Goal: Information Seeking & Learning: Learn about a topic

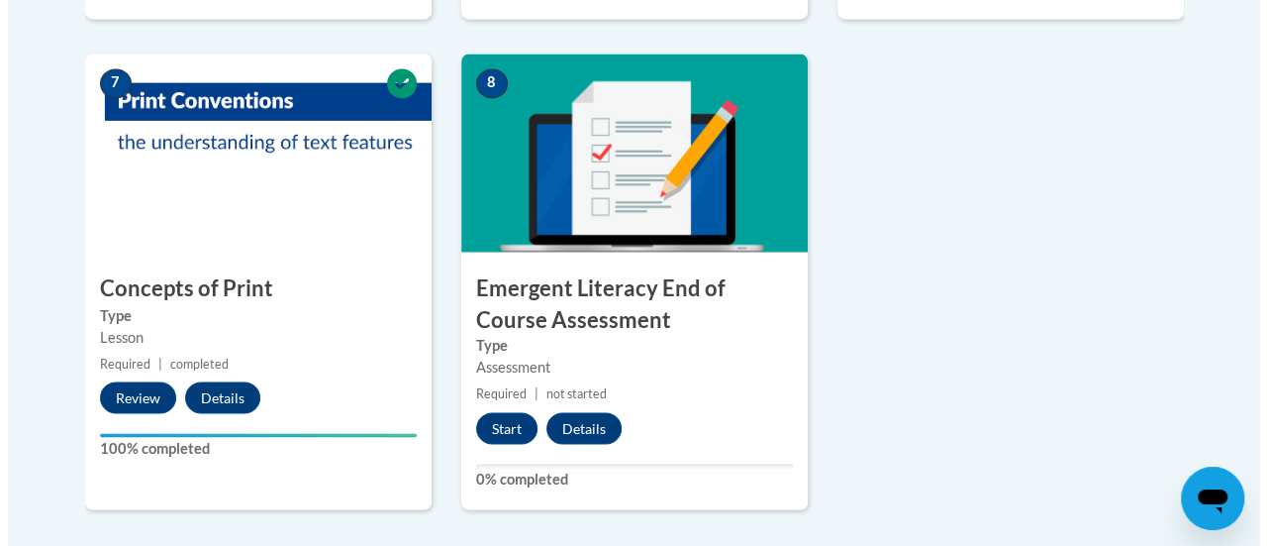
scroll to position [1562, 0]
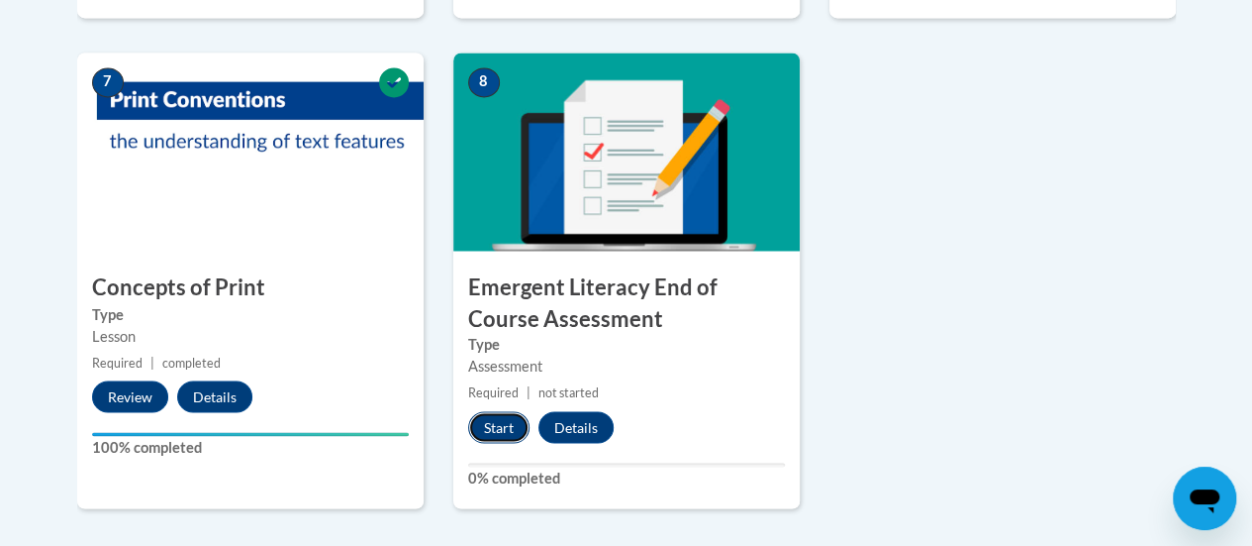
click at [496, 424] on button "Start" at bounding box center [498, 427] width 61 height 32
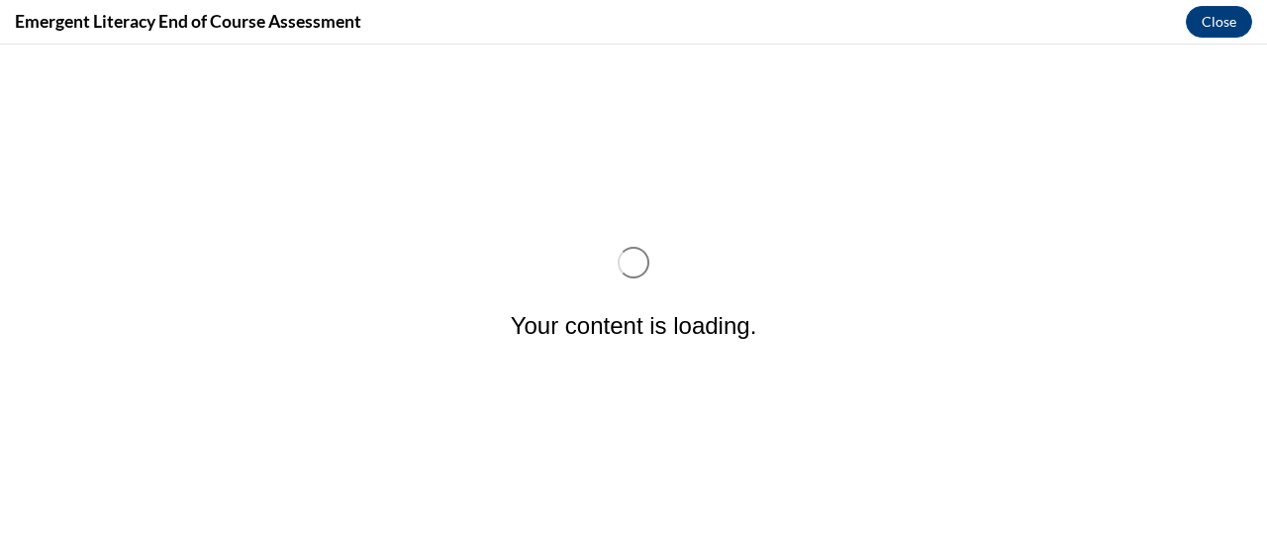
scroll to position [0, 0]
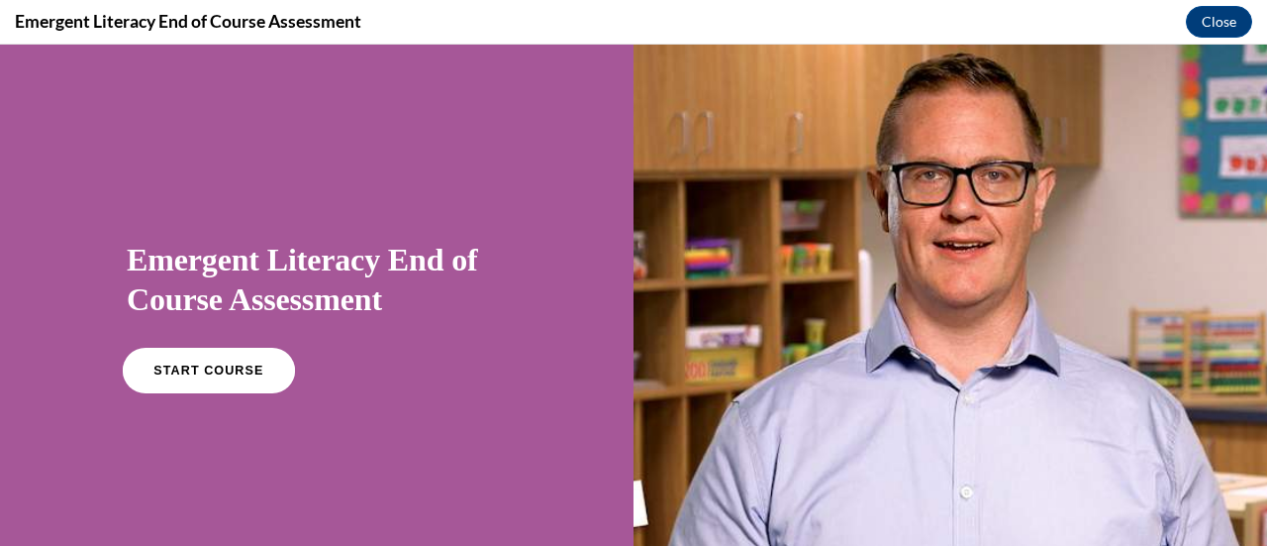
click at [188, 374] on span "START COURSE" at bounding box center [208, 370] width 110 height 15
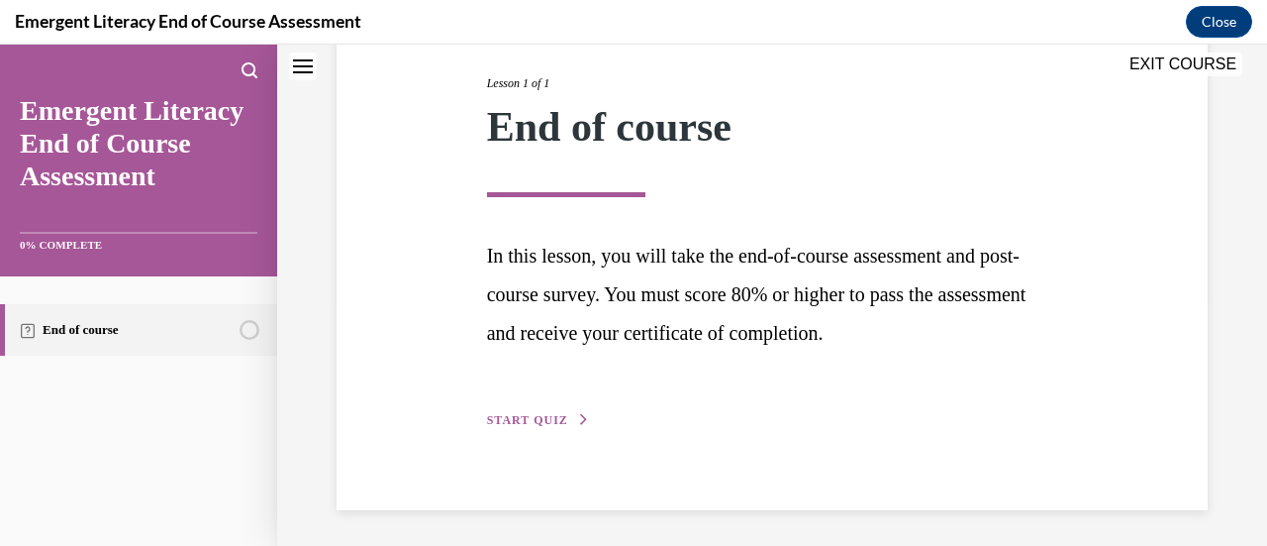
scroll to position [250, 0]
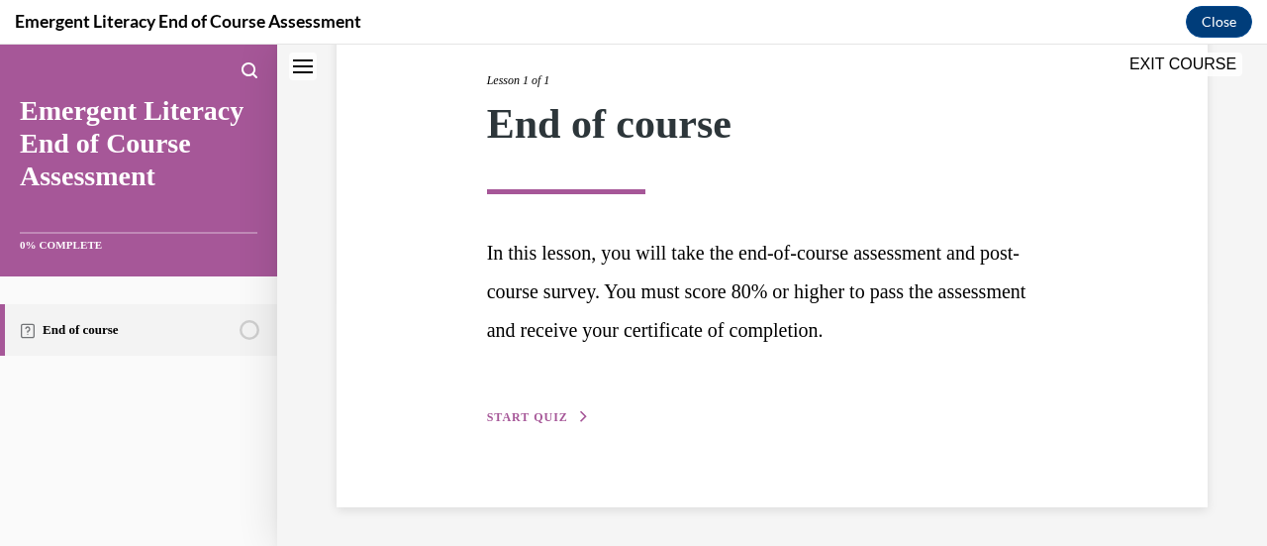
click at [521, 415] on span "START QUIZ" at bounding box center [527, 417] width 81 height 14
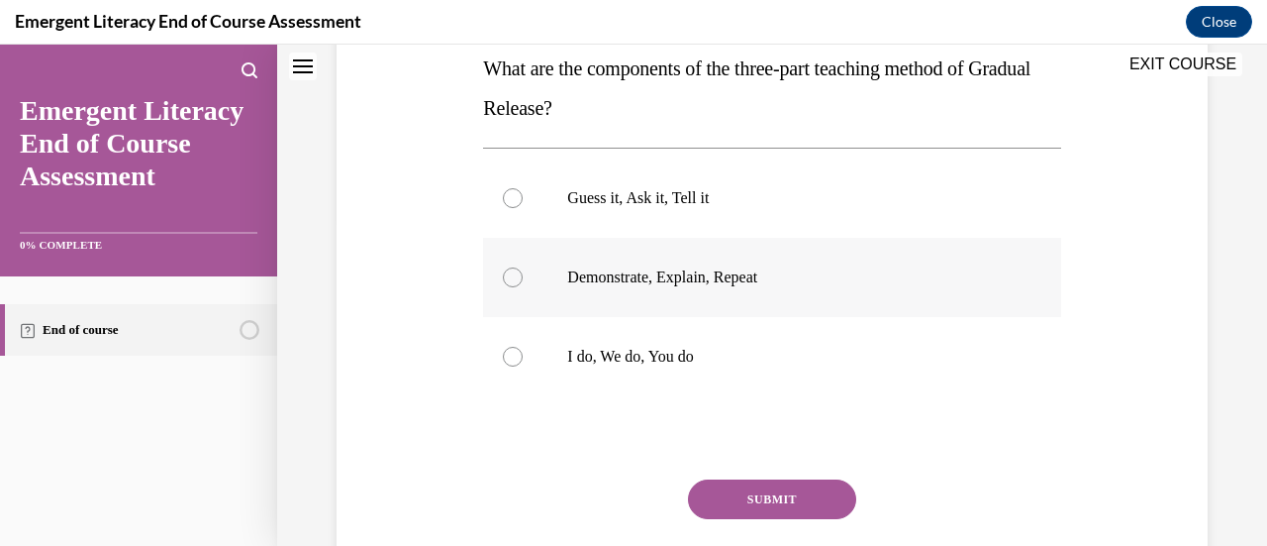
scroll to position [329, 0]
click at [517, 356] on div at bounding box center [513, 357] width 20 height 20
click at [517, 356] on input "I do, We do, You do" at bounding box center [513, 357] width 20 height 20
radio input "true"
click at [764, 491] on button "SUBMIT" at bounding box center [772, 499] width 168 height 40
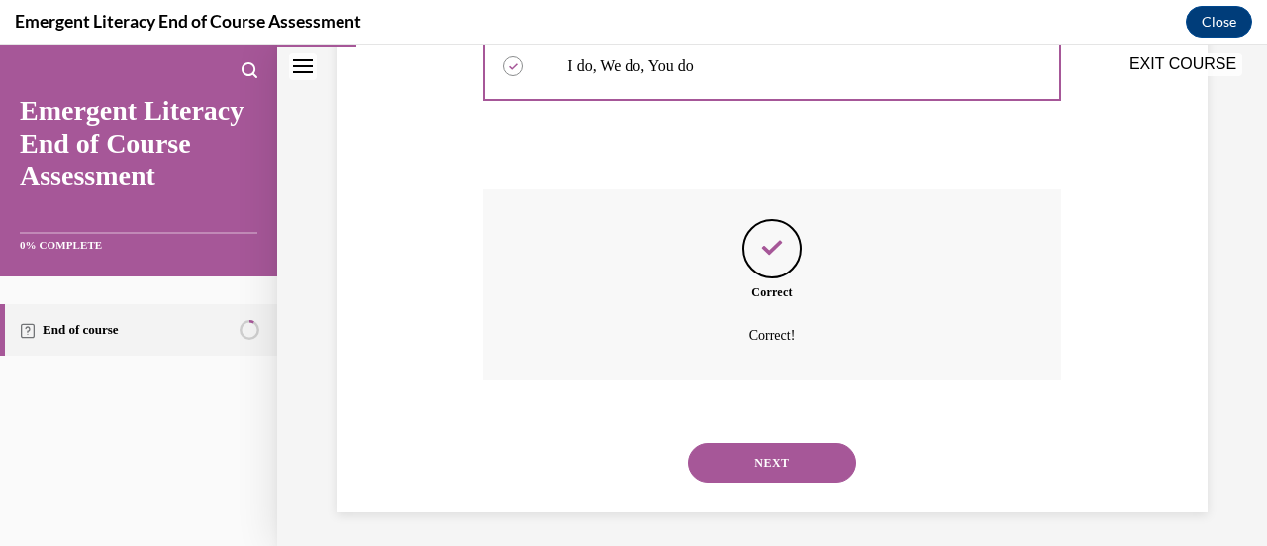
scroll to position [624, 0]
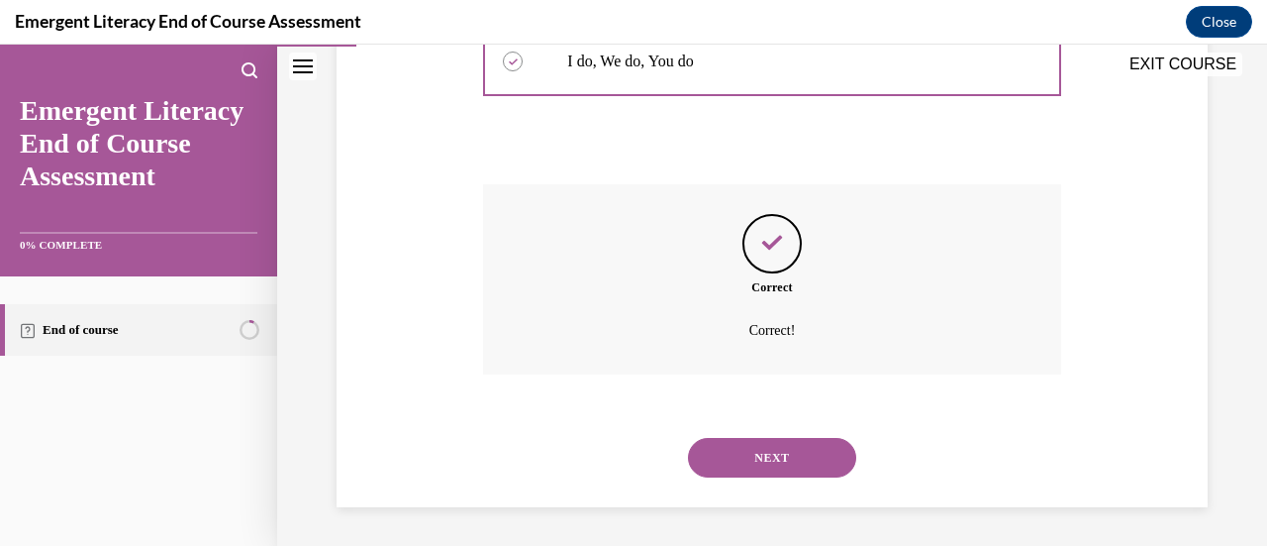
click at [756, 448] on button "NEXT" at bounding box center [772, 458] width 168 height 40
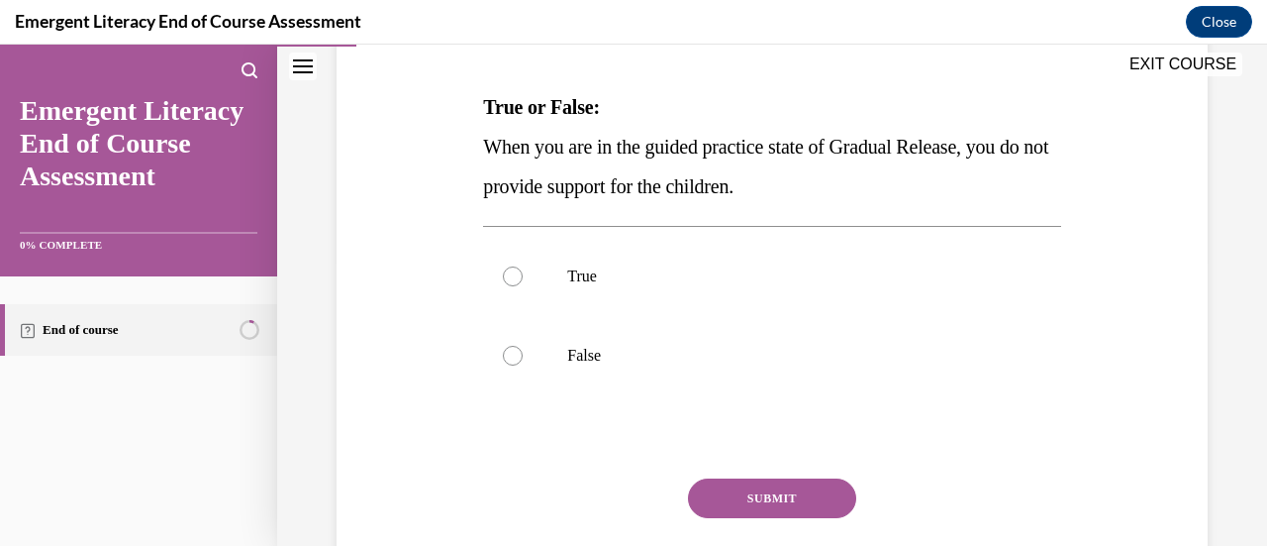
scroll to position [291, 0]
click at [513, 355] on div at bounding box center [513, 355] width 20 height 20
click at [513, 355] on input "False" at bounding box center [513, 355] width 20 height 20
radio input "true"
click at [768, 494] on button "SUBMIT" at bounding box center [772, 497] width 168 height 40
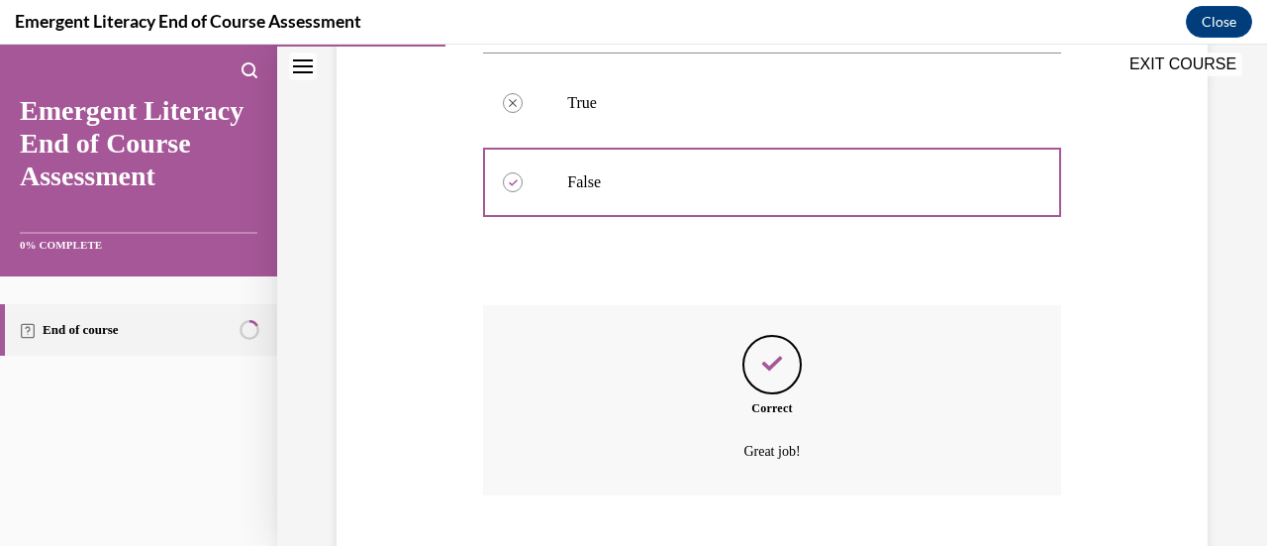
scroll to position [584, 0]
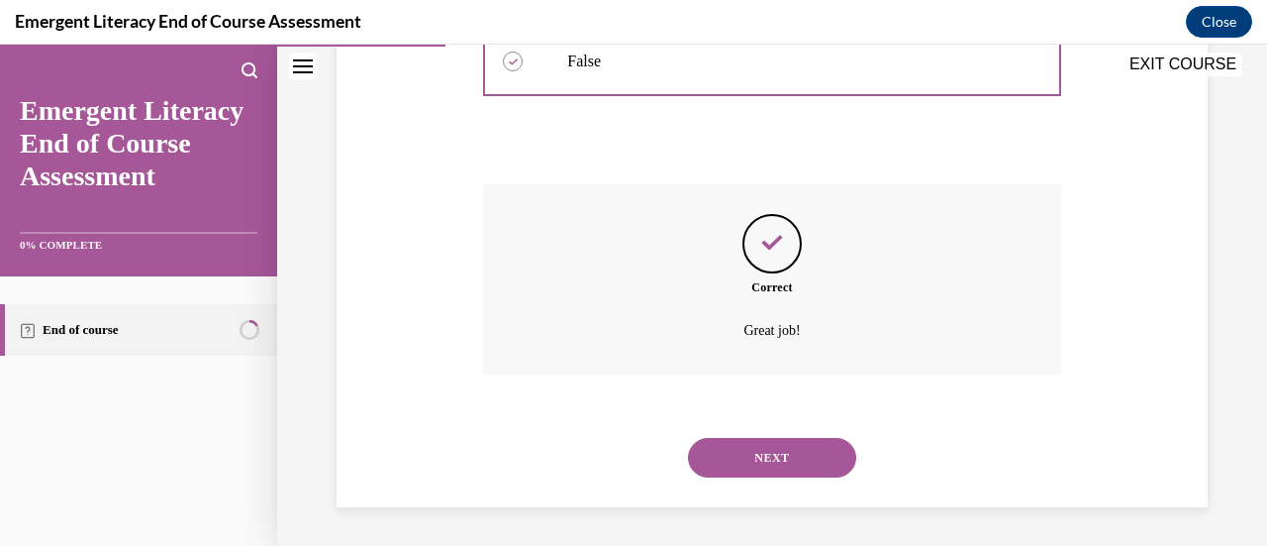
click at [750, 454] on button "NEXT" at bounding box center [772, 458] width 168 height 40
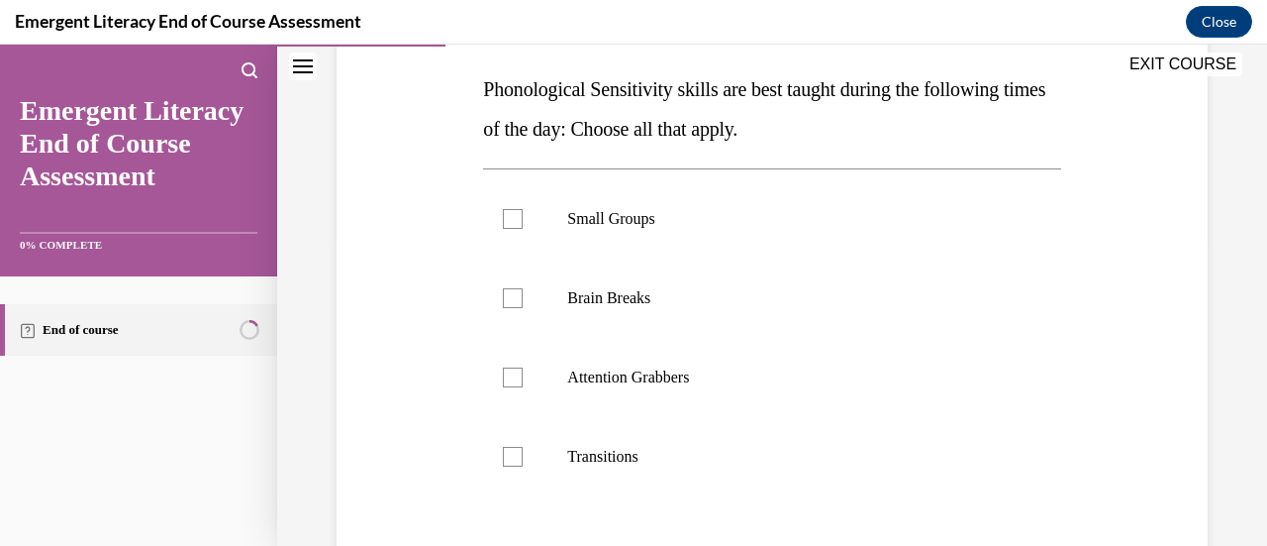
scroll to position [311, 0]
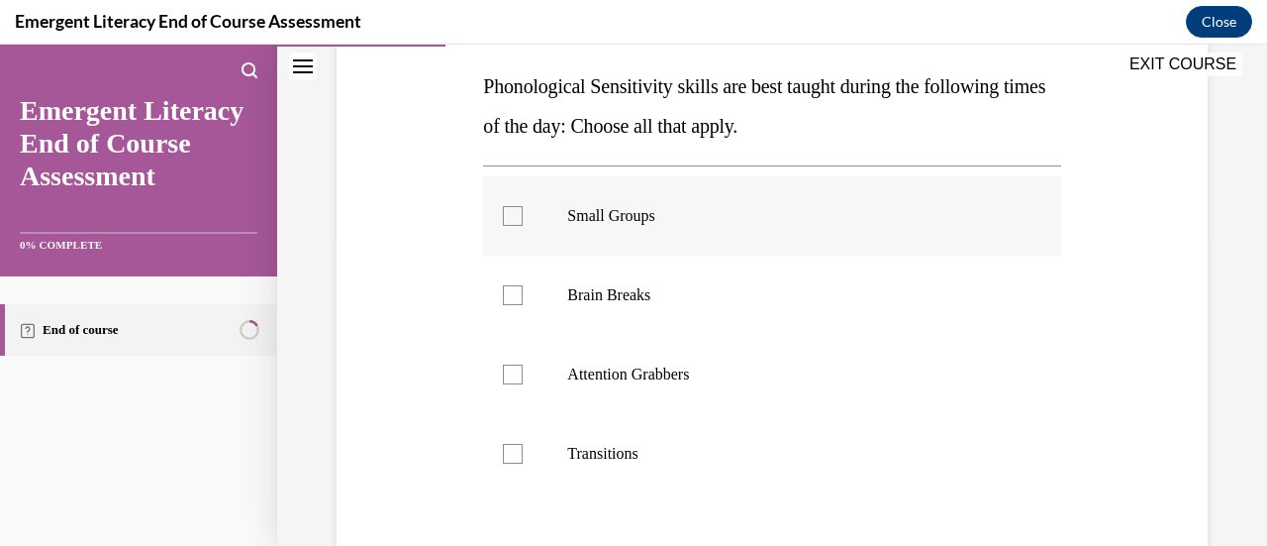
click at [519, 220] on div at bounding box center [513, 216] width 20 height 20
click at [519, 220] on input "Small Groups" at bounding box center [513, 216] width 20 height 20
checkbox input "true"
click at [511, 290] on div at bounding box center [513, 295] width 20 height 20
click at [511, 290] on input "Brain Breaks" at bounding box center [513, 295] width 20 height 20
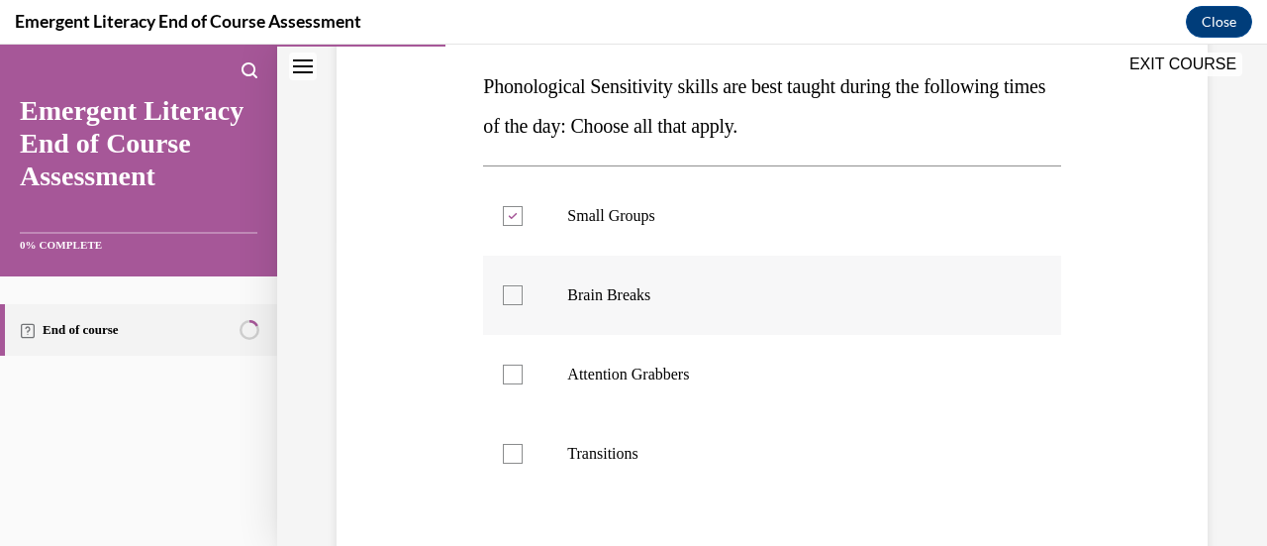
checkbox input "true"
click at [510, 384] on label "Attention Grabbers" at bounding box center [771, 374] width 577 height 79
click at [510, 384] on input "Attention Grabbers" at bounding box center [513, 374] width 20 height 20
checkbox input "true"
click at [513, 454] on div at bounding box center [513, 454] width 20 height 20
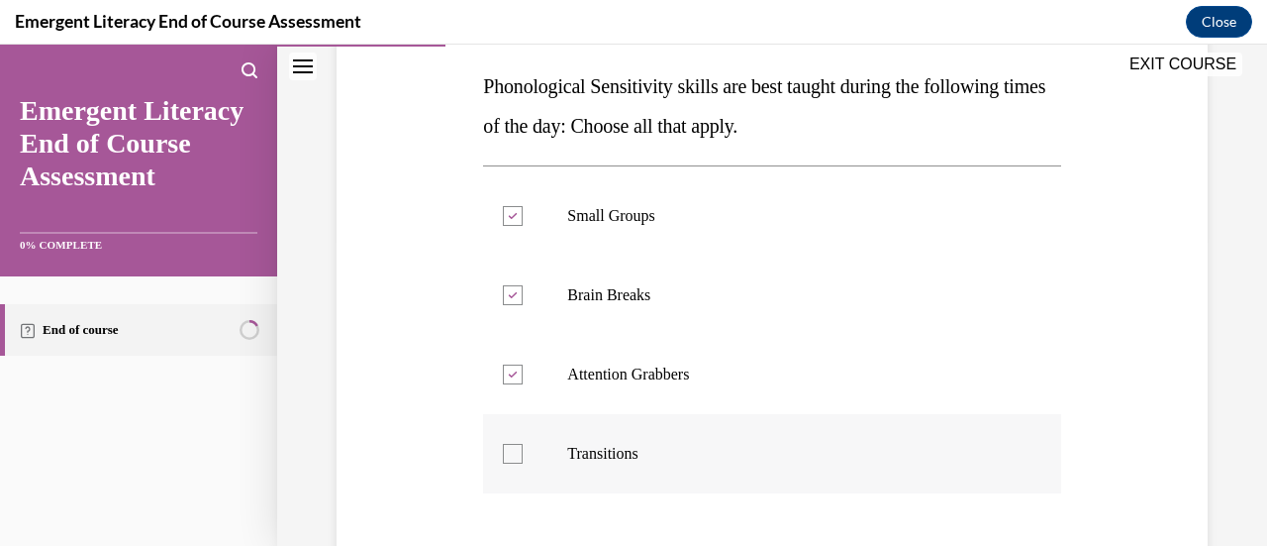
click at [513, 454] on input "Transitions" at bounding box center [513, 454] width 20 height 20
checkbox input "true"
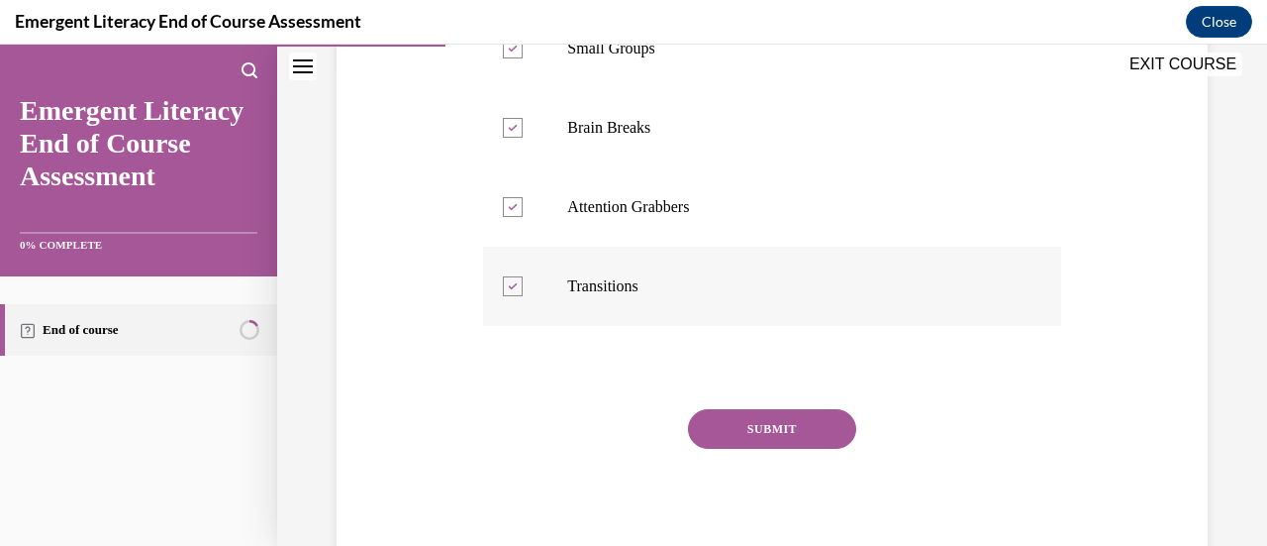
scroll to position [483, 0]
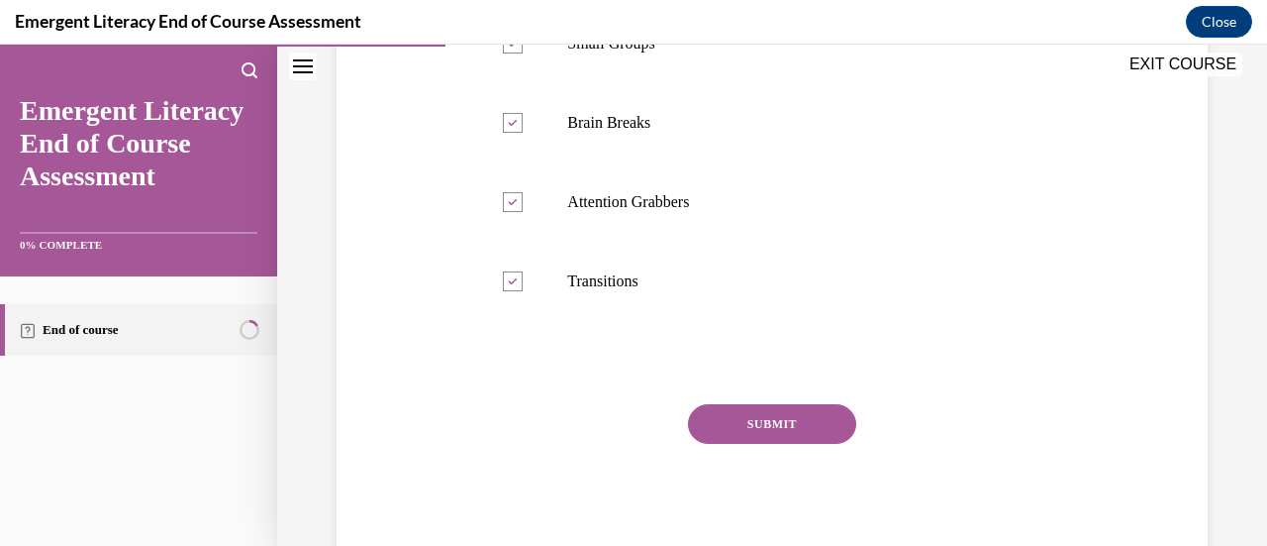
click at [747, 413] on button "SUBMIT" at bounding box center [772, 424] width 168 height 40
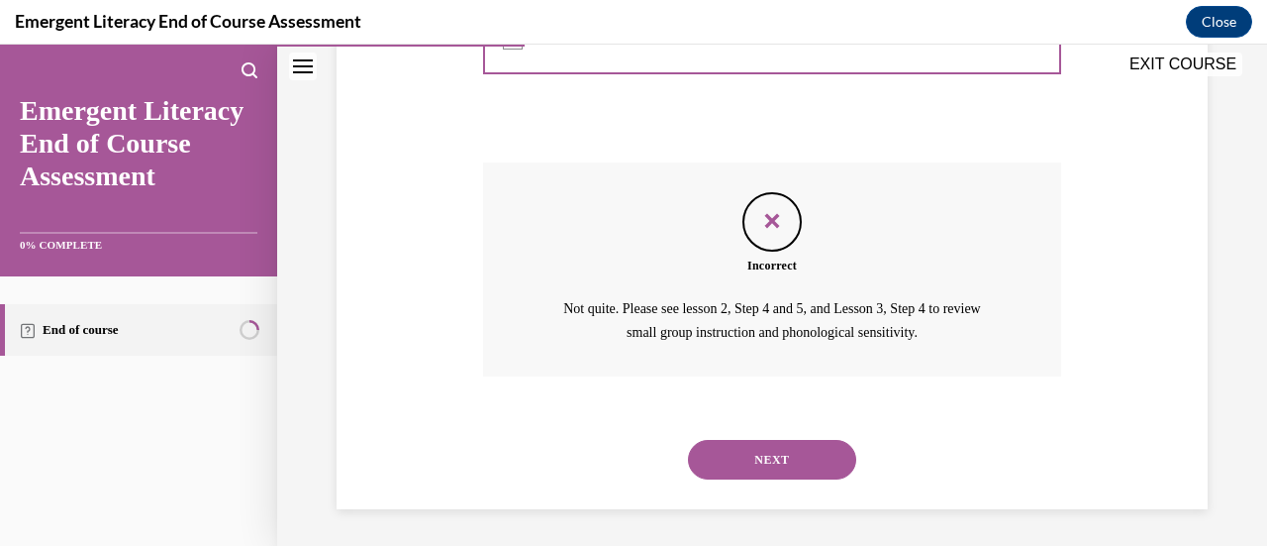
scroll to position [726, 0]
click at [755, 453] on button "NEXT" at bounding box center [772, 459] width 168 height 40
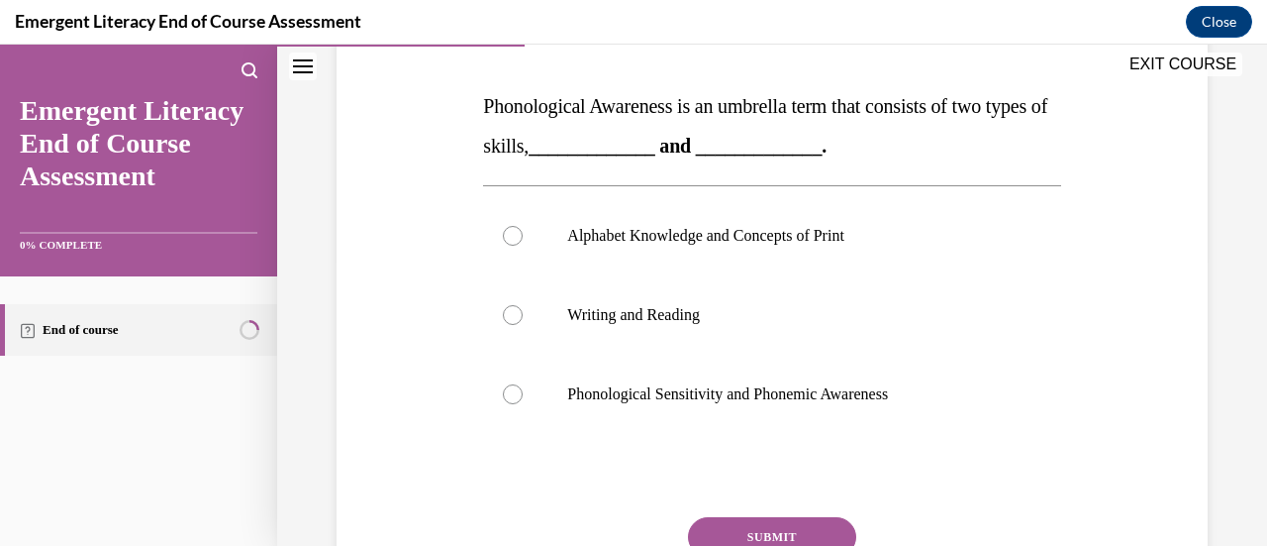
scroll to position [299, 0]
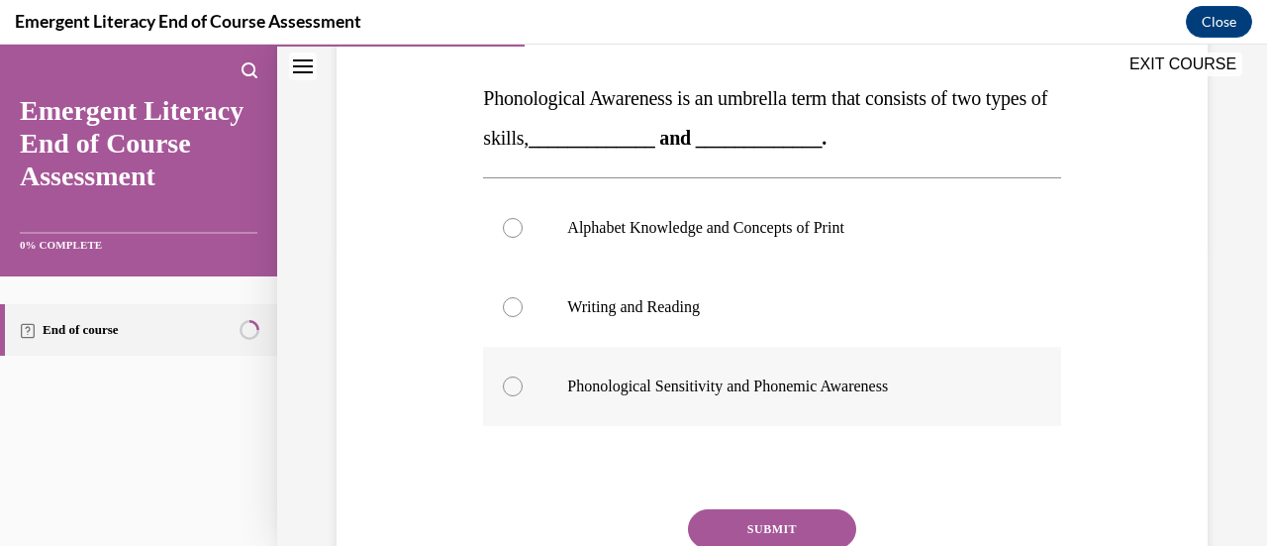
click at [520, 385] on div at bounding box center [513, 386] width 20 height 20
click at [520, 385] on input "Phonological Sensitivity and Phonemic Awareness" at bounding box center [513, 386] width 20 height 20
radio input "true"
click at [749, 522] on button "SUBMIT" at bounding box center [772, 529] width 168 height 40
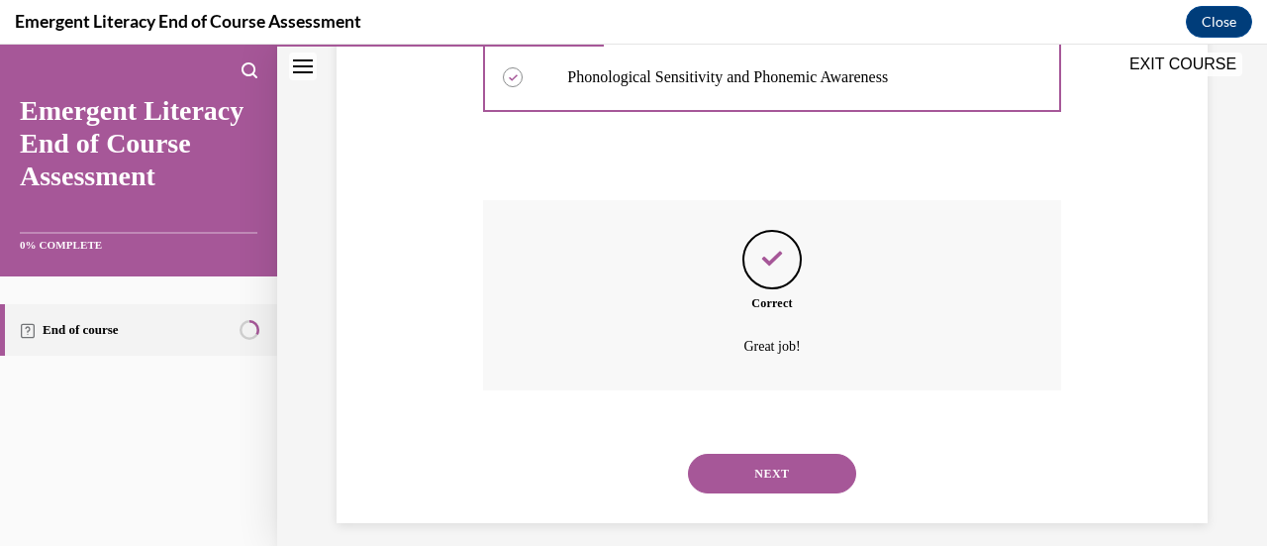
scroll to position [624, 0]
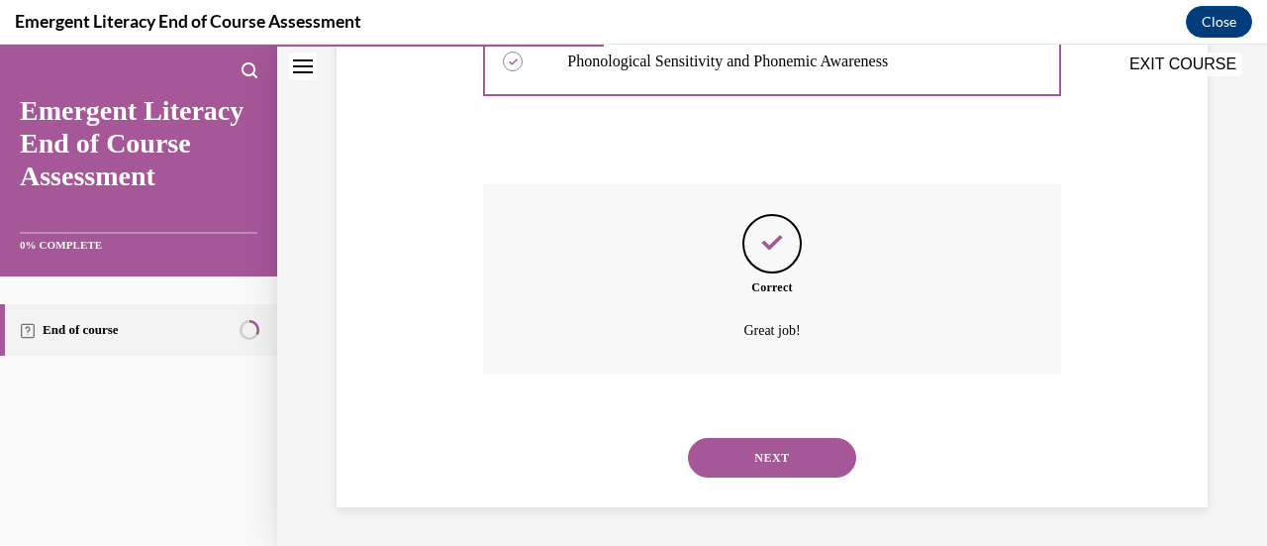
click at [755, 458] on button "NEXT" at bounding box center [772, 458] width 168 height 40
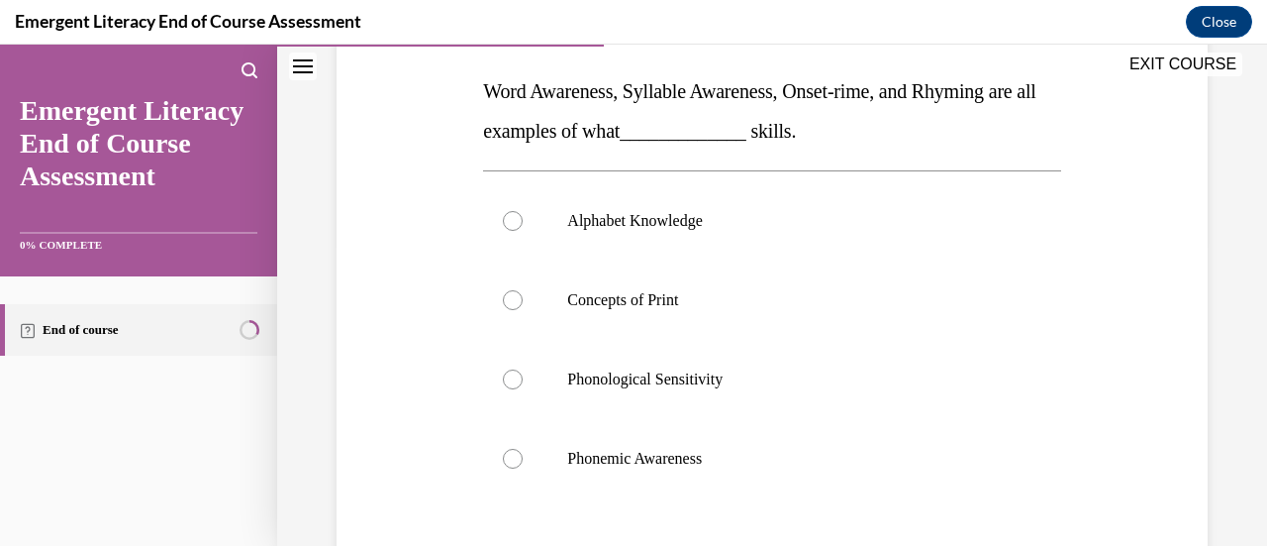
scroll to position [305, 0]
click at [514, 457] on div at bounding box center [513, 460] width 20 height 20
click at [514, 457] on input "Phonemic Awareness" at bounding box center [513, 460] width 20 height 20
radio input "true"
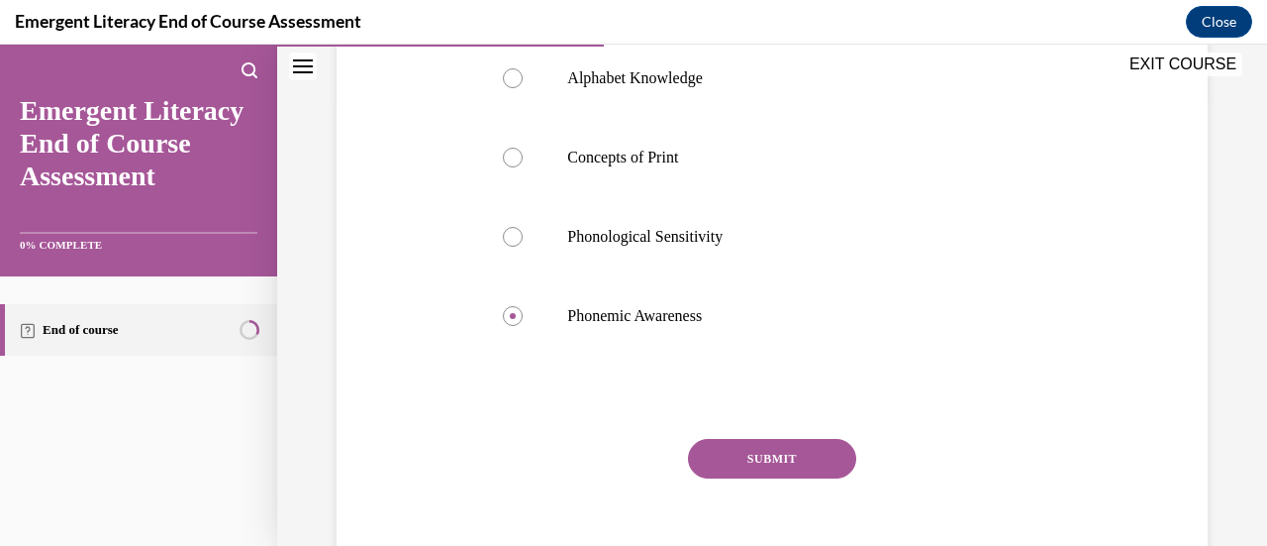
click at [734, 458] on button "SUBMIT" at bounding box center [772, 459] width 168 height 40
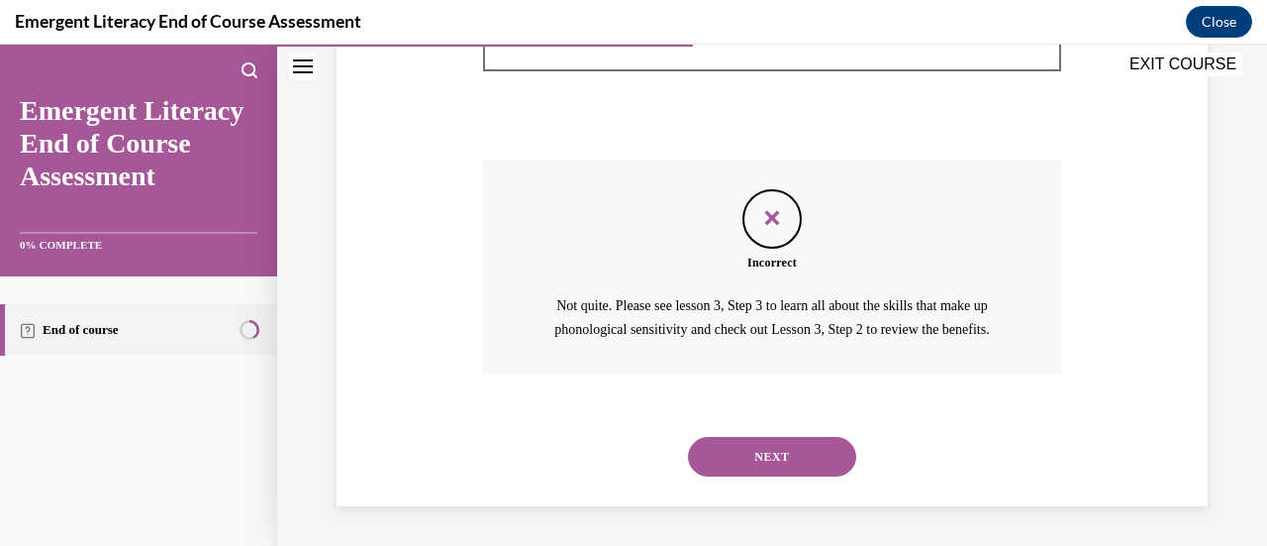
scroll to position [750, 0]
click at [764, 456] on button "NEXT" at bounding box center [772, 457] width 168 height 40
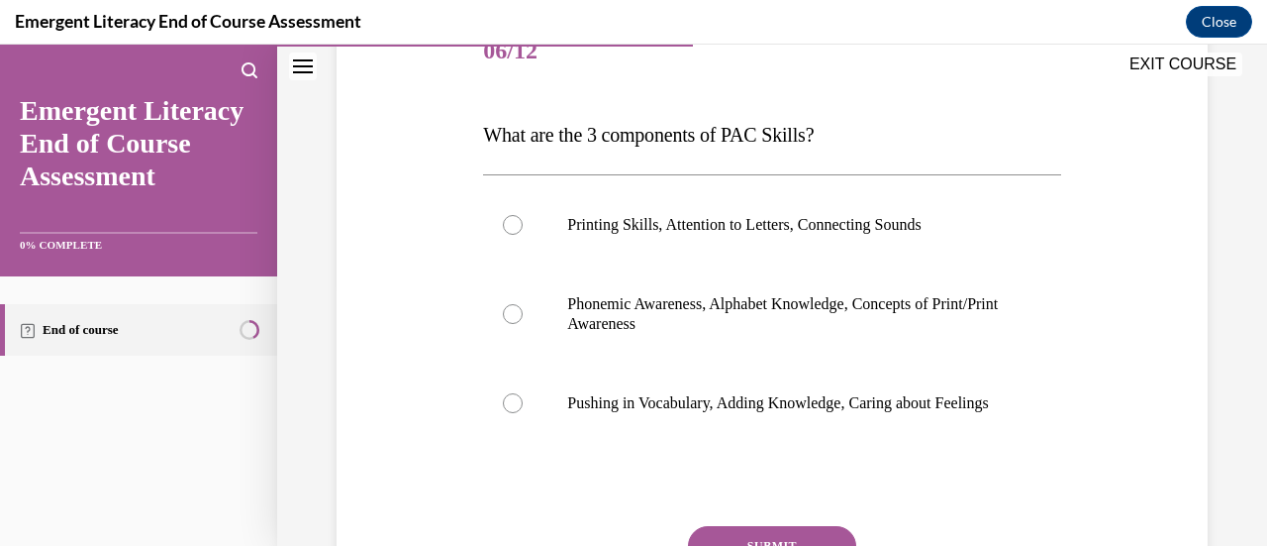
scroll to position [263, 0]
click at [510, 312] on div at bounding box center [513, 313] width 20 height 20
click at [510, 312] on input "Phonemic Awareness, Alphabet Knowledge, Concepts of Print/Print Awareness" at bounding box center [513, 313] width 20 height 20
radio input "true"
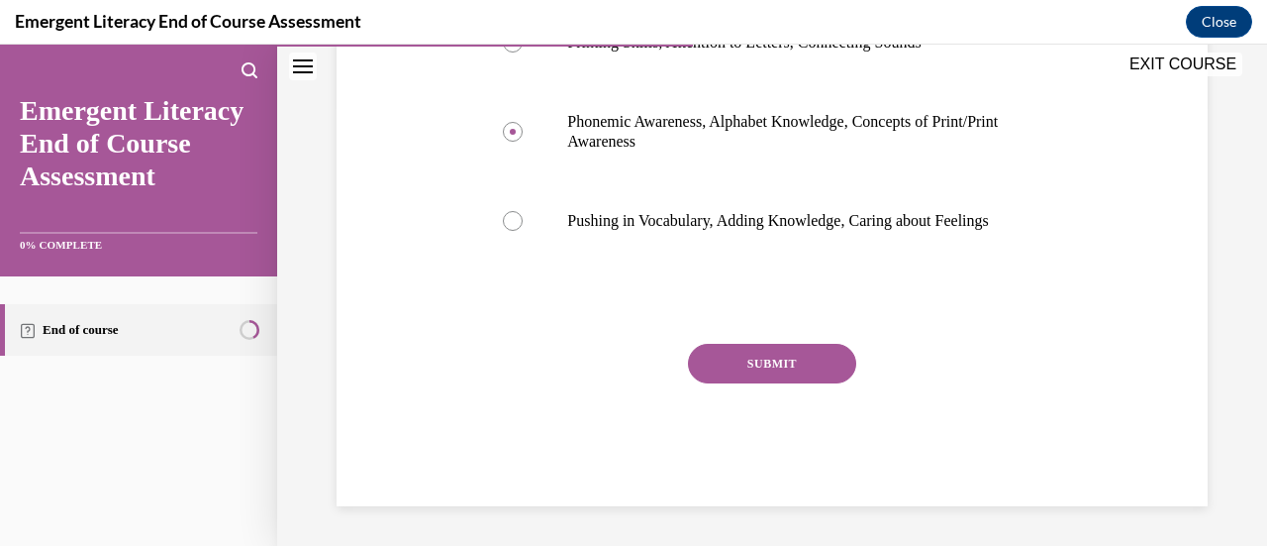
click at [764, 362] on button "SUBMIT" at bounding box center [772, 364] width 168 height 40
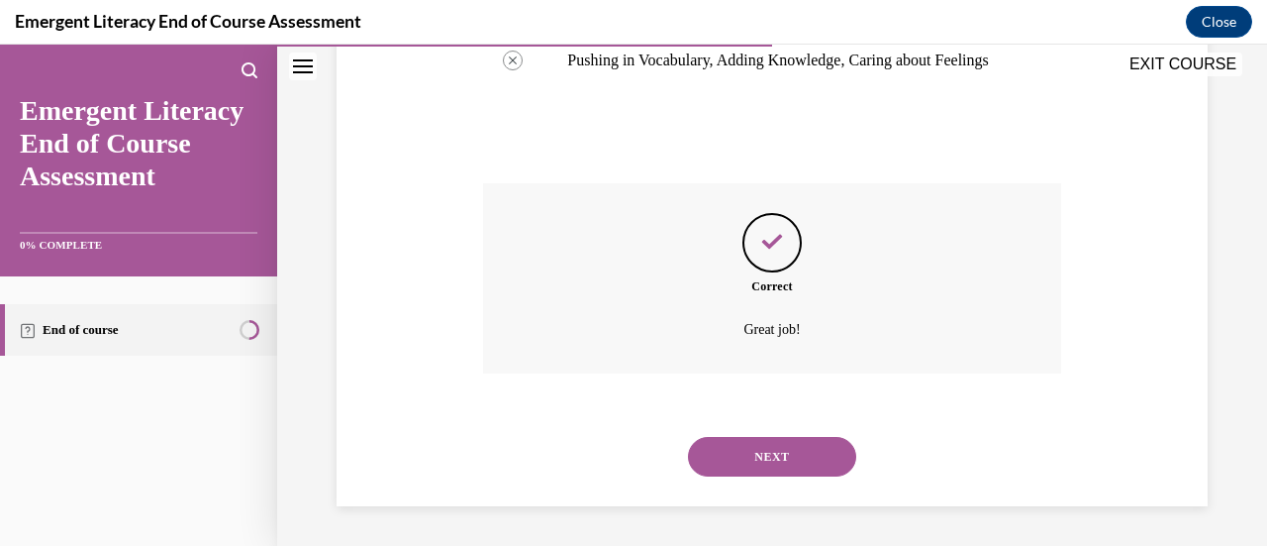
scroll to position [624, 0]
click at [762, 451] on button "NEXT" at bounding box center [772, 457] width 168 height 40
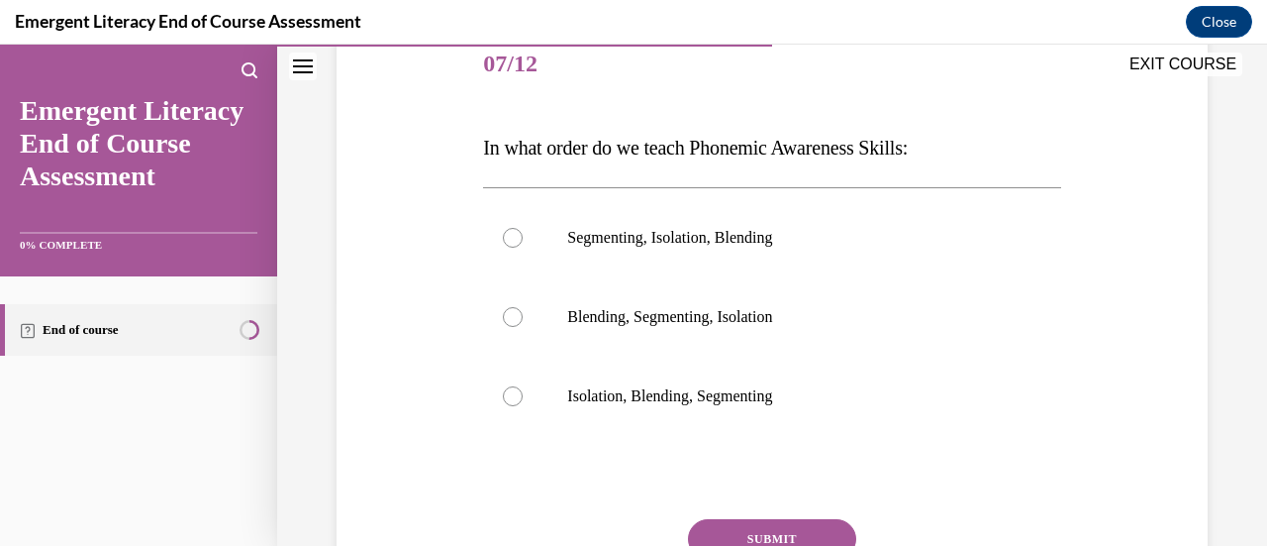
scroll to position [250, 0]
click at [510, 391] on div at bounding box center [513, 395] width 20 height 20
click at [510, 391] on input "Isolation, Blending, Segmenting" at bounding box center [513, 395] width 20 height 20
radio input "true"
click at [771, 529] on button "SUBMIT" at bounding box center [772, 538] width 168 height 40
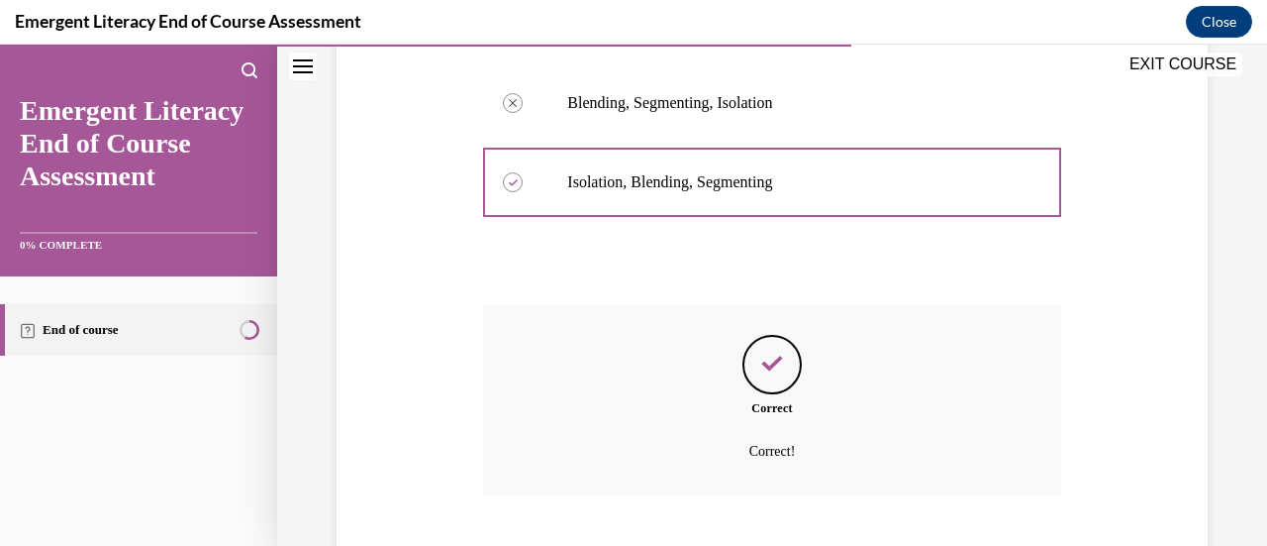
scroll to position [584, 0]
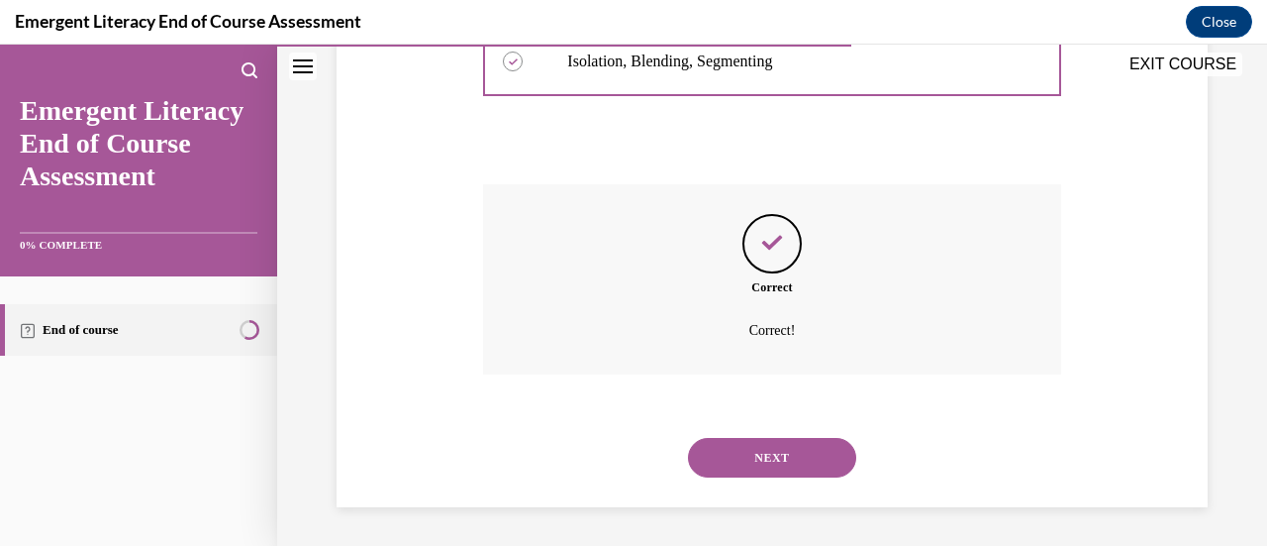
click at [757, 451] on button "NEXT" at bounding box center [772, 458] width 168 height 40
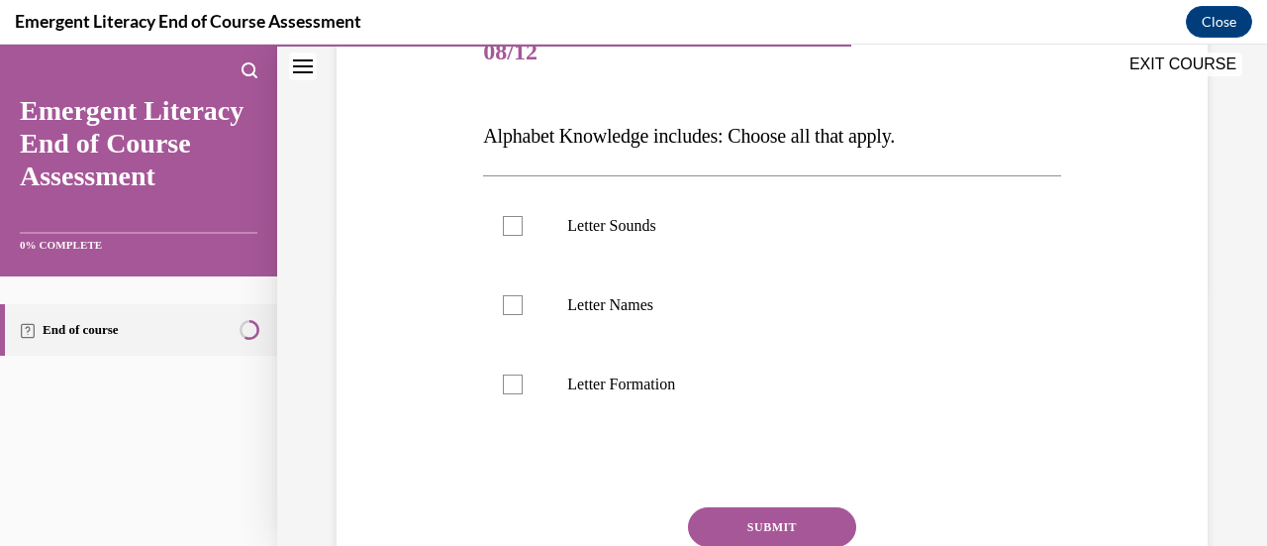
scroll to position [283, 0]
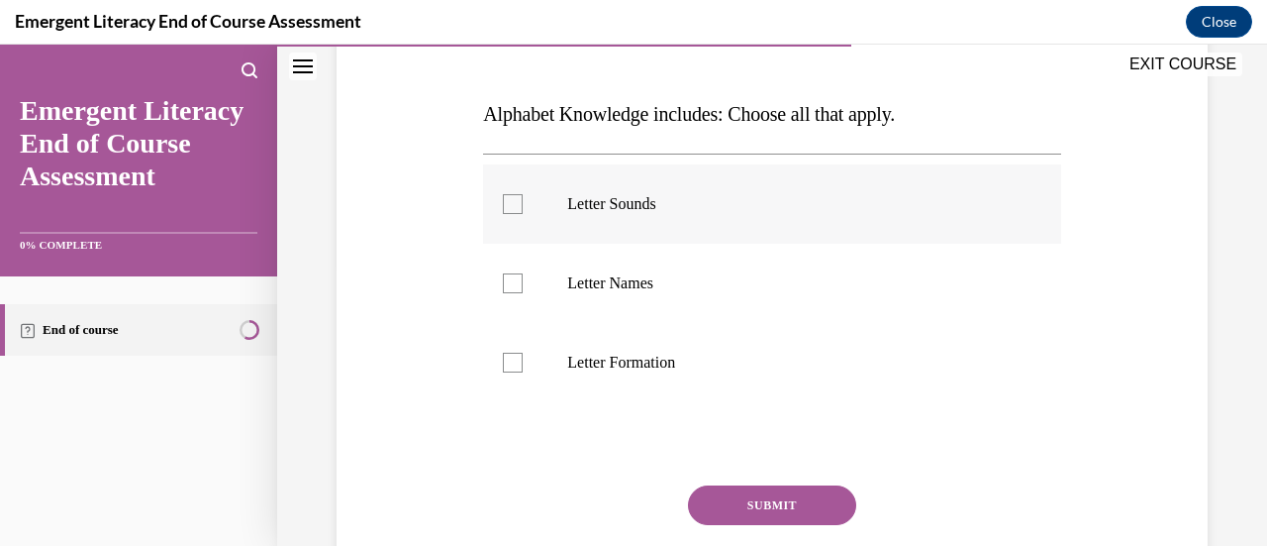
click at [508, 207] on div at bounding box center [513, 204] width 20 height 20
click at [508, 207] on input "Letter Sounds" at bounding box center [513, 204] width 20 height 20
checkbox input "true"
click at [507, 284] on div at bounding box center [513, 283] width 20 height 20
click at [507, 284] on input "Letter Names" at bounding box center [513, 283] width 20 height 20
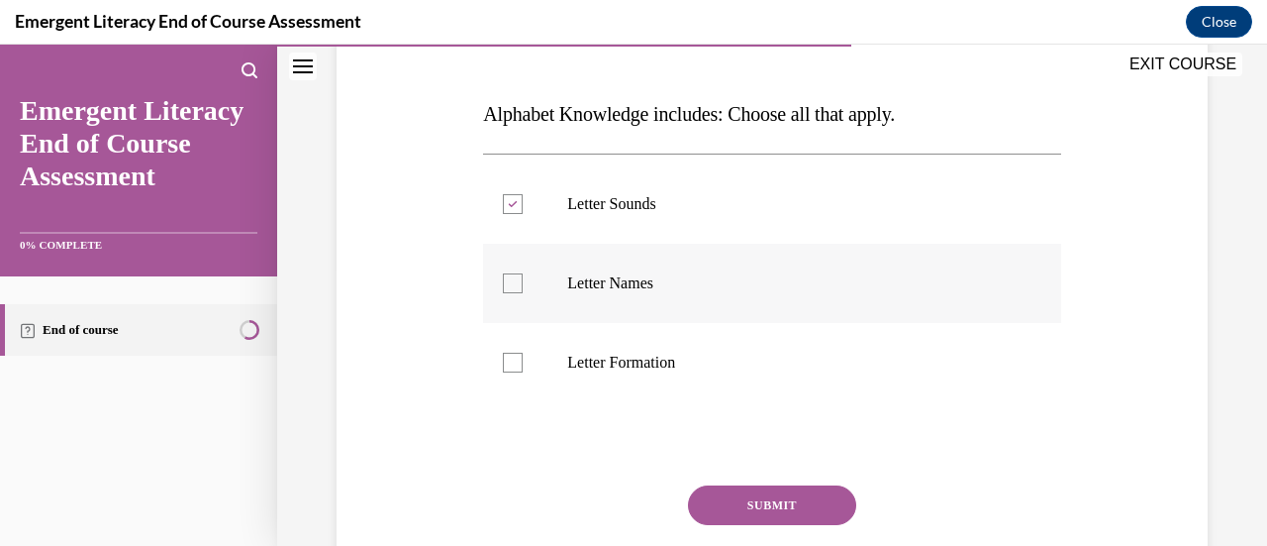
checkbox input "true"
click at [514, 357] on div at bounding box center [513, 362] width 20 height 20
click at [514, 357] on input "Letter Formation" at bounding box center [513, 362] width 20 height 20
checkbox input "true"
click at [747, 506] on button "SUBMIT" at bounding box center [772, 505] width 168 height 40
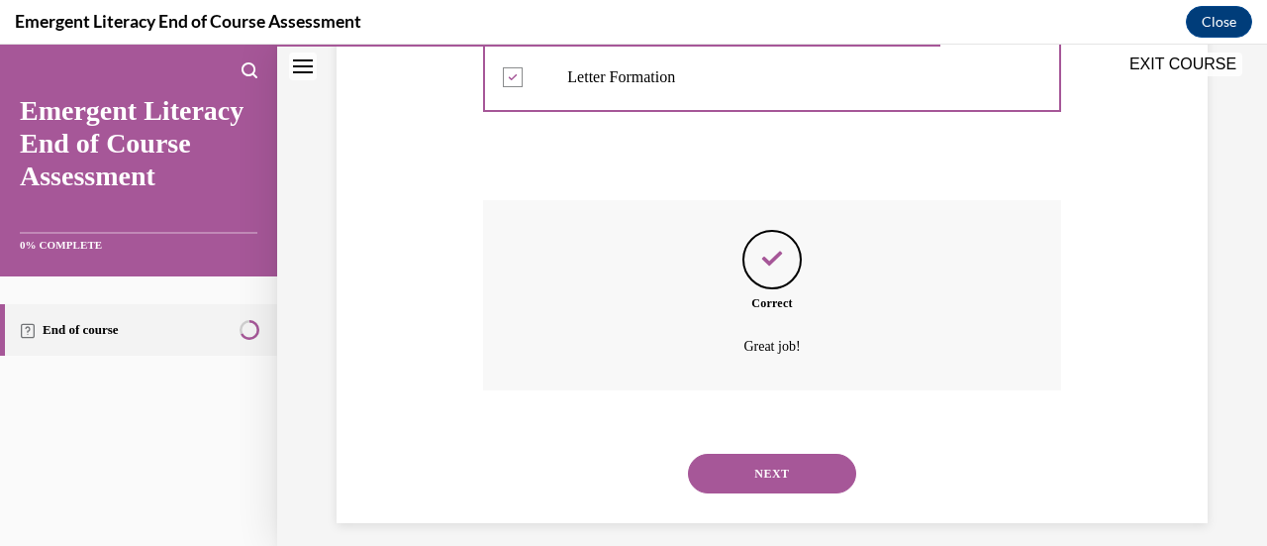
scroll to position [584, 0]
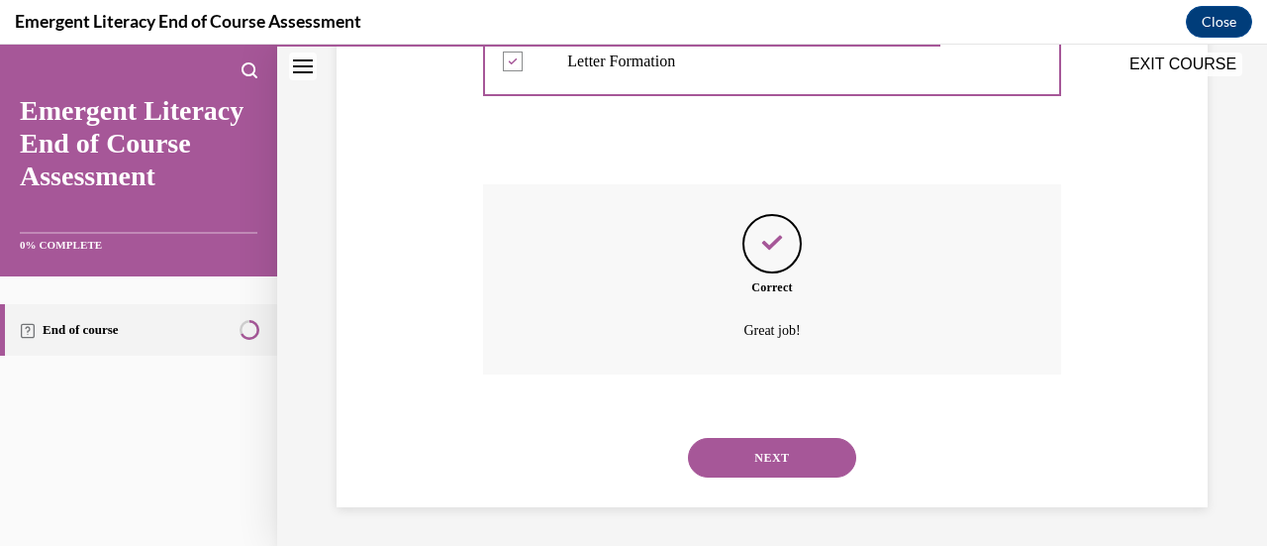
click at [744, 454] on button "NEXT" at bounding box center [772, 458] width 168 height 40
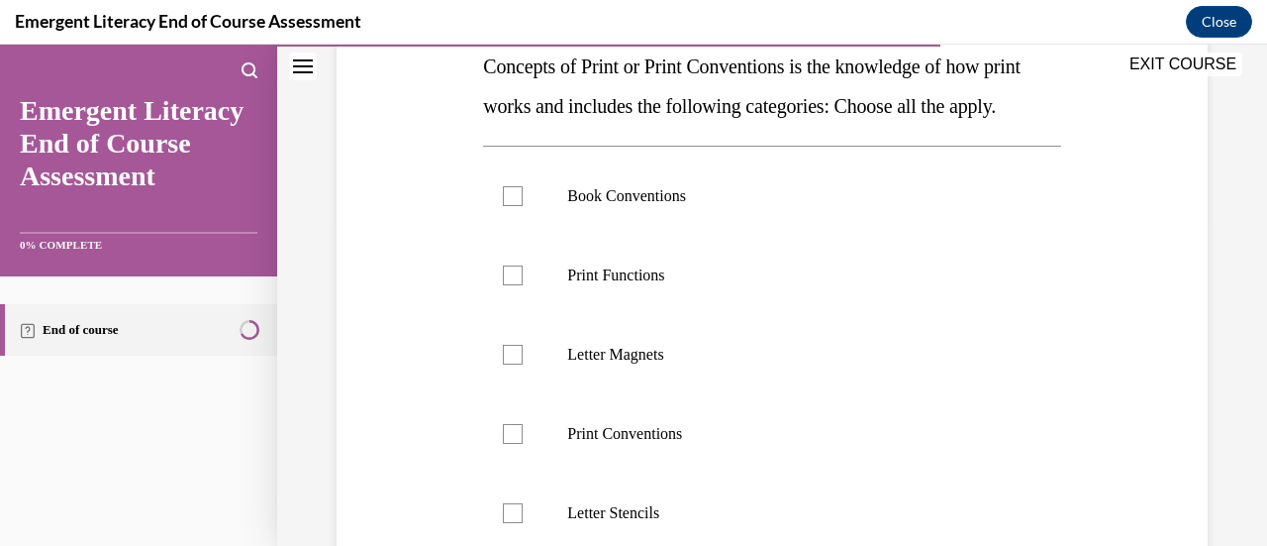
scroll to position [332, 0]
click at [506, 205] on div at bounding box center [513, 195] width 20 height 20
click at [506, 205] on input "Book Conventions" at bounding box center [513, 195] width 20 height 20
checkbox input "true"
click at [513, 443] on div at bounding box center [513, 433] width 20 height 20
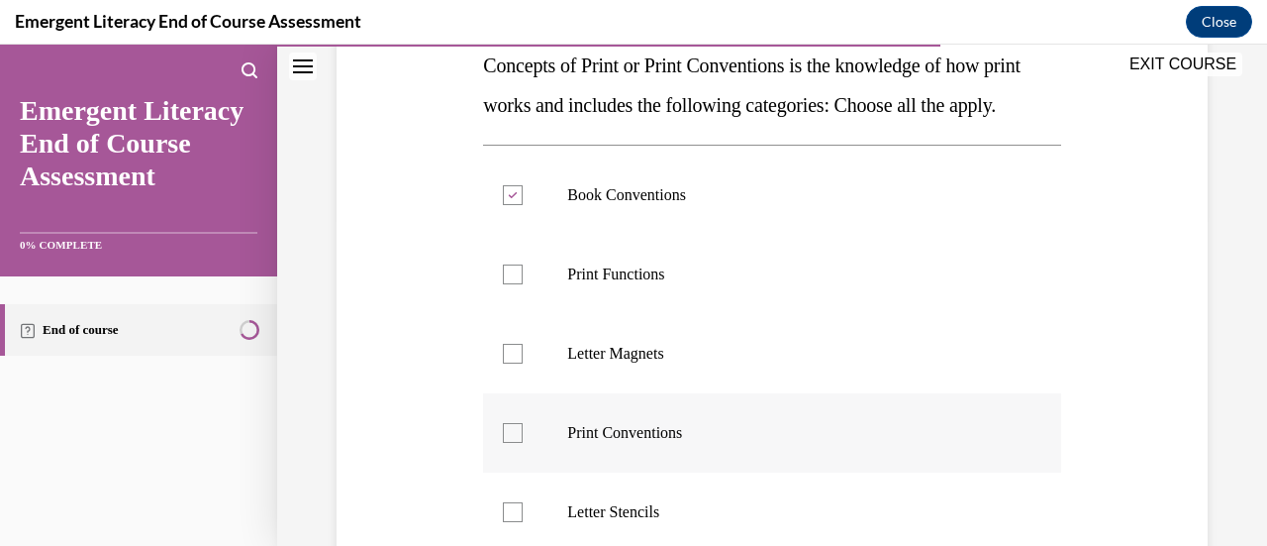
click at [513, 443] on input "Print Conventions" at bounding box center [513, 433] width 20 height 20
checkbox input "true"
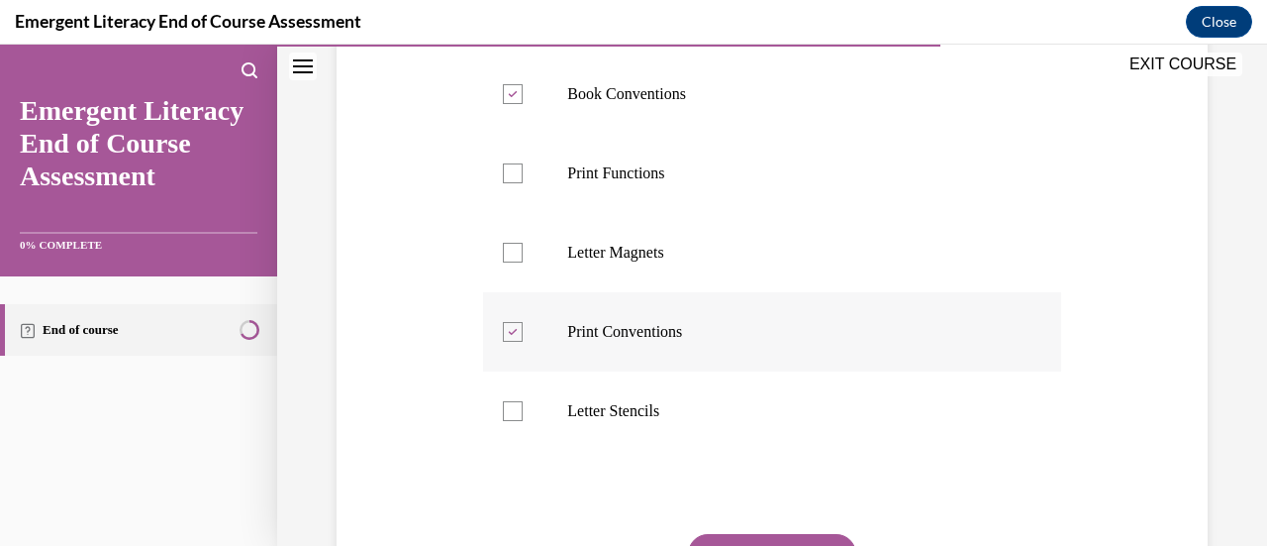
scroll to position [434, 0]
click at [513, 182] on div at bounding box center [513, 172] width 20 height 20
click at [513, 182] on input "Print Functions" at bounding box center [513, 172] width 20 height 20
checkbox input "true"
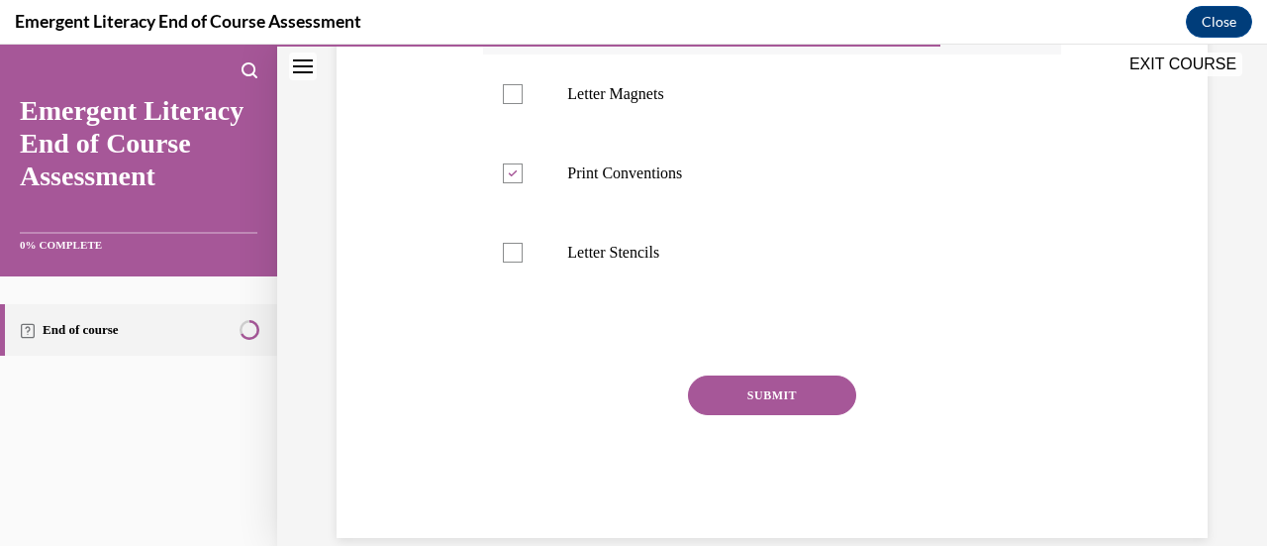
scroll to position [598, 0]
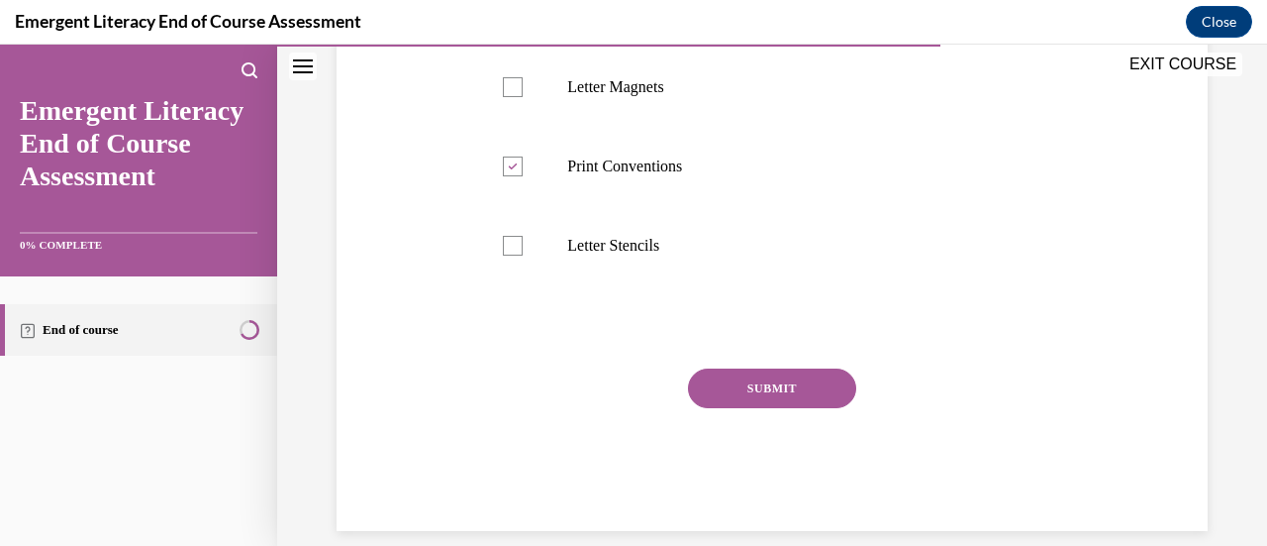
click at [745, 408] on button "SUBMIT" at bounding box center [772, 388] width 168 height 40
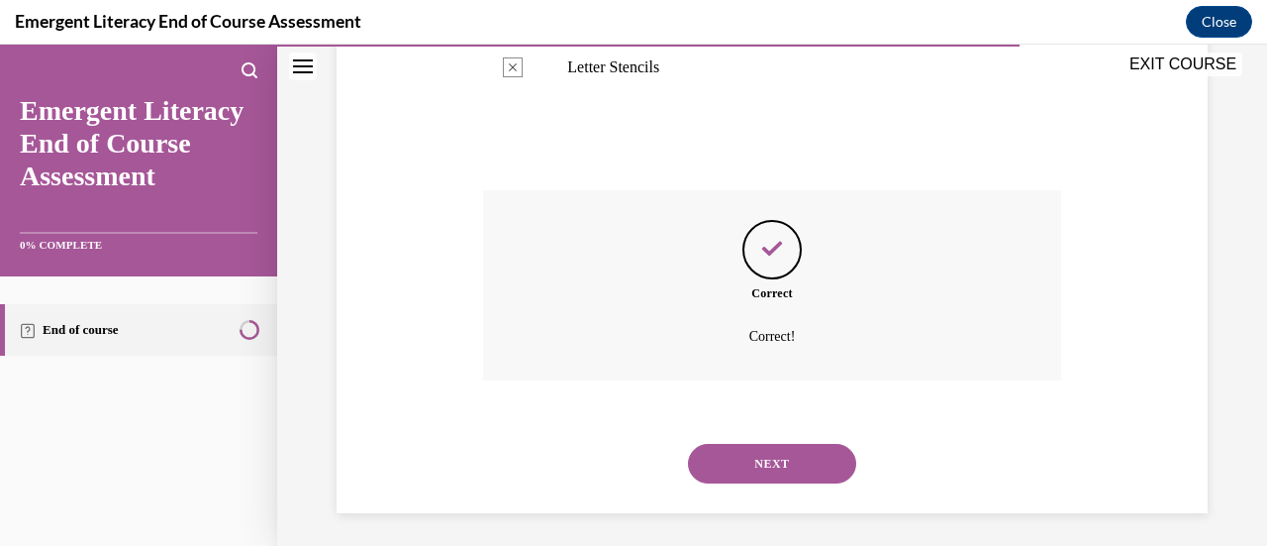
scroll to position [822, 0]
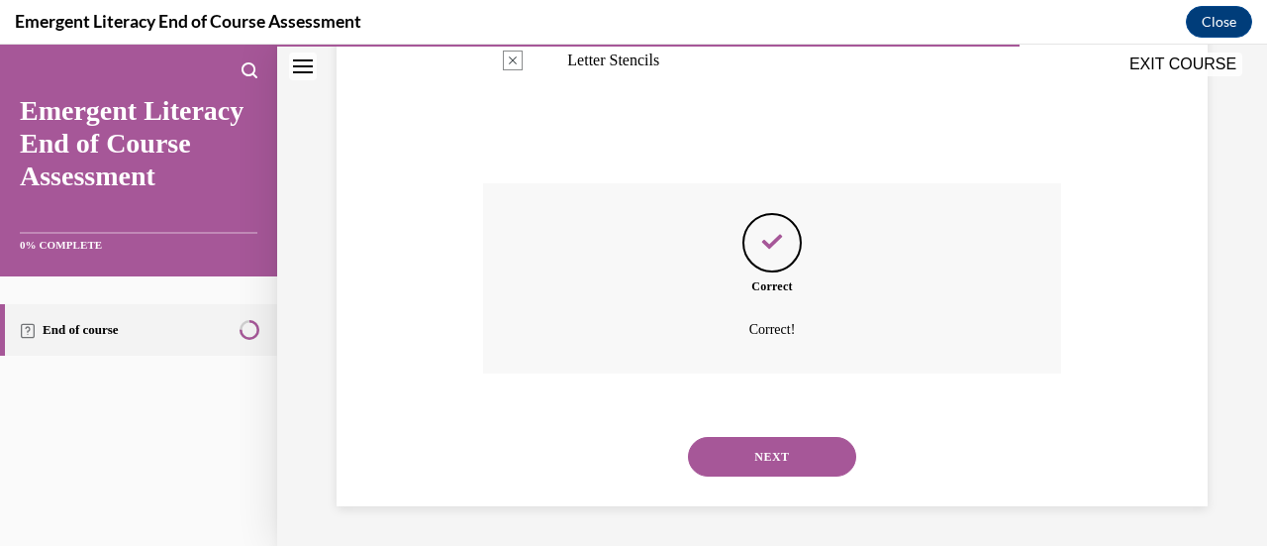
click at [754, 459] on button "NEXT" at bounding box center [772, 457] width 168 height 40
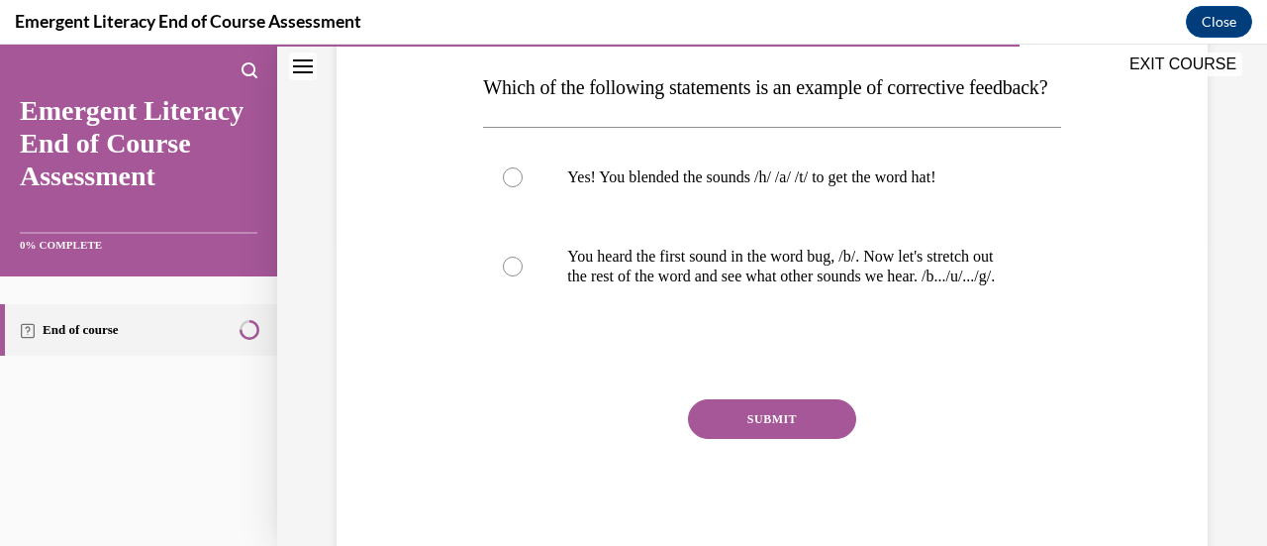
scroll to position [311, 0]
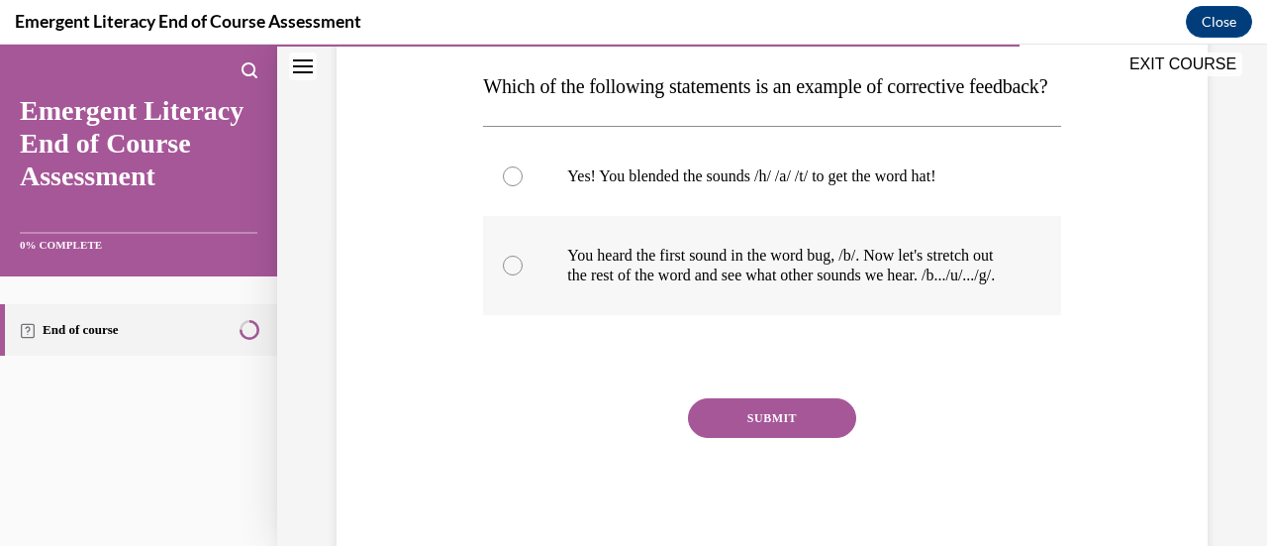
click at [517, 275] on div at bounding box center [513, 265] width 20 height 20
click at [517, 275] on input "You heard the first sound in the word bug, /b/. Now let's stretch out the rest …" at bounding box center [513, 265] width 20 height 20
radio input "true"
click at [754, 438] on button "SUBMIT" at bounding box center [772, 418] width 168 height 40
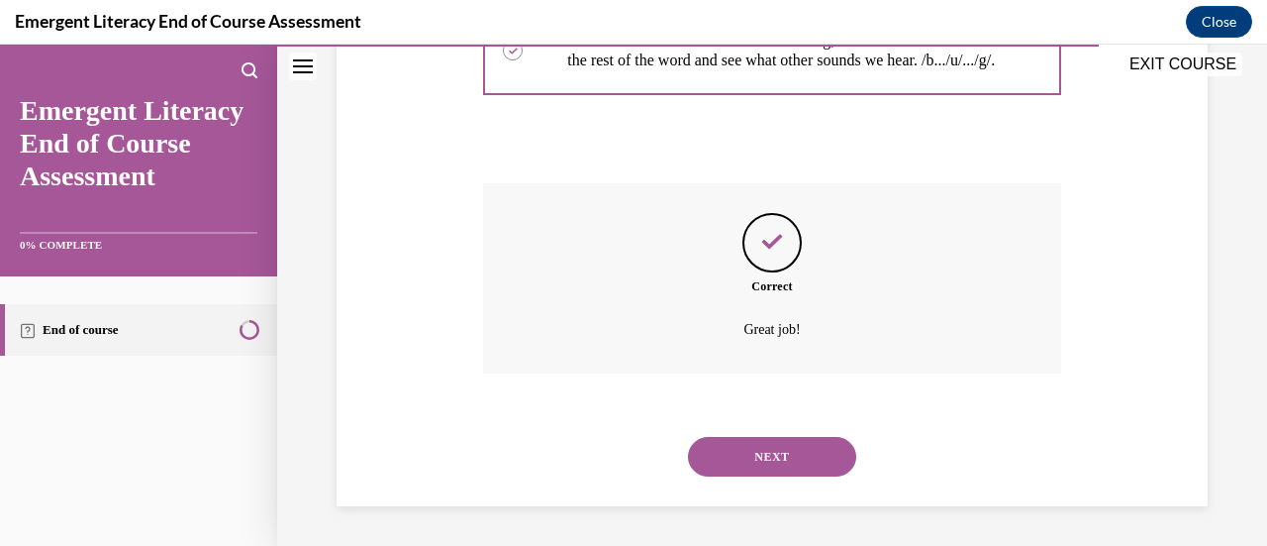
scroll to position [584, 0]
click at [744, 453] on button "NEXT" at bounding box center [772, 457] width 168 height 40
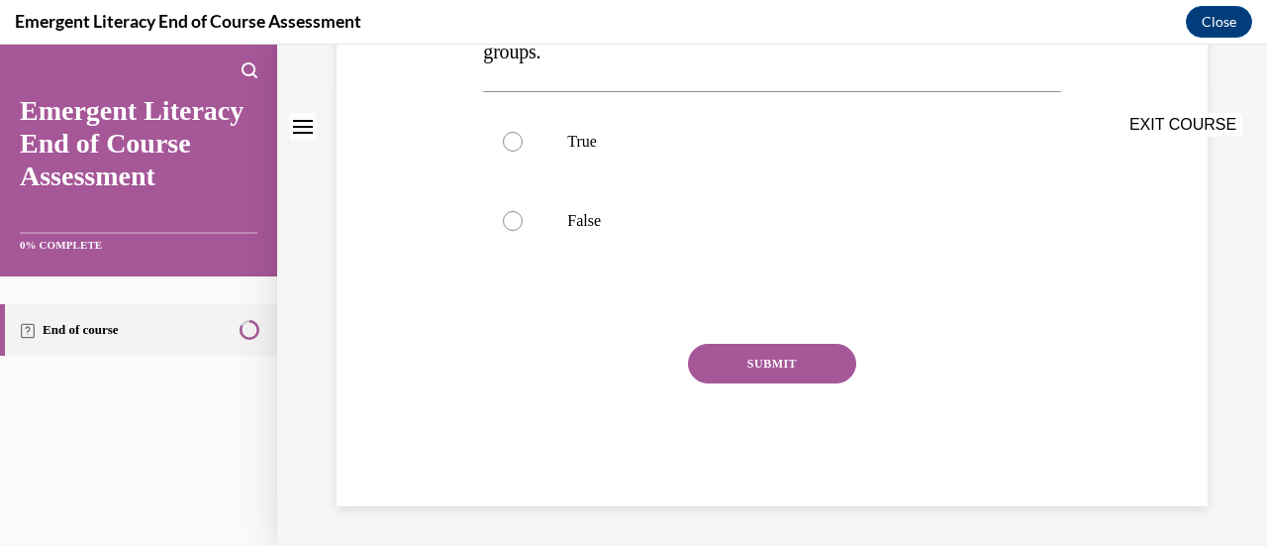
scroll to position [0, 0]
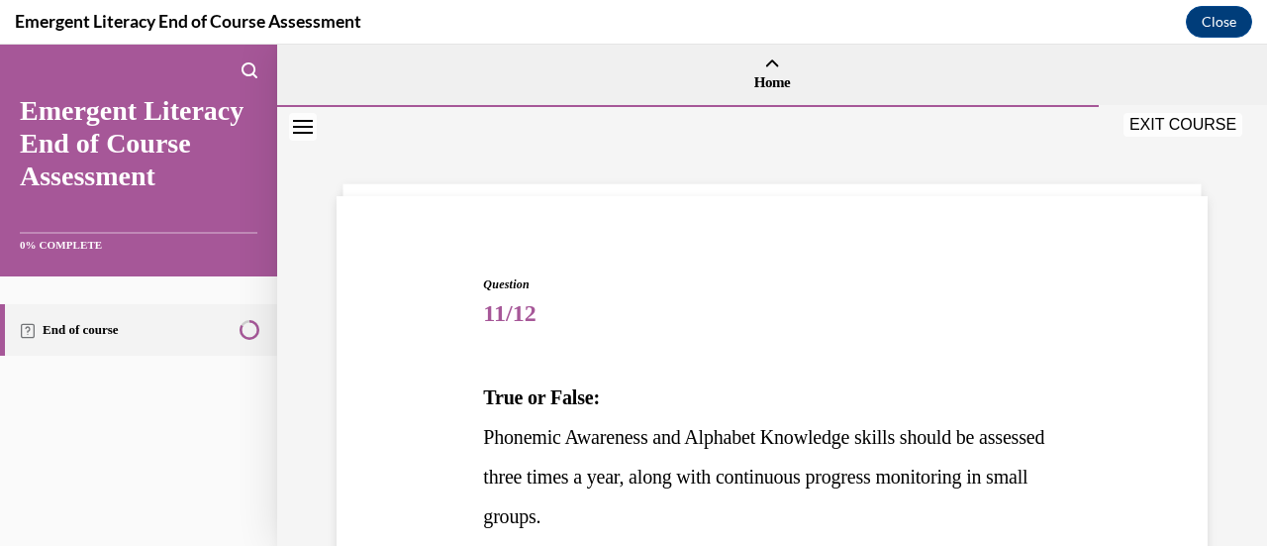
click at [744, 453] on p "Phonemic Awareness and Alphabet Knowledge skills should be assessed three times…" at bounding box center [771, 476] width 577 height 119
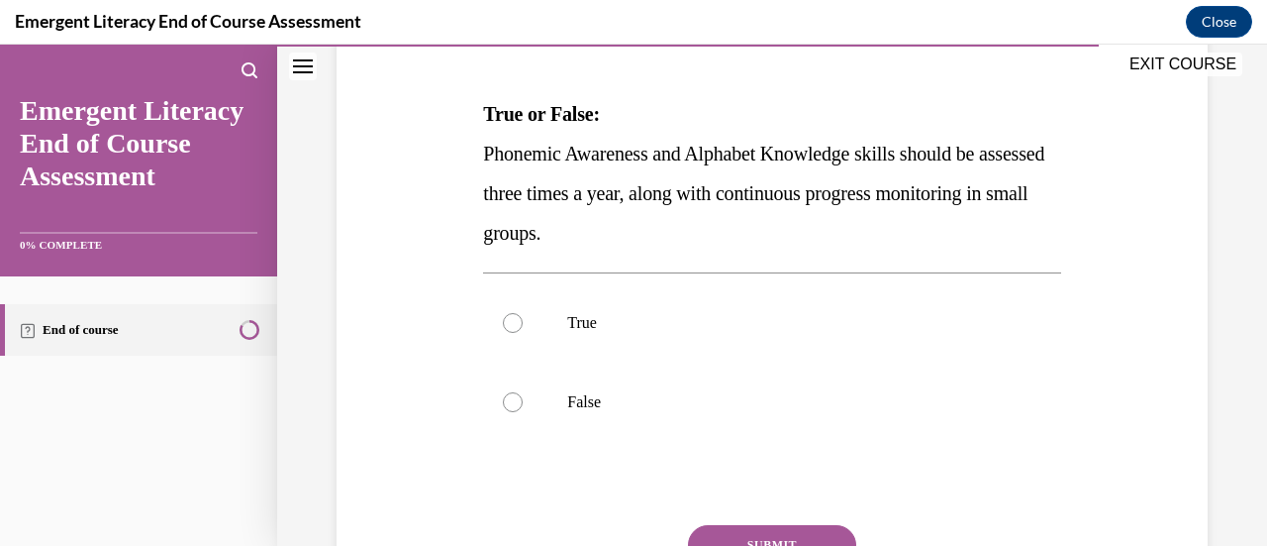
scroll to position [286, 0]
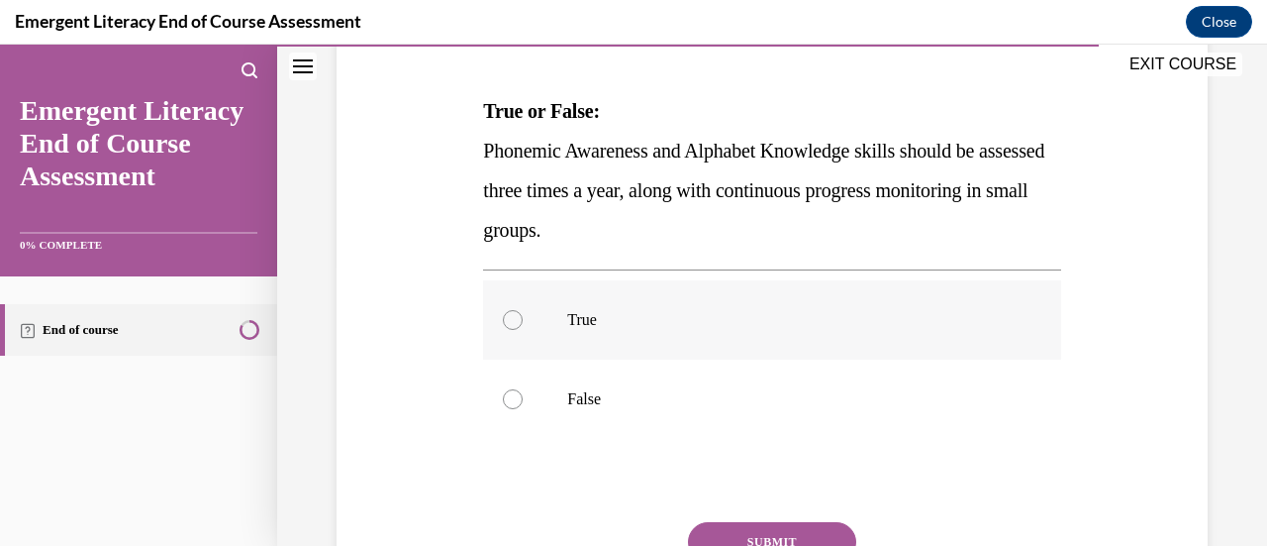
click at [505, 318] on div at bounding box center [513, 320] width 20 height 20
click at [505, 318] on input "True" at bounding box center [513, 320] width 20 height 20
radio input "true"
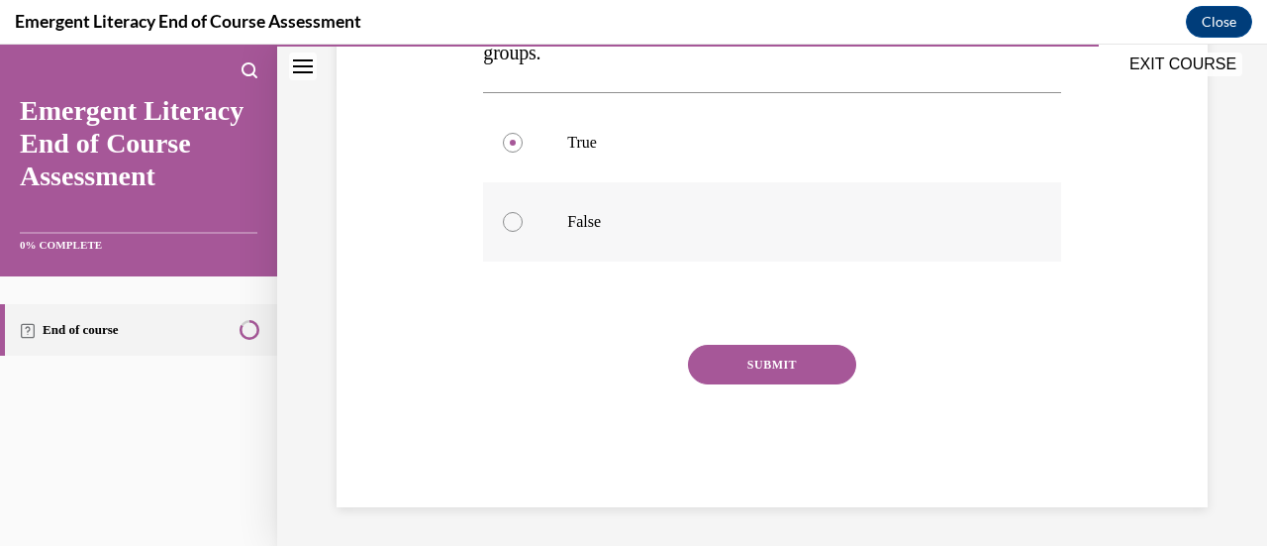
scroll to position [463, 0]
click at [755, 352] on button "SUBMIT" at bounding box center [772, 365] width 168 height 40
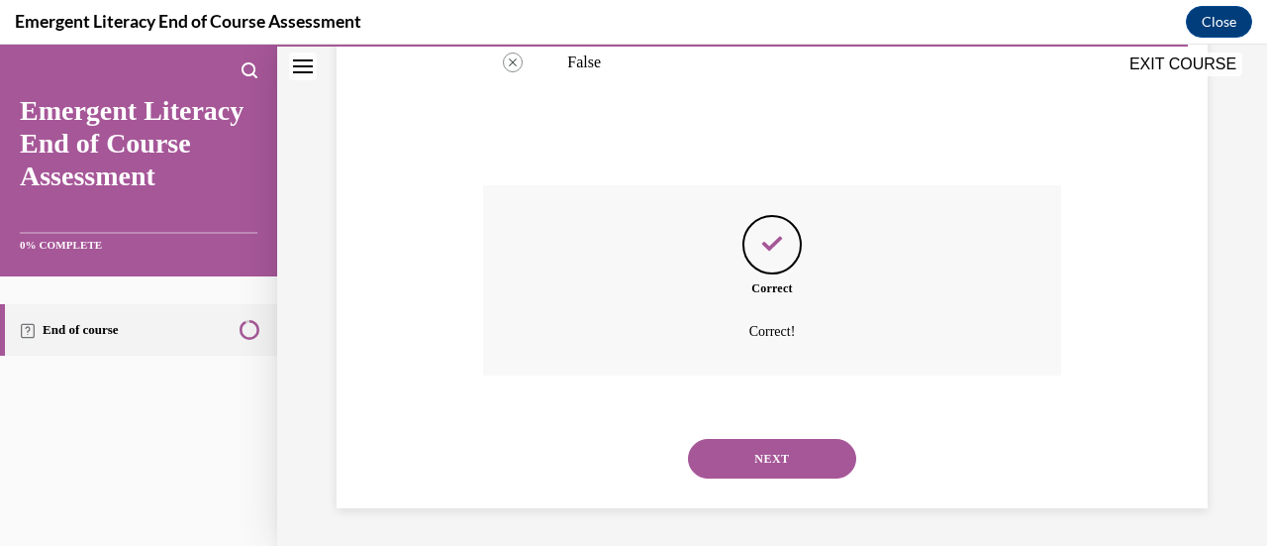
scroll to position [624, 0]
click at [756, 449] on button "NEXT" at bounding box center [772, 458] width 168 height 40
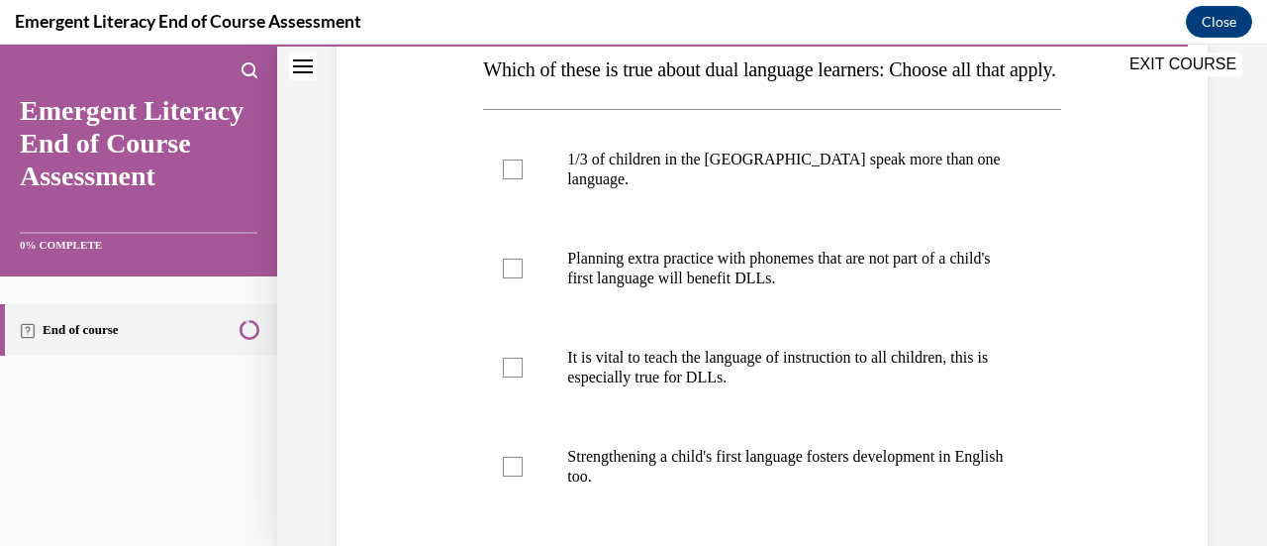
scroll to position [325, 0]
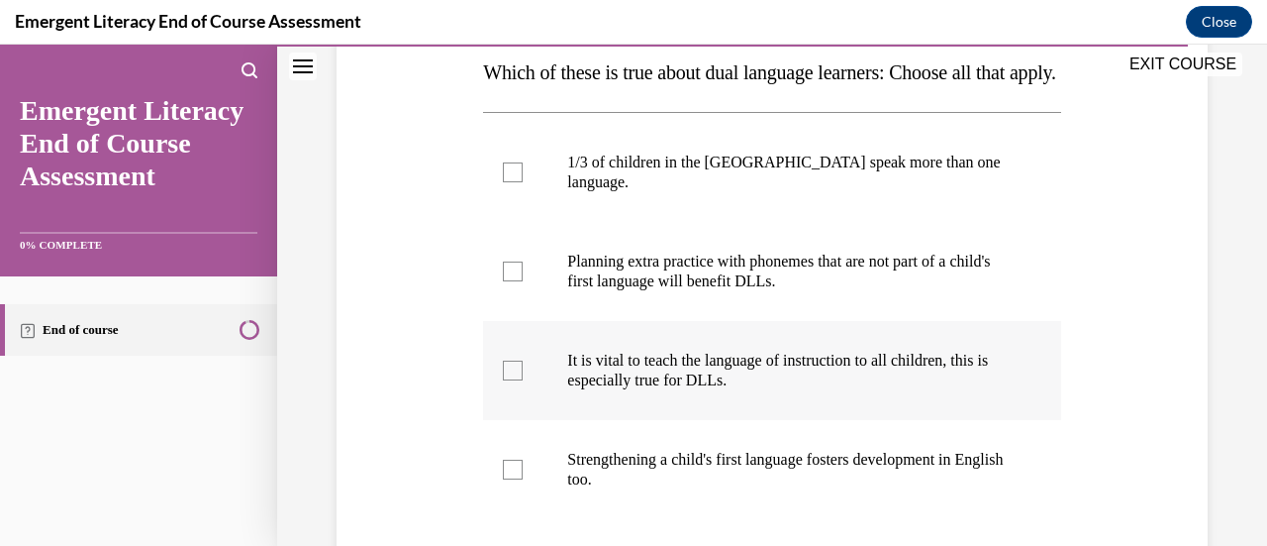
click at [510, 380] on div at bounding box center [513, 370] width 20 height 20
click at [510, 380] on input "It is vital to teach the language of instruction to all children, this is espec…" at bounding box center [513, 370] width 20 height 20
checkbox input "true"
click at [515, 182] on div at bounding box center [513, 172] width 20 height 20
click at [515, 182] on input "1/3 of children in the [GEOGRAPHIC_DATA] speak more than one language." at bounding box center [513, 172] width 20 height 20
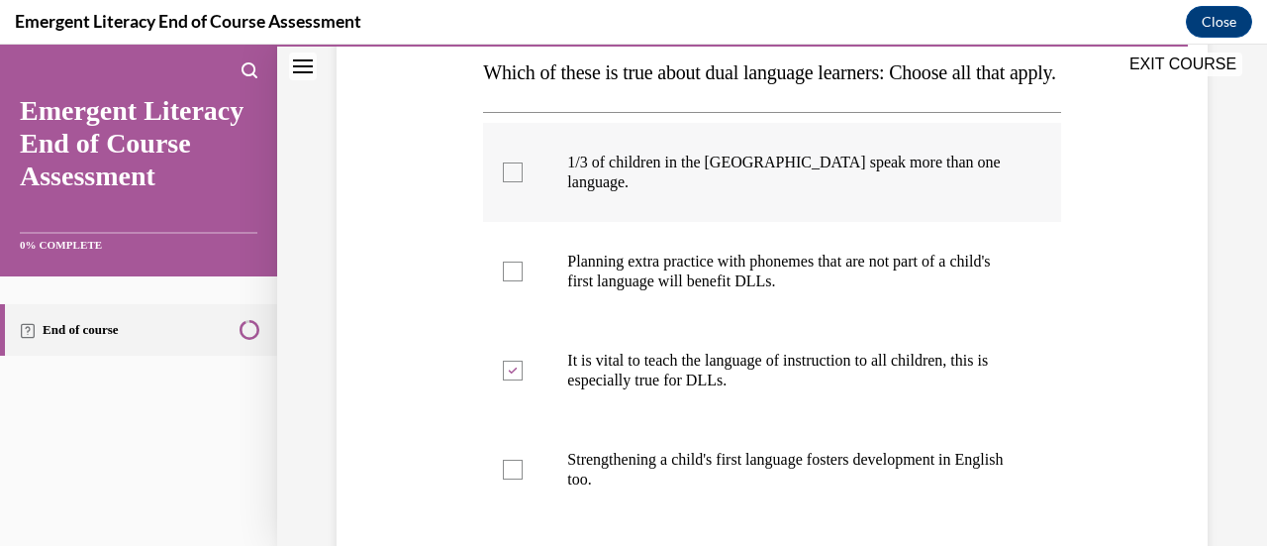
checkbox input "true"
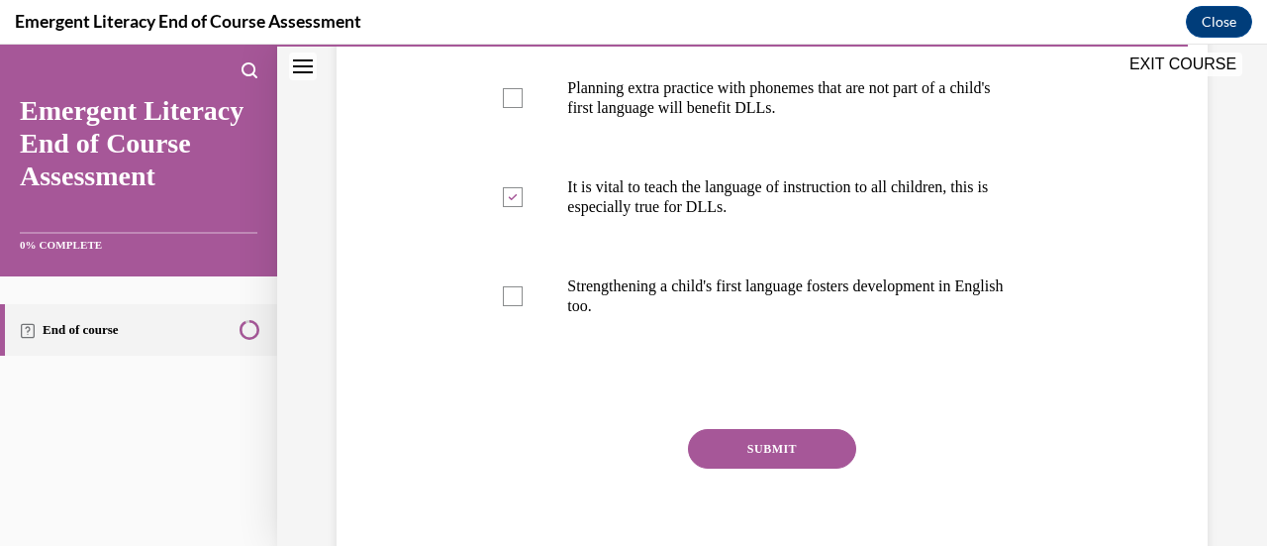
scroll to position [500, 0]
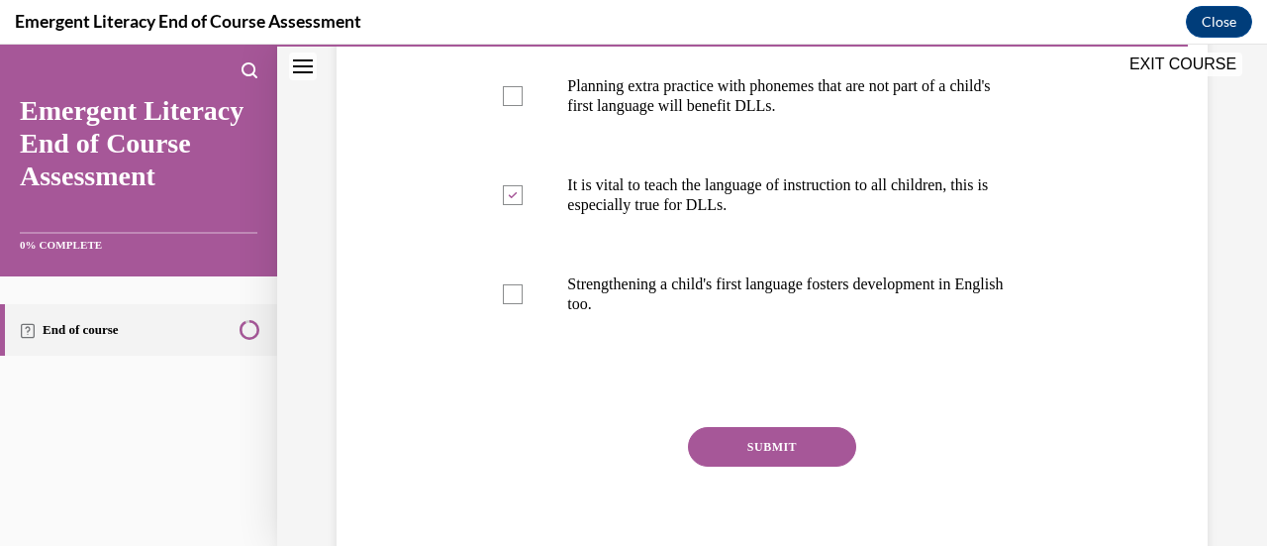
click at [790, 465] on button "SUBMIT" at bounding box center [772, 447] width 168 height 40
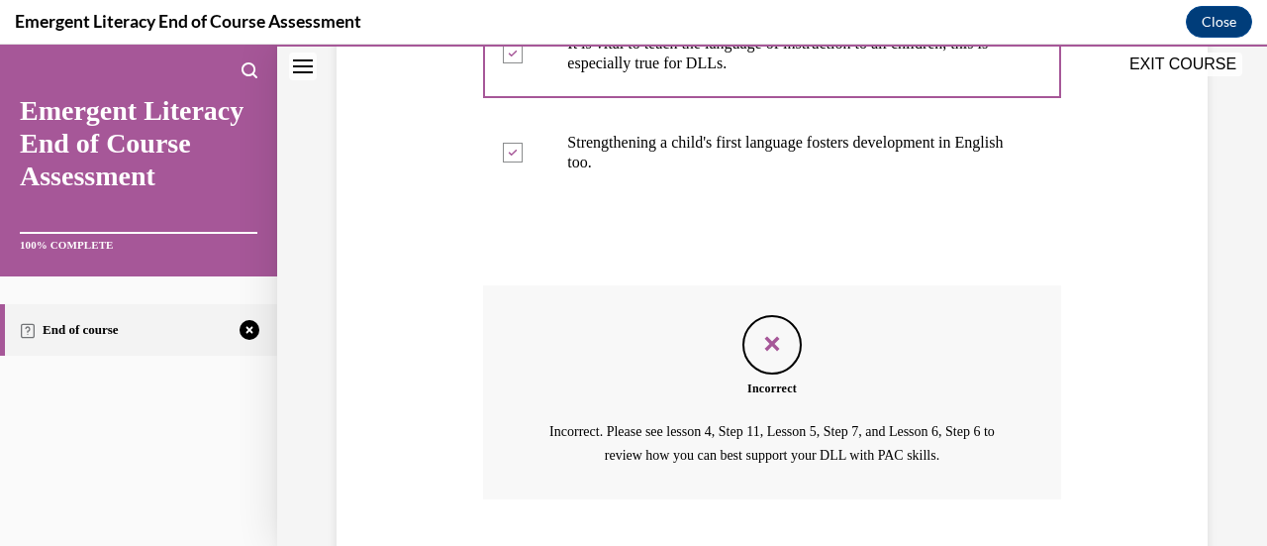
scroll to position [785, 0]
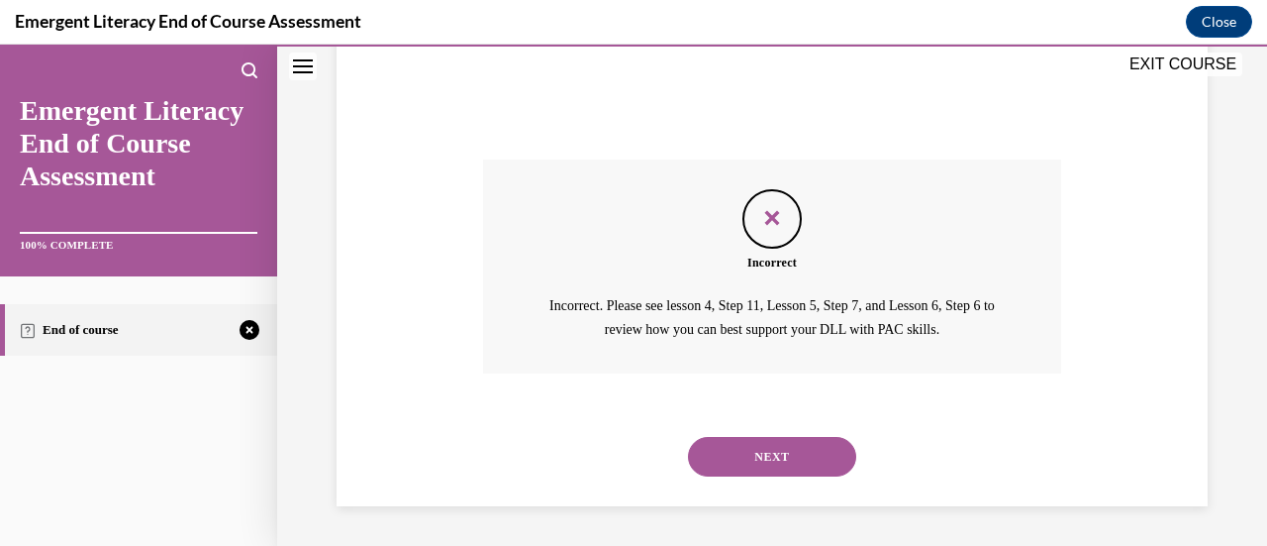
click at [762, 453] on button "NEXT" at bounding box center [772, 457] width 168 height 40
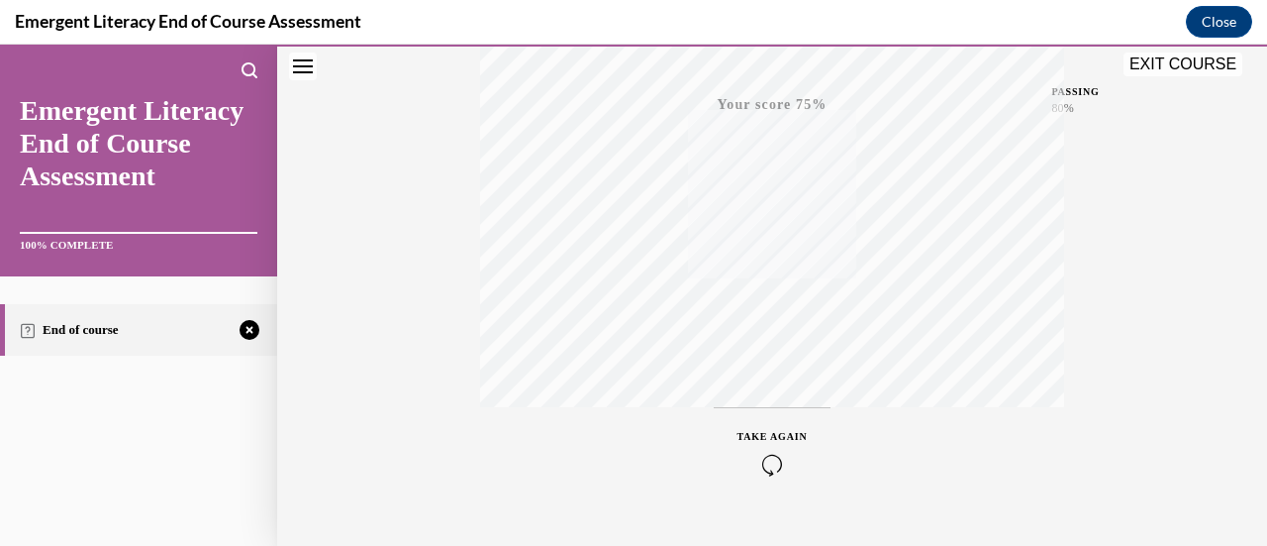
scroll to position [513, 0]
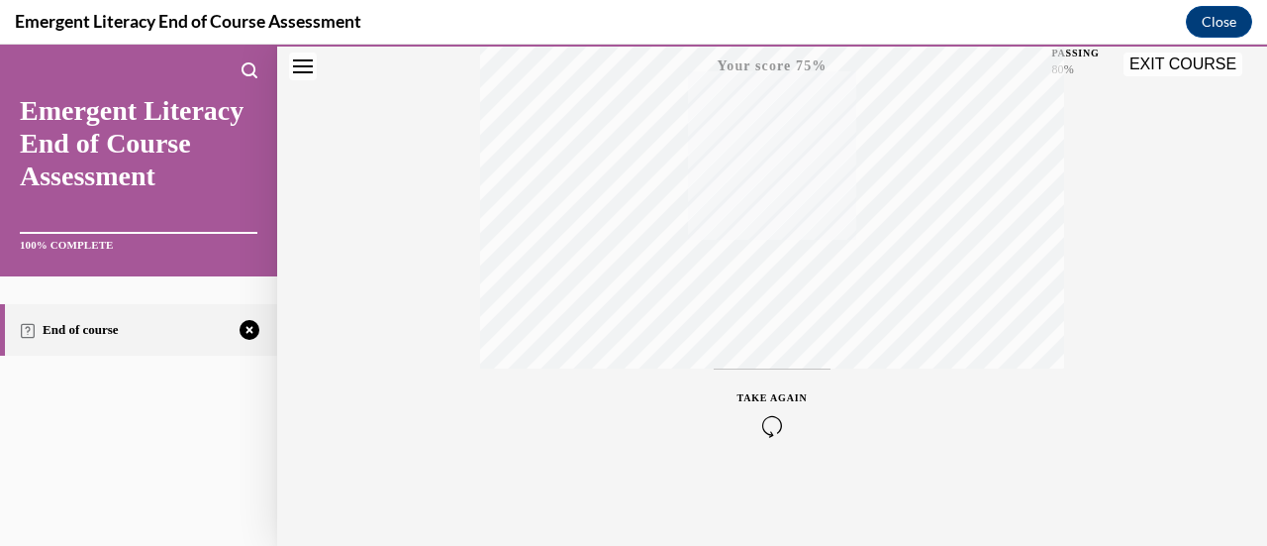
click at [760, 423] on icon "button" at bounding box center [773, 426] width 70 height 22
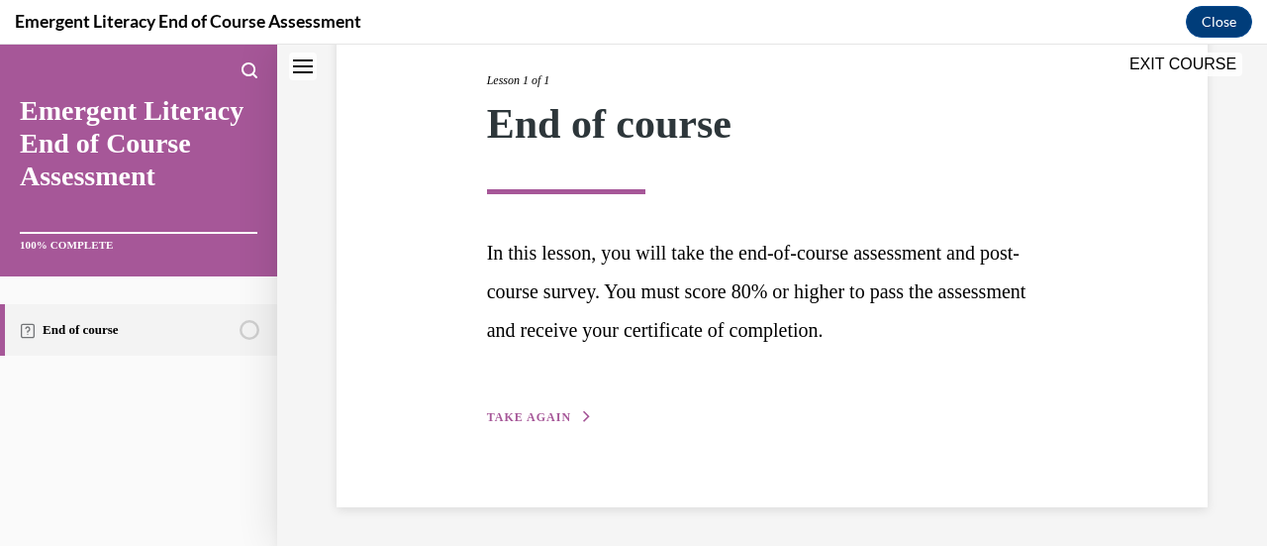
click at [521, 411] on span "TAKE AGAIN" at bounding box center [529, 417] width 84 height 14
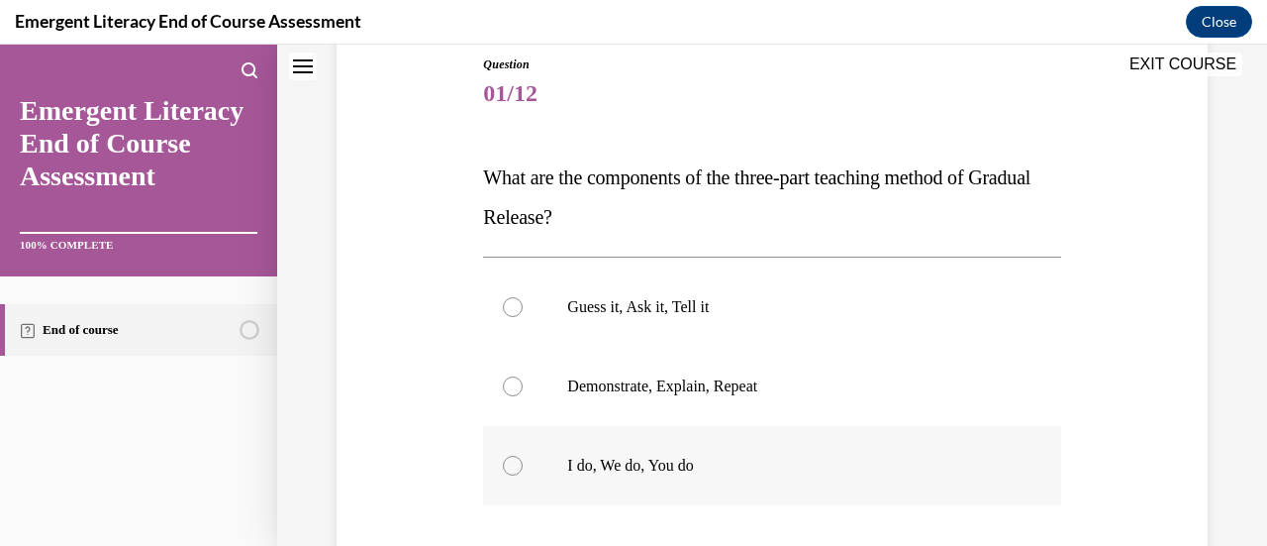
click at [512, 472] on div at bounding box center [513, 465] width 20 height 20
click at [512, 472] on input "I do, We do, You do" at bounding box center [513, 465] width 20 height 20
radio input "true"
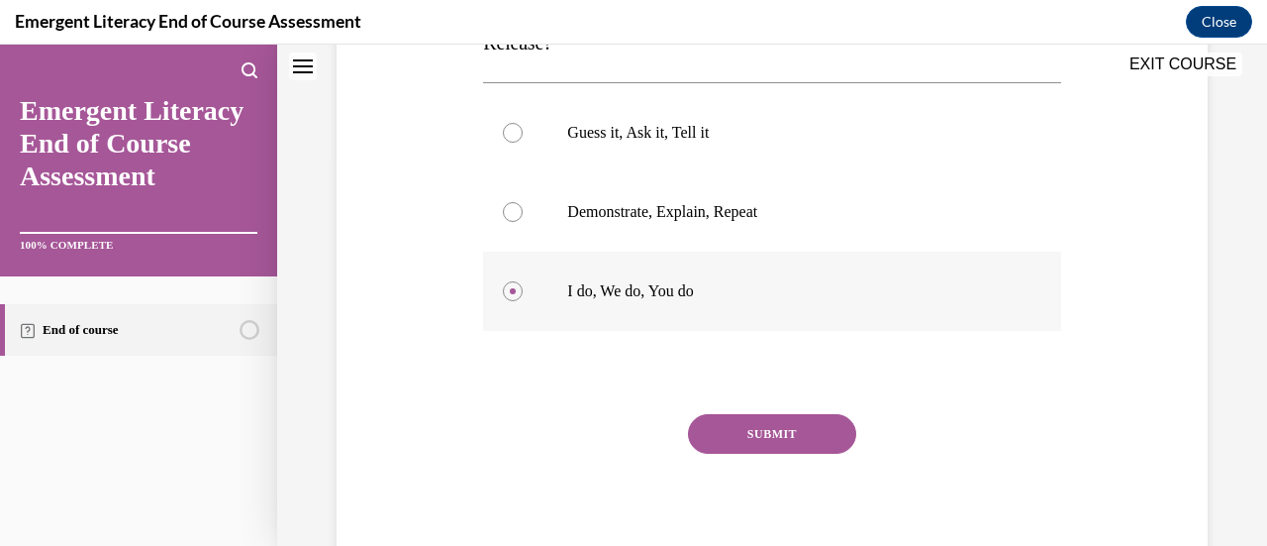
scroll to position [400, 0]
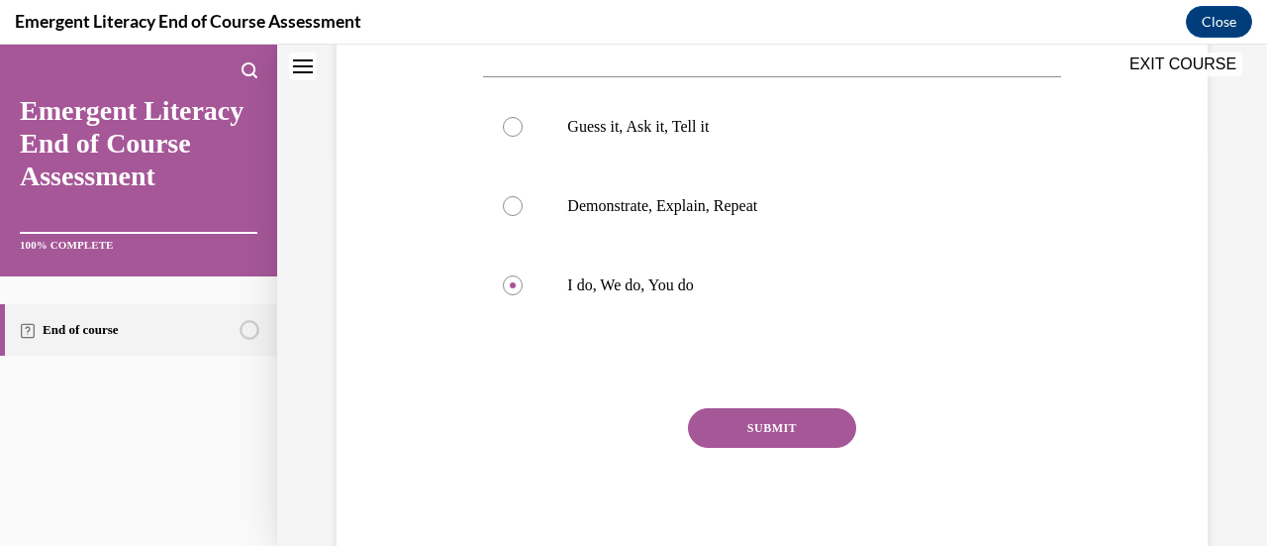
click at [747, 428] on button "SUBMIT" at bounding box center [772, 428] width 168 height 40
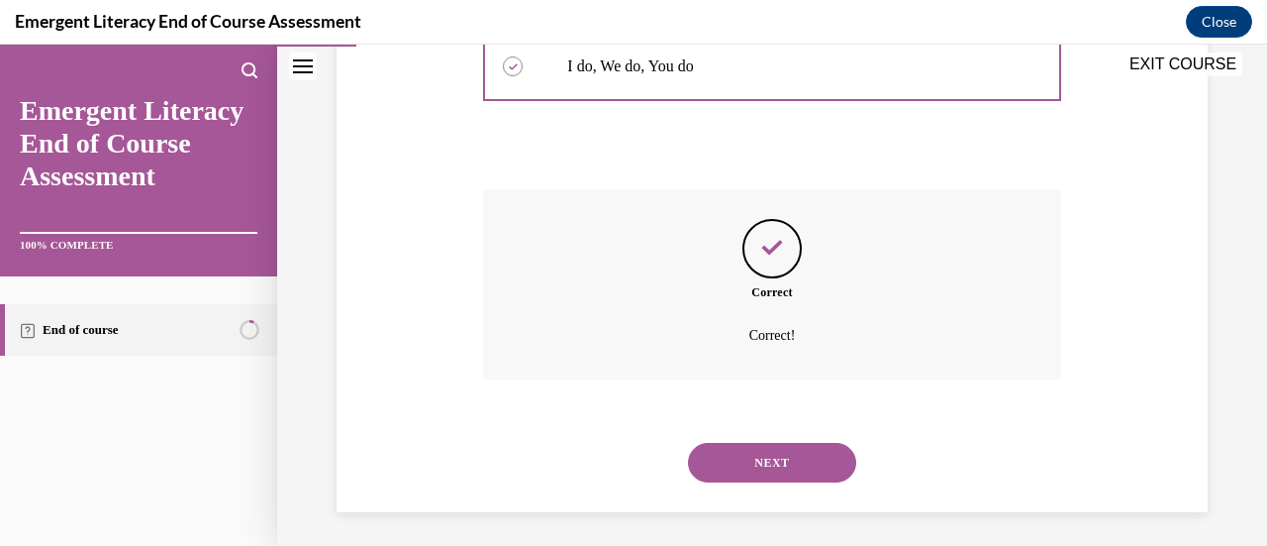
scroll to position [624, 0]
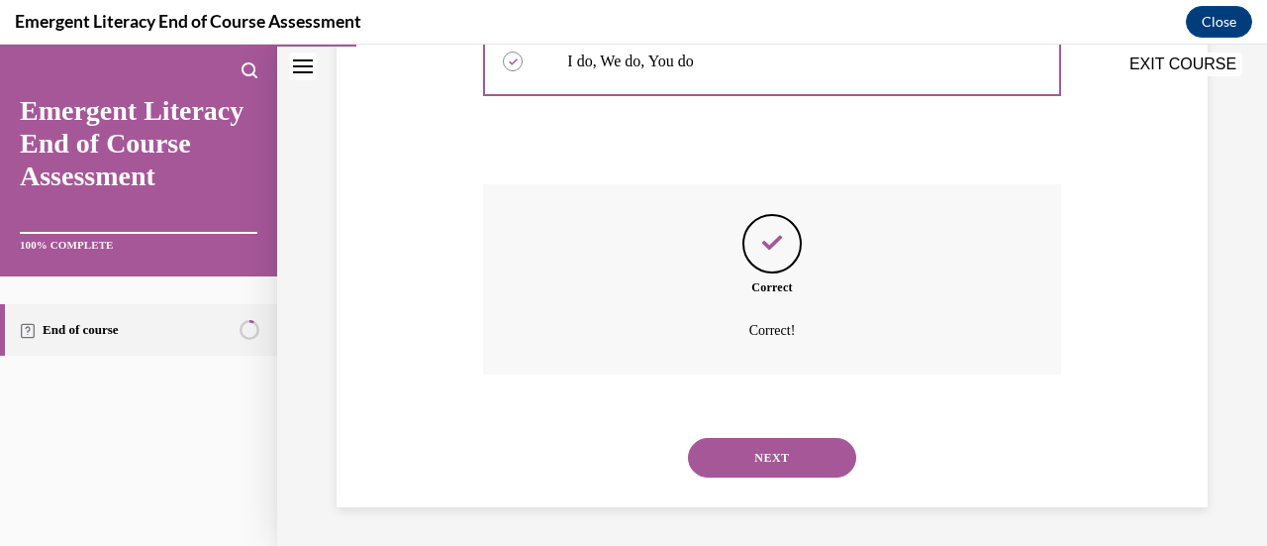
click at [761, 459] on button "NEXT" at bounding box center [772, 458] width 168 height 40
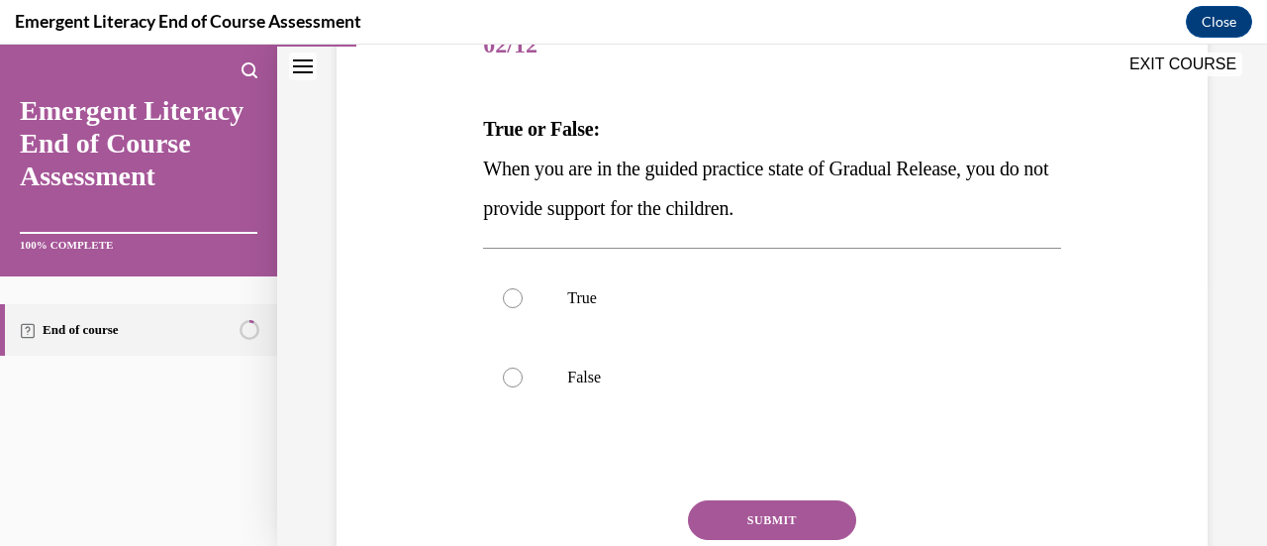
scroll to position [269, 0]
click at [511, 371] on div at bounding box center [513, 376] width 20 height 20
click at [511, 371] on input "False" at bounding box center [513, 376] width 20 height 20
radio input "true"
click at [745, 515] on button "SUBMIT" at bounding box center [772, 519] width 168 height 40
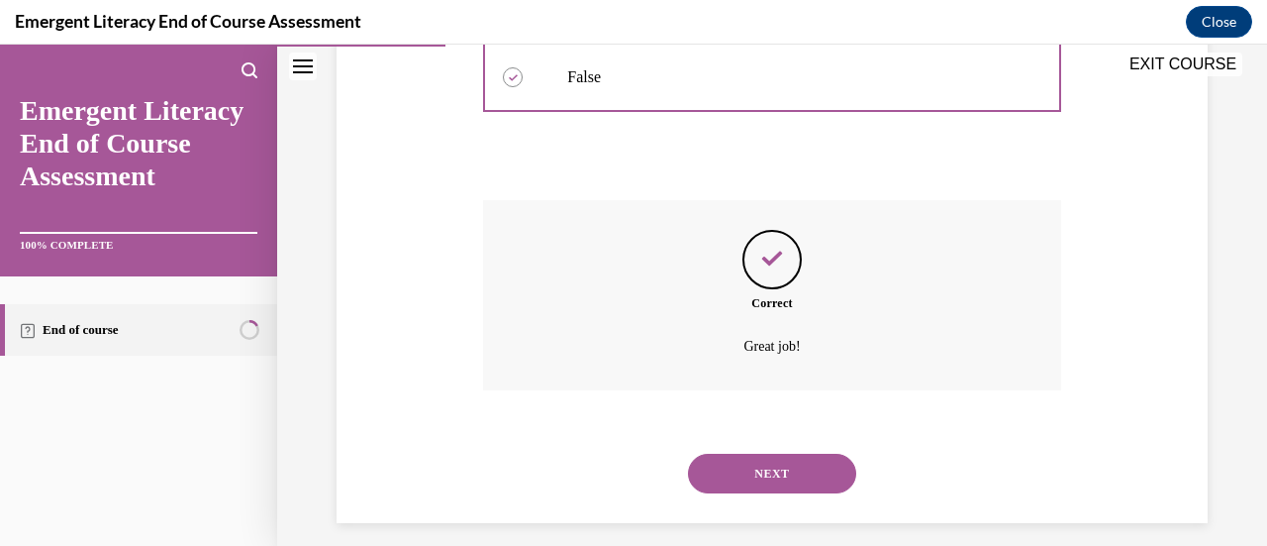
scroll to position [584, 0]
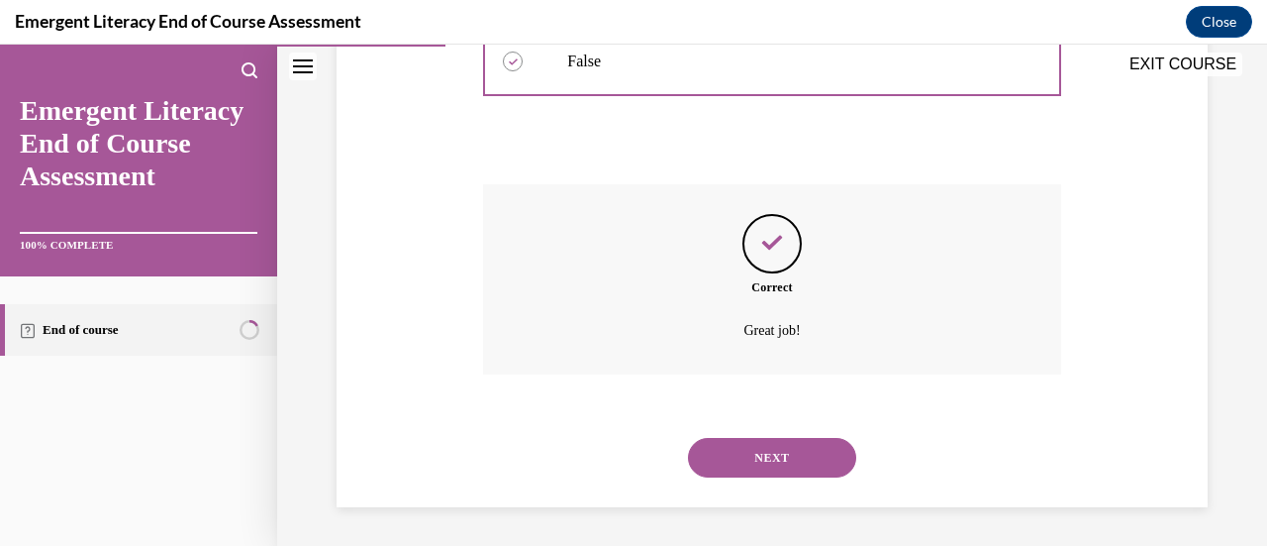
drag, startPoint x: 766, startPoint y: 460, endPoint x: 720, endPoint y: 454, distance: 46.9
click at [720, 454] on button "NEXT" at bounding box center [772, 458] width 168 height 40
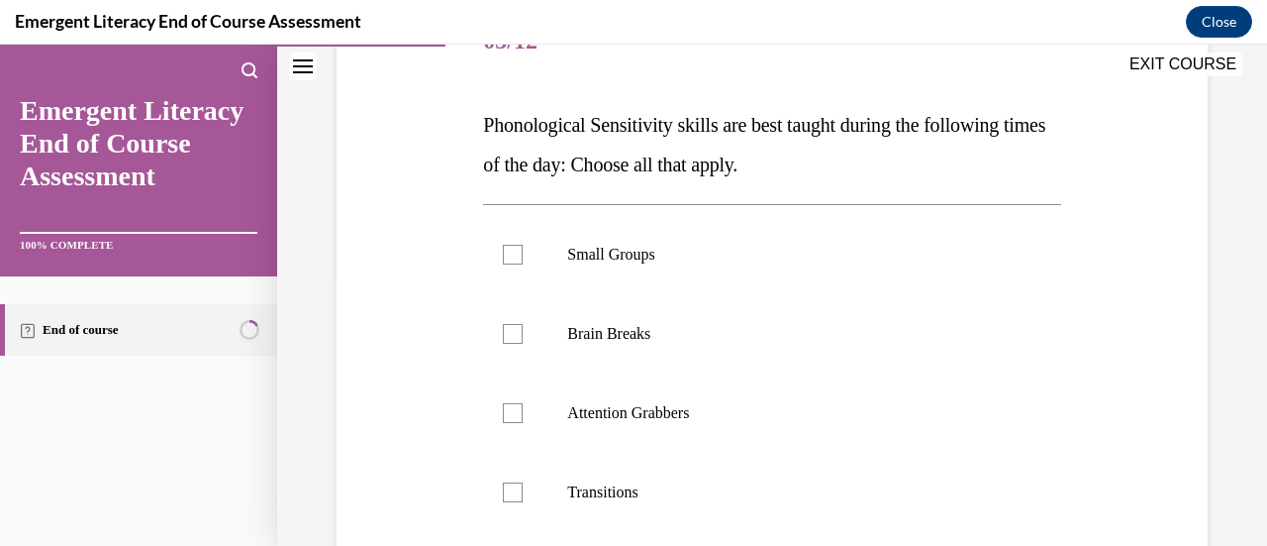
scroll to position [273, 0]
click at [510, 497] on div at bounding box center [513, 491] width 20 height 20
click at [510, 497] on input "Transitions" at bounding box center [513, 491] width 20 height 20
checkbox input "true"
click at [518, 417] on div at bounding box center [513, 412] width 20 height 20
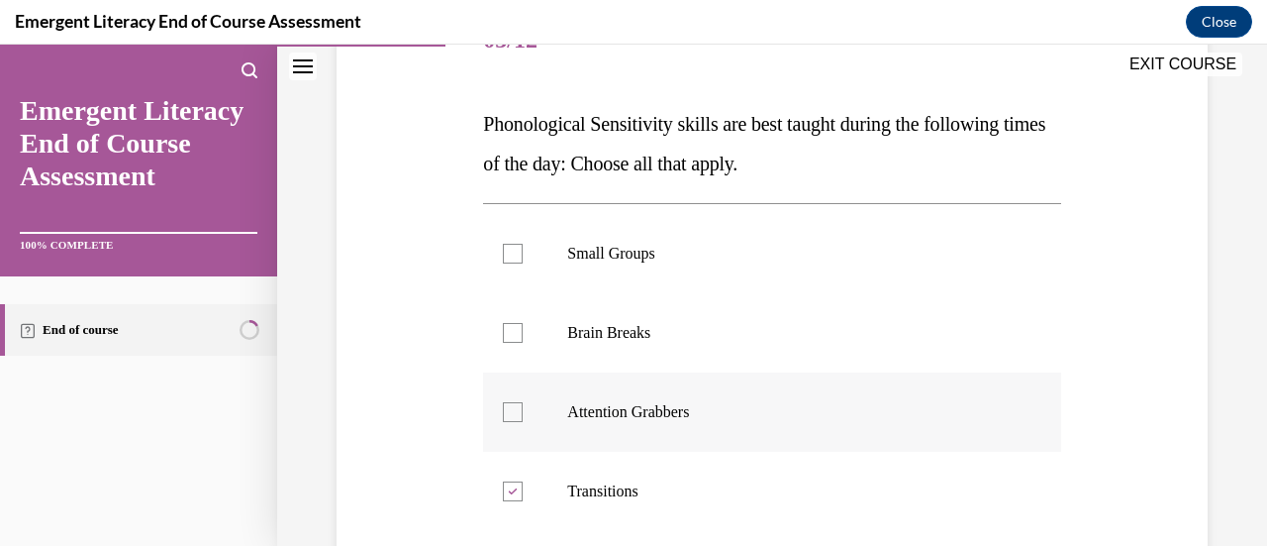
click at [518, 417] on input "Attention Grabbers" at bounding box center [513, 412] width 20 height 20
checkbox input "true"
click at [512, 336] on div at bounding box center [513, 333] width 20 height 20
click at [512, 336] on input "Brain Breaks" at bounding box center [513, 333] width 20 height 20
checkbox input "true"
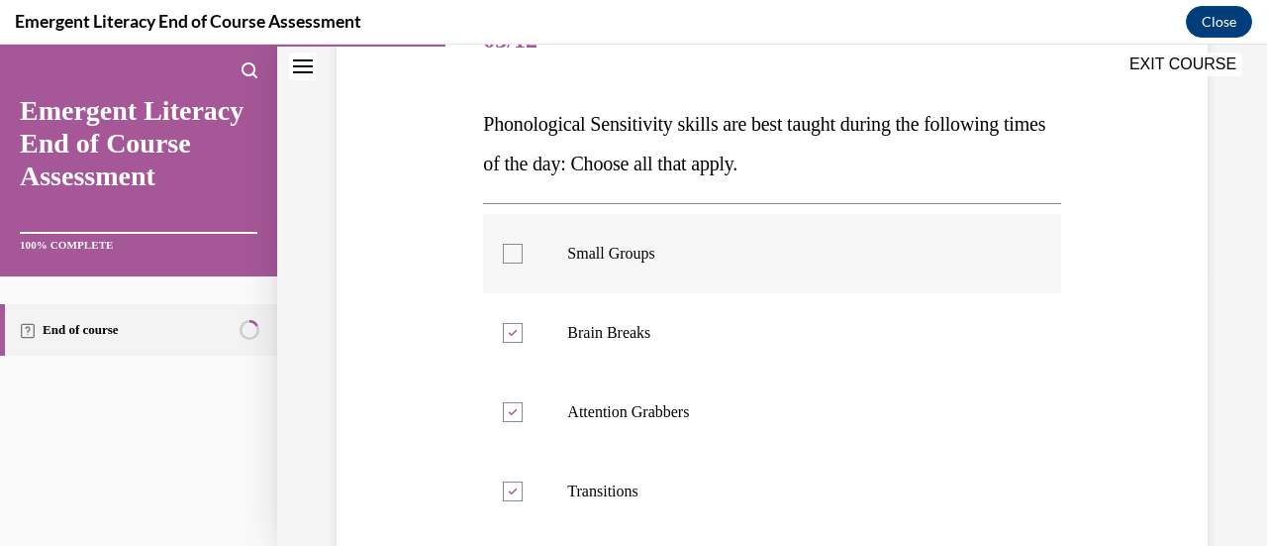
click at [512, 251] on div at bounding box center [513, 254] width 20 height 20
click at [512, 251] on input "Small Groups" at bounding box center [513, 254] width 20 height 20
checkbox input "true"
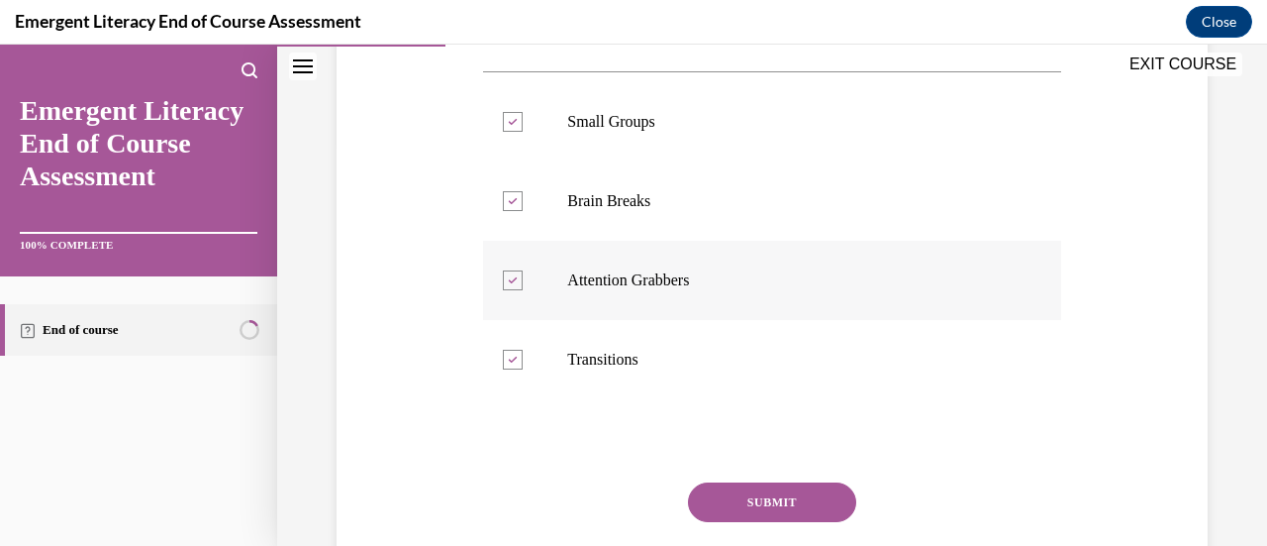
scroll to position [407, 0]
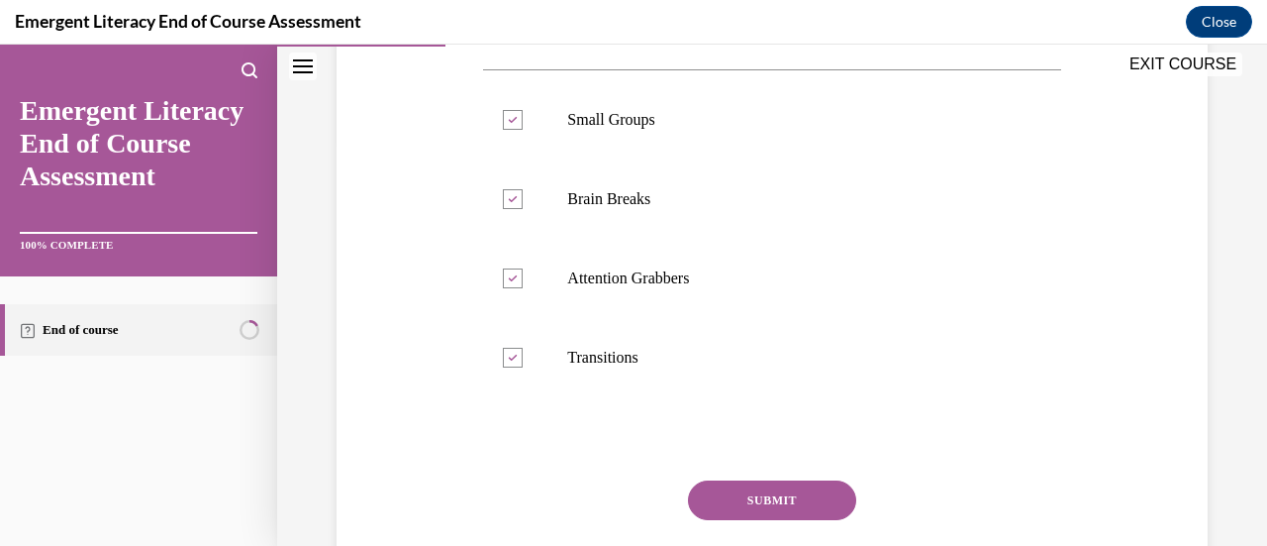
click at [745, 495] on button "SUBMIT" at bounding box center [772, 500] width 168 height 40
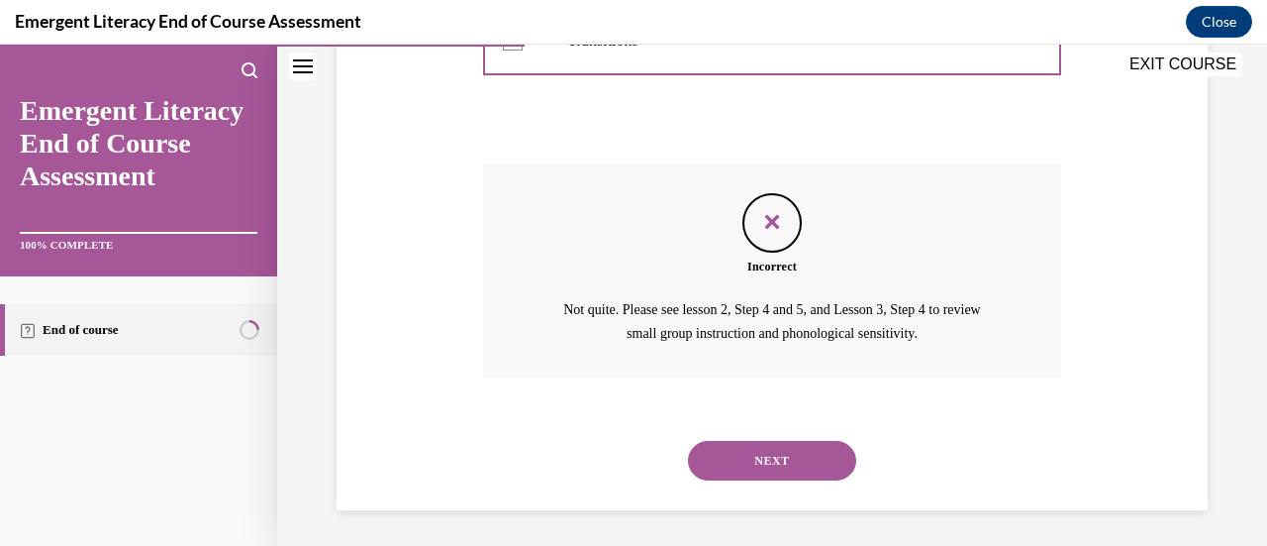
scroll to position [726, 0]
click at [756, 451] on button "NEXT" at bounding box center [772, 459] width 168 height 40
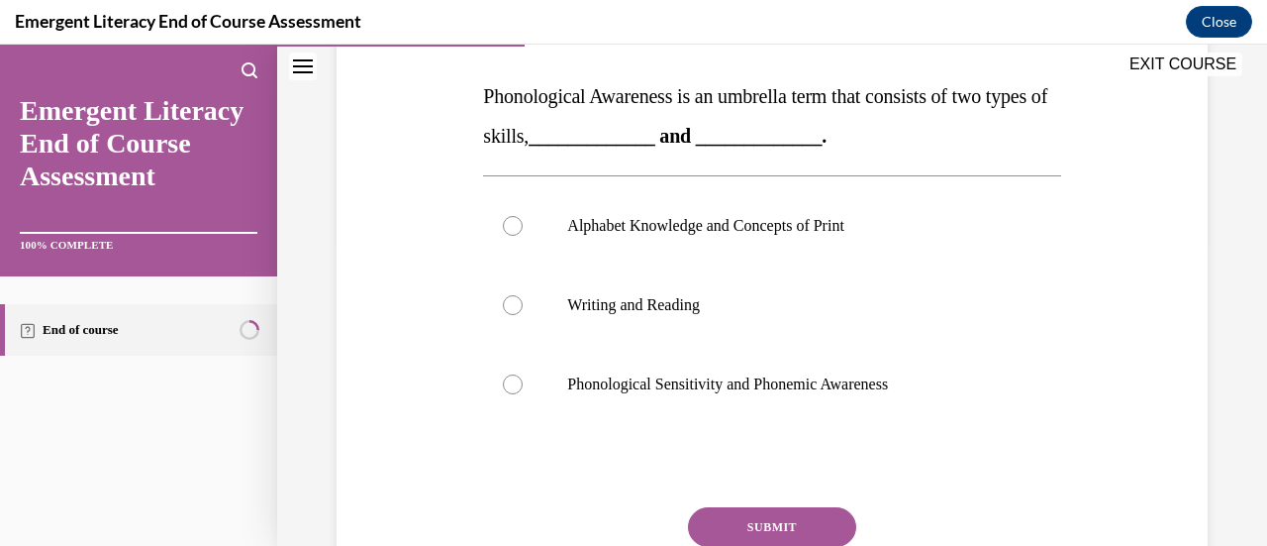
scroll to position [302, 0]
click at [513, 383] on div at bounding box center [513, 383] width 20 height 20
click at [513, 383] on input "Phonological Sensitivity and Phonemic Awareness" at bounding box center [513, 383] width 20 height 20
radio input "true"
click at [772, 536] on button "SUBMIT" at bounding box center [772, 526] width 168 height 40
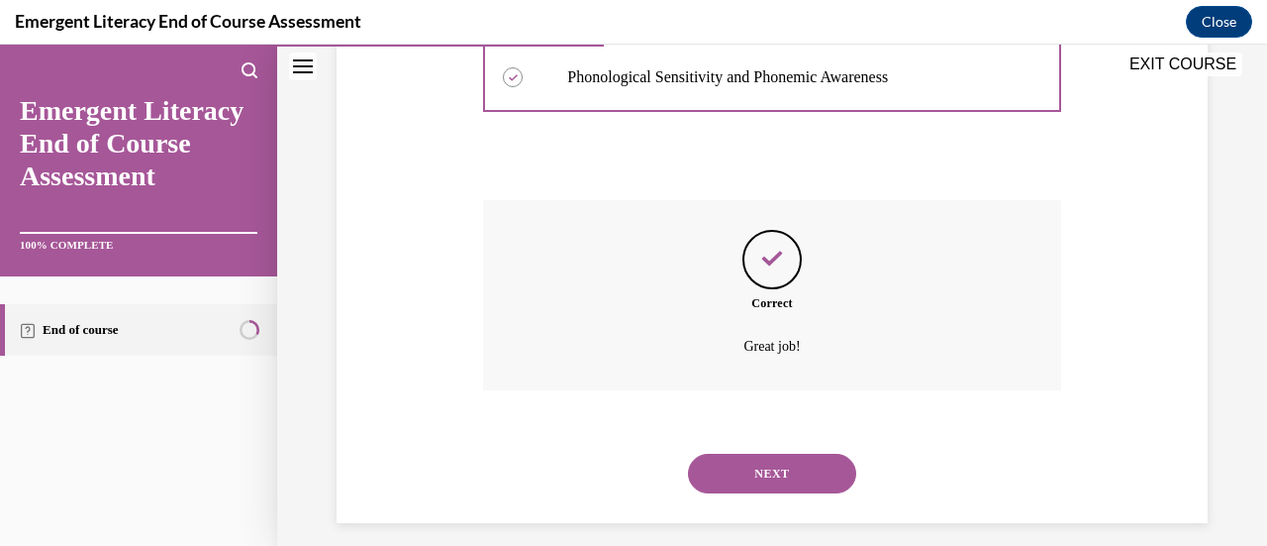
scroll to position [624, 0]
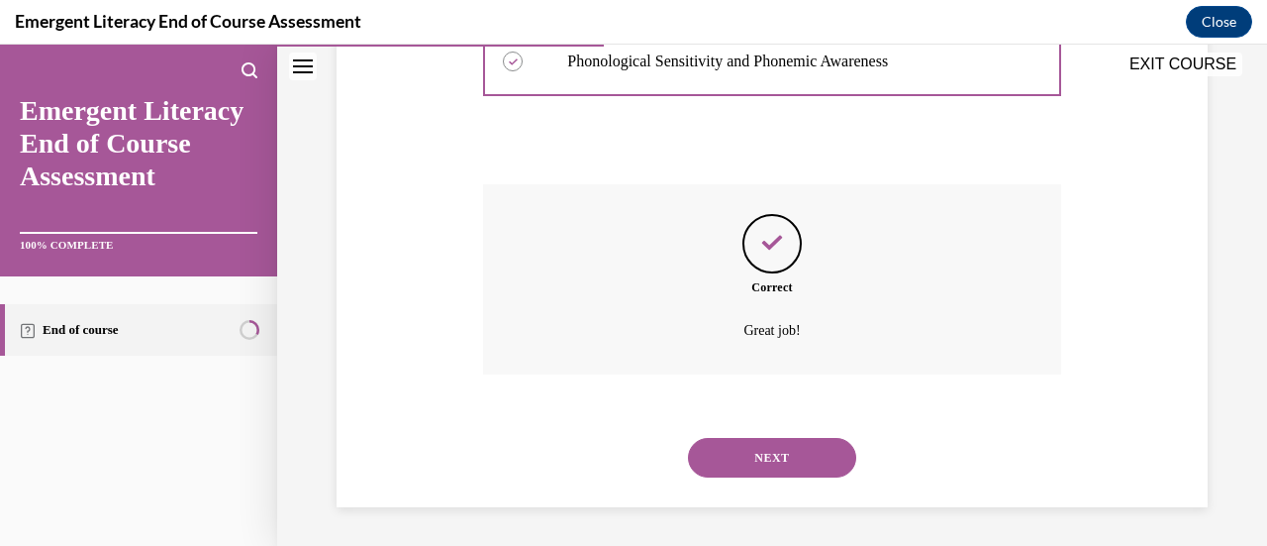
click at [729, 456] on button "NEXT" at bounding box center [772, 458] width 168 height 40
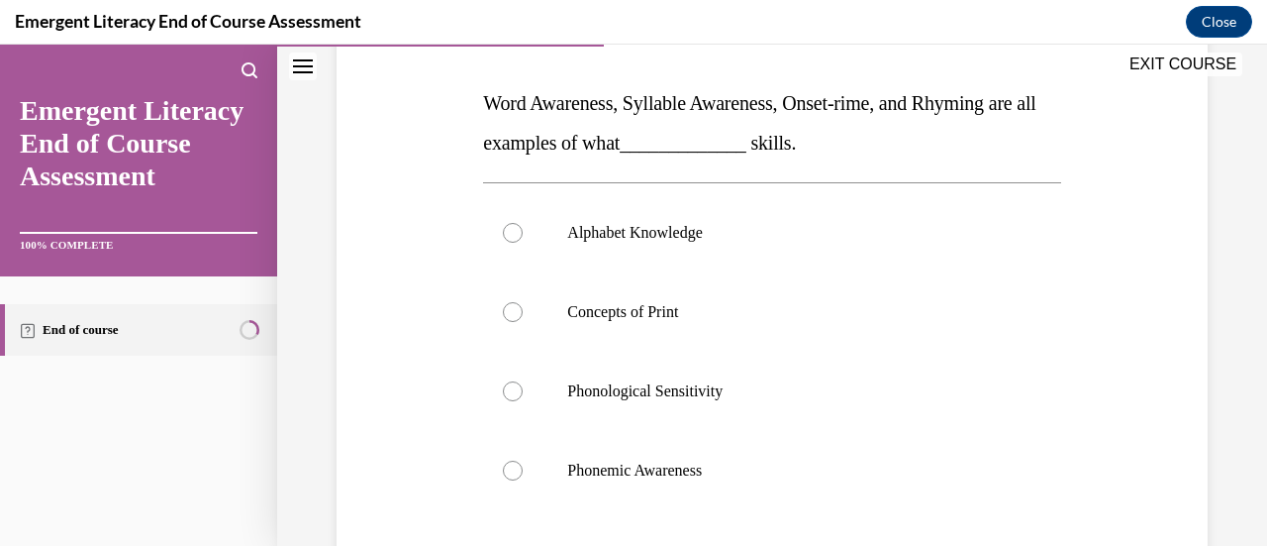
scroll to position [293, 0]
click at [507, 467] on div at bounding box center [513, 471] width 20 height 20
click at [507, 467] on input "Phonemic Awareness" at bounding box center [513, 471] width 20 height 20
radio input "true"
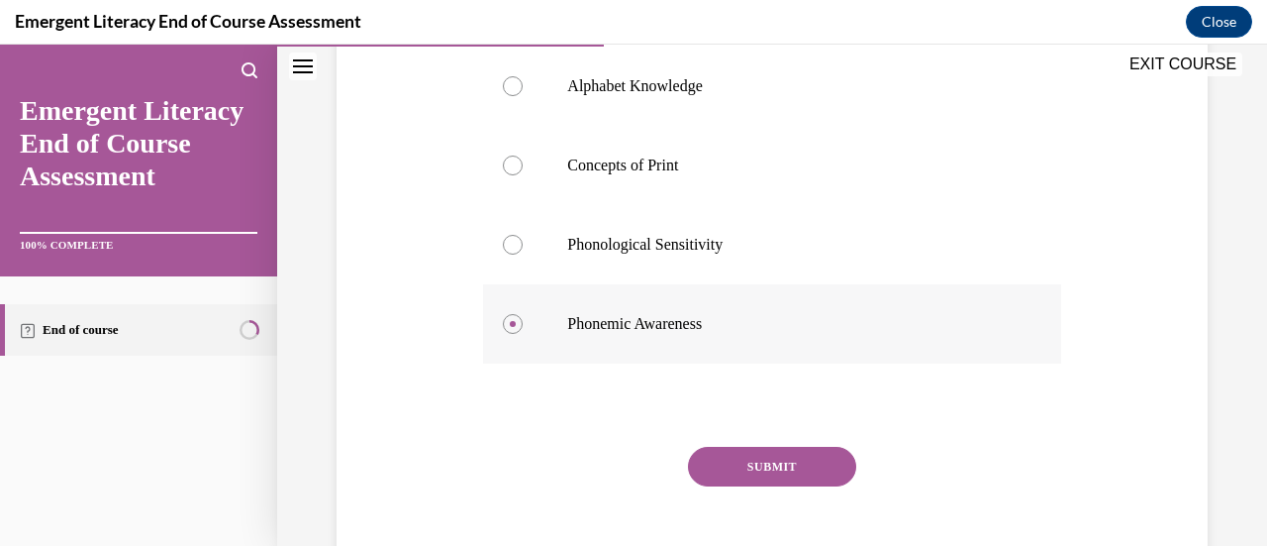
scroll to position [442, 0]
click at [723, 463] on button "SUBMIT" at bounding box center [772, 466] width 168 height 40
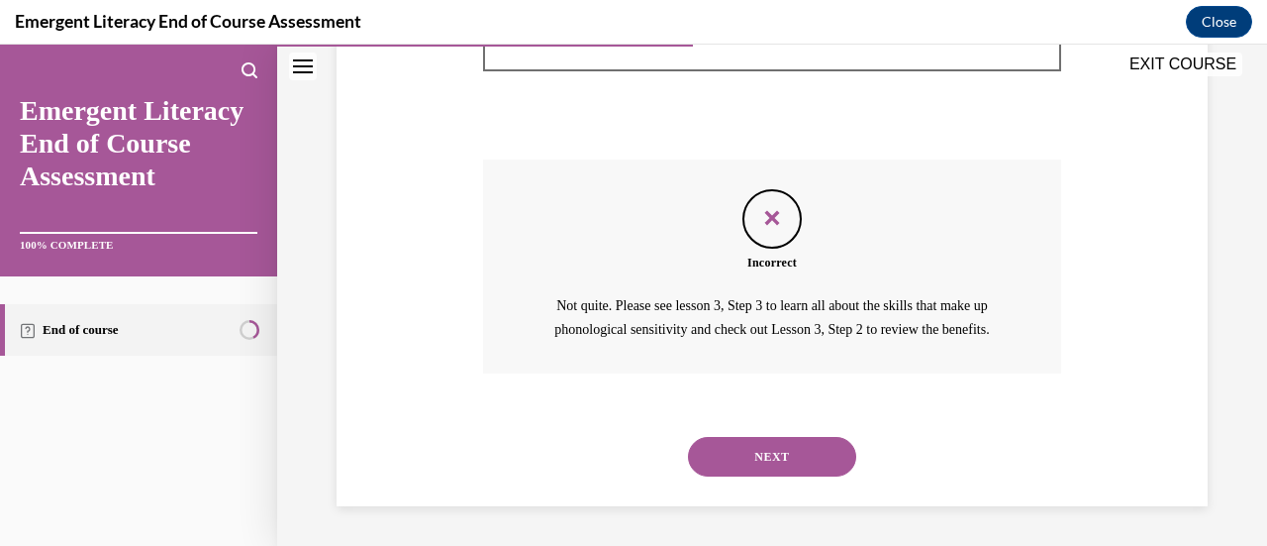
scroll to position [750, 0]
click at [723, 463] on button "NEXT" at bounding box center [772, 457] width 168 height 40
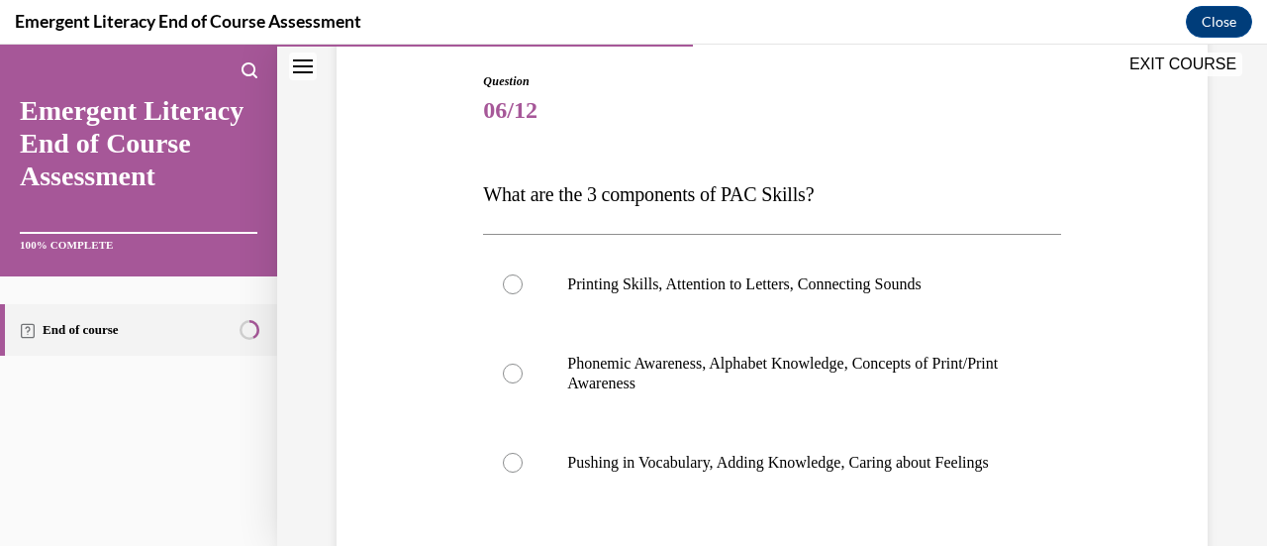
scroll to position [204, 0]
click at [512, 370] on div at bounding box center [513, 372] width 20 height 20
click at [512, 370] on input "Phonemic Awareness, Alphabet Knowledge, Concepts of Print/Print Awareness" at bounding box center [513, 372] width 20 height 20
radio input "true"
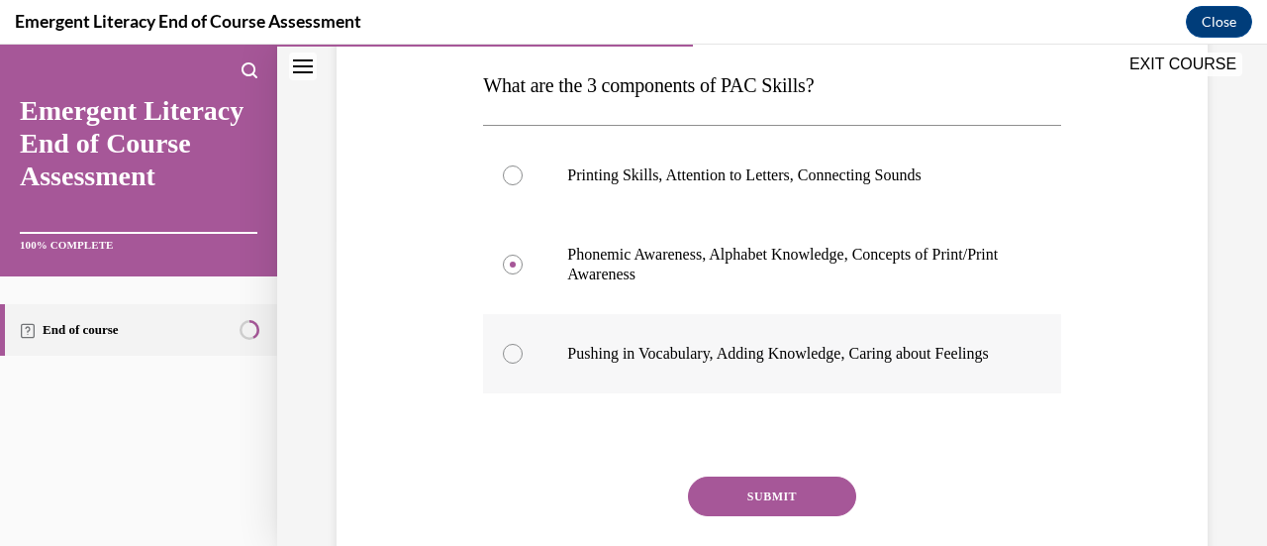
scroll to position [357, 0]
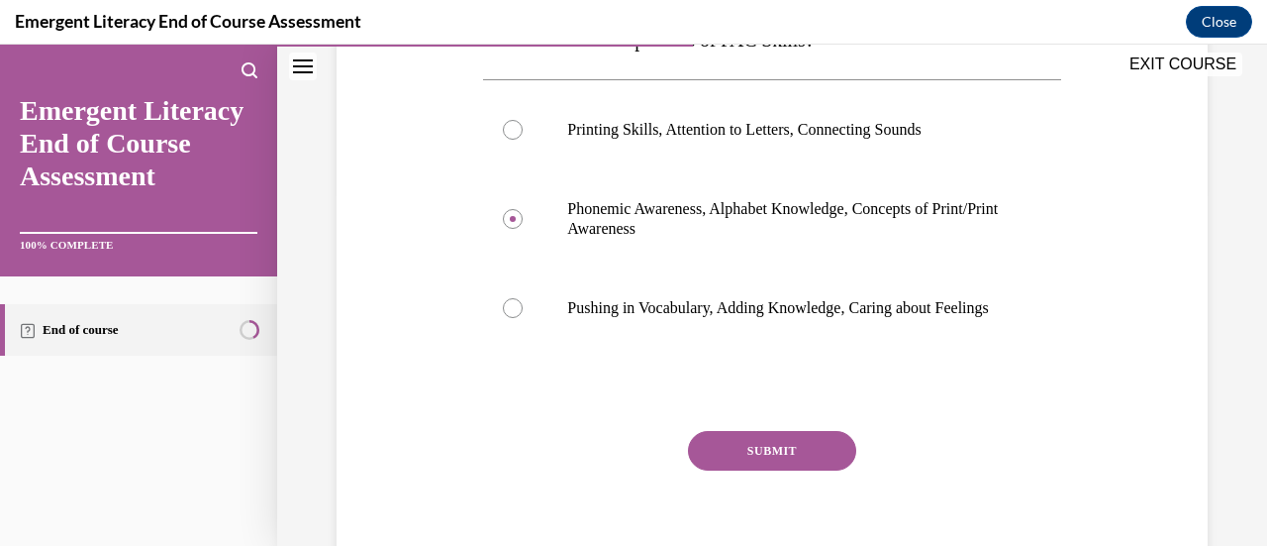
click at [743, 468] on button "SUBMIT" at bounding box center [772, 451] width 168 height 40
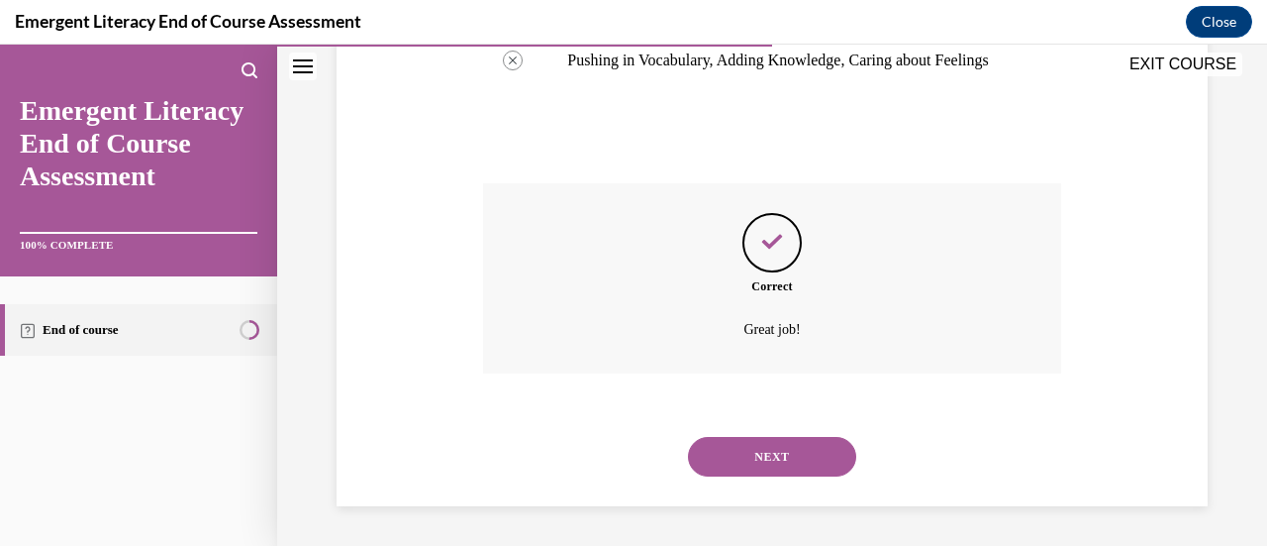
scroll to position [624, 0]
click at [766, 455] on button "NEXT" at bounding box center [772, 457] width 168 height 40
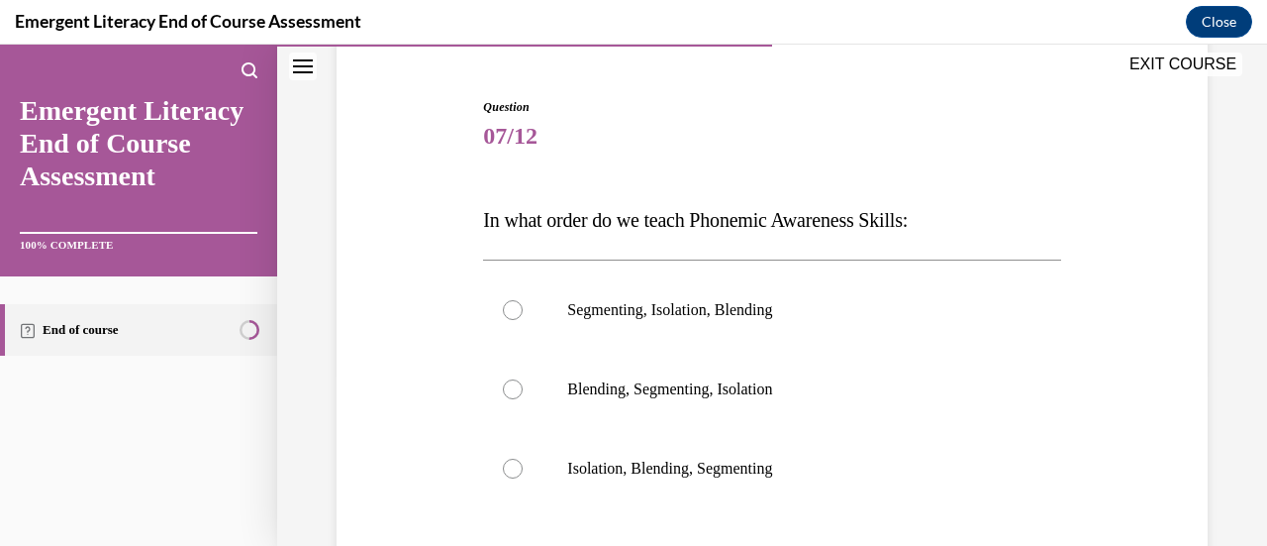
scroll to position [192, 0]
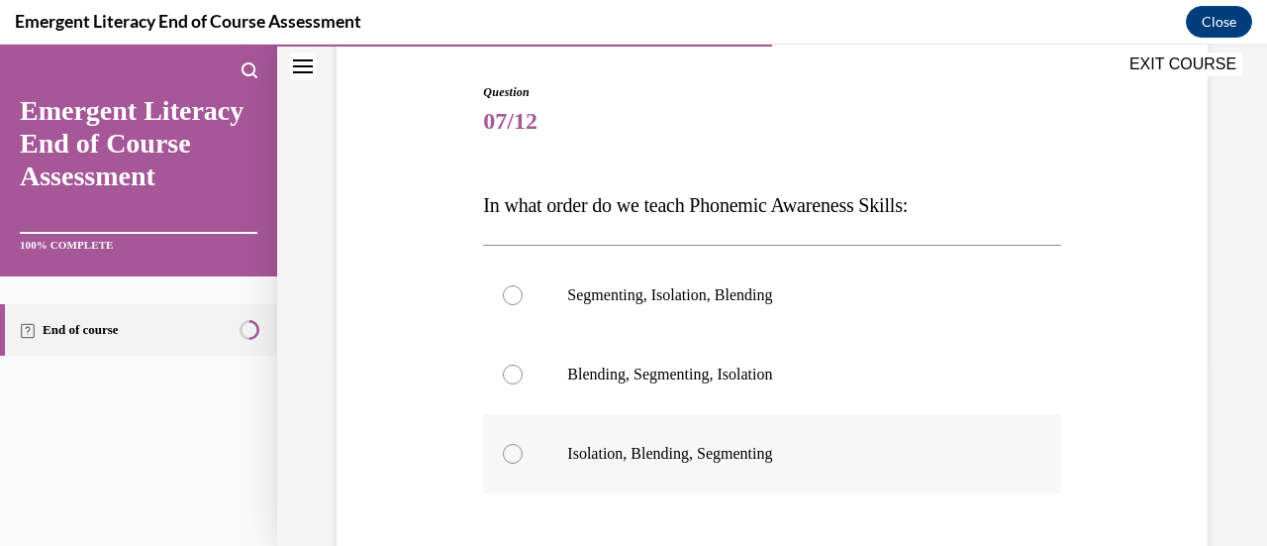
click at [512, 451] on div at bounding box center [513, 454] width 20 height 20
click at [512, 451] on input "Isolation, Blending, Segmenting" at bounding box center [513, 454] width 20 height 20
radio input "true"
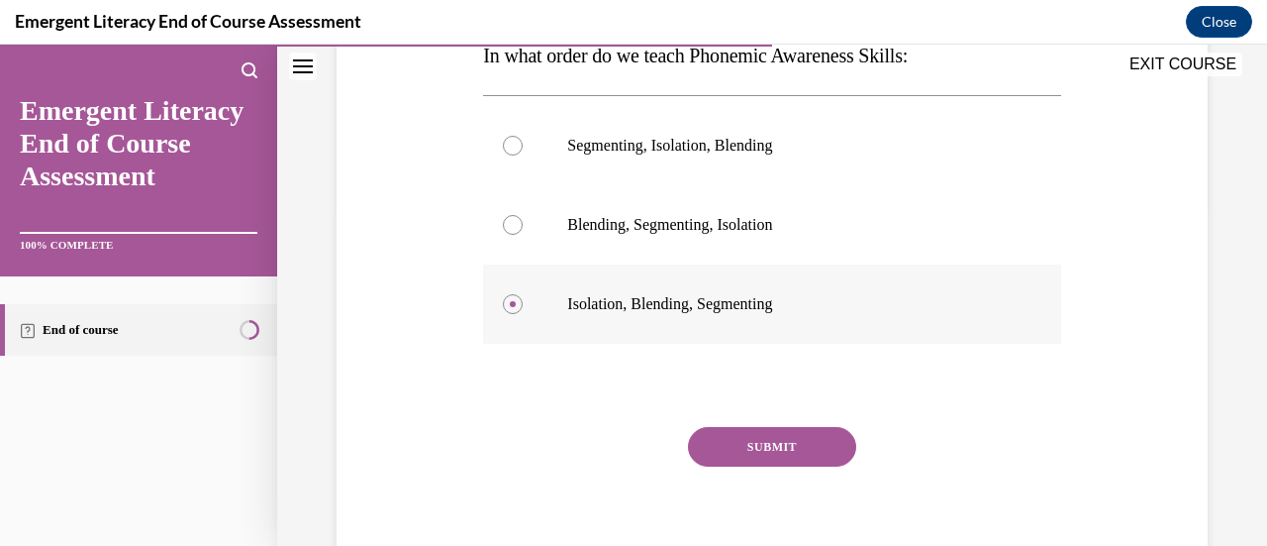
scroll to position [344, 0]
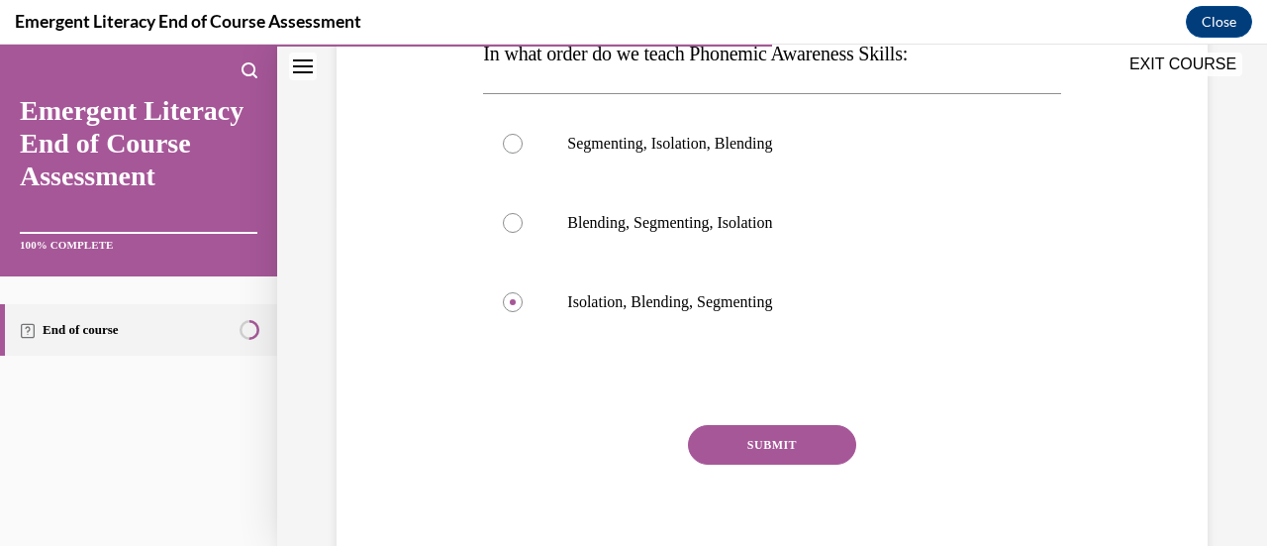
click at [751, 442] on button "SUBMIT" at bounding box center [772, 445] width 168 height 40
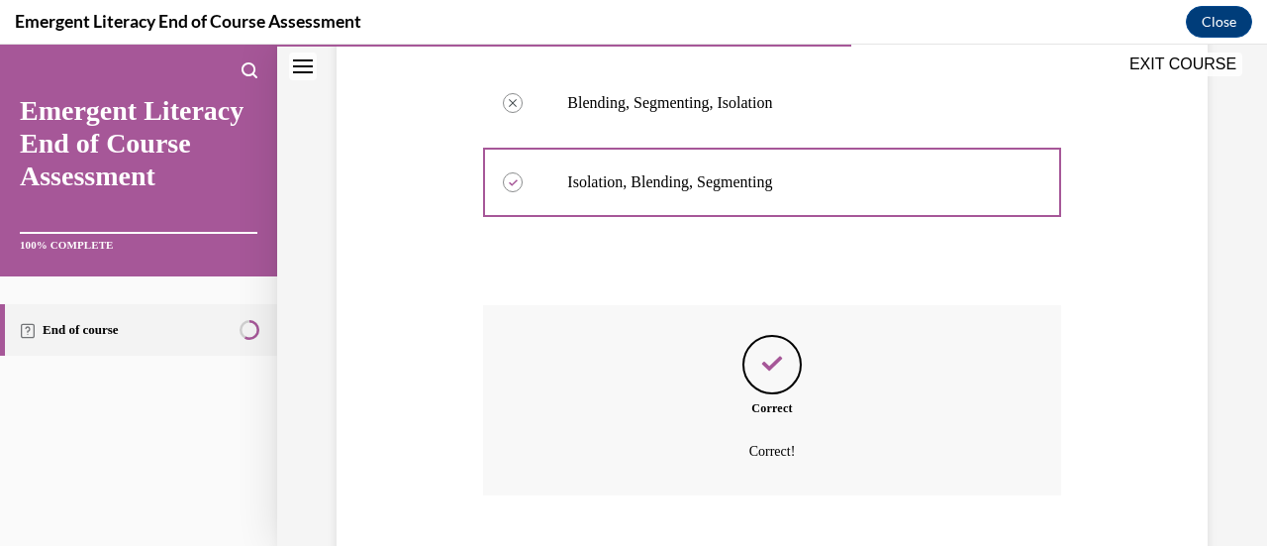
scroll to position [584, 0]
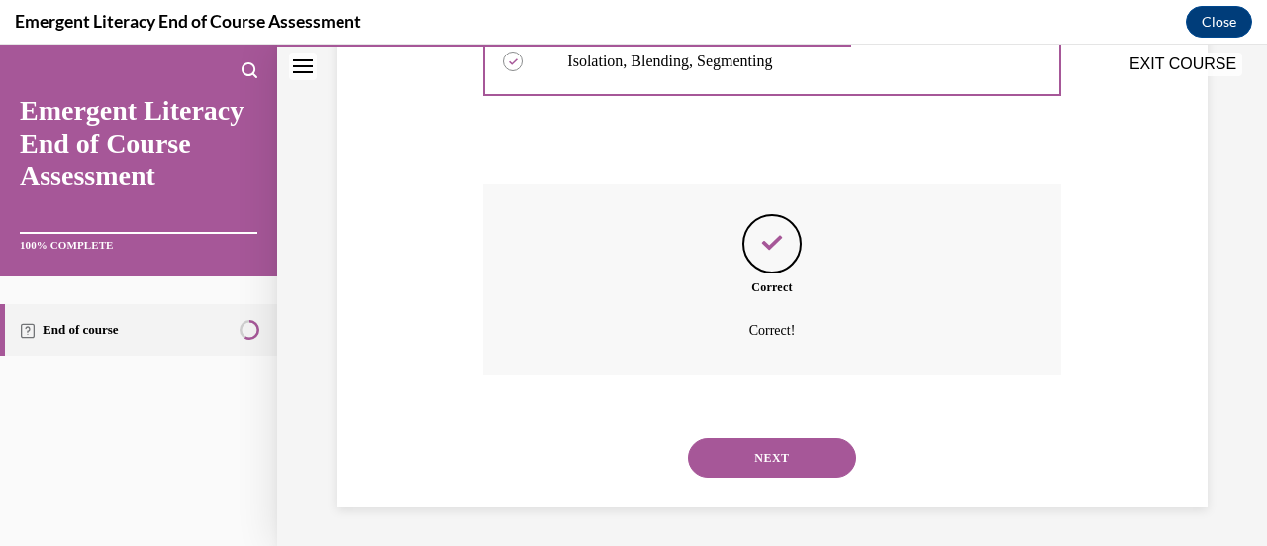
click at [749, 453] on button "NEXT" at bounding box center [772, 458] width 168 height 40
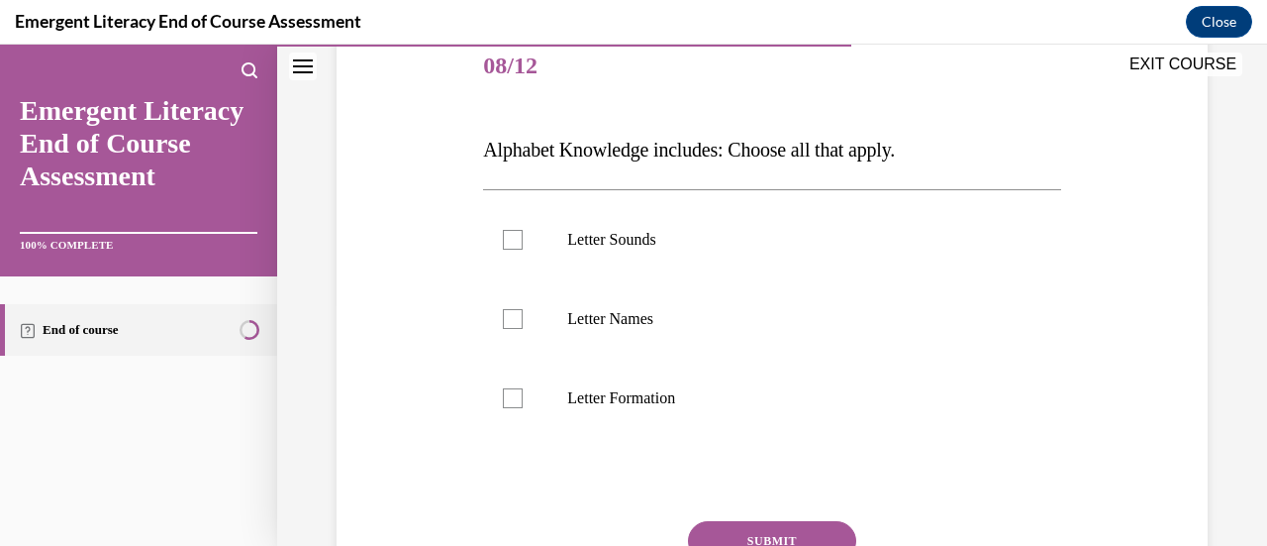
scroll to position [251, 0]
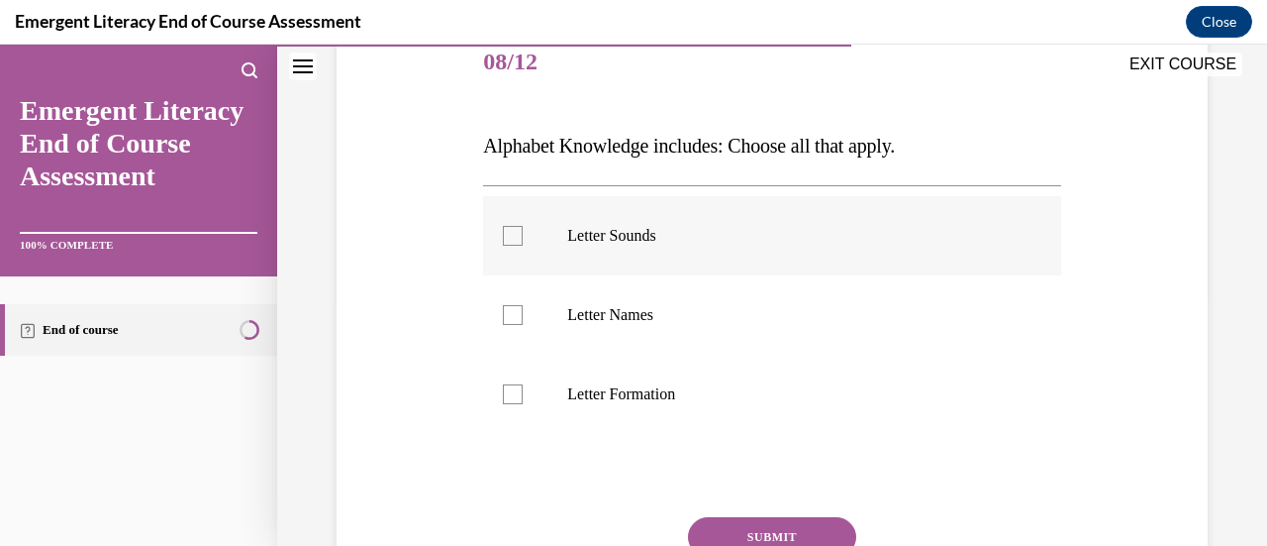
click at [517, 233] on div at bounding box center [513, 236] width 20 height 20
click at [517, 233] on input "Letter Sounds" at bounding box center [513, 236] width 20 height 20
checkbox input "true"
click at [509, 318] on div at bounding box center [513, 315] width 20 height 20
click at [509, 318] on input "Letter Names" at bounding box center [513, 315] width 20 height 20
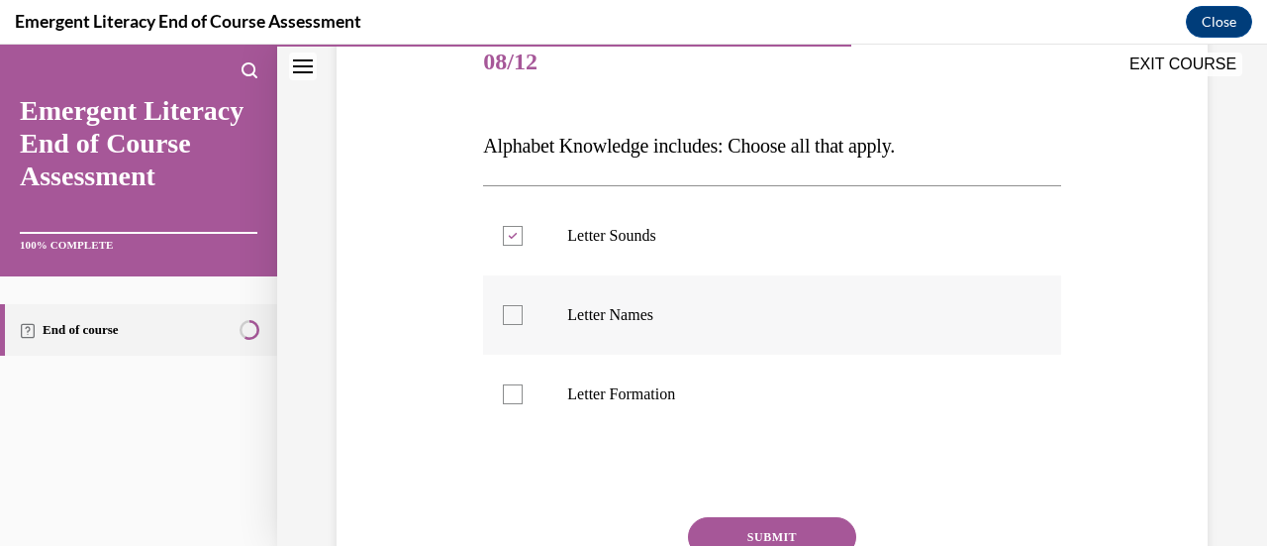
checkbox input "true"
click at [515, 389] on div at bounding box center [513, 394] width 20 height 20
click at [515, 389] on input "Letter Formation" at bounding box center [513, 394] width 20 height 20
checkbox input "true"
click at [751, 526] on button "SUBMIT" at bounding box center [772, 537] width 168 height 40
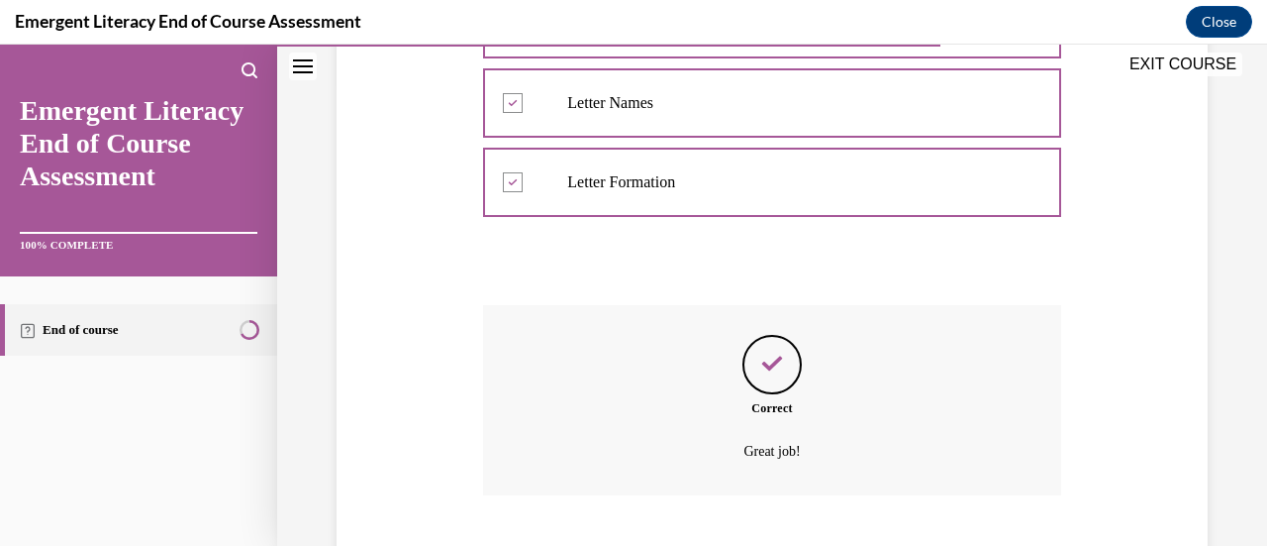
scroll to position [584, 0]
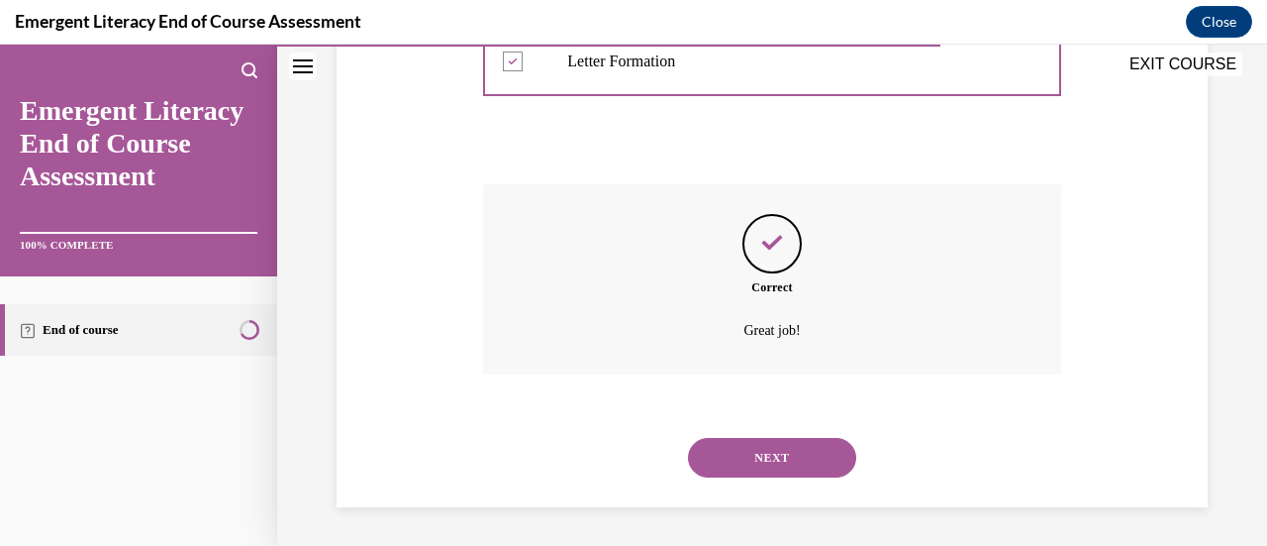
click at [764, 443] on button "NEXT" at bounding box center [772, 458] width 168 height 40
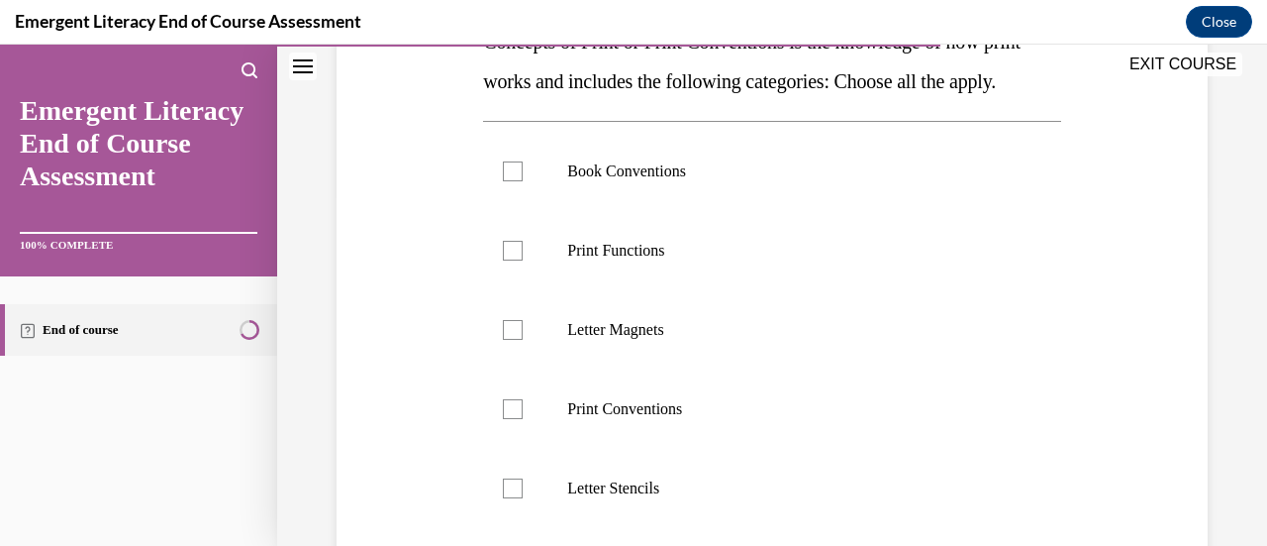
scroll to position [356, 0]
click at [515, 180] on div at bounding box center [513, 170] width 20 height 20
click at [515, 180] on input "Book Conventions" at bounding box center [513, 170] width 20 height 20
checkbox input "true"
click at [512, 259] on div at bounding box center [513, 250] width 20 height 20
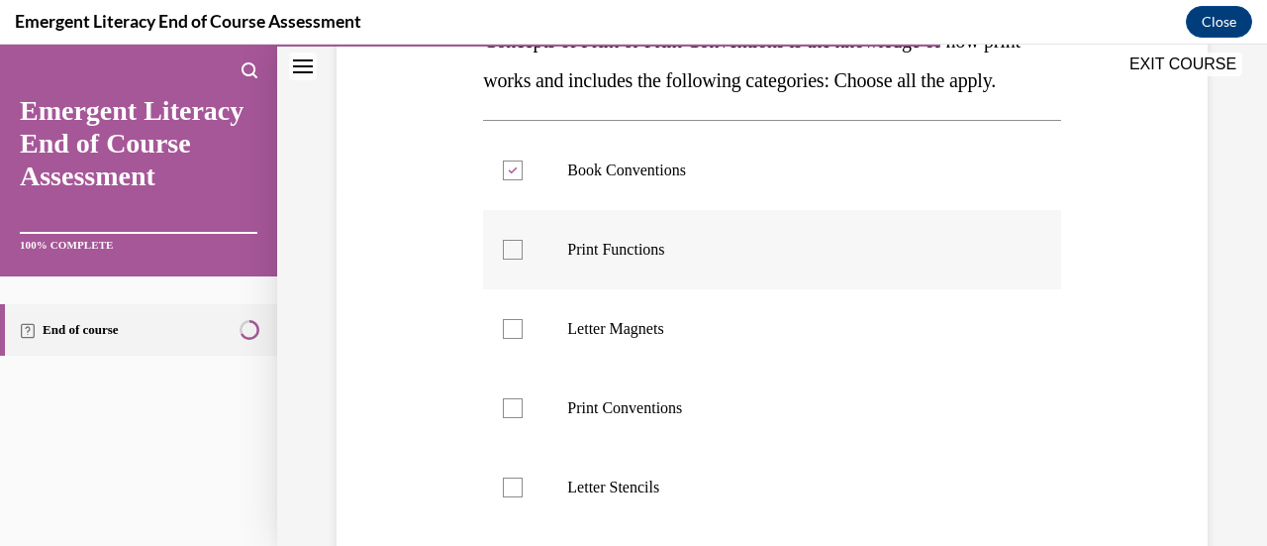
click at [512, 259] on input "Print Functions" at bounding box center [513, 250] width 20 height 20
checkbox input "true"
click at [511, 418] on div at bounding box center [513, 408] width 20 height 20
click at [511, 418] on input "Print Conventions" at bounding box center [513, 408] width 20 height 20
checkbox input "true"
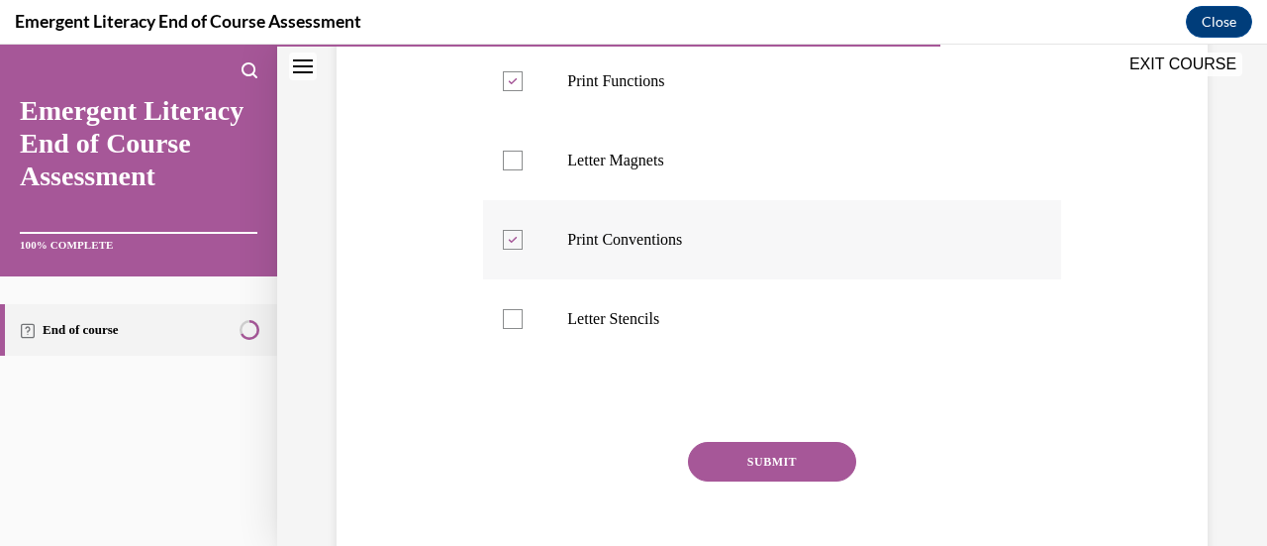
scroll to position [528, 0]
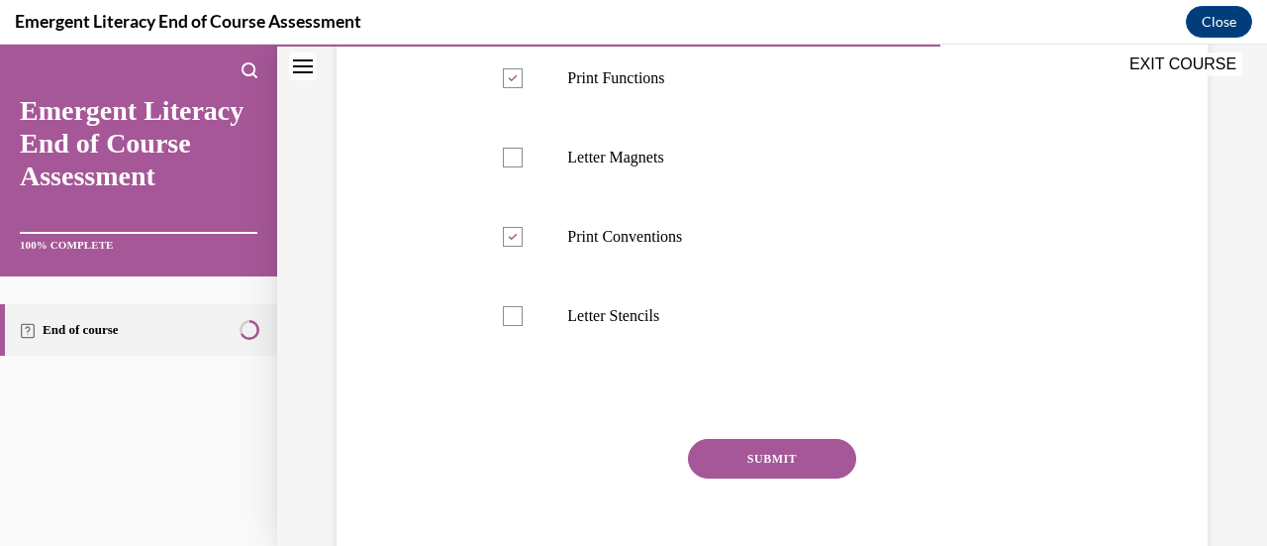
click at [711, 478] on button "SUBMIT" at bounding box center [772, 459] width 168 height 40
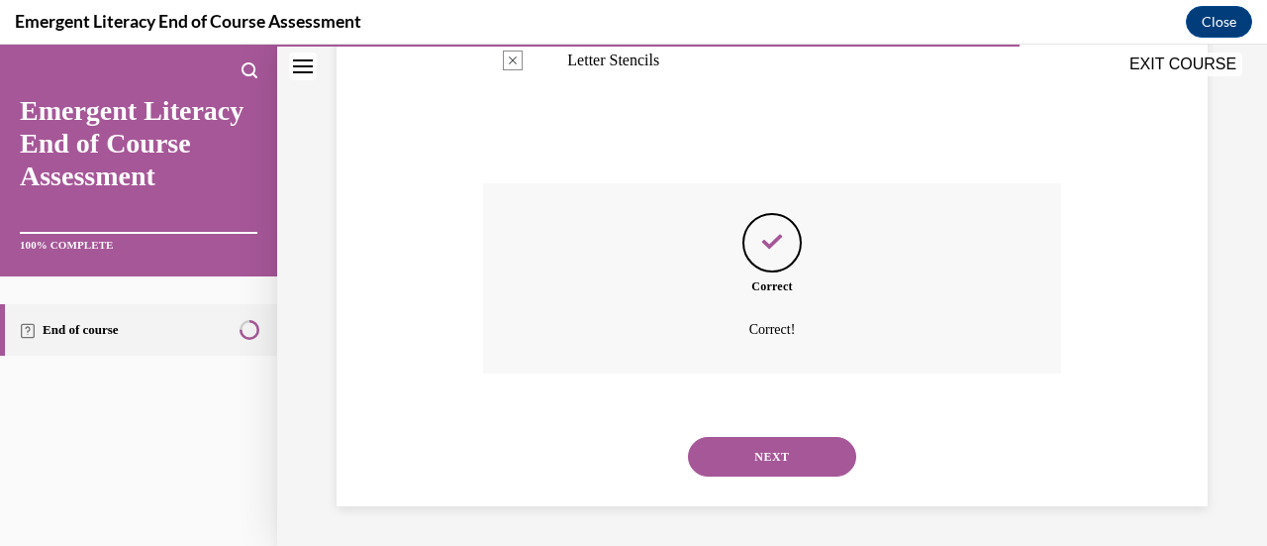
scroll to position [822, 0]
click at [768, 449] on button "NEXT" at bounding box center [772, 457] width 168 height 40
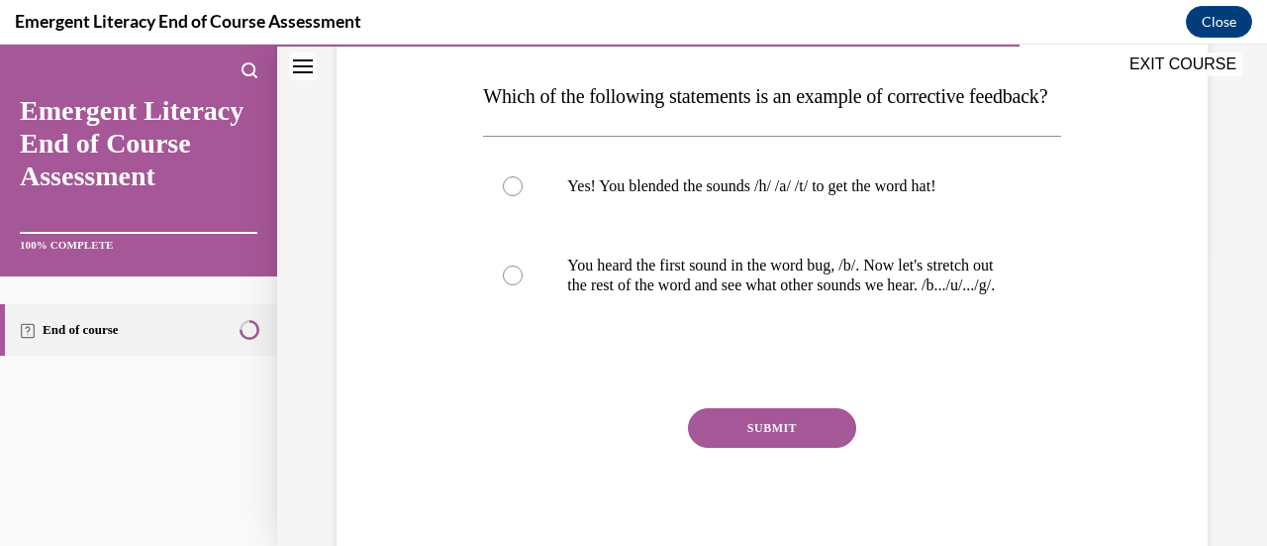
scroll to position [302, 0]
click at [515, 195] on div at bounding box center [513, 185] width 20 height 20
click at [515, 195] on input "Yes! You blended the sounds /h/ /a/ /t/ to get the word hat!" at bounding box center [513, 185] width 20 height 20
radio input "true"
click at [768, 447] on button "SUBMIT" at bounding box center [772, 427] width 168 height 40
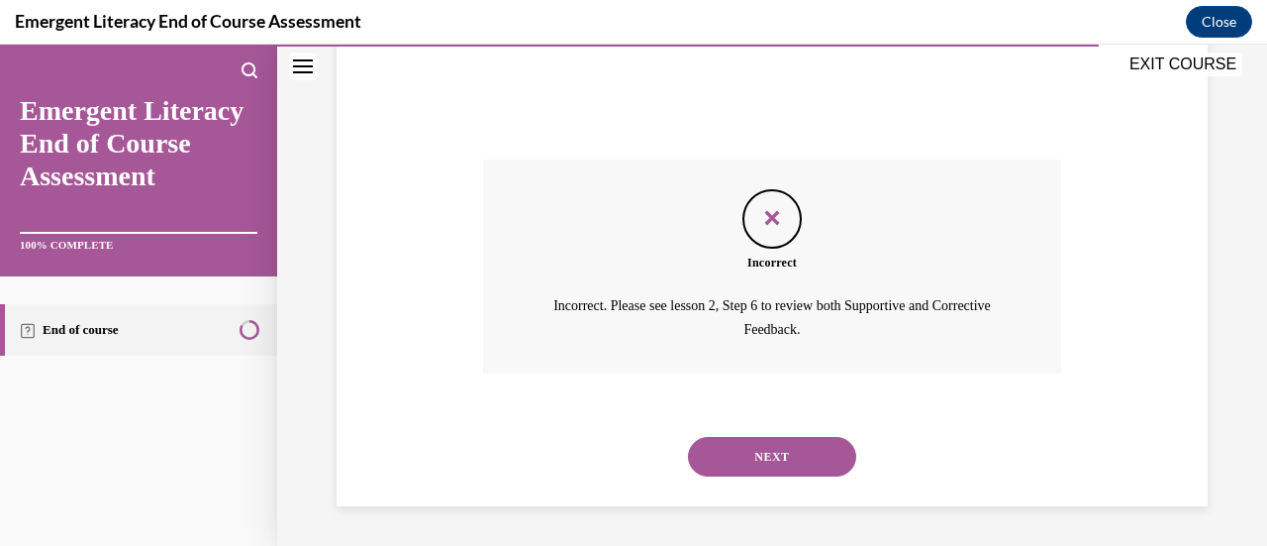
scroll to position [607, 0]
click at [764, 446] on button "NEXT" at bounding box center [772, 457] width 168 height 40
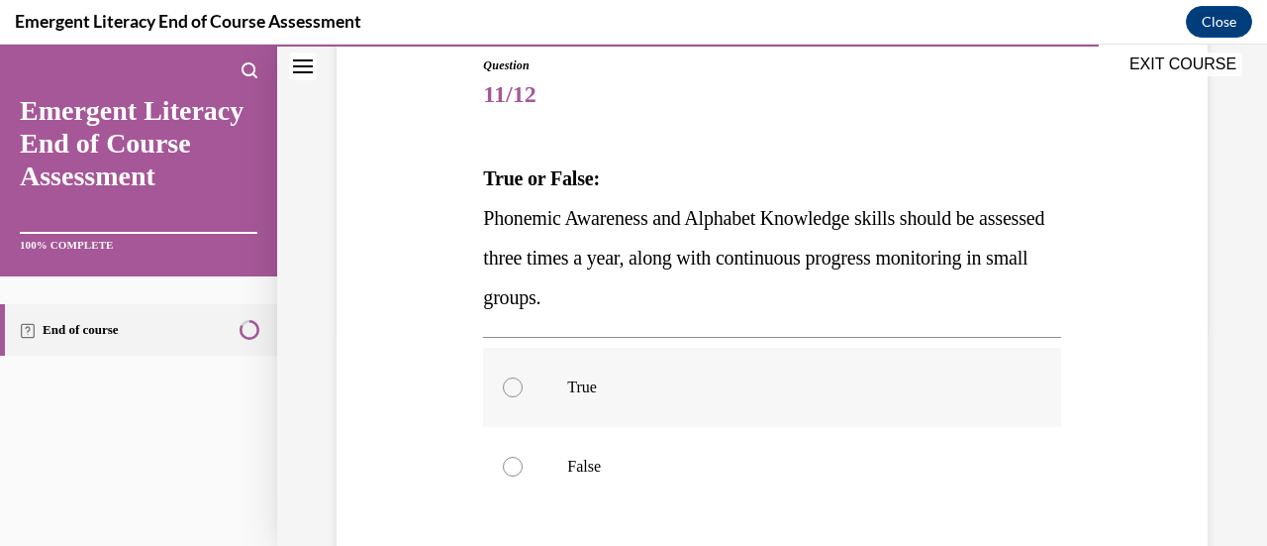
scroll to position [220, 0]
click at [514, 381] on div at bounding box center [513, 386] width 20 height 20
click at [514, 381] on input "True" at bounding box center [513, 386] width 20 height 20
radio input "true"
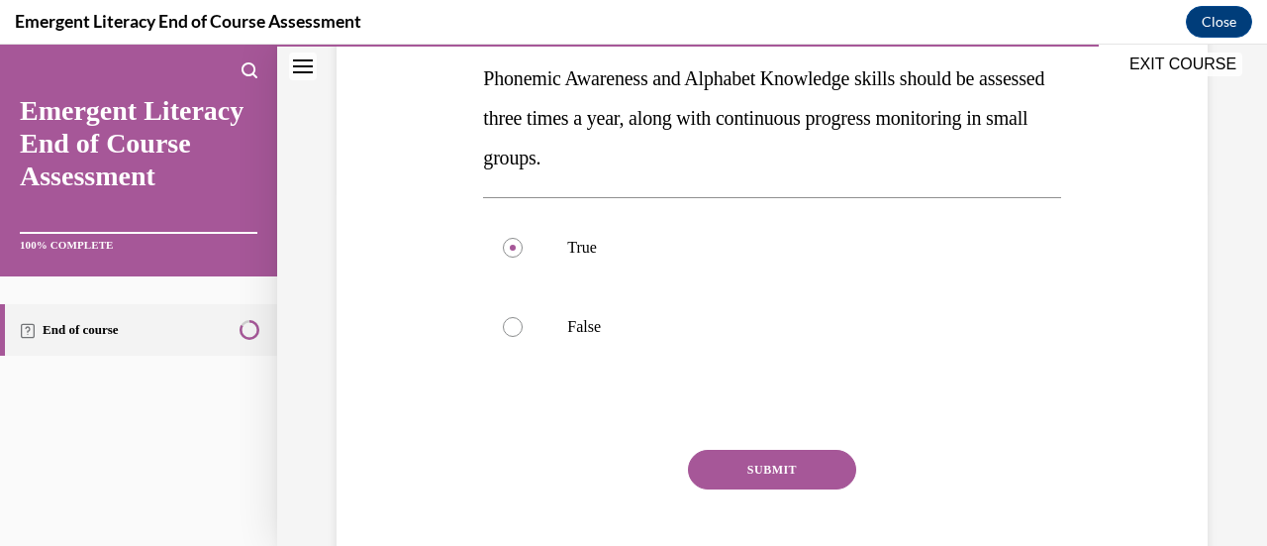
click at [761, 459] on button "SUBMIT" at bounding box center [772, 470] width 168 height 40
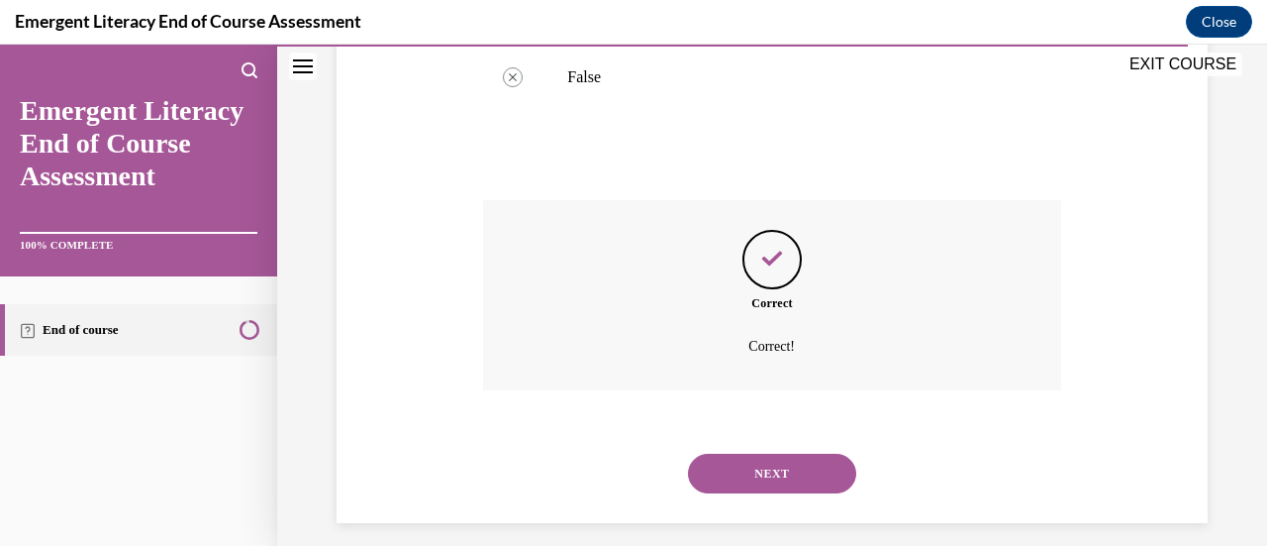
scroll to position [624, 0]
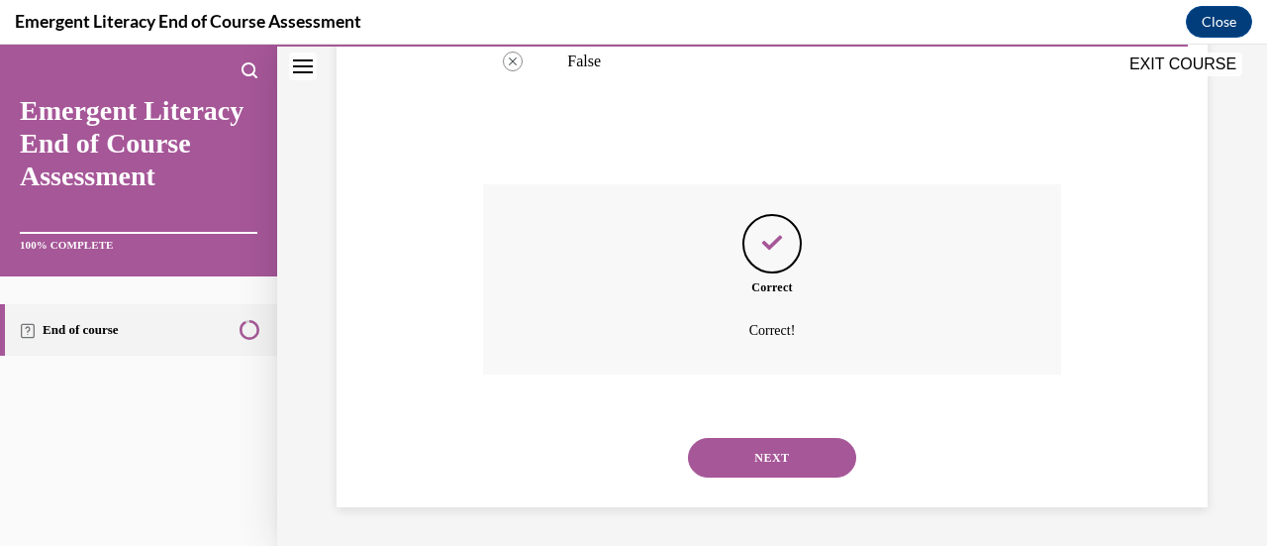
drag, startPoint x: 756, startPoint y: 456, endPoint x: 714, endPoint y: 454, distance: 42.6
click at [714, 454] on button "NEXT" at bounding box center [772, 458] width 168 height 40
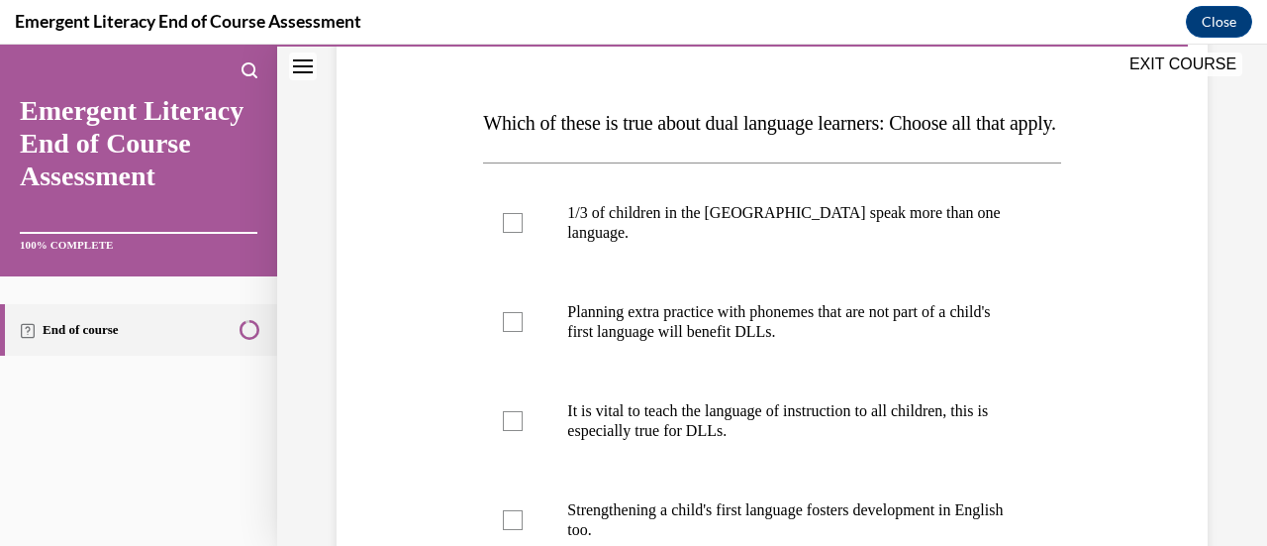
scroll to position [275, 0]
click at [512, 232] on div at bounding box center [513, 222] width 20 height 20
click at [512, 232] on input "1/3 of children in the [GEOGRAPHIC_DATA] speak more than one language." at bounding box center [513, 222] width 20 height 20
checkbox input "true"
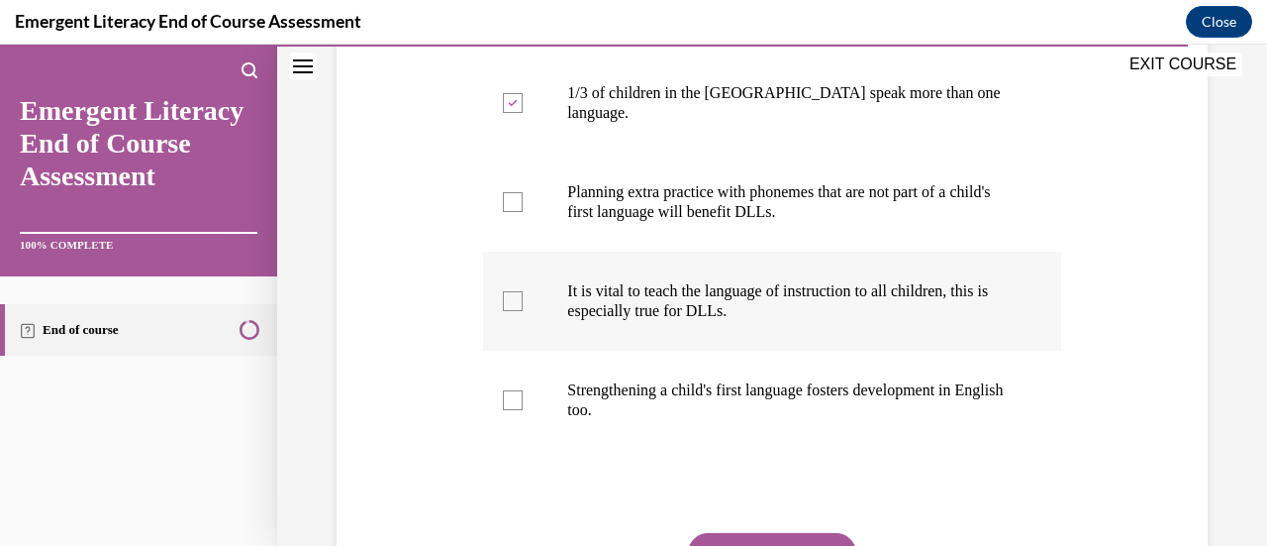
scroll to position [397, 0]
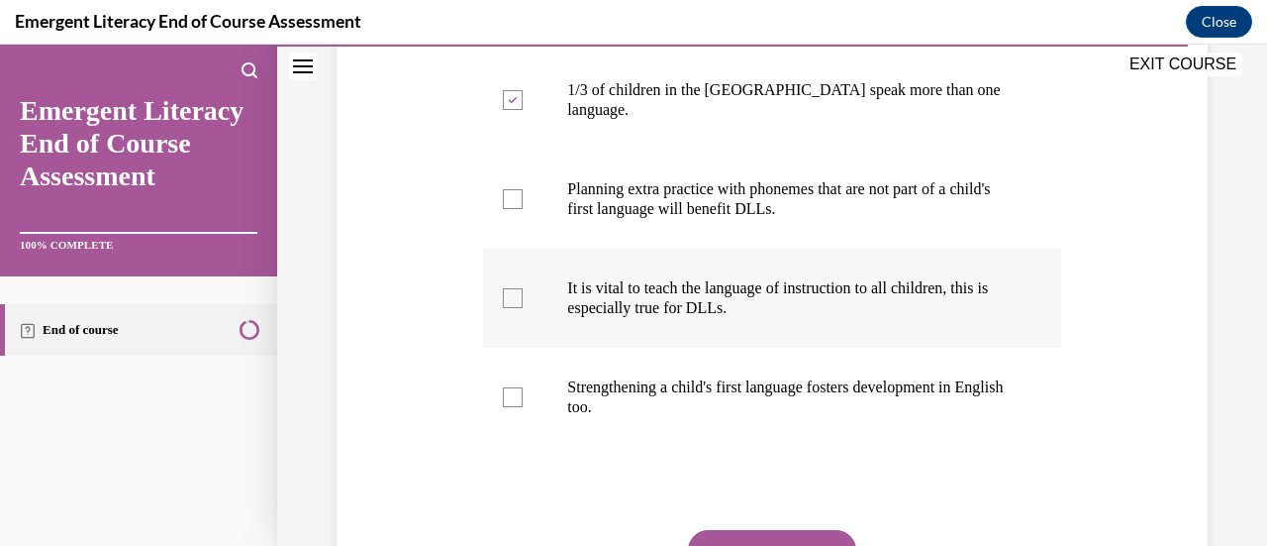
click at [507, 308] on div at bounding box center [513, 298] width 20 height 20
click at [507, 308] on input "It is vital to teach the language of instruction to all children, this is espec…" at bounding box center [513, 298] width 20 height 20
checkbox input "true"
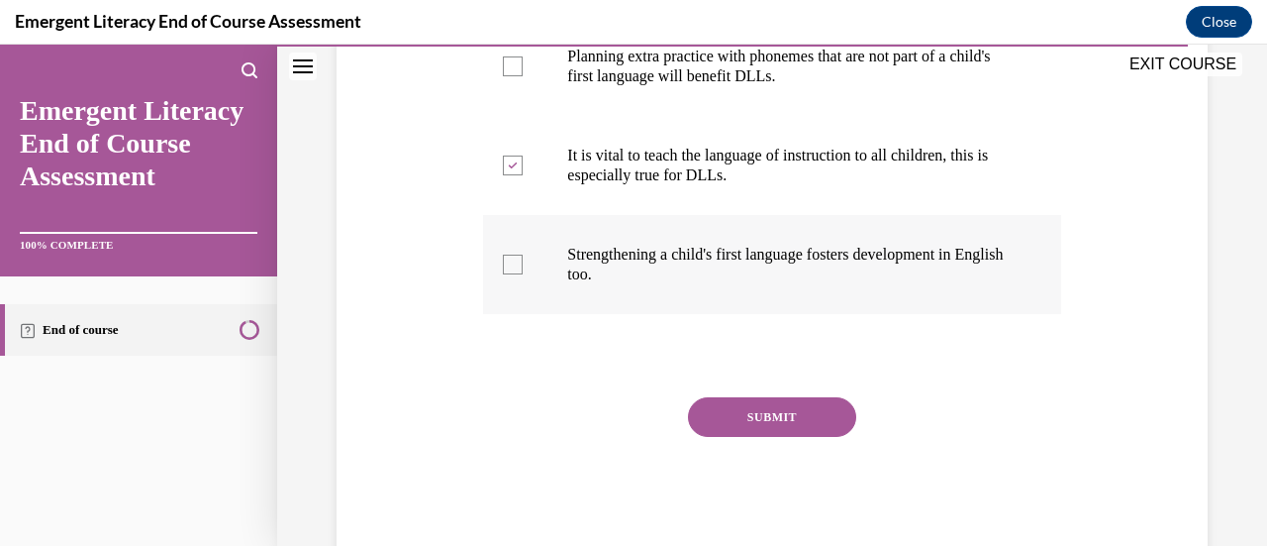
scroll to position [531, 0]
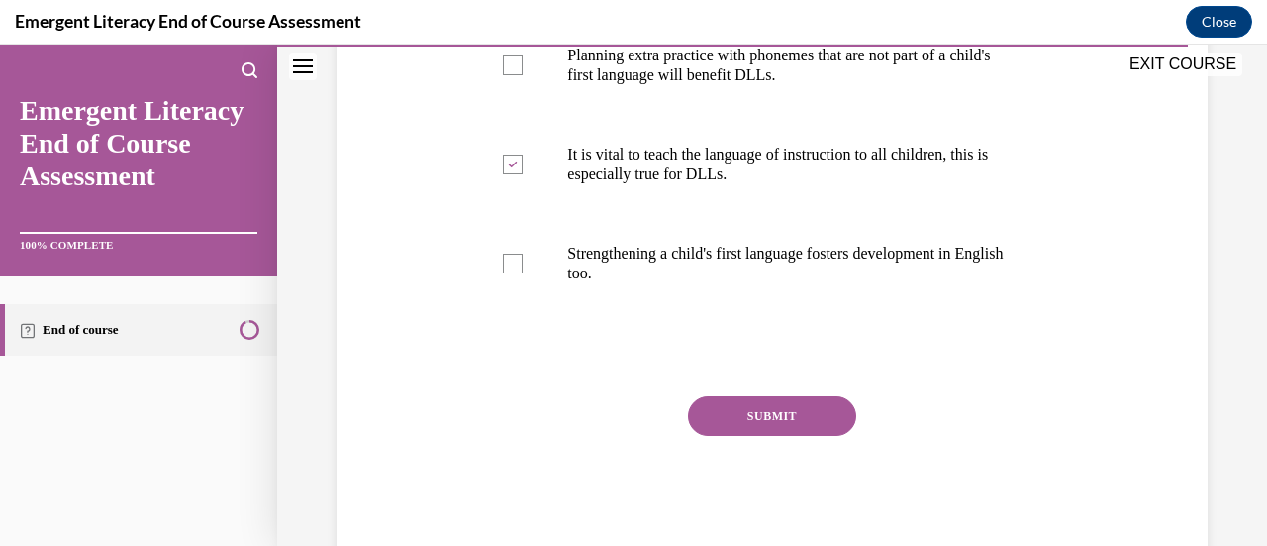
click at [748, 436] on button "SUBMIT" at bounding box center [772, 416] width 168 height 40
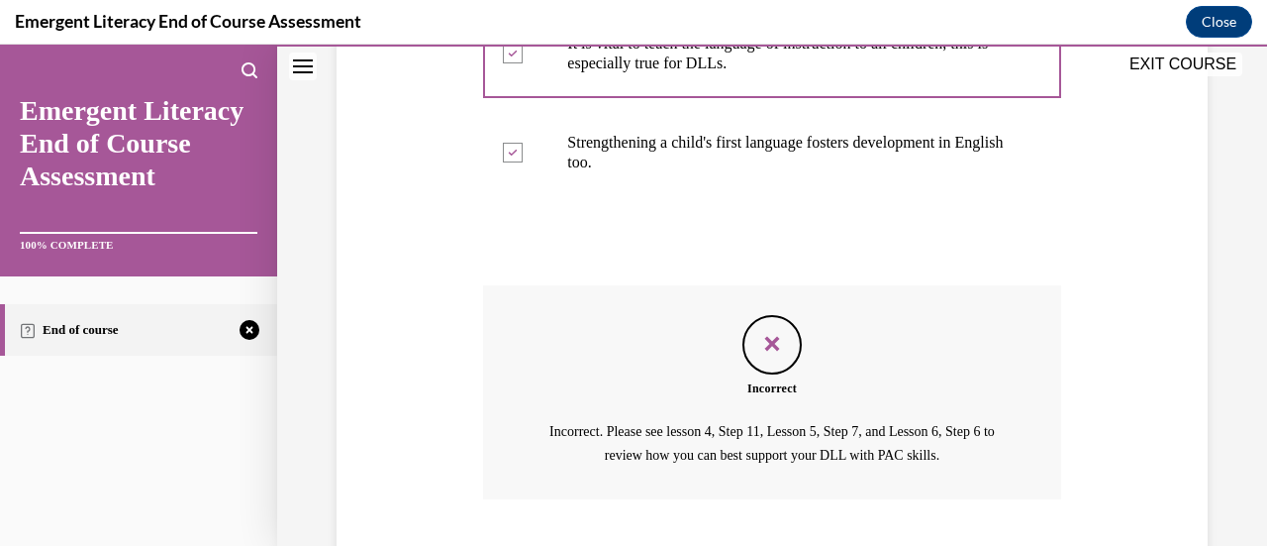
scroll to position [785, 0]
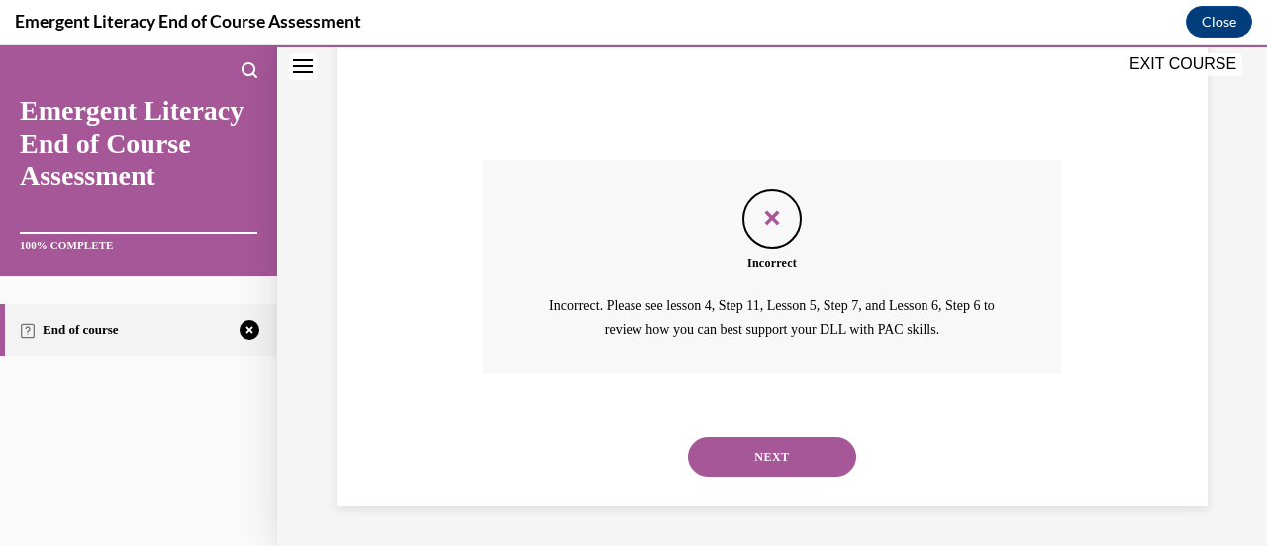
click at [777, 456] on button "NEXT" at bounding box center [772, 457] width 168 height 40
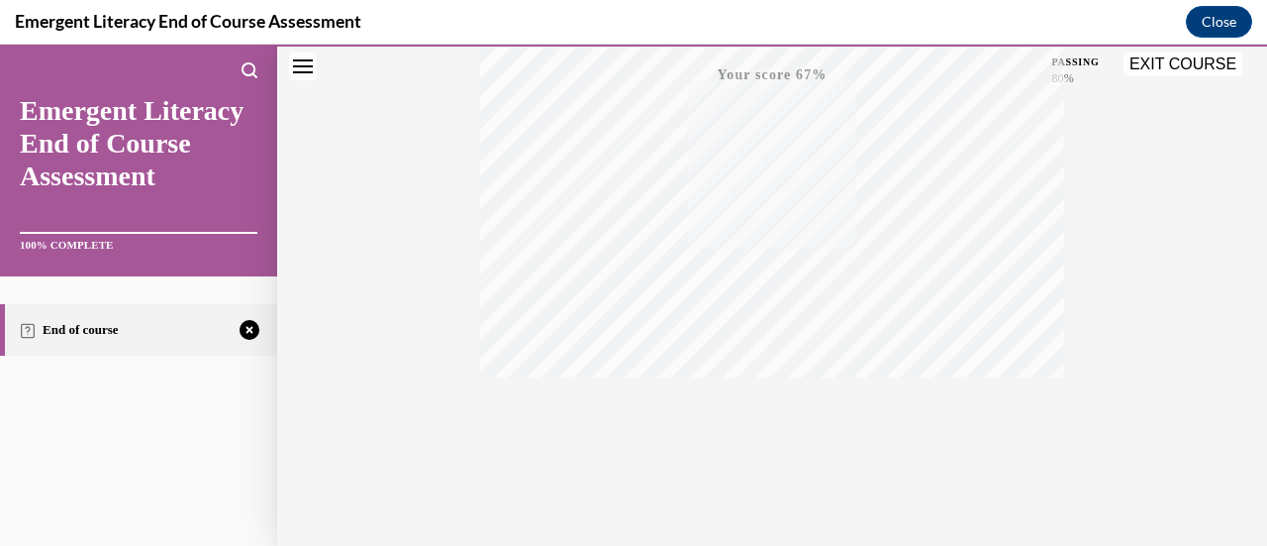
scroll to position [513, 0]
click at [758, 421] on icon "button" at bounding box center [773, 426] width 70 height 22
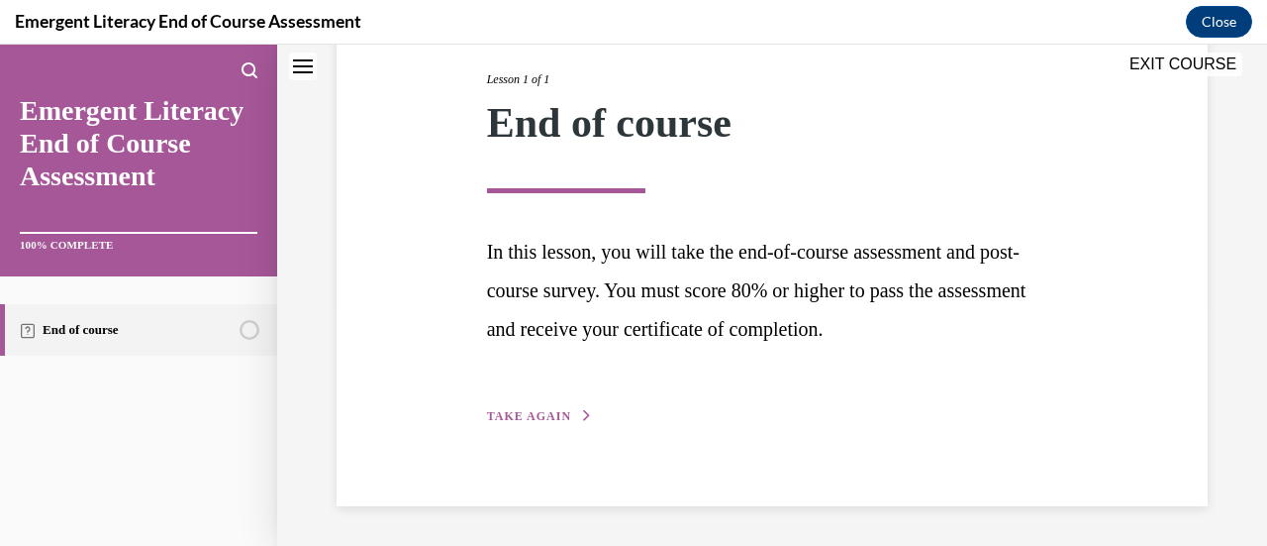
scroll to position [250, 0]
click at [538, 415] on span "TAKE AGAIN" at bounding box center [529, 417] width 84 height 14
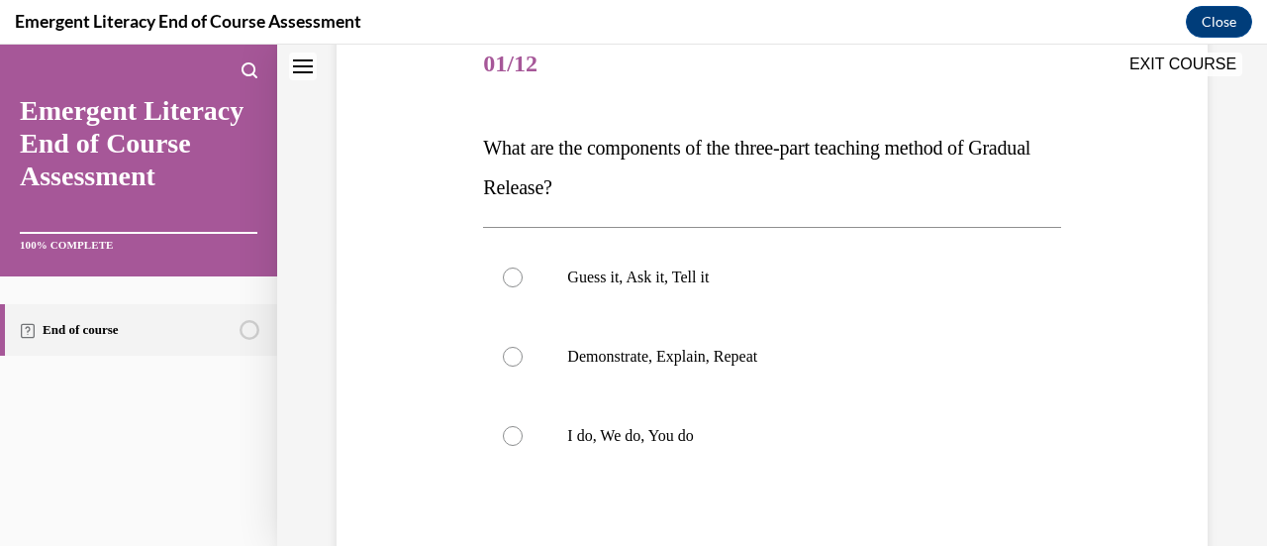
scroll to position [220, 0]
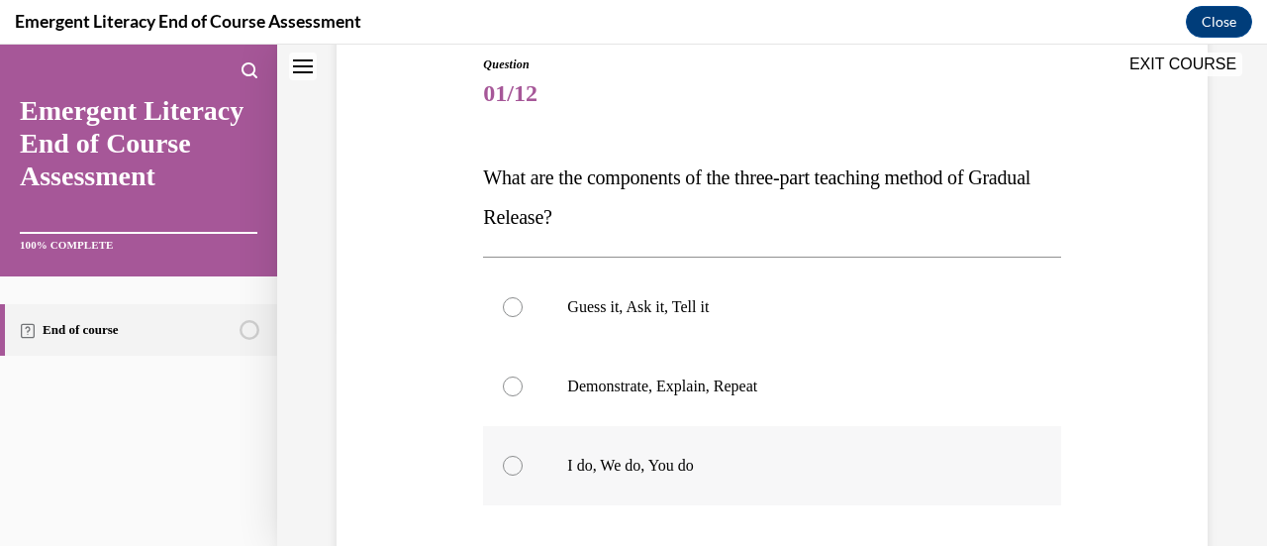
click at [513, 458] on div at bounding box center [513, 465] width 20 height 20
click at [513, 458] on input "I do, We do, You do" at bounding box center [513, 465] width 20 height 20
radio input "true"
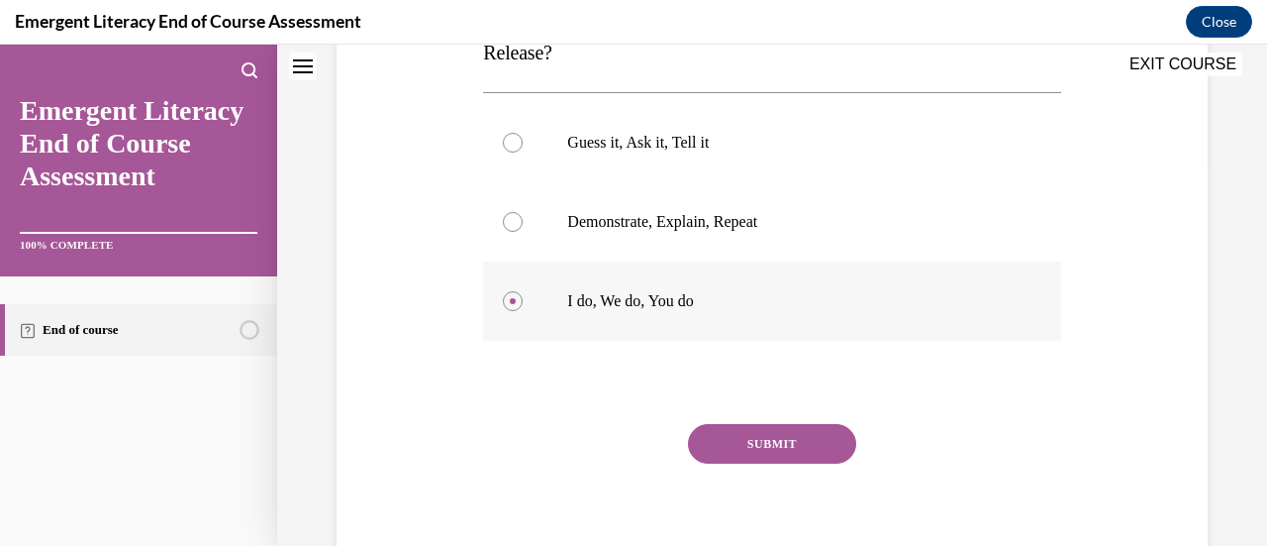
scroll to position [388, 0]
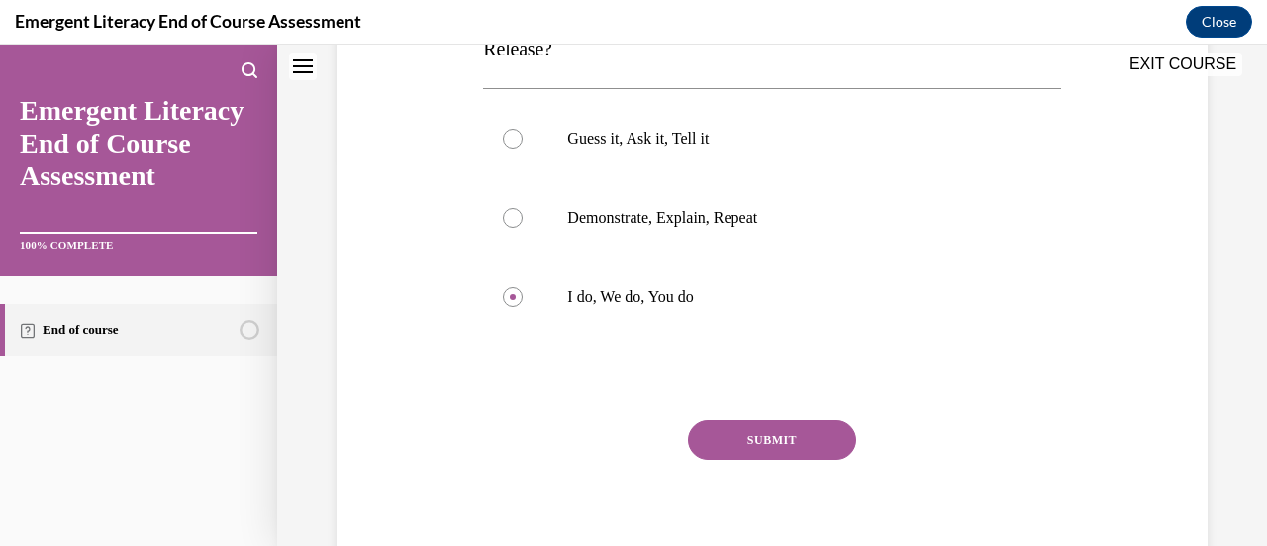
click at [744, 433] on button "SUBMIT" at bounding box center [772, 440] width 168 height 40
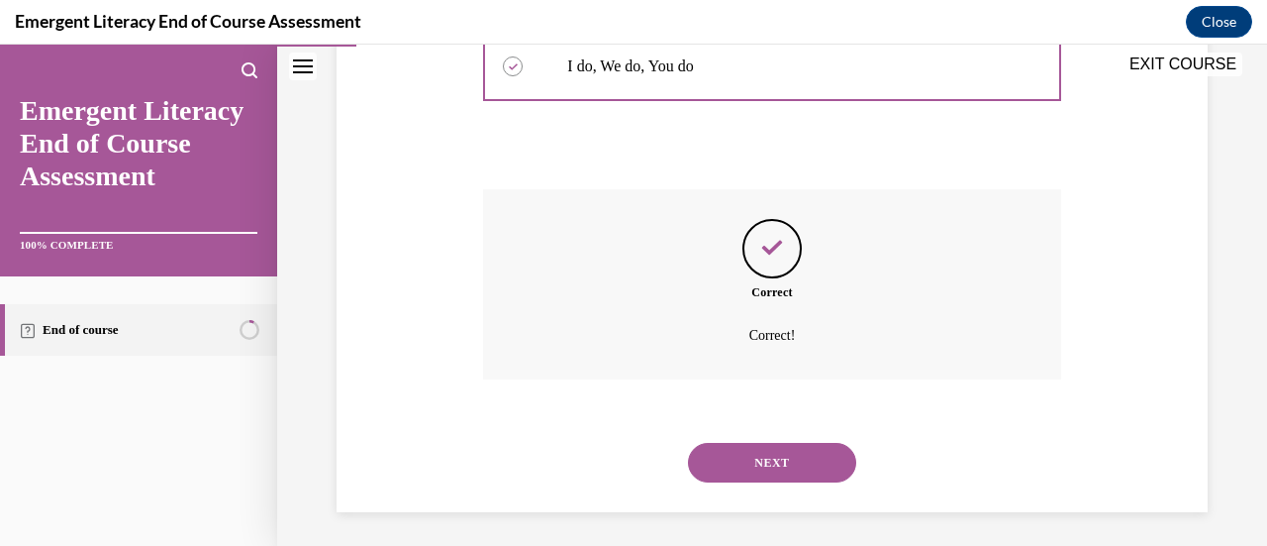
scroll to position [624, 0]
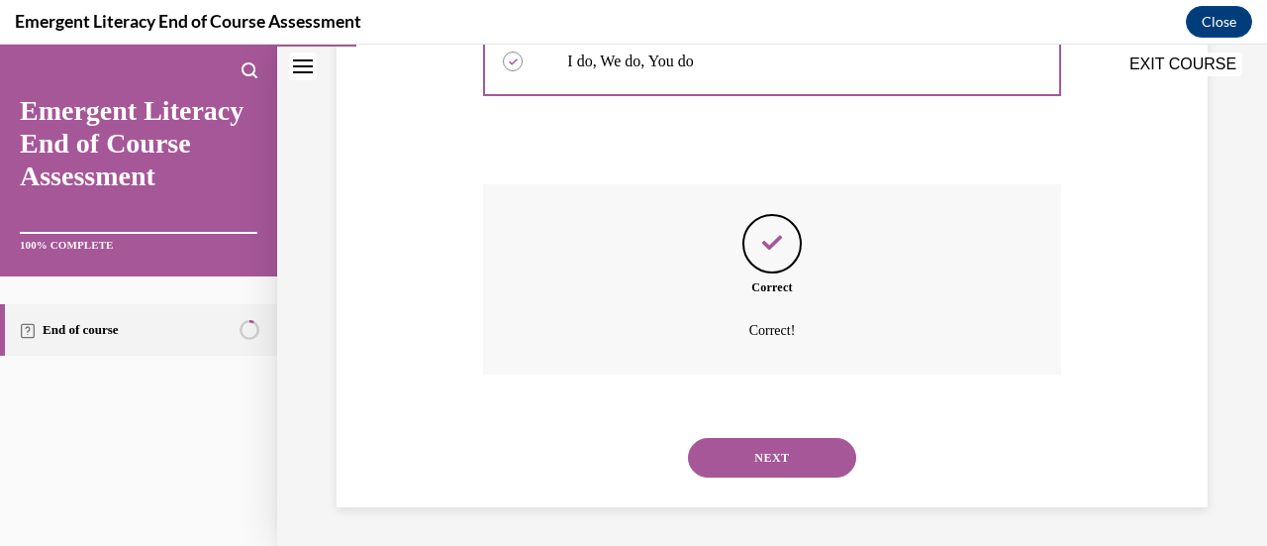
click at [758, 453] on button "NEXT" at bounding box center [772, 458] width 168 height 40
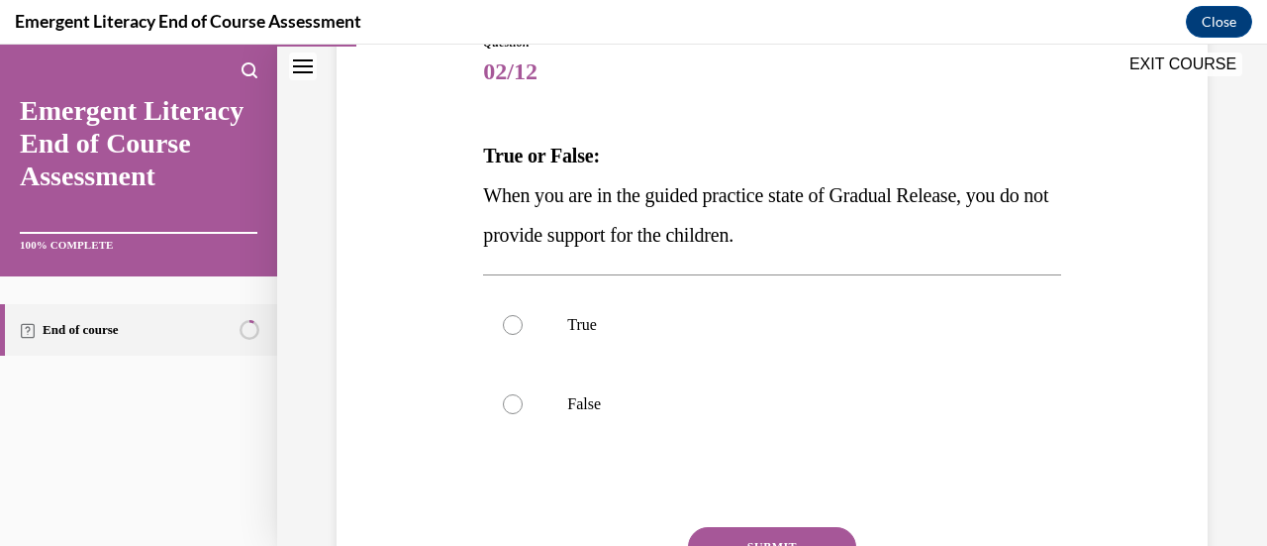
scroll to position [243, 0]
click at [511, 322] on div at bounding box center [513, 324] width 20 height 20
click at [511, 322] on input "True" at bounding box center [513, 324] width 20 height 20
radio input "true"
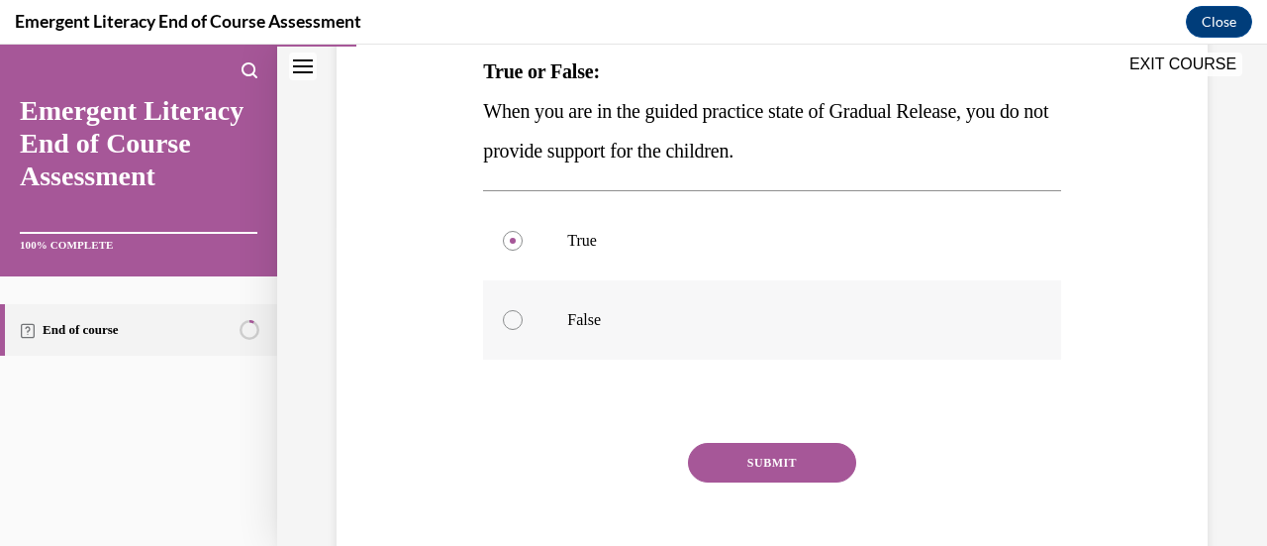
scroll to position [338, 0]
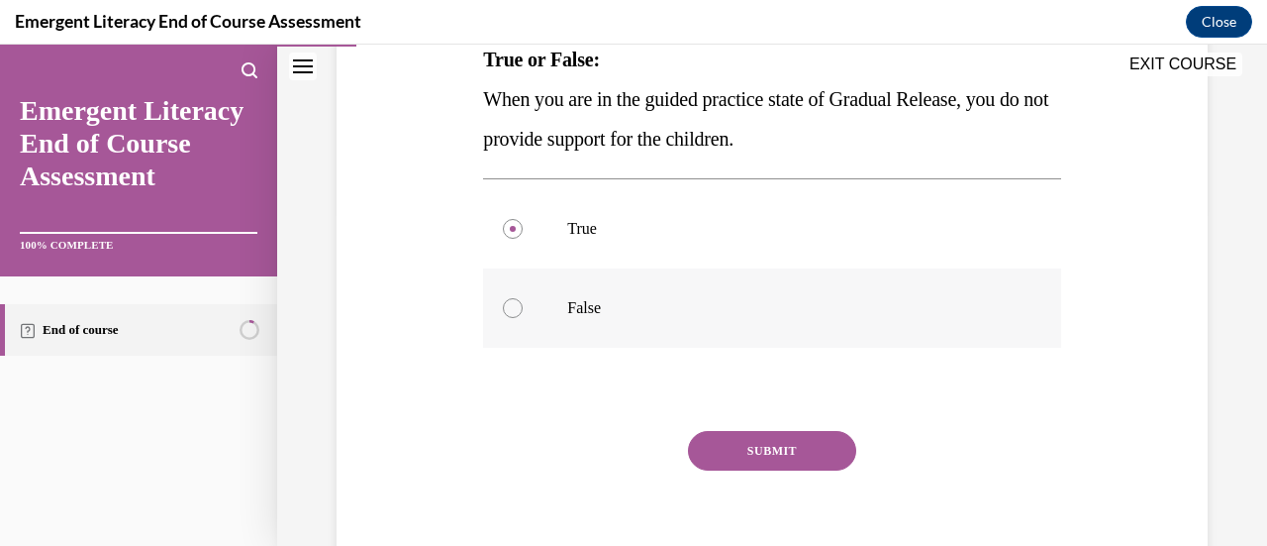
click at [517, 308] on div at bounding box center [513, 308] width 20 height 20
click at [517, 308] on input "False" at bounding box center [513, 308] width 20 height 20
radio input "true"
click at [745, 449] on button "SUBMIT" at bounding box center [772, 451] width 168 height 40
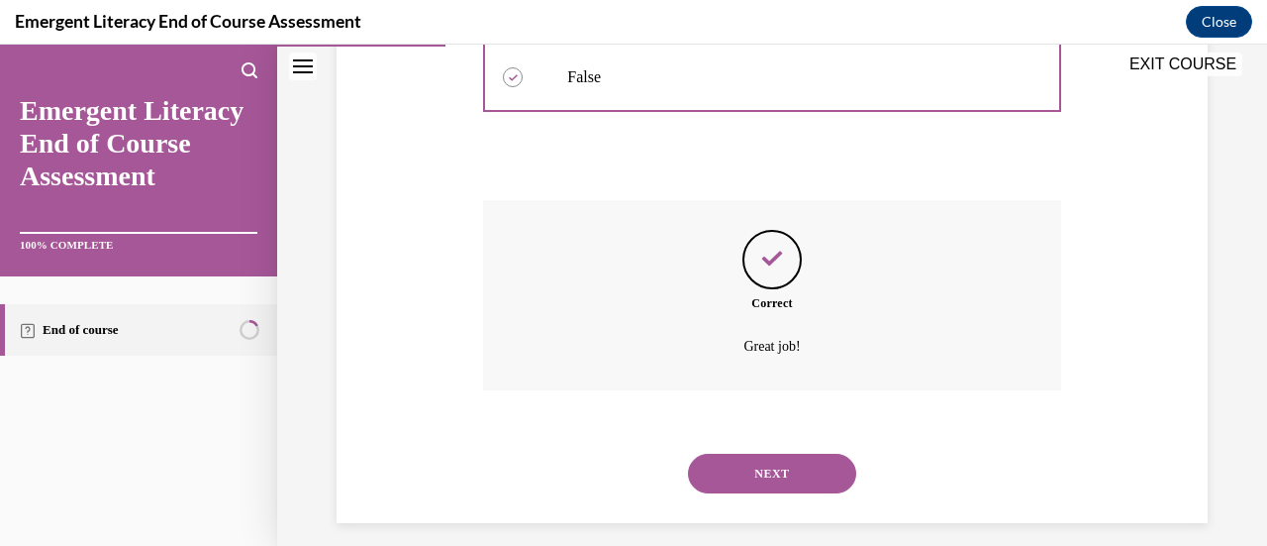
scroll to position [584, 0]
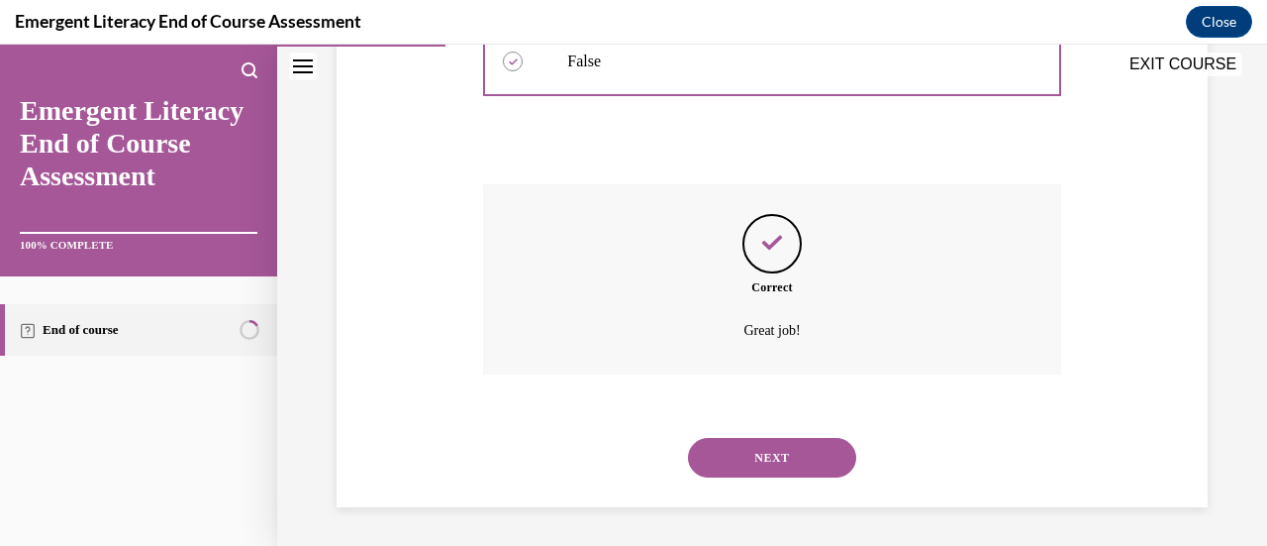
drag, startPoint x: 751, startPoint y: 460, endPoint x: 727, endPoint y: 454, distance: 25.5
click at [727, 454] on button "NEXT" at bounding box center [772, 458] width 168 height 40
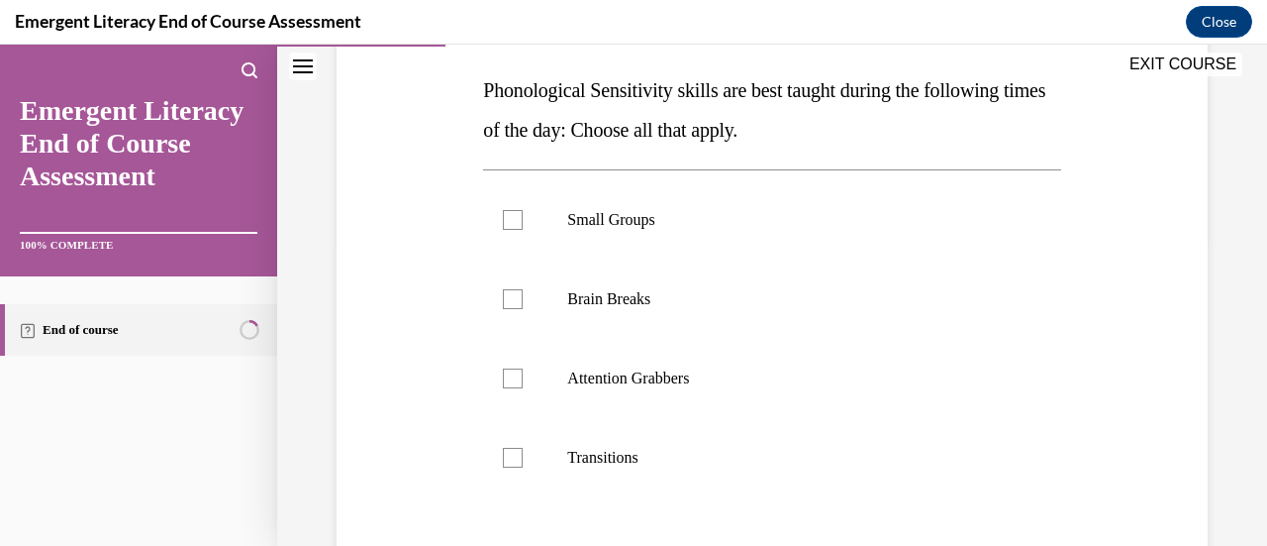
scroll to position [311, 0]
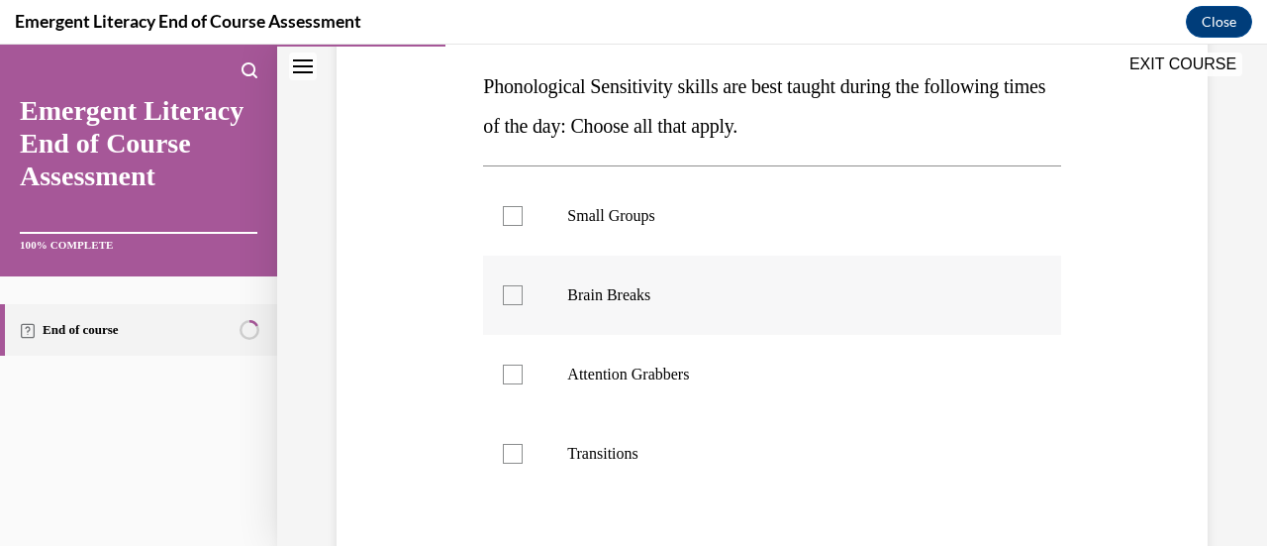
click at [507, 298] on div at bounding box center [513, 295] width 20 height 20
click at [507, 298] on input "Brain Breaks" at bounding box center [513, 295] width 20 height 20
checkbox input "true"
click at [511, 380] on div at bounding box center [513, 374] width 20 height 20
click at [511, 380] on input "Attention Grabbers" at bounding box center [513, 374] width 20 height 20
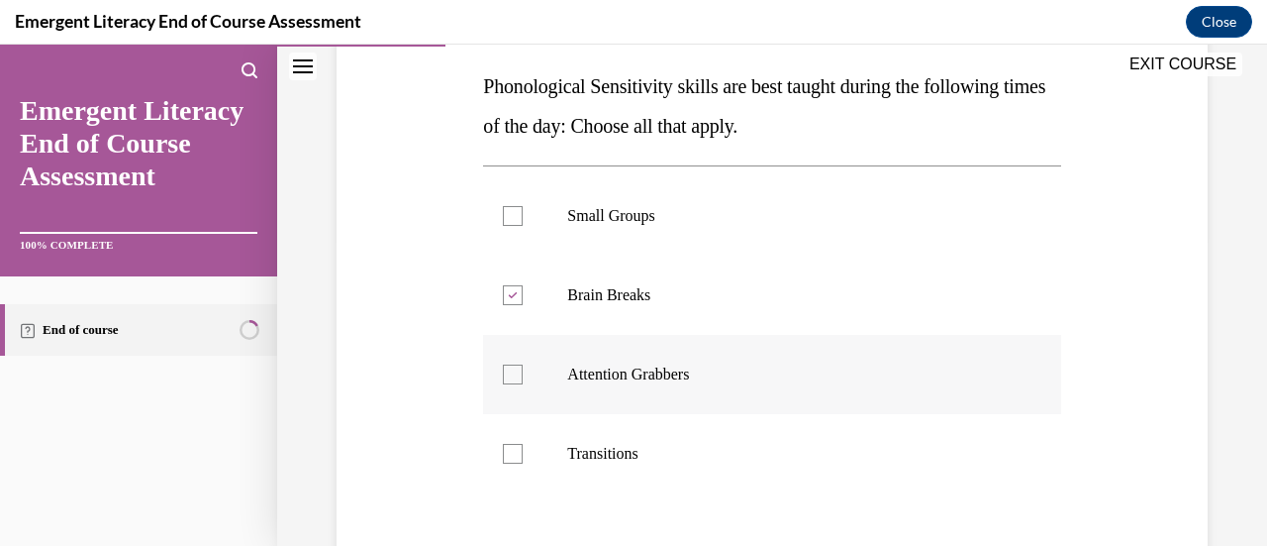
checkbox input "true"
click at [518, 454] on div at bounding box center [513, 454] width 20 height 20
click at [518, 454] on input "Transitions" at bounding box center [513, 454] width 20 height 20
checkbox input "true"
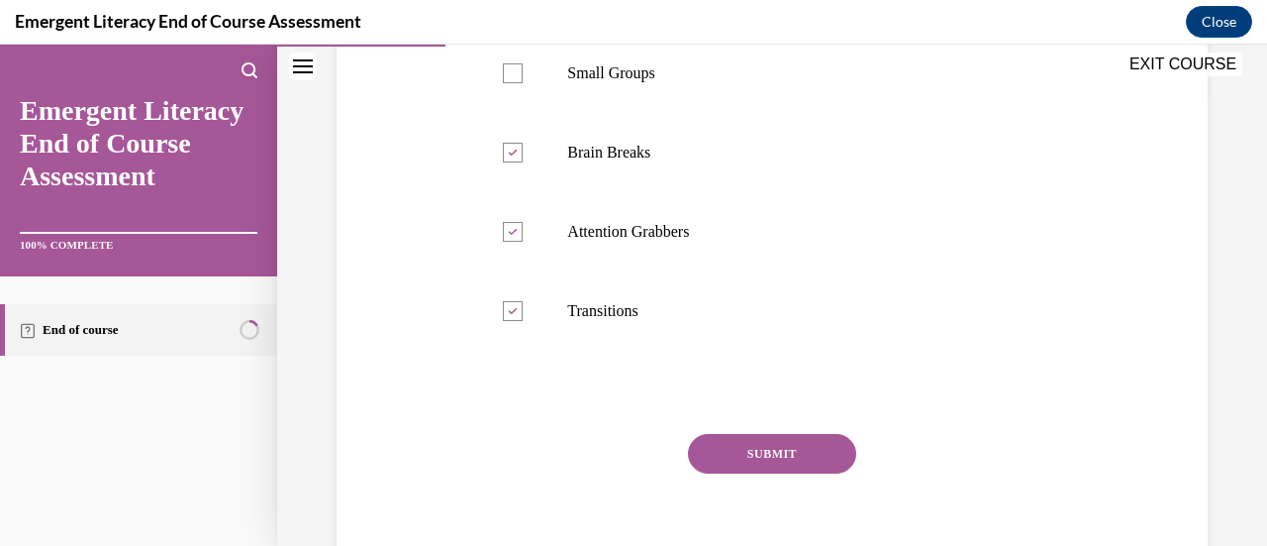
click at [724, 454] on button "SUBMIT" at bounding box center [772, 454] width 168 height 40
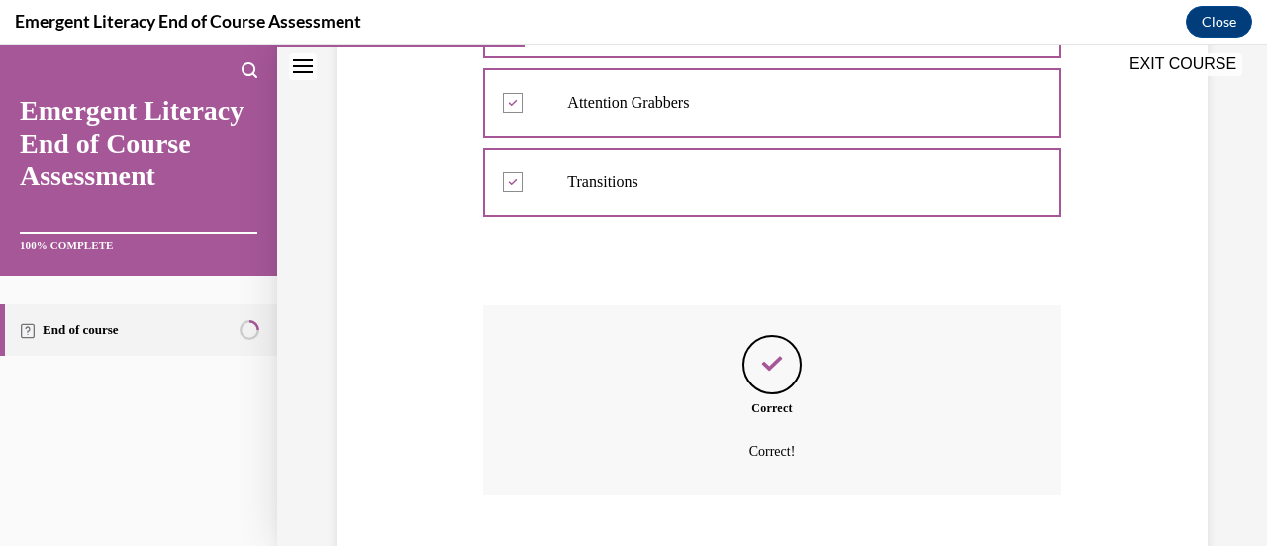
scroll to position [703, 0]
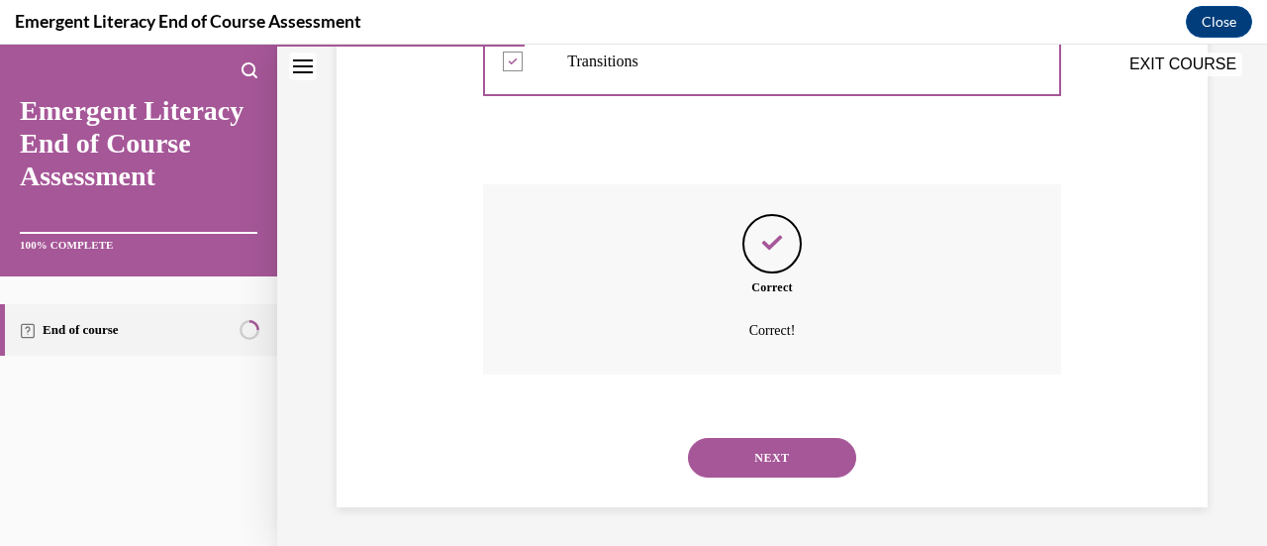
click at [760, 458] on button "NEXT" at bounding box center [772, 458] width 168 height 40
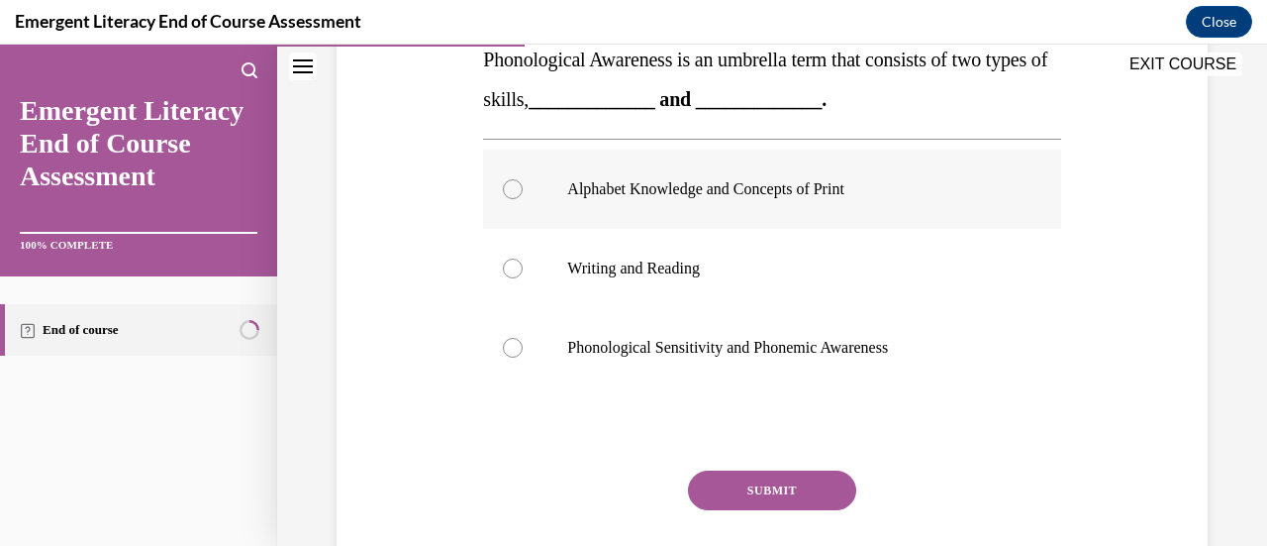
scroll to position [343, 0]
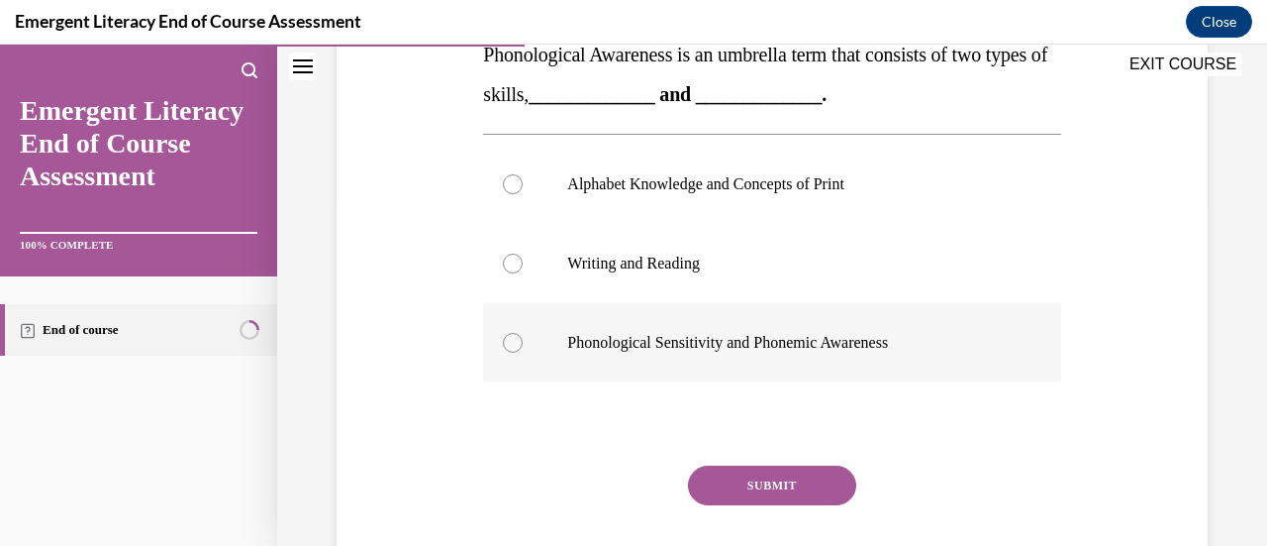
click at [512, 342] on div at bounding box center [513, 343] width 20 height 20
click at [512, 342] on input "Phonological Sensitivity and Phonemic Awareness" at bounding box center [513, 343] width 20 height 20
radio input "true"
click at [773, 489] on button "SUBMIT" at bounding box center [772, 485] width 168 height 40
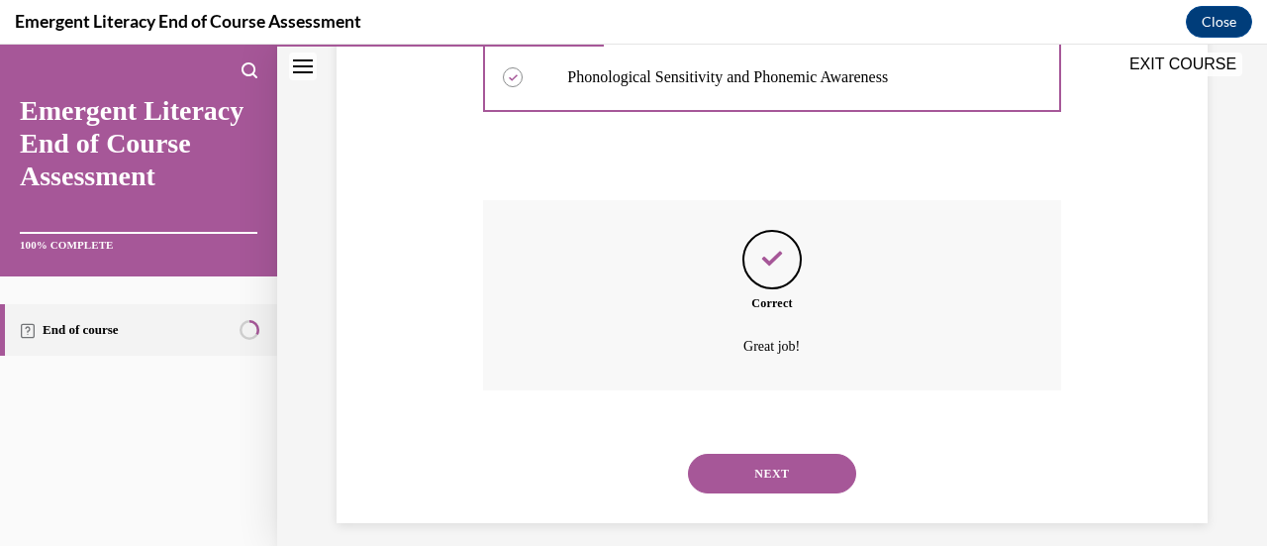
scroll to position [624, 0]
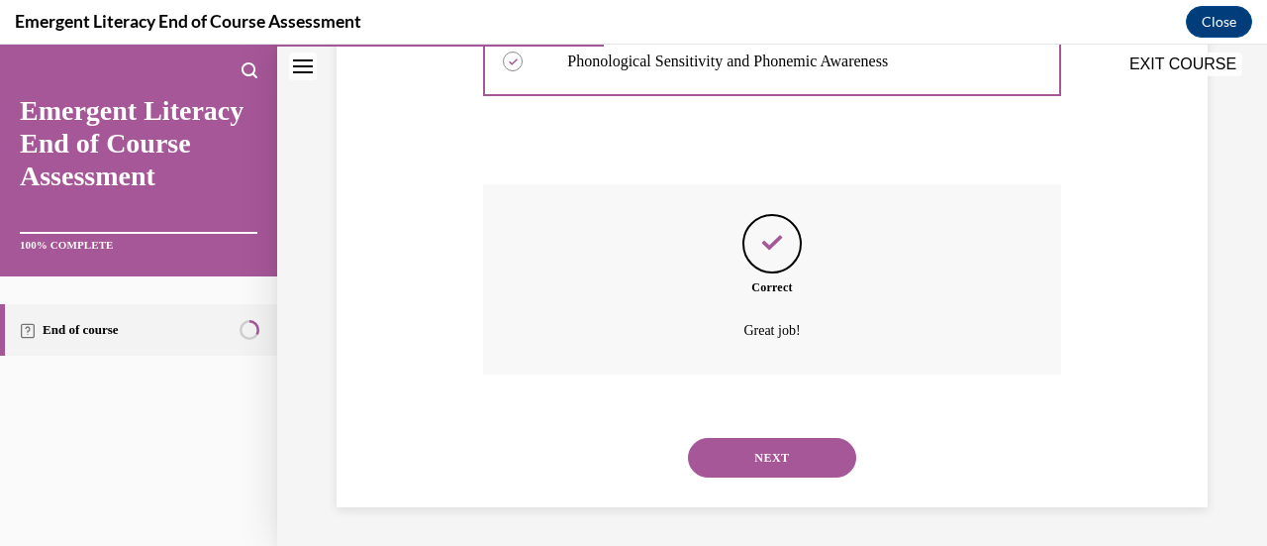
click at [760, 453] on button "NEXT" at bounding box center [772, 458] width 168 height 40
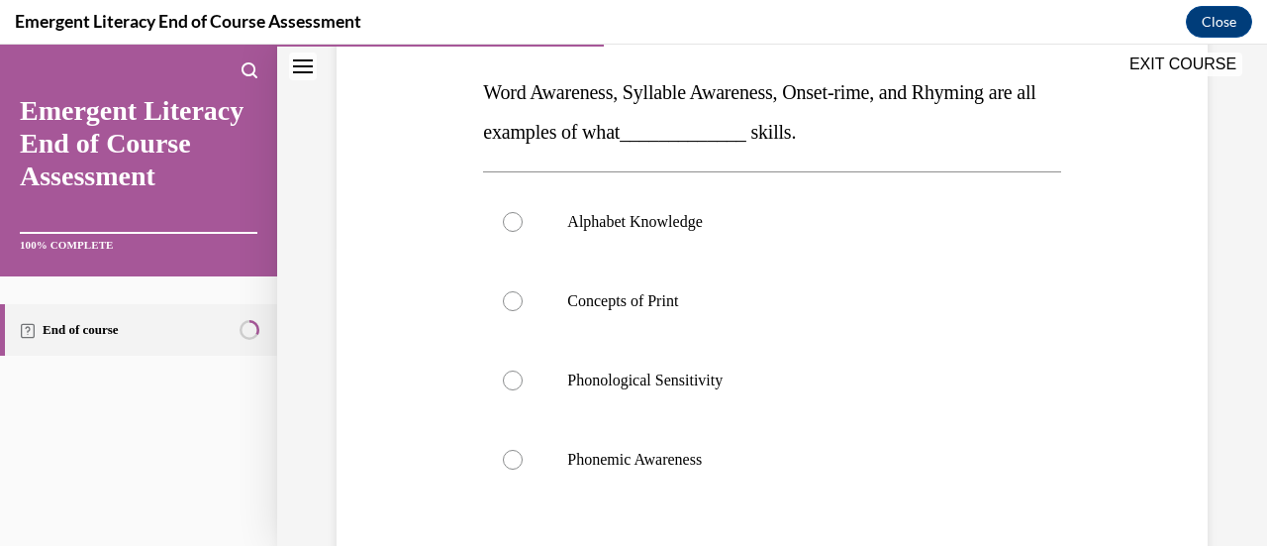
scroll to position [306, 0]
click at [512, 456] on div at bounding box center [513, 459] width 20 height 20
click at [512, 456] on input "Phonemic Awareness" at bounding box center [513, 459] width 20 height 20
radio input "true"
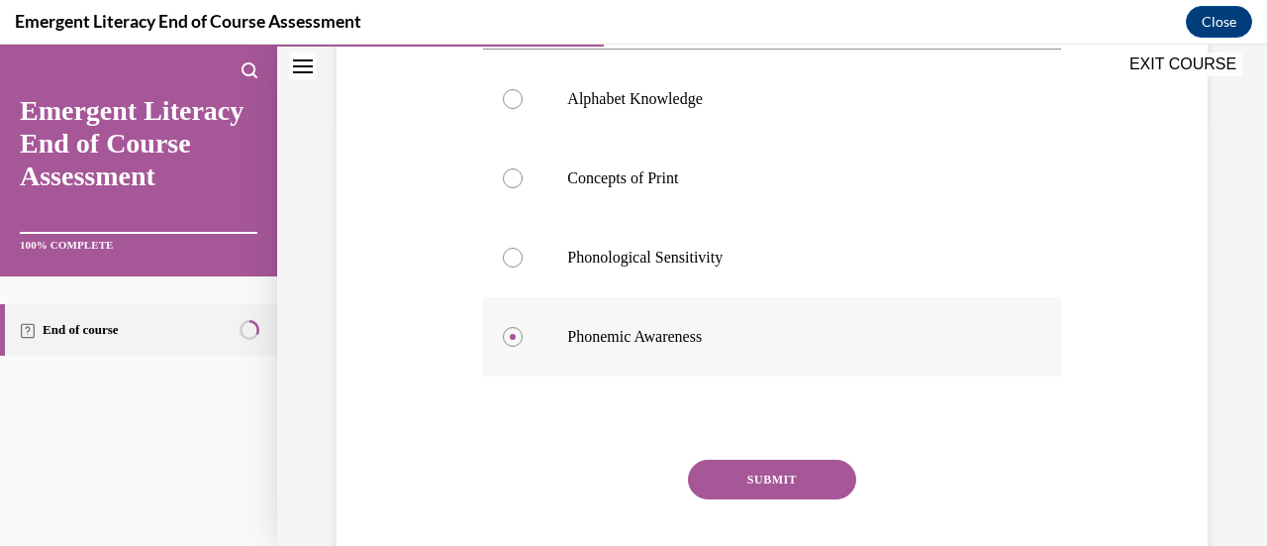
scroll to position [429, 0]
click at [763, 472] on button "SUBMIT" at bounding box center [772, 478] width 168 height 40
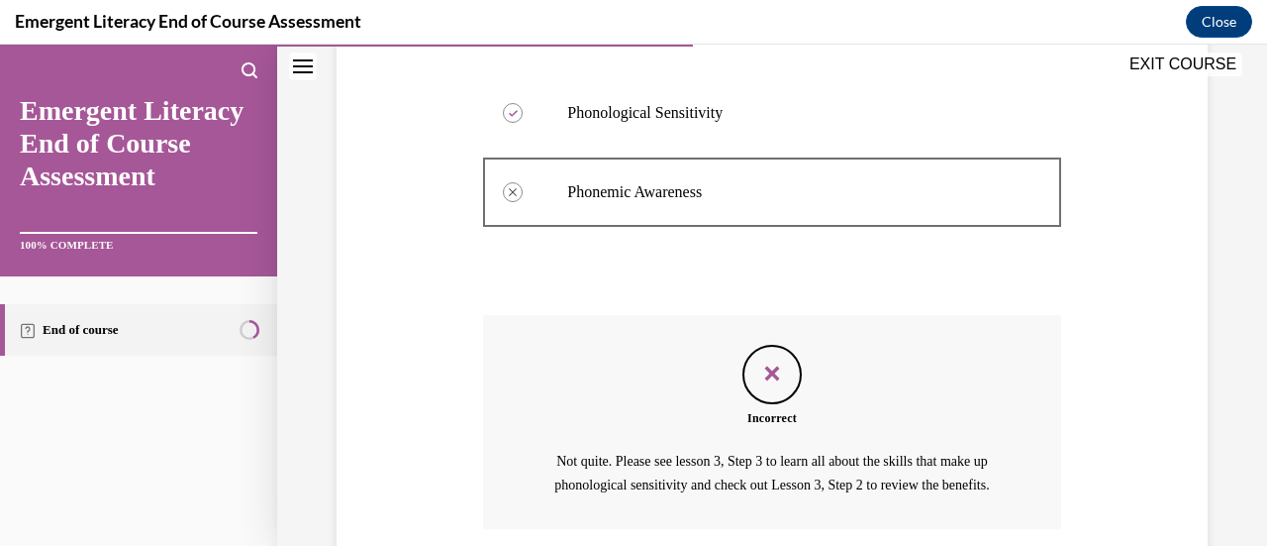
scroll to position [750, 0]
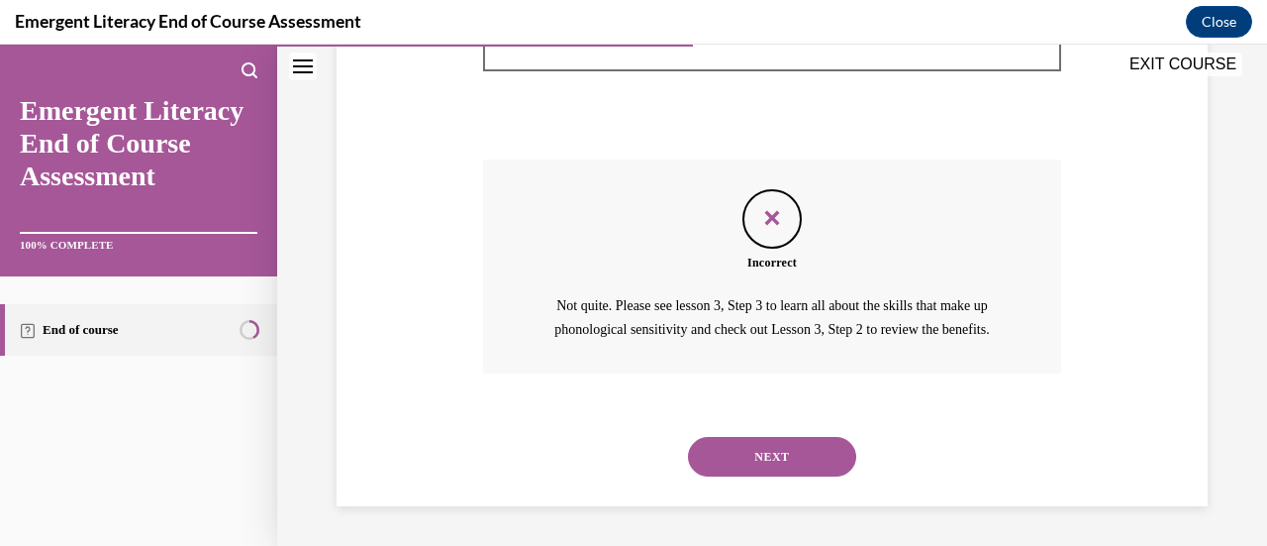
click at [772, 454] on button "NEXT" at bounding box center [772, 457] width 168 height 40
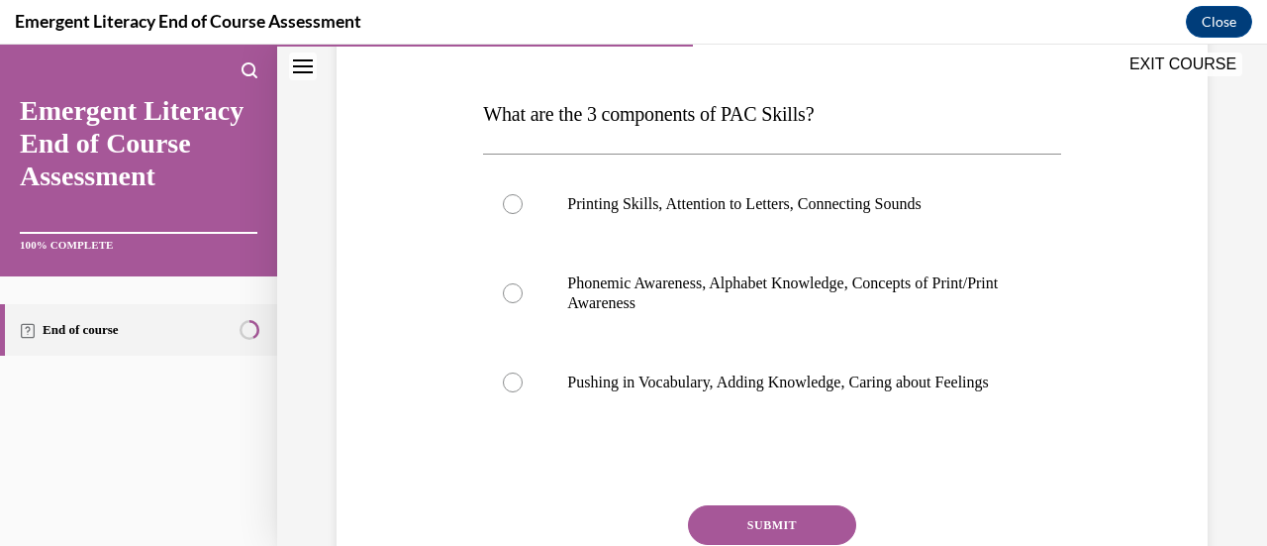
scroll to position [287, 0]
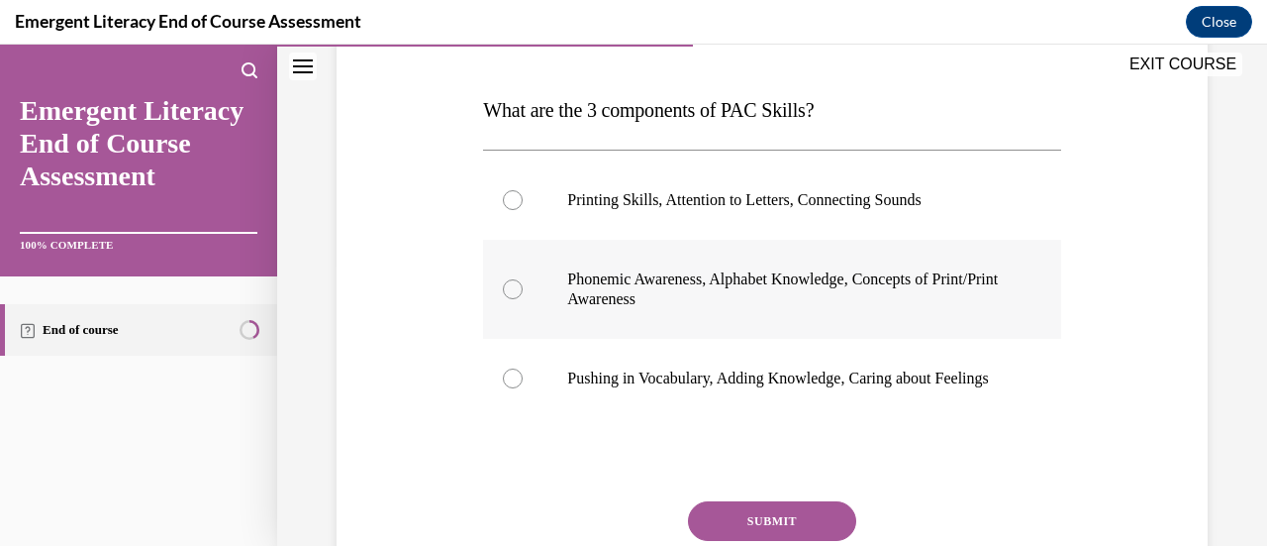
click at [517, 292] on div at bounding box center [513, 289] width 20 height 20
click at [517, 292] on input "Phonemic Awareness, Alphabet Knowledge, Concepts of Print/Print Awareness" at bounding box center [513, 289] width 20 height 20
radio input "true"
click at [794, 532] on button "SUBMIT" at bounding box center [772, 521] width 168 height 40
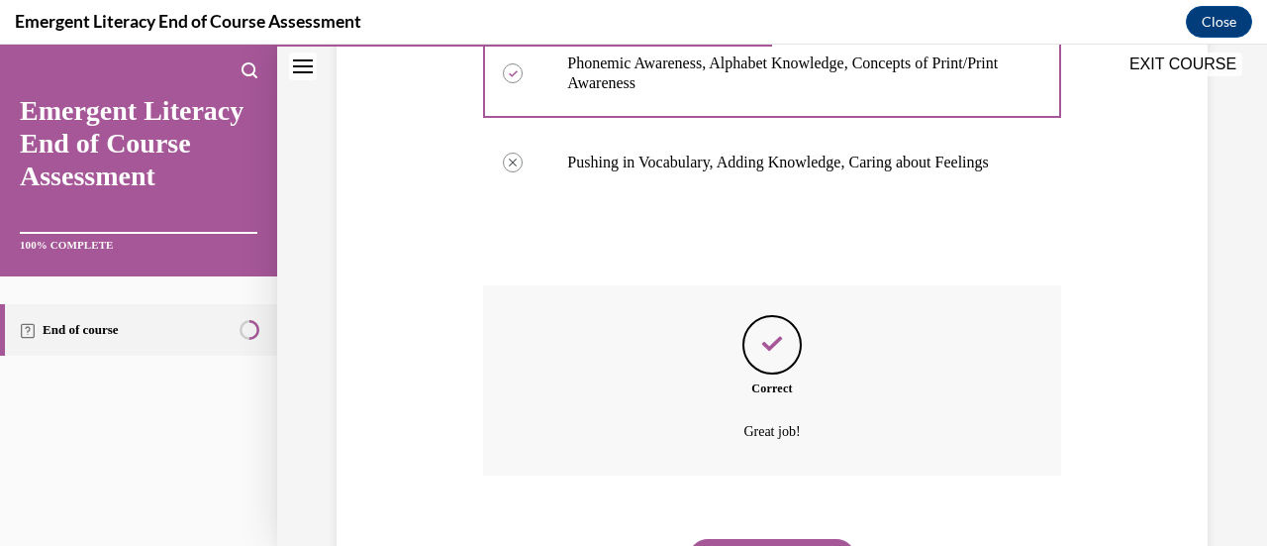
scroll to position [624, 0]
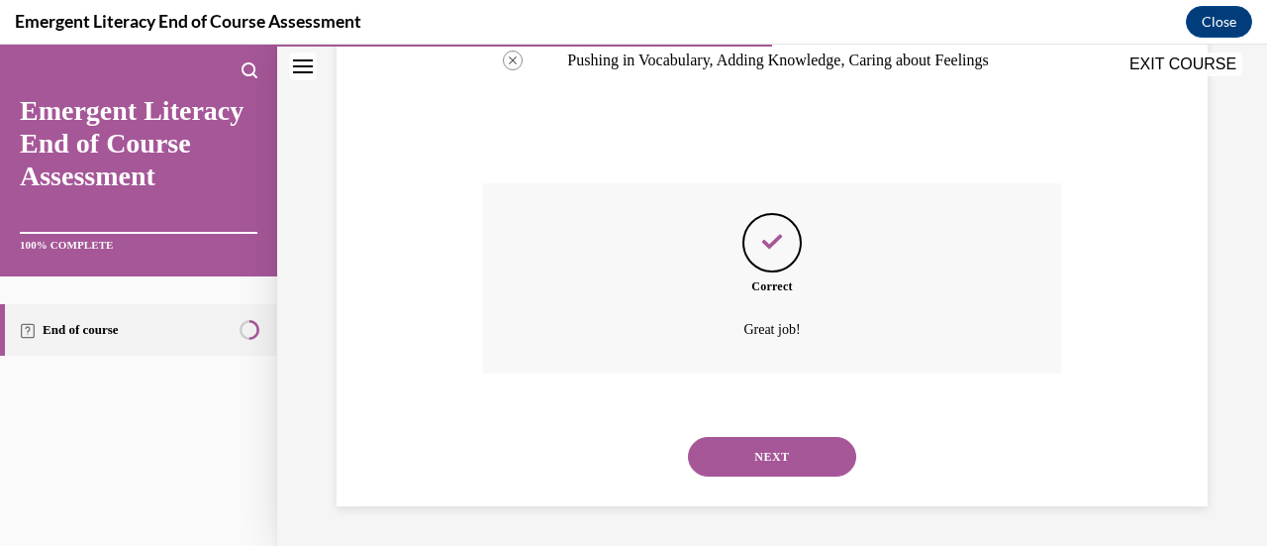
click at [737, 453] on button "NEXT" at bounding box center [772, 457] width 168 height 40
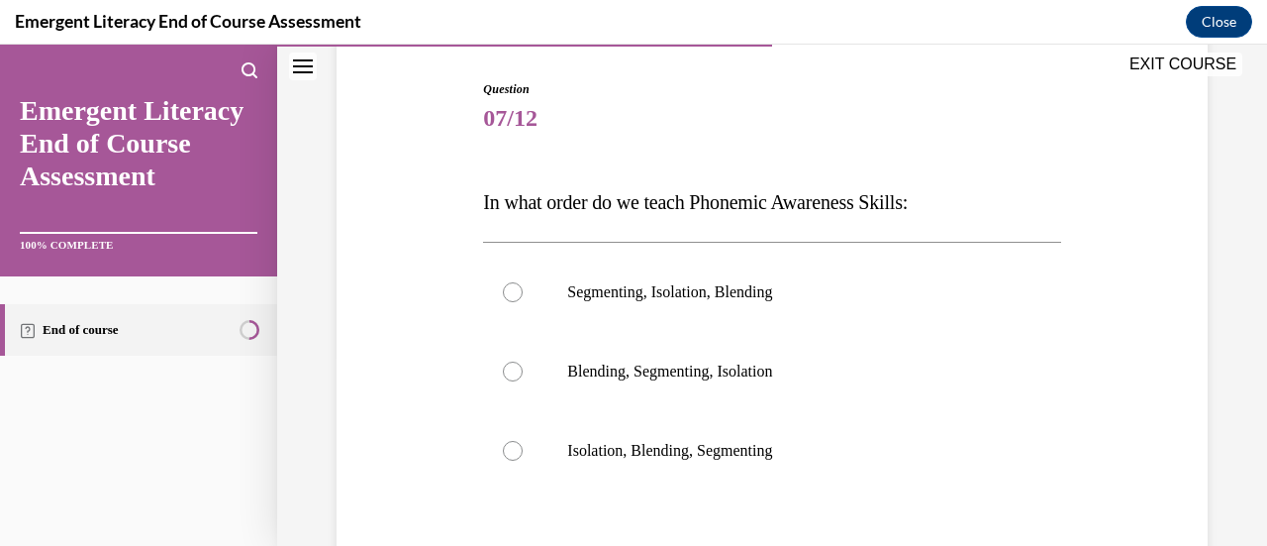
scroll to position [198, 0]
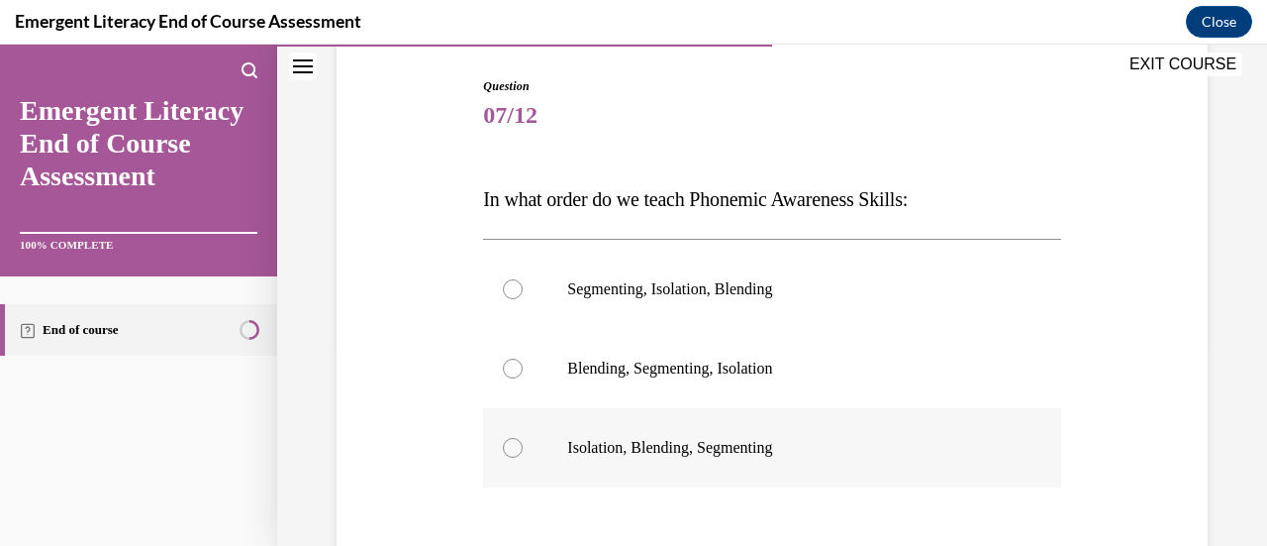
click at [510, 442] on div at bounding box center [513, 448] width 20 height 20
click at [510, 442] on input "Isolation, Blending, Segmenting" at bounding box center [513, 448] width 20 height 20
radio input "true"
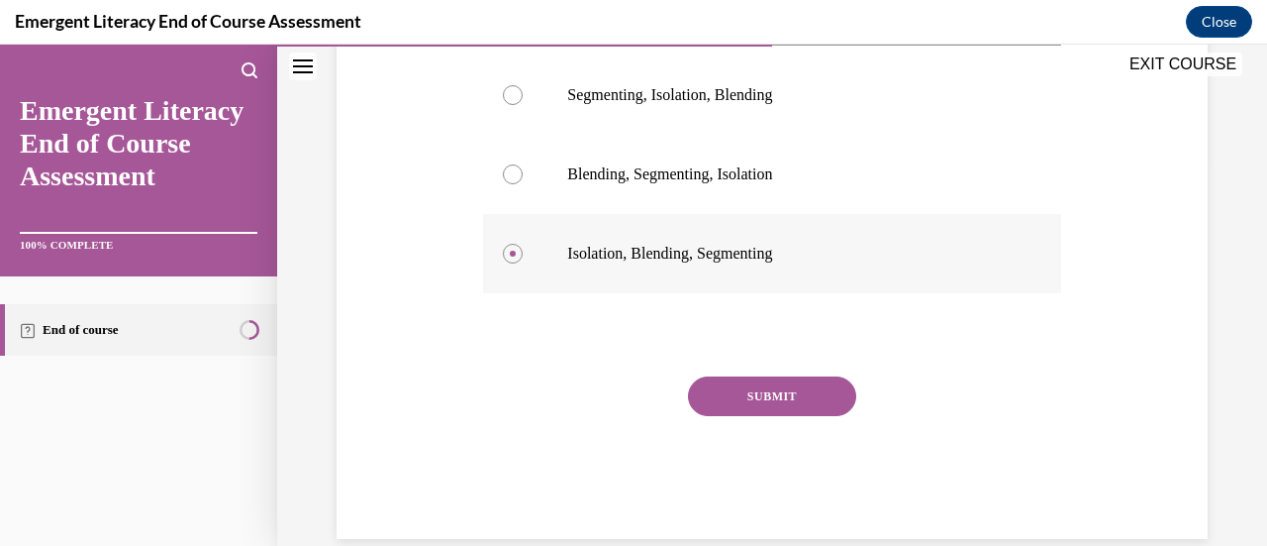
scroll to position [400, 0]
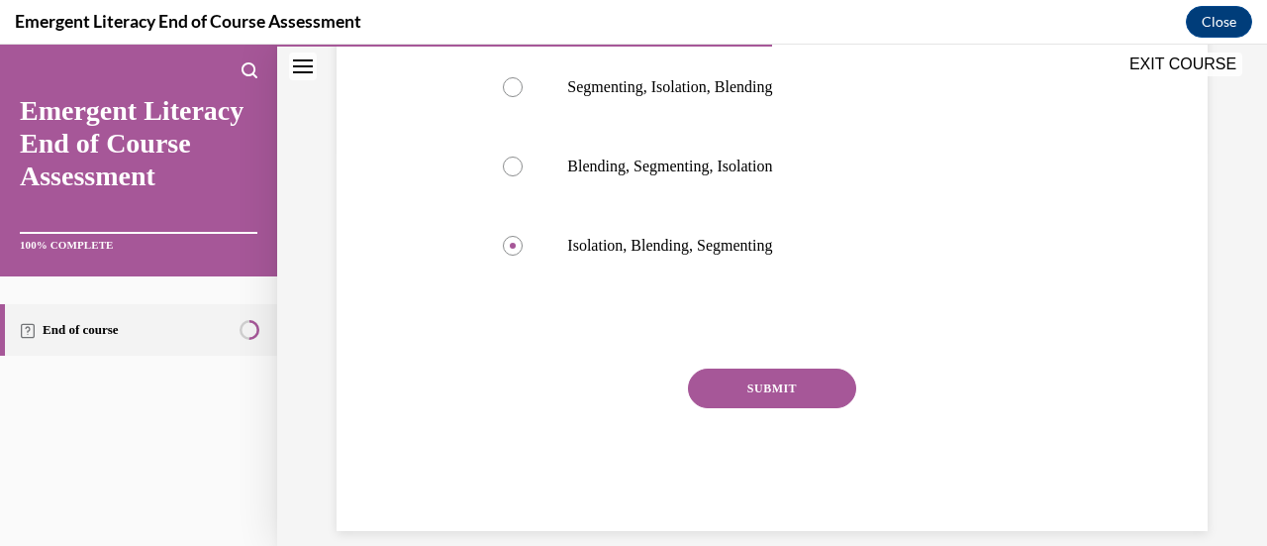
click at [763, 390] on button "SUBMIT" at bounding box center [772, 388] width 168 height 40
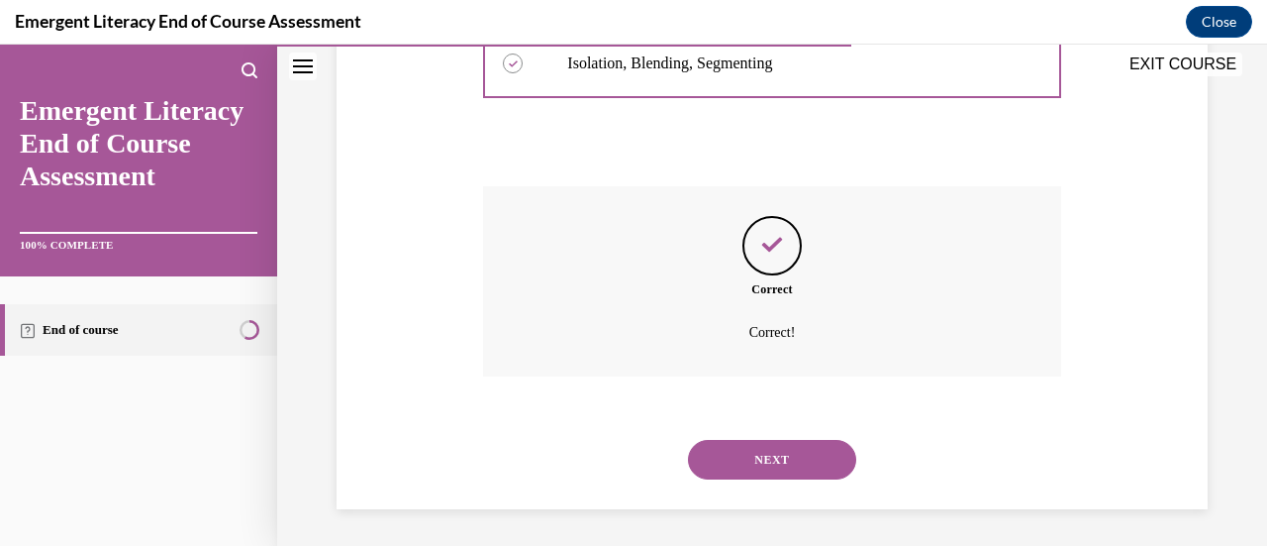
scroll to position [584, 0]
click at [756, 462] on button "NEXT" at bounding box center [772, 458] width 168 height 40
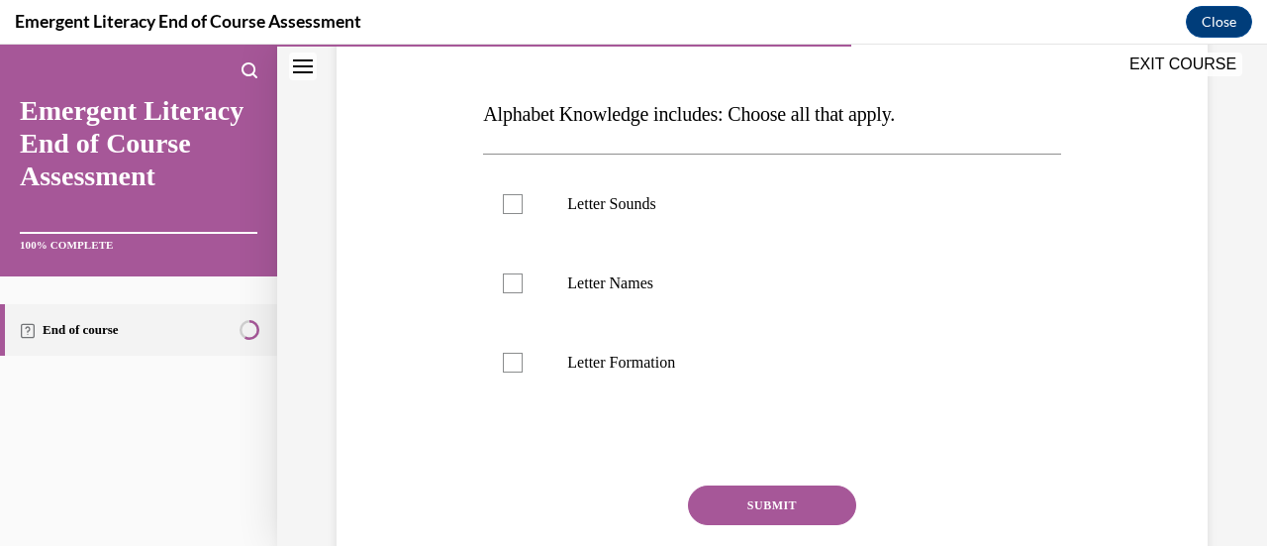
scroll to position [284, 0]
click at [511, 200] on div at bounding box center [513, 203] width 20 height 20
click at [511, 200] on input "Letter Sounds" at bounding box center [513, 203] width 20 height 20
checkbox input "true"
click at [509, 282] on div at bounding box center [513, 282] width 20 height 20
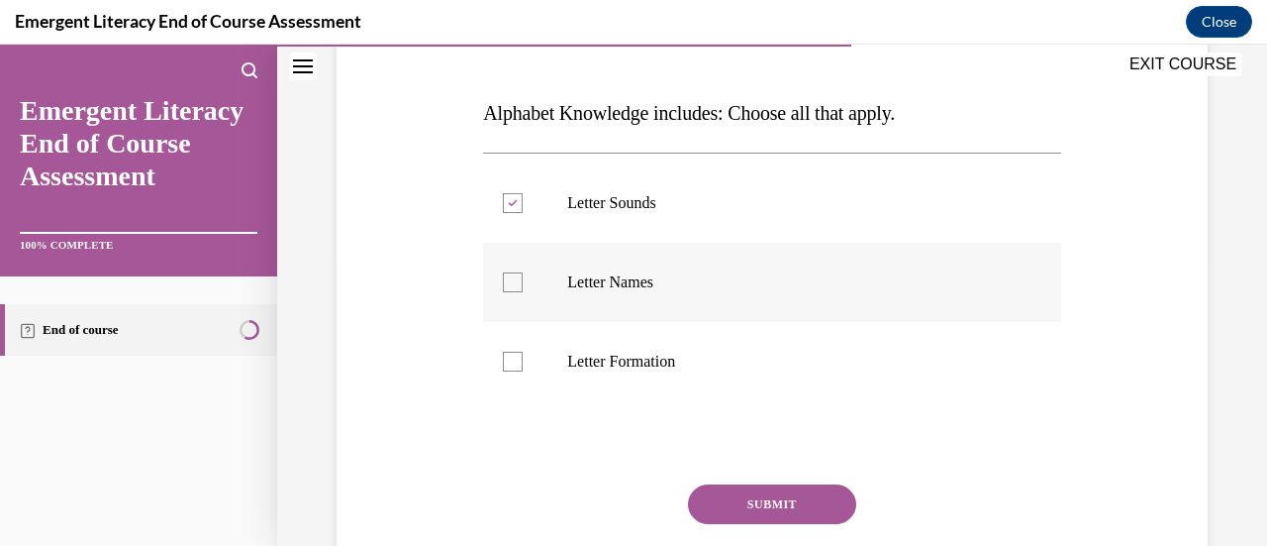
click at [509, 282] on input "Letter Names" at bounding box center [513, 282] width 20 height 20
checkbox input "true"
click at [511, 357] on div at bounding box center [513, 361] width 20 height 20
click at [511, 357] on input "Letter Formation" at bounding box center [513, 361] width 20 height 20
checkbox input "true"
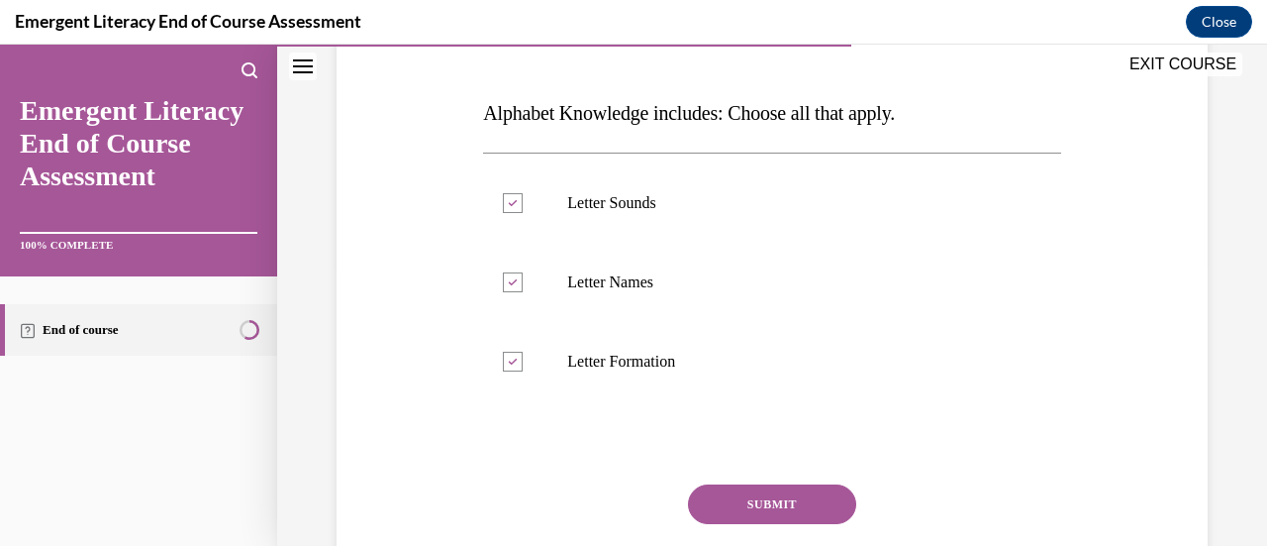
click at [747, 492] on button "SUBMIT" at bounding box center [772, 504] width 168 height 40
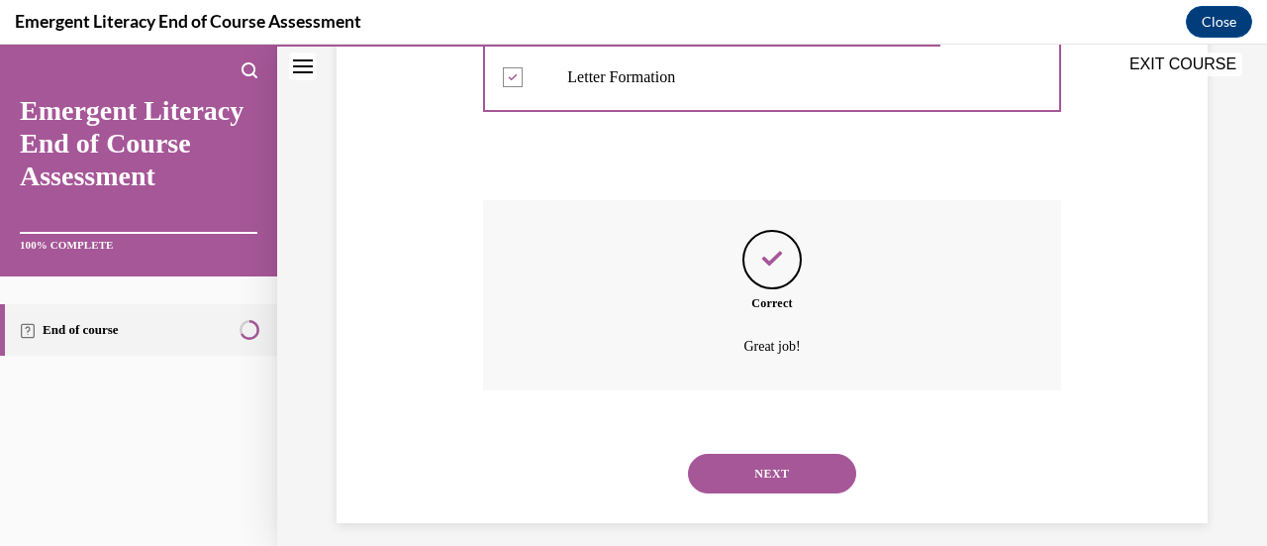
scroll to position [584, 0]
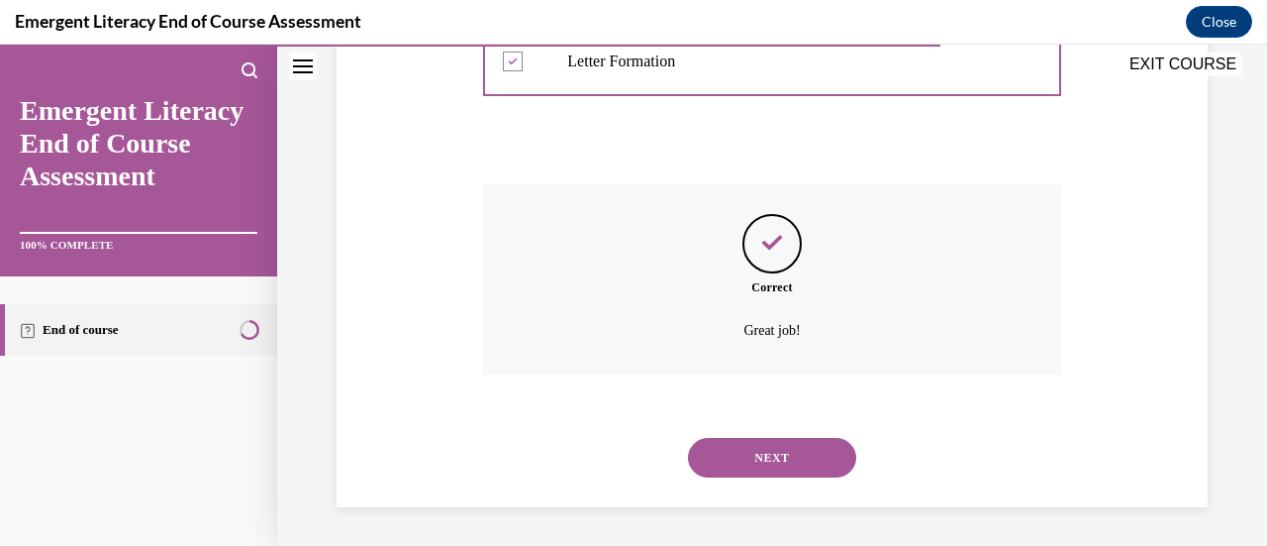
click at [755, 452] on button "NEXT" at bounding box center [772, 458] width 168 height 40
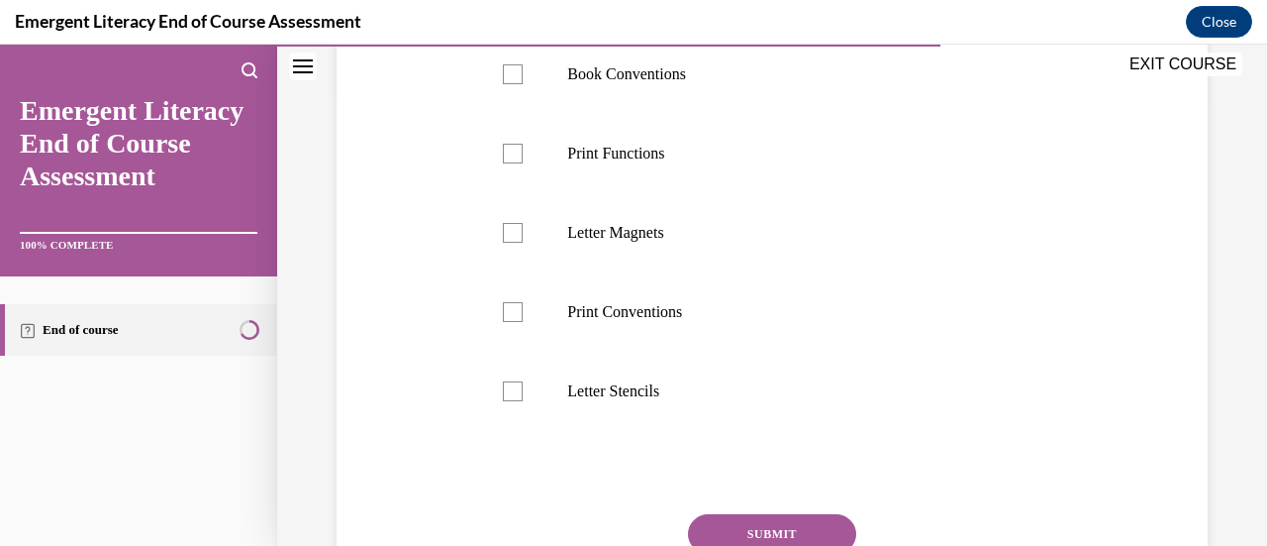
scroll to position [447, 0]
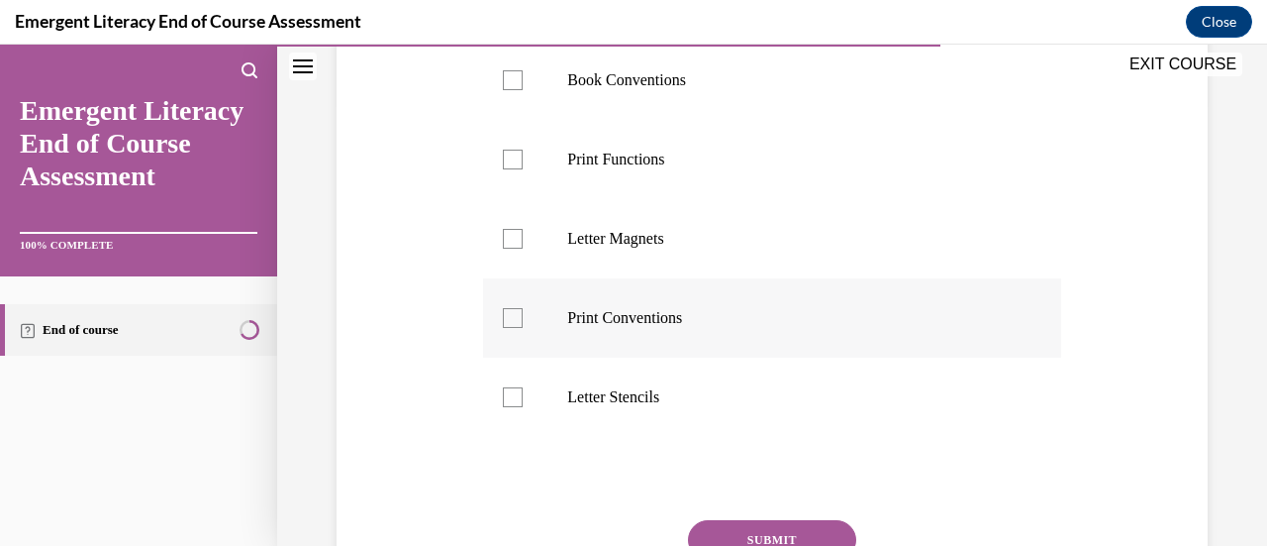
click at [511, 328] on div at bounding box center [513, 318] width 20 height 20
click at [511, 328] on input "Print Conventions" at bounding box center [513, 318] width 20 height 20
checkbox input "true"
click at [511, 169] on div at bounding box center [513, 160] width 20 height 20
click at [511, 169] on input "Print Functions" at bounding box center [513, 160] width 20 height 20
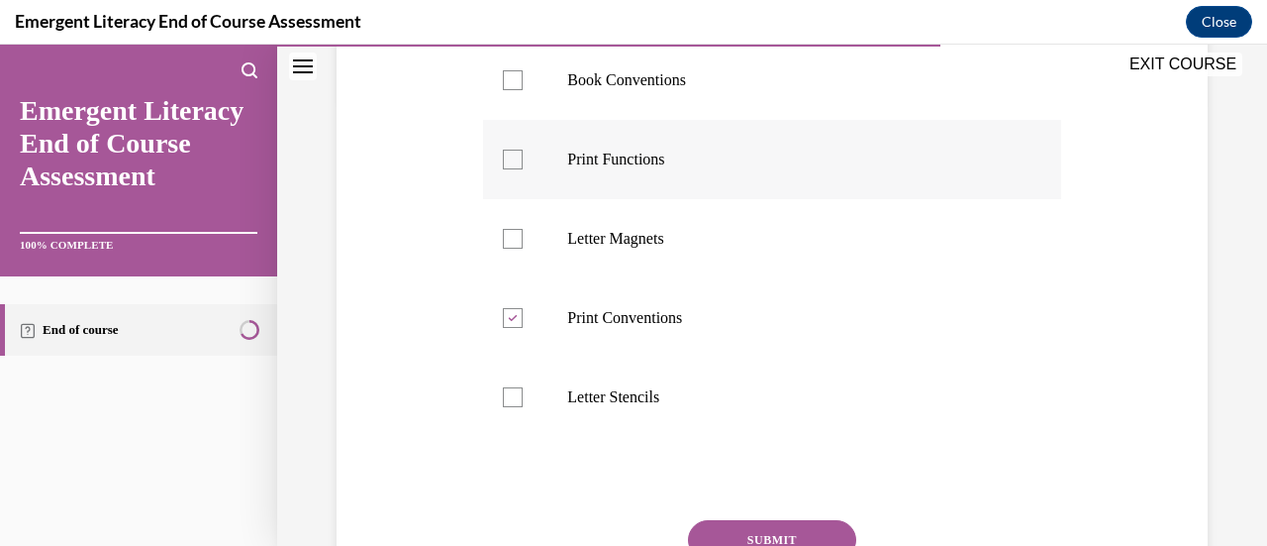
checkbox input "true"
click at [517, 90] on div at bounding box center [513, 80] width 20 height 20
click at [517, 90] on input "Book Conventions" at bounding box center [513, 80] width 20 height 20
checkbox input "true"
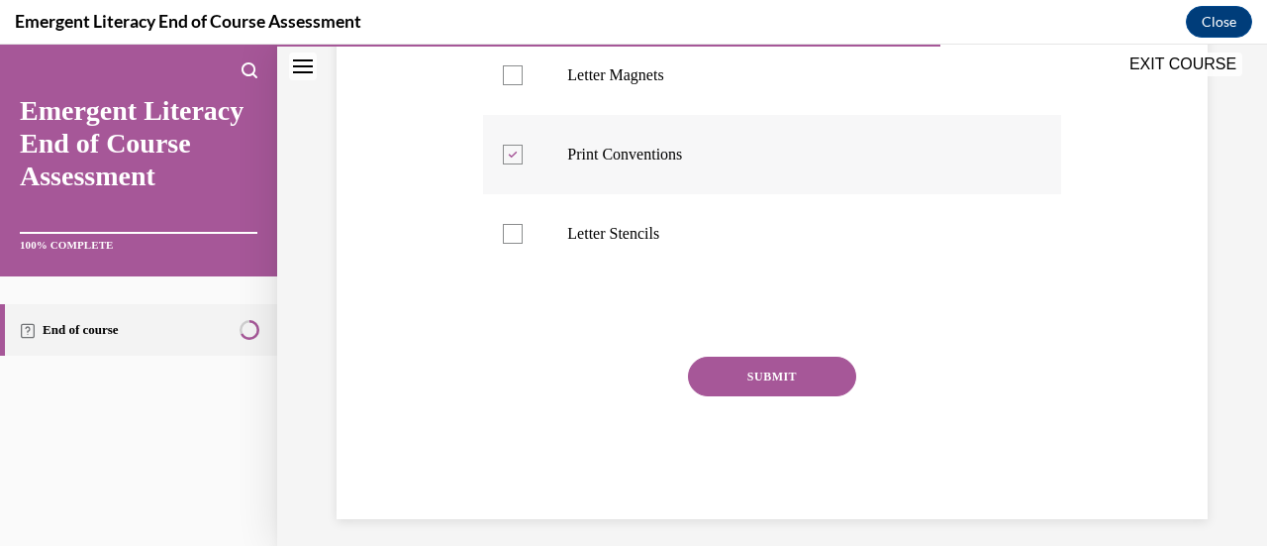
scroll to position [615, 0]
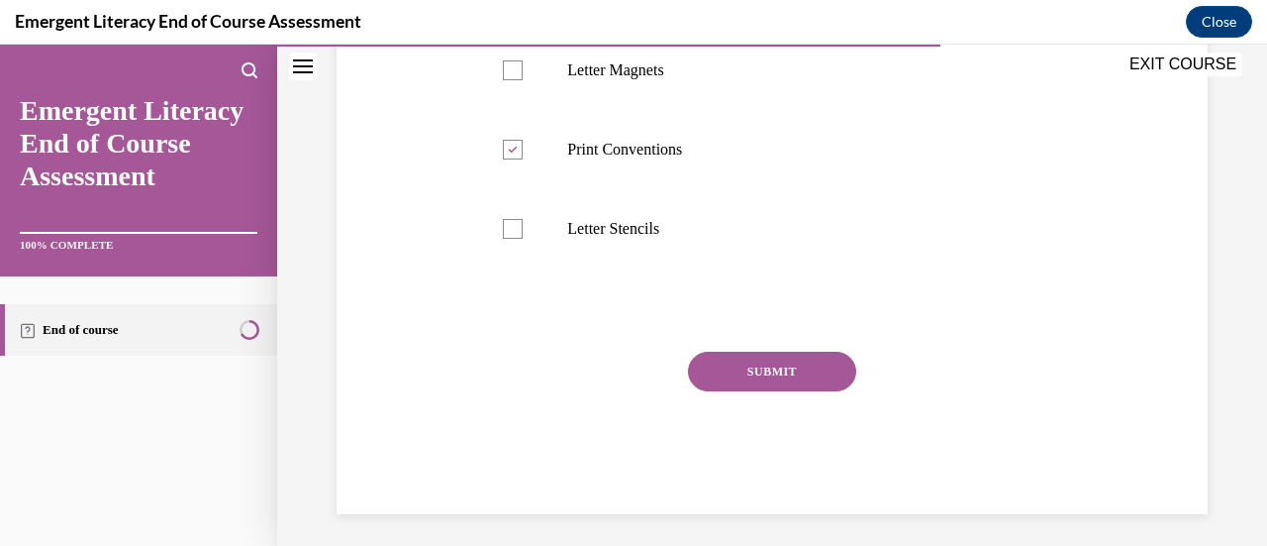
click at [776, 391] on button "SUBMIT" at bounding box center [772, 371] width 168 height 40
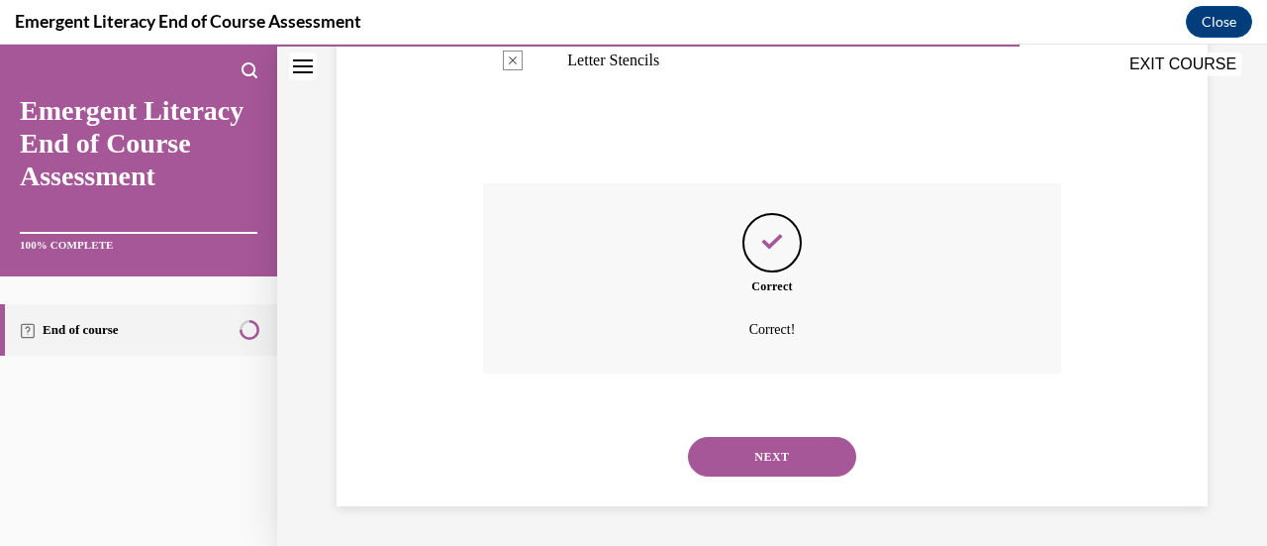
scroll to position [822, 0]
click at [757, 455] on button "NEXT" at bounding box center [772, 457] width 168 height 40
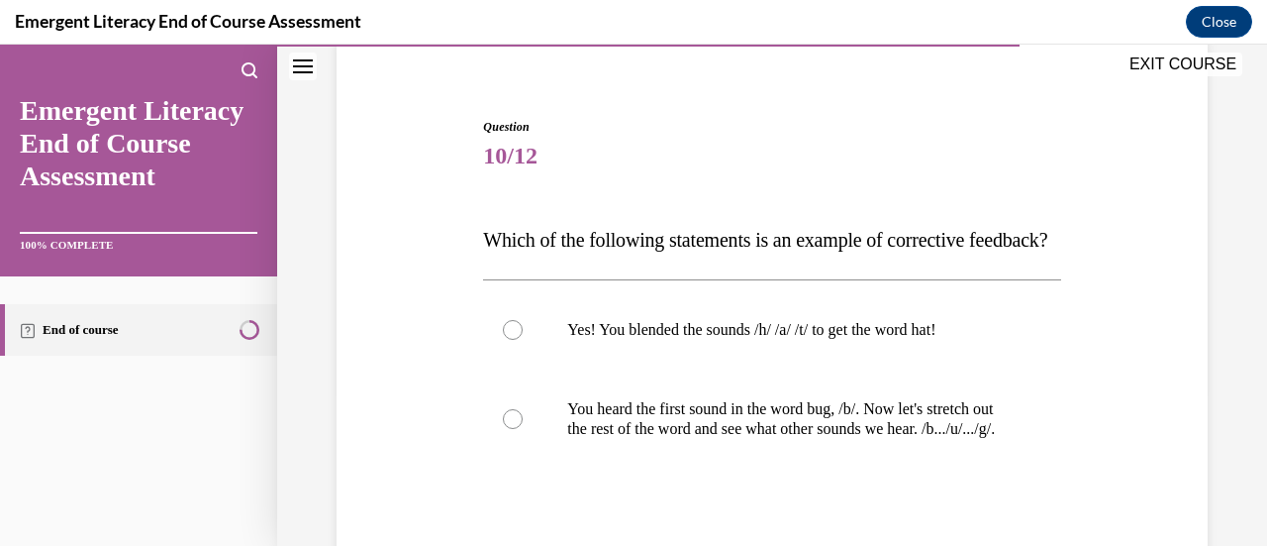
scroll to position [222, 0]
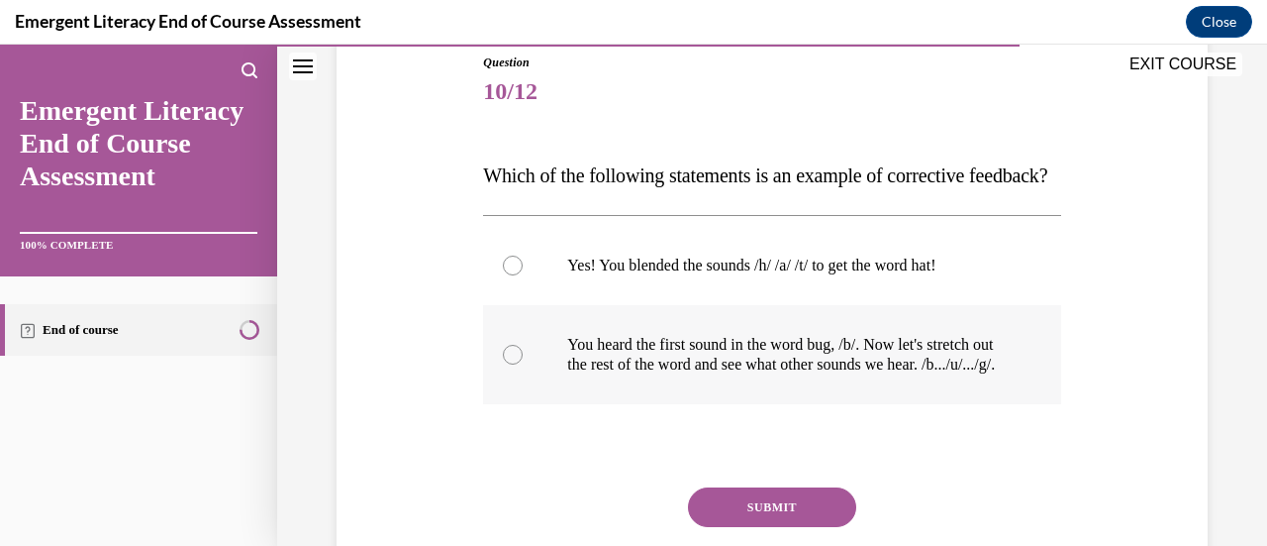
click at [509, 364] on div at bounding box center [513, 355] width 20 height 20
click at [509, 364] on input "You heard the first sound in the word bug, /b/. Now let's stretch out the rest …" at bounding box center [513, 355] width 20 height 20
radio input "true"
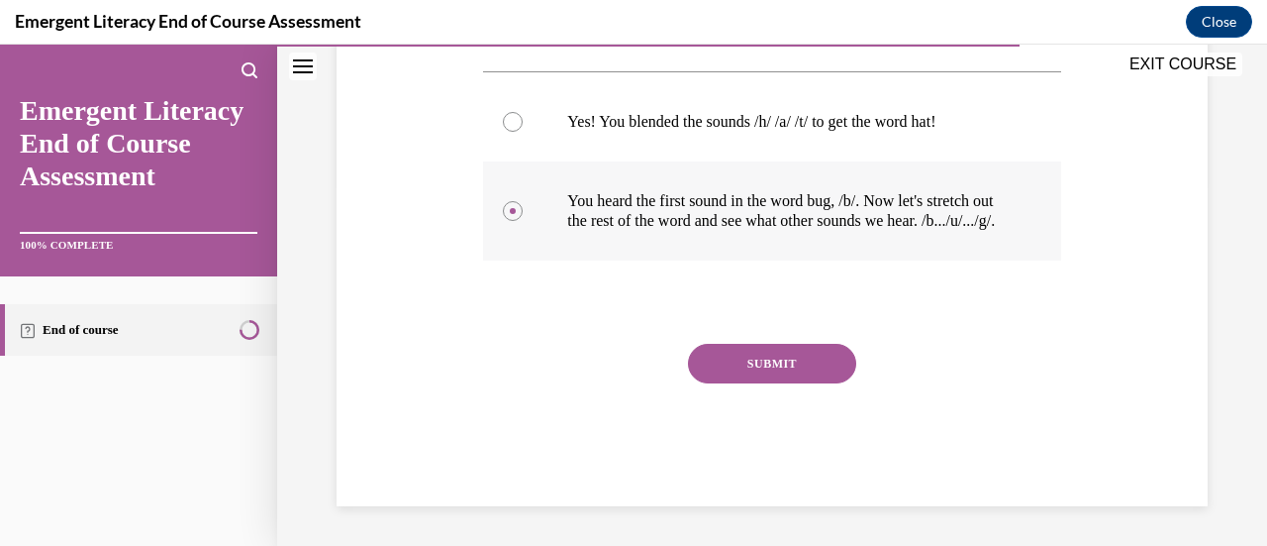
scroll to position [368, 0]
click at [772, 383] on button "SUBMIT" at bounding box center [772, 364] width 168 height 40
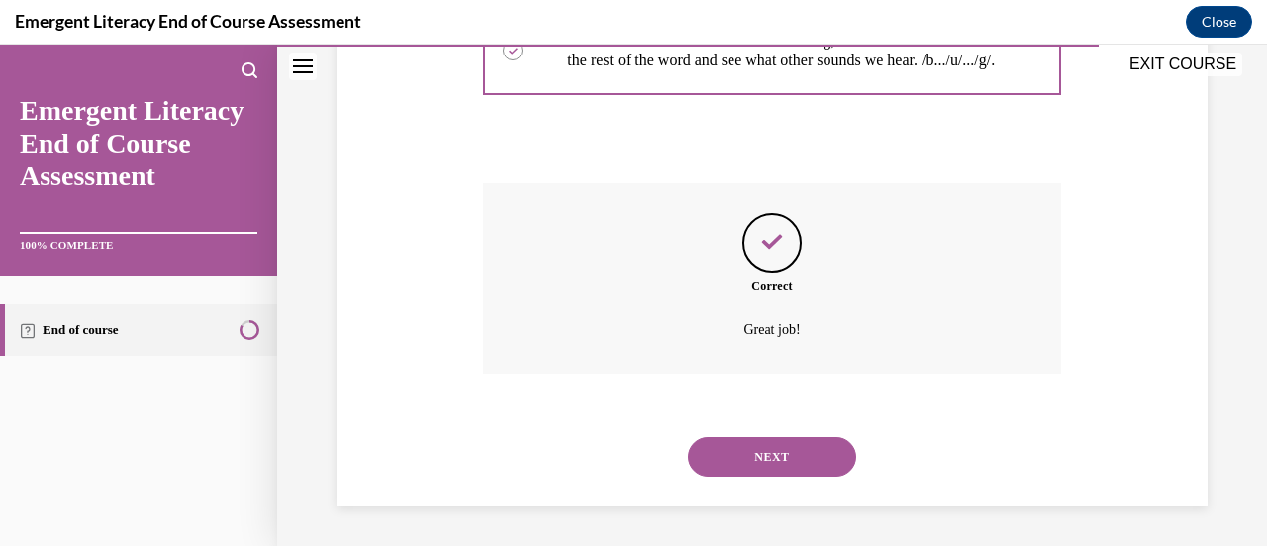
scroll to position [584, 0]
click at [766, 464] on button "NEXT" at bounding box center [772, 457] width 168 height 40
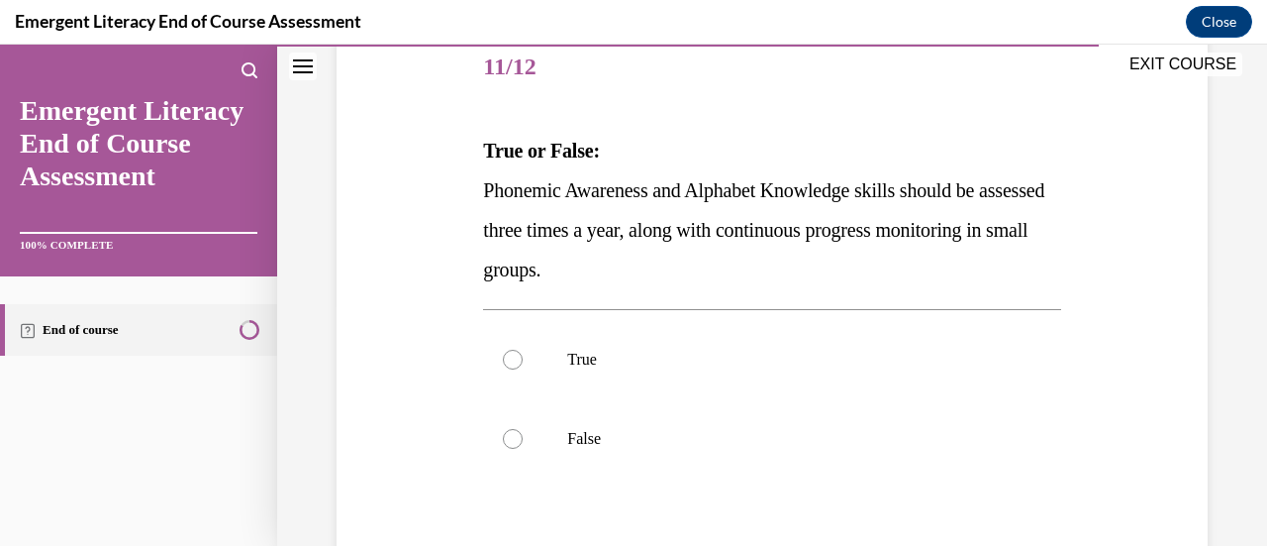
scroll to position [250, 0]
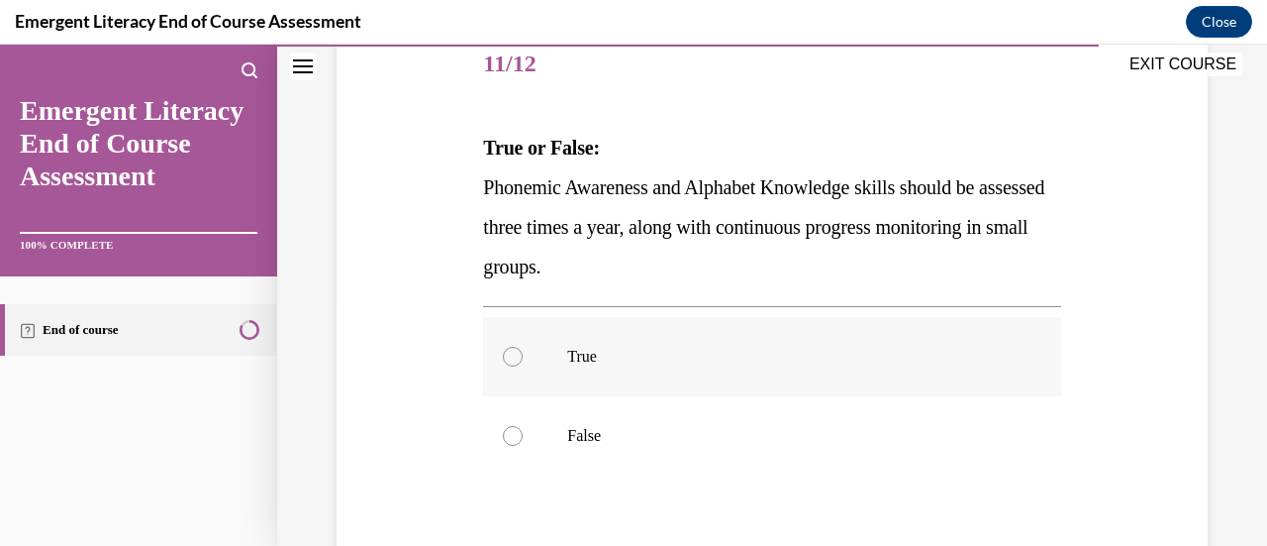
click at [518, 352] on div at bounding box center [513, 357] width 20 height 20
click at [518, 352] on input "True" at bounding box center [513, 357] width 20 height 20
radio input "true"
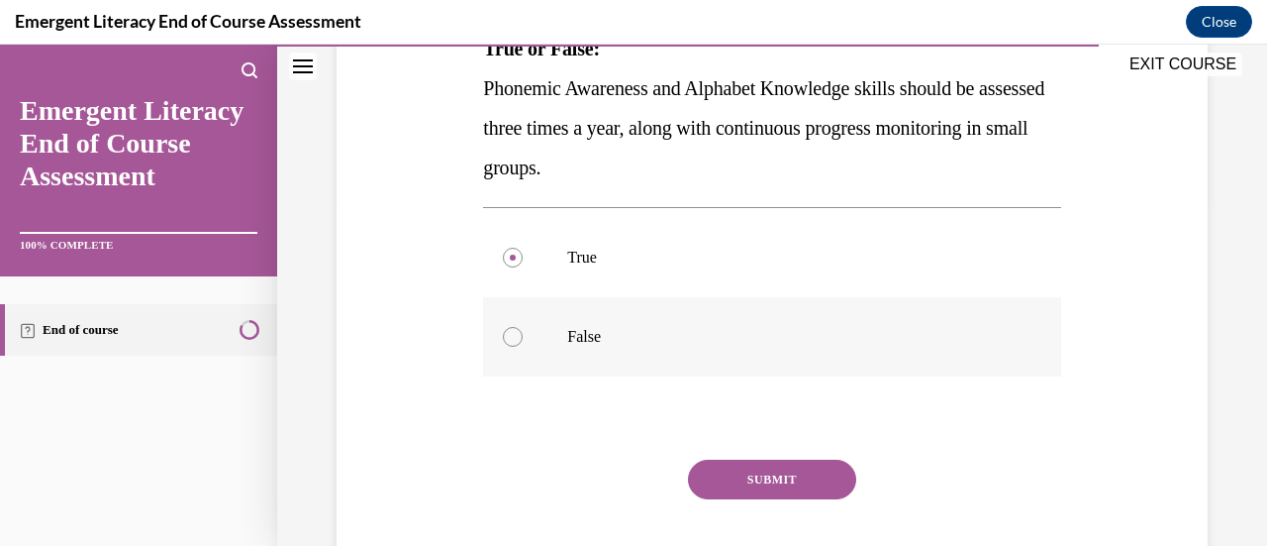
scroll to position [357, 0]
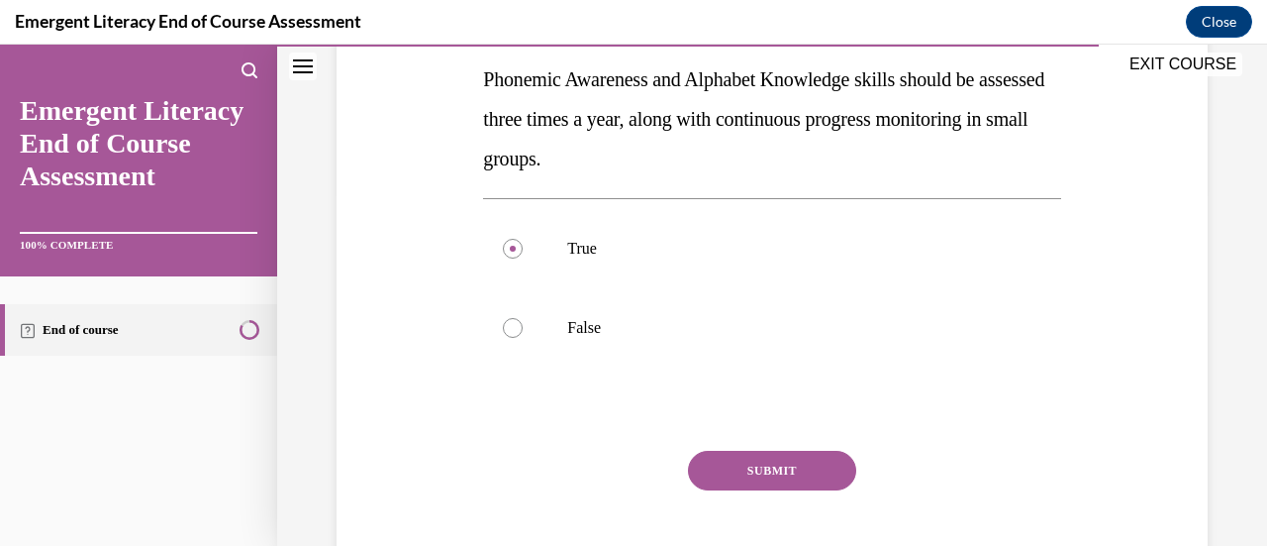
click at [752, 471] on button "SUBMIT" at bounding box center [772, 471] width 168 height 40
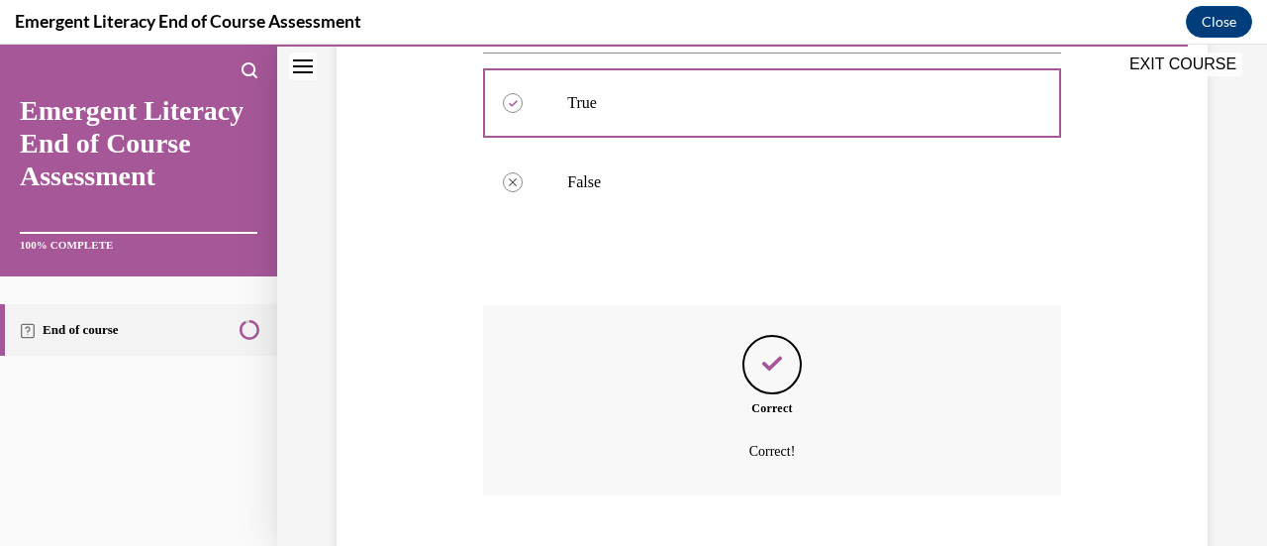
scroll to position [624, 0]
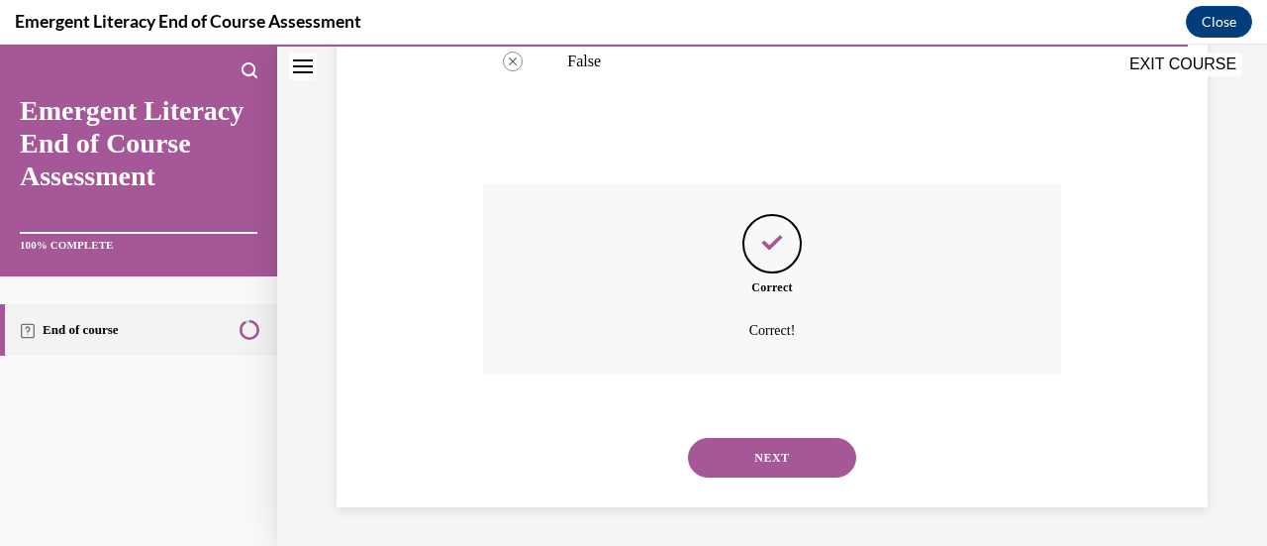
click at [763, 458] on button "NEXT" at bounding box center [772, 458] width 168 height 40
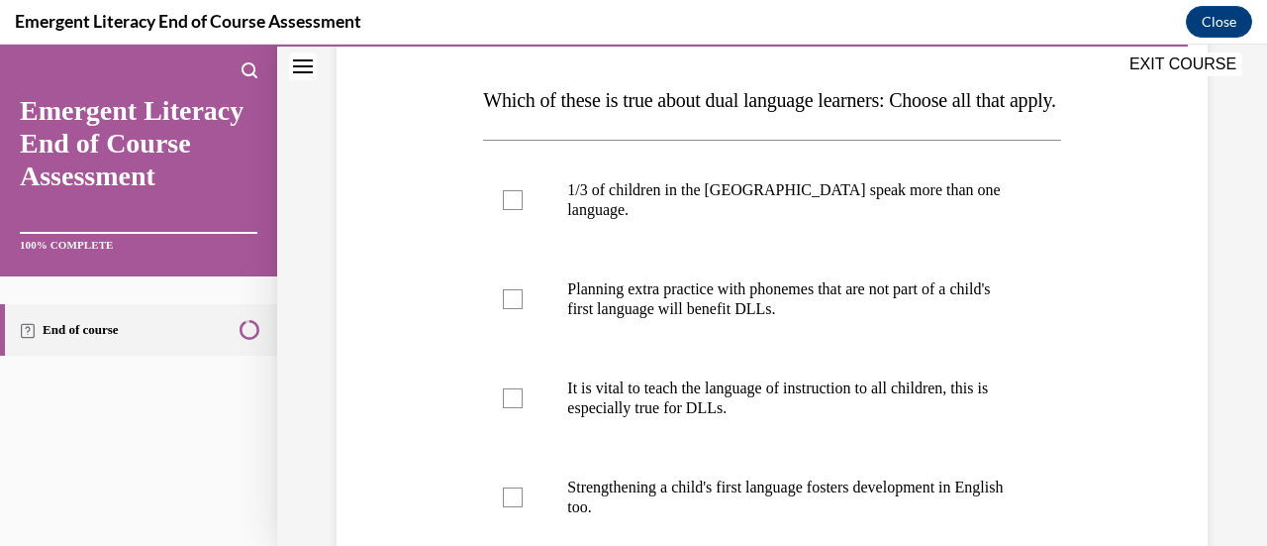
scroll to position [343, 0]
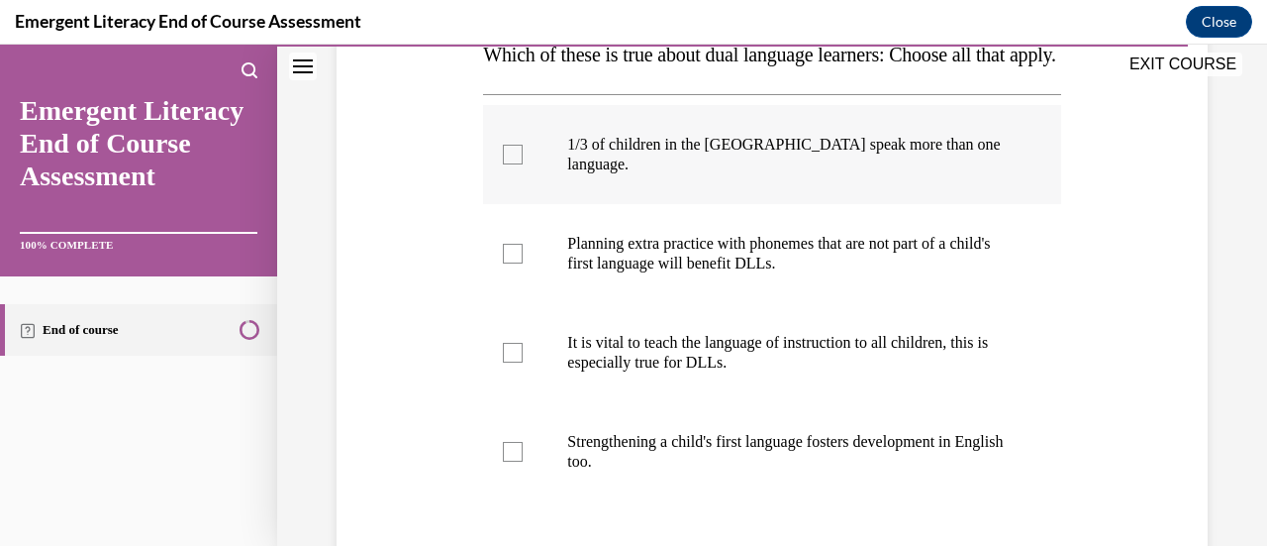
click at [513, 164] on div at bounding box center [513, 155] width 20 height 20
click at [513, 164] on input "1/3 of children in the [GEOGRAPHIC_DATA] speak more than one language." at bounding box center [513, 155] width 20 height 20
checkbox input "true"
click at [517, 362] on div at bounding box center [513, 353] width 20 height 20
click at [517, 362] on input "It is vital to teach the language of instruction to all children, this is espec…" at bounding box center [513, 353] width 20 height 20
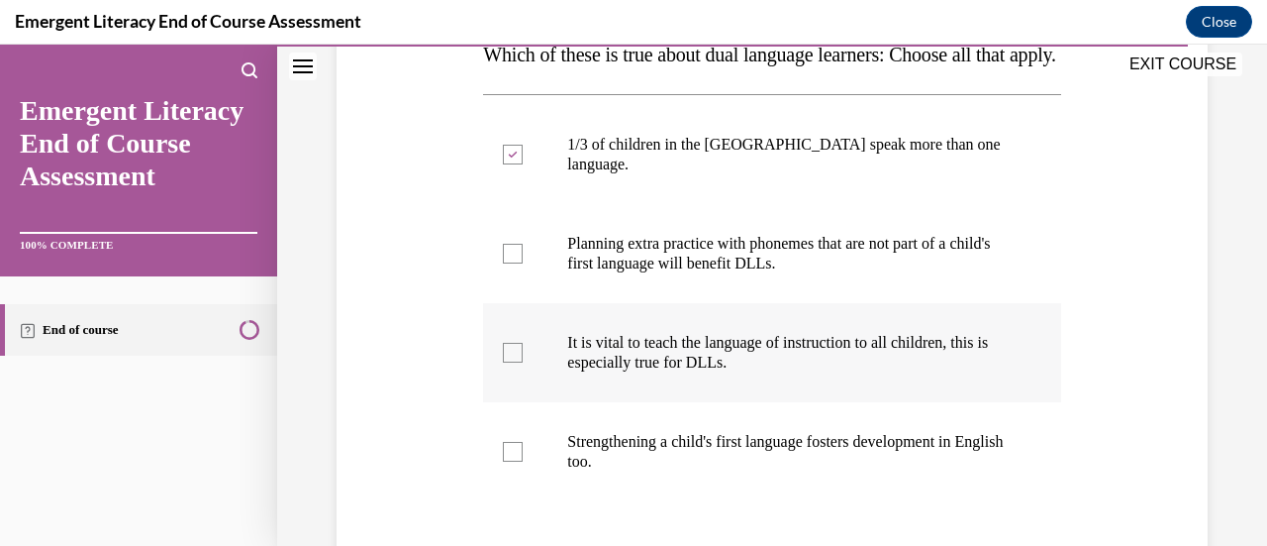
checkbox input "true"
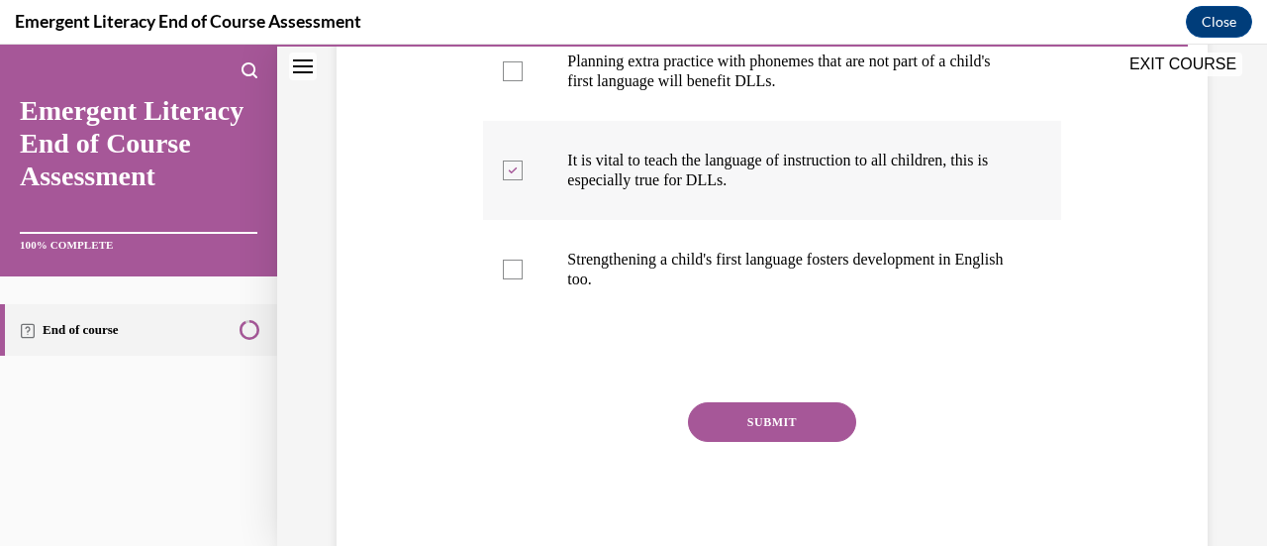
scroll to position [541, 0]
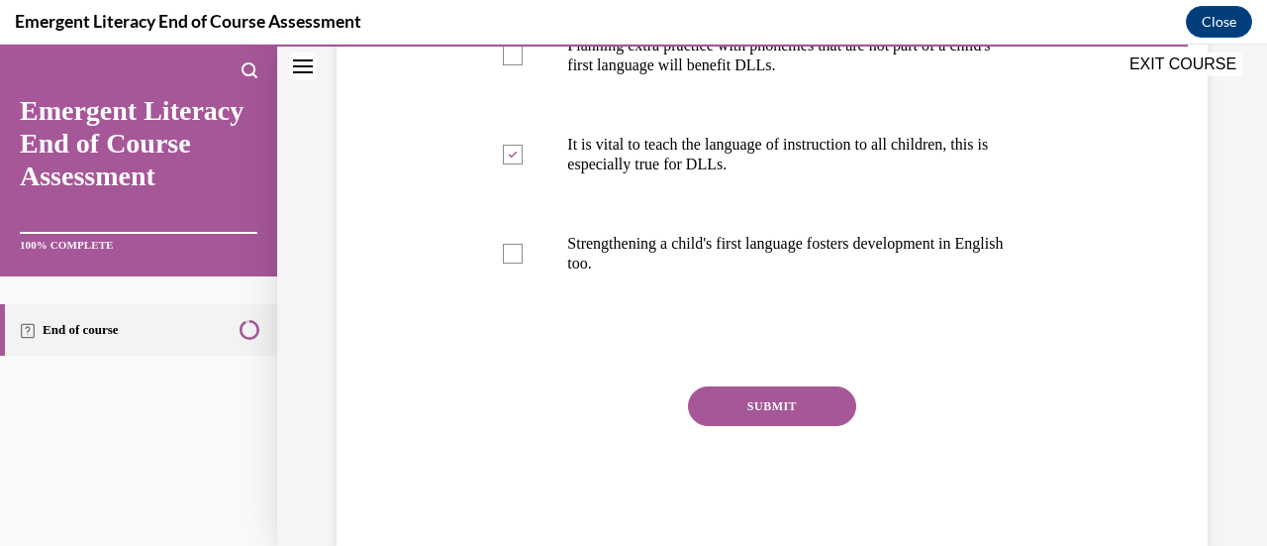
click at [731, 417] on button "SUBMIT" at bounding box center [772, 406] width 168 height 40
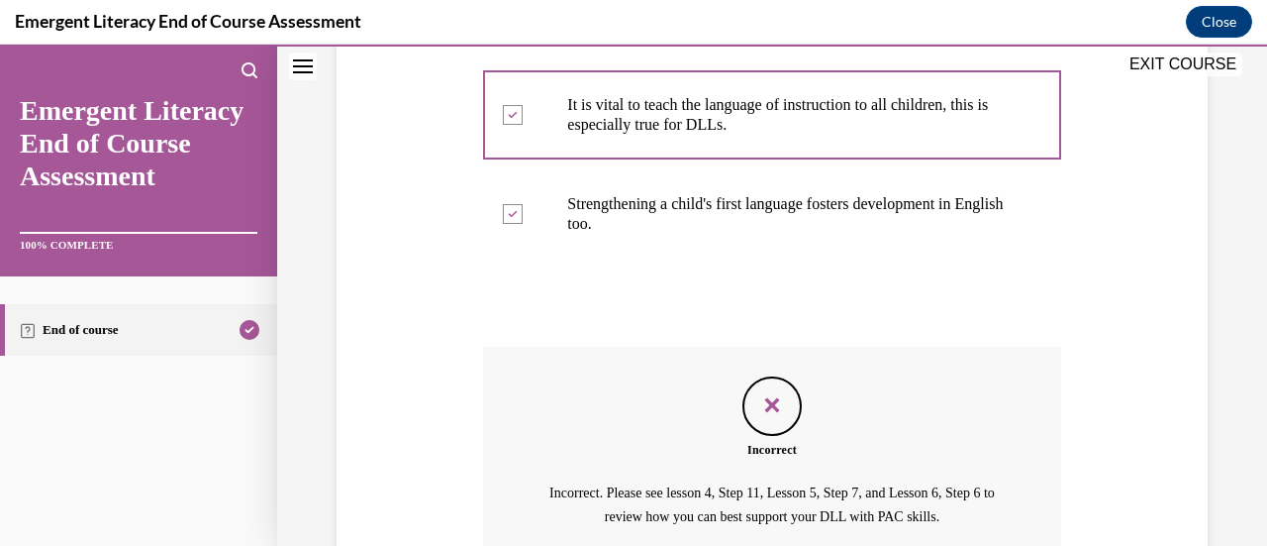
scroll to position [785, 0]
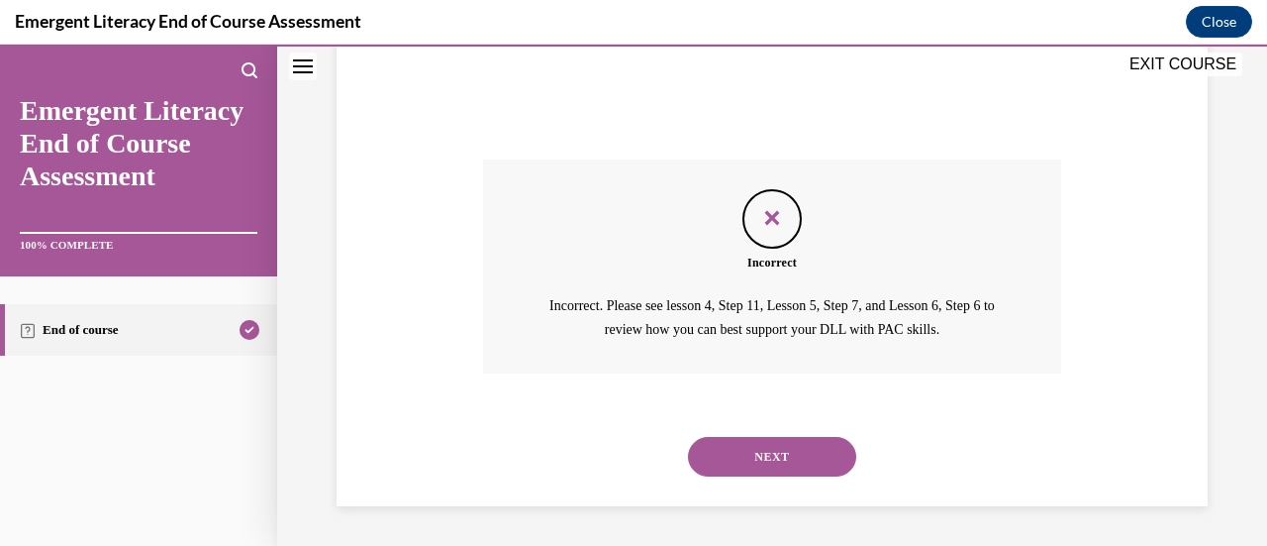
click at [749, 451] on button "NEXT" at bounding box center [772, 457] width 168 height 40
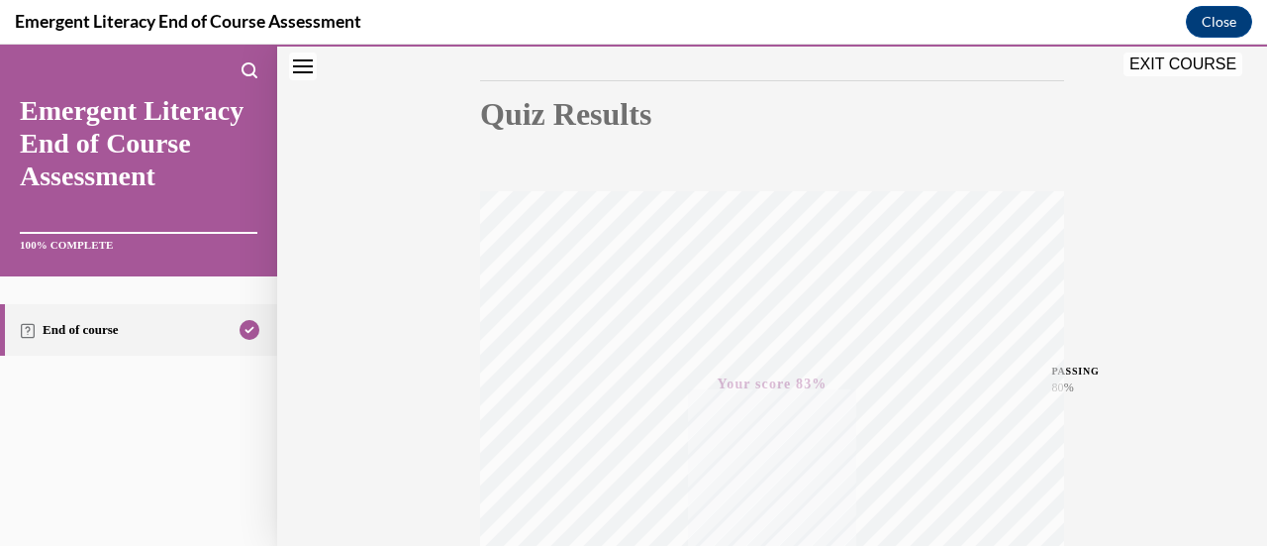
scroll to position [179, 0]
drag, startPoint x: 1162, startPoint y: 57, endPoint x: 1075, endPoint y: 289, distance: 247.5
click at [1162, 57] on button "EXIT COURSE" at bounding box center [1183, 64] width 119 height 24
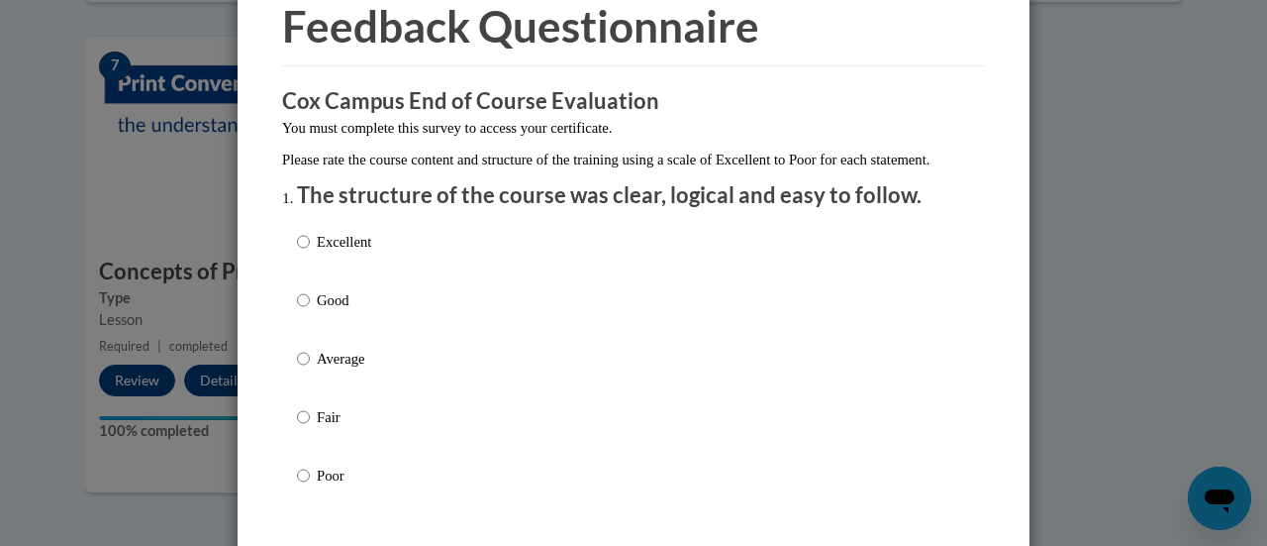
scroll to position [117, 0]
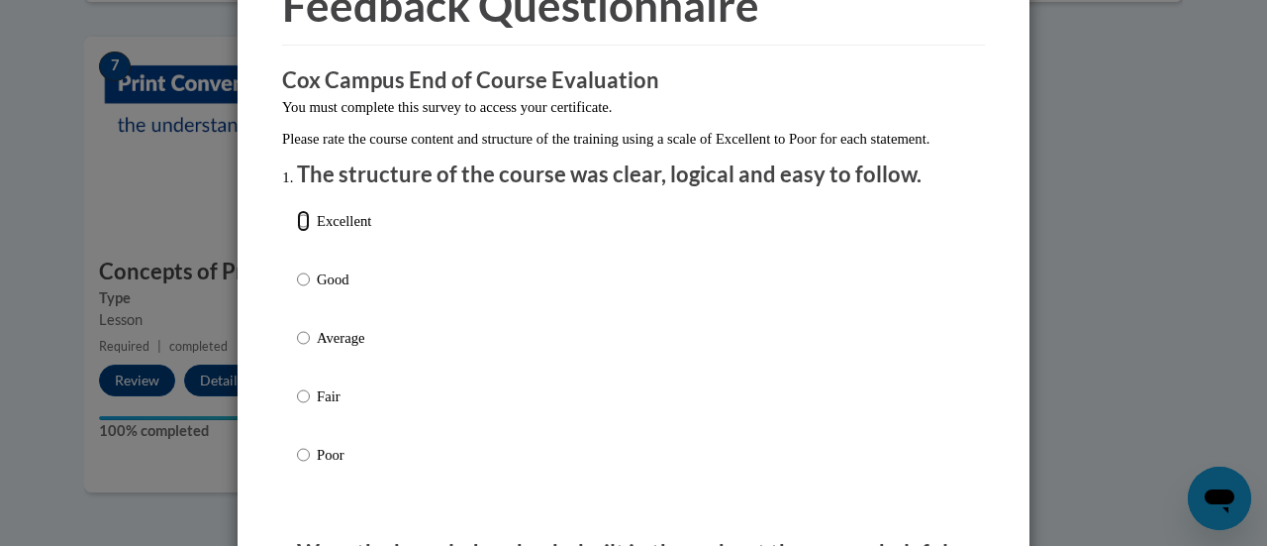
click at [297, 232] on input "Excellent" at bounding box center [303, 221] width 13 height 22
radio input "true"
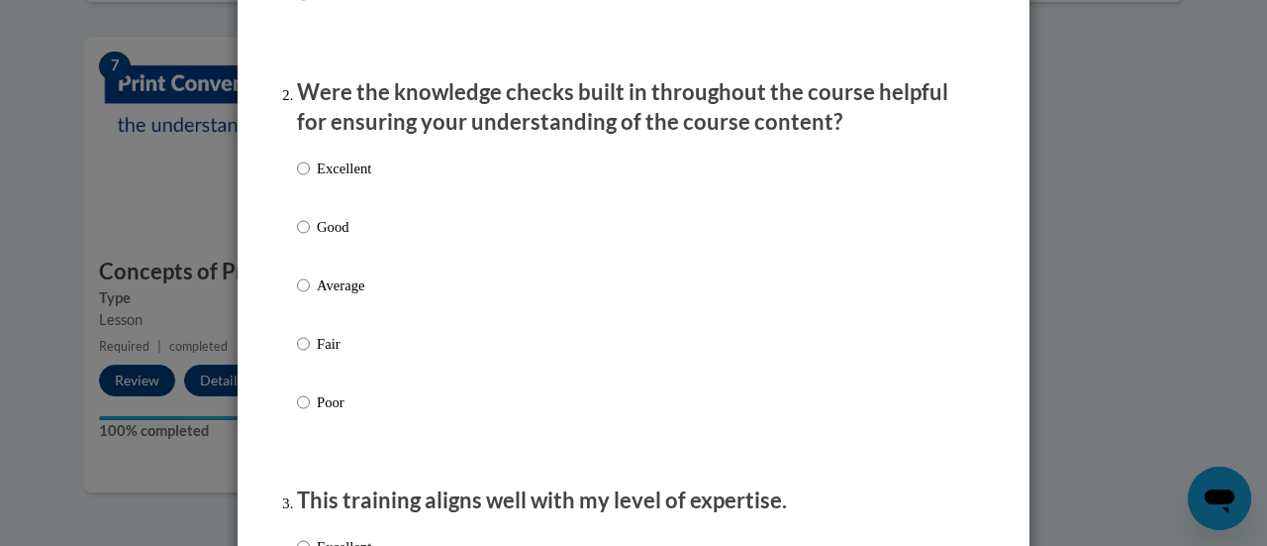
scroll to position [578, 0]
click at [297, 237] on input "Good" at bounding box center [303, 226] width 13 height 22
radio input "true"
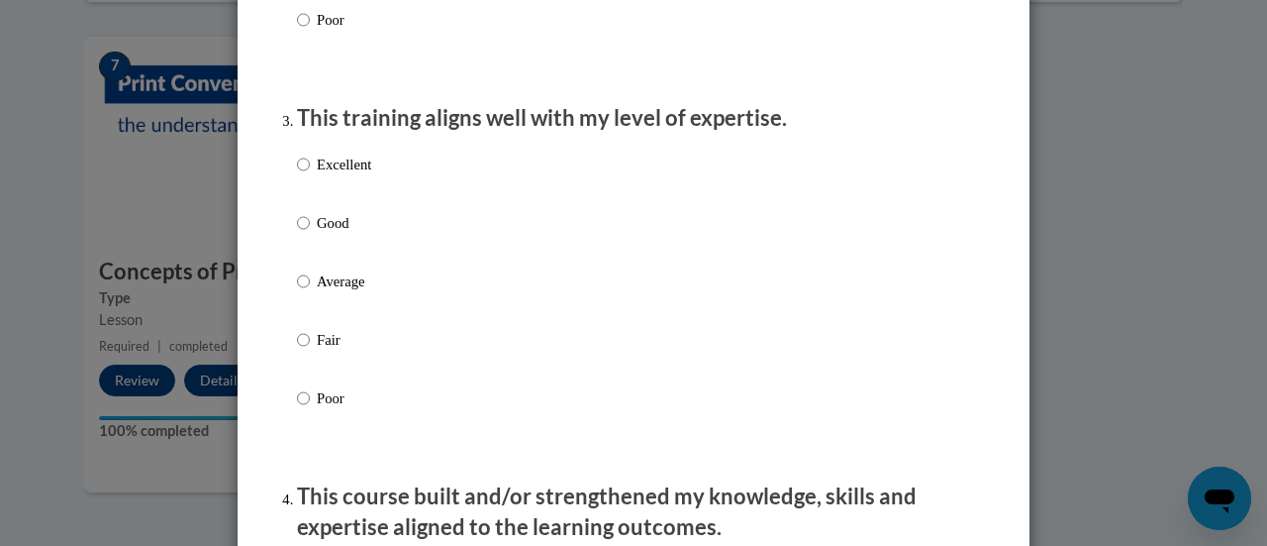
scroll to position [964, 0]
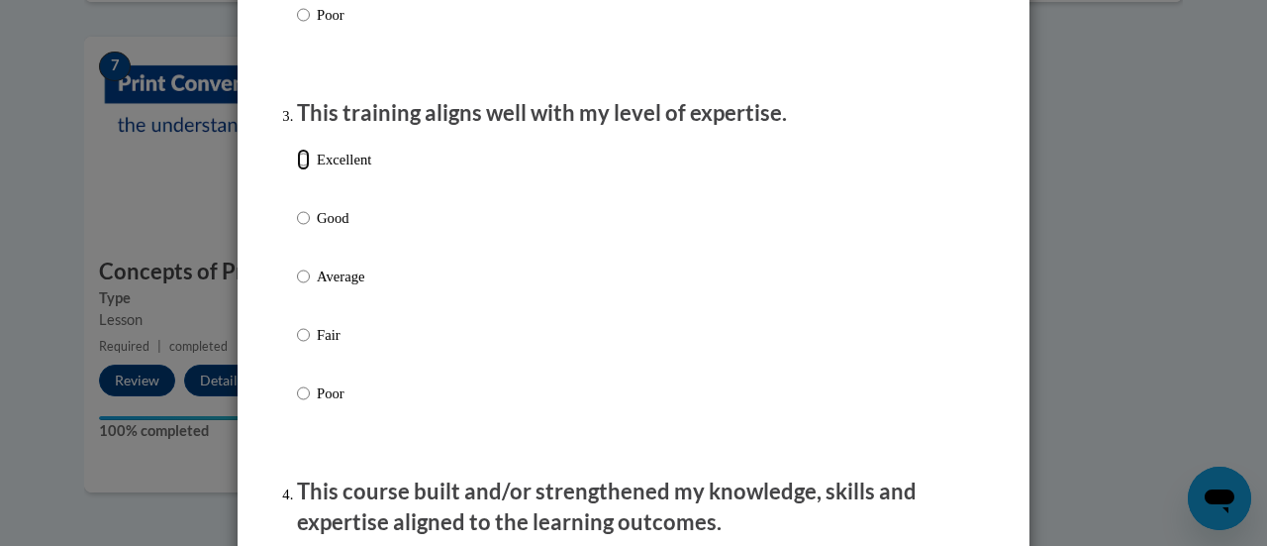
click at [297, 170] on input "Excellent" at bounding box center [303, 160] width 13 height 22
radio input "true"
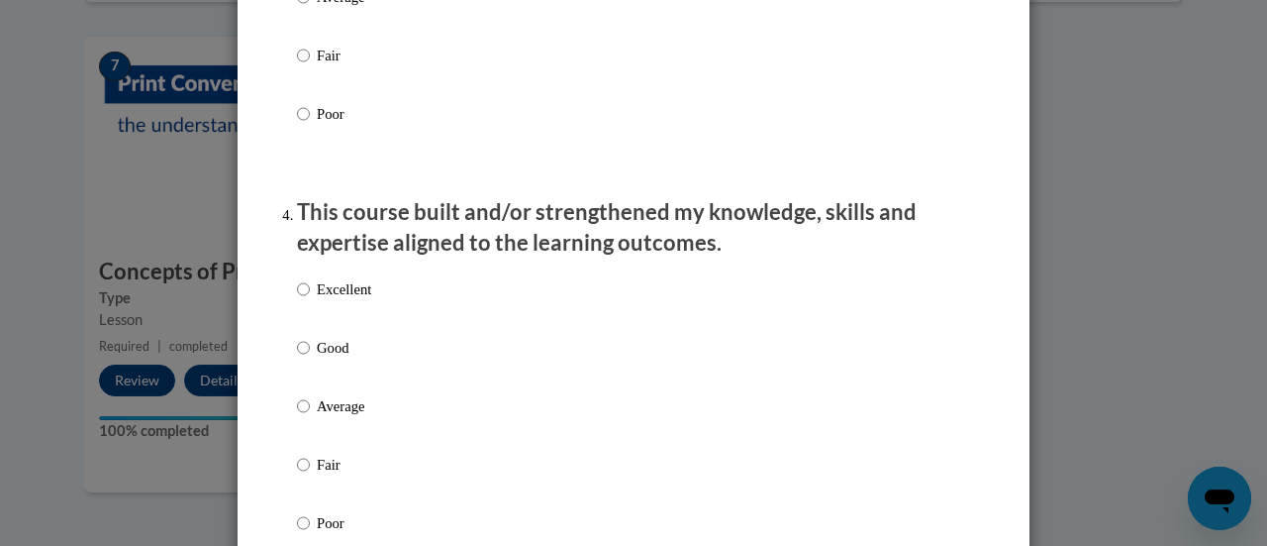
scroll to position [1245, 0]
click at [297, 299] on input "Excellent" at bounding box center [303, 288] width 13 height 22
radio input "true"
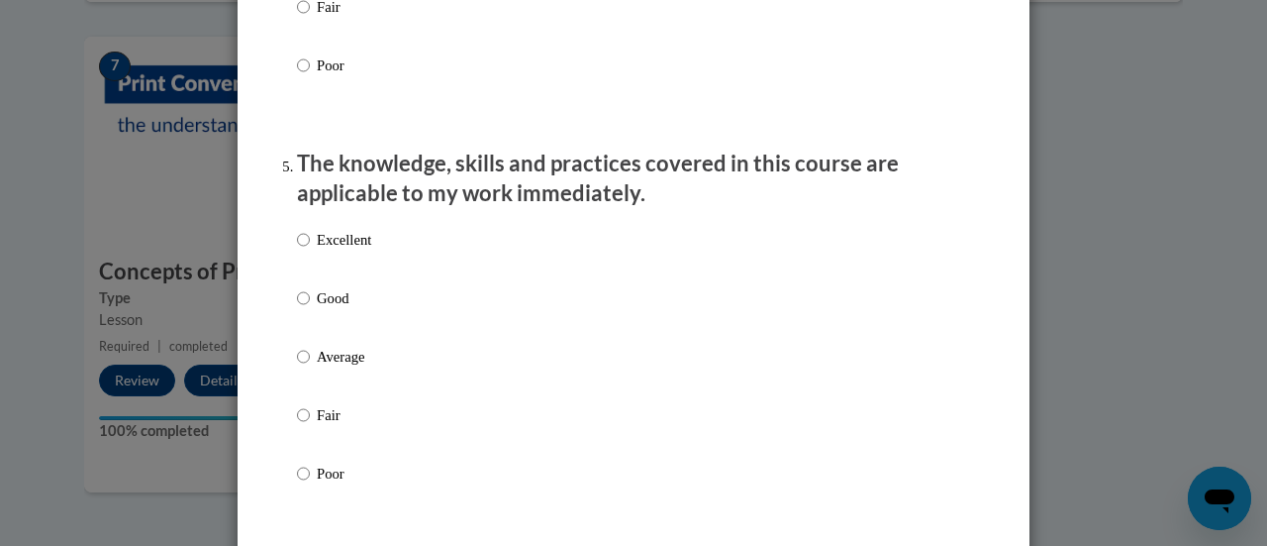
scroll to position [1702, 0]
click at [297, 250] on input "Excellent" at bounding box center [303, 239] width 13 height 22
radio input "true"
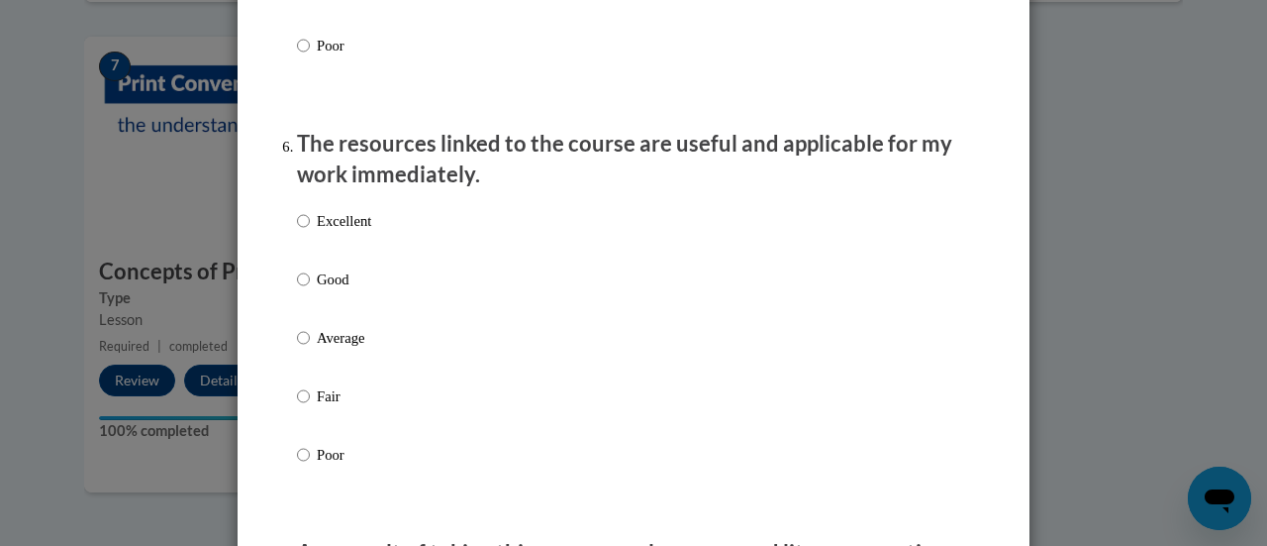
scroll to position [2131, 0]
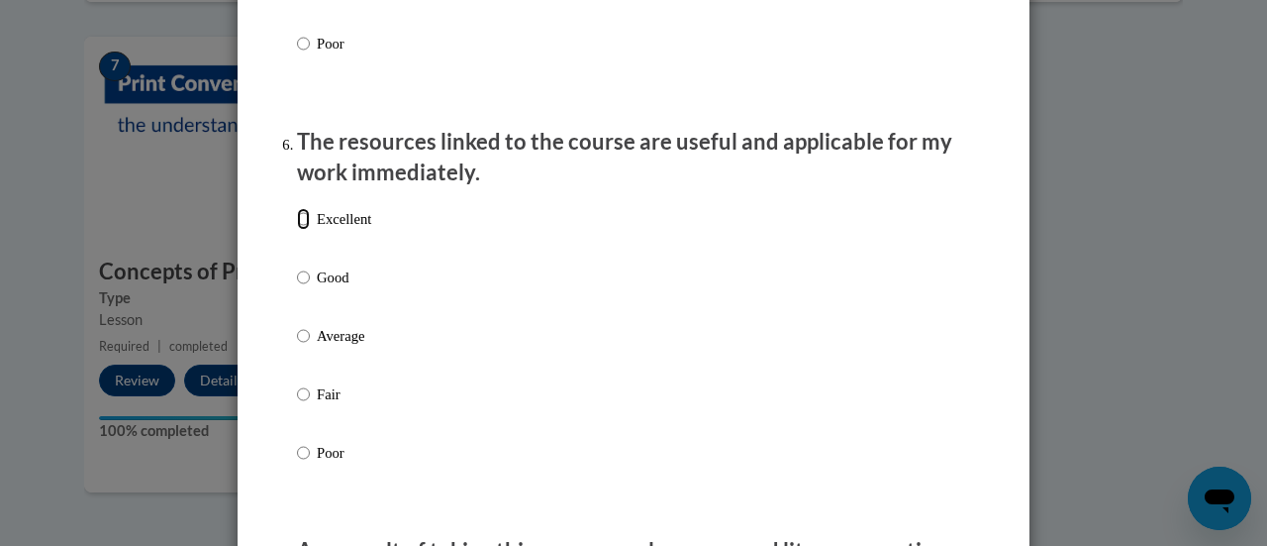
click at [297, 230] on input "Excellent" at bounding box center [303, 219] width 13 height 22
radio input "true"
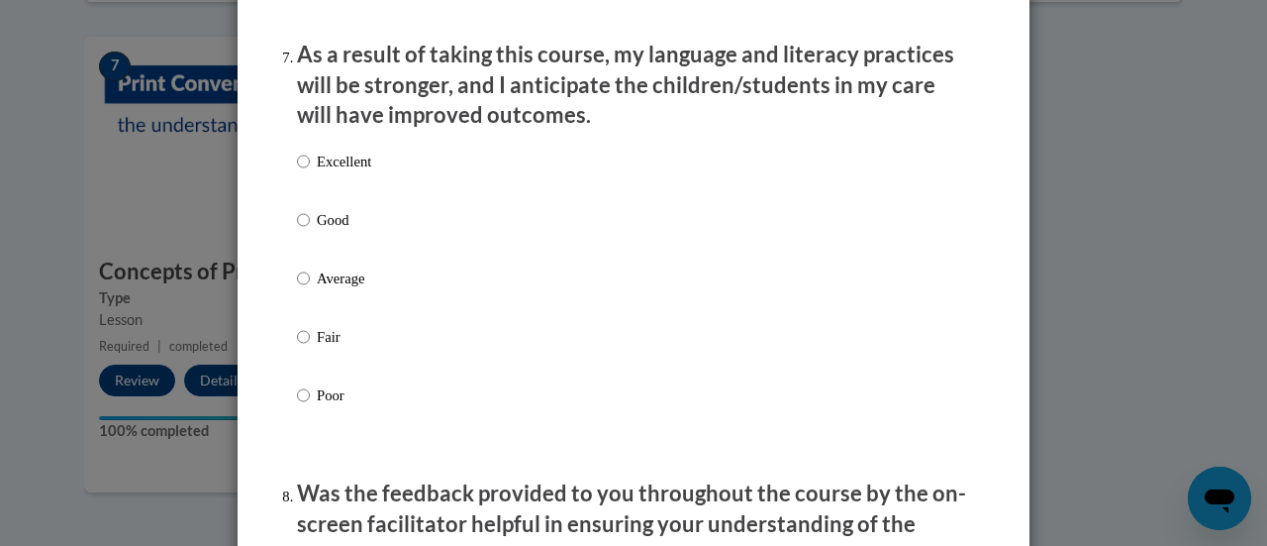
scroll to position [2629, 0]
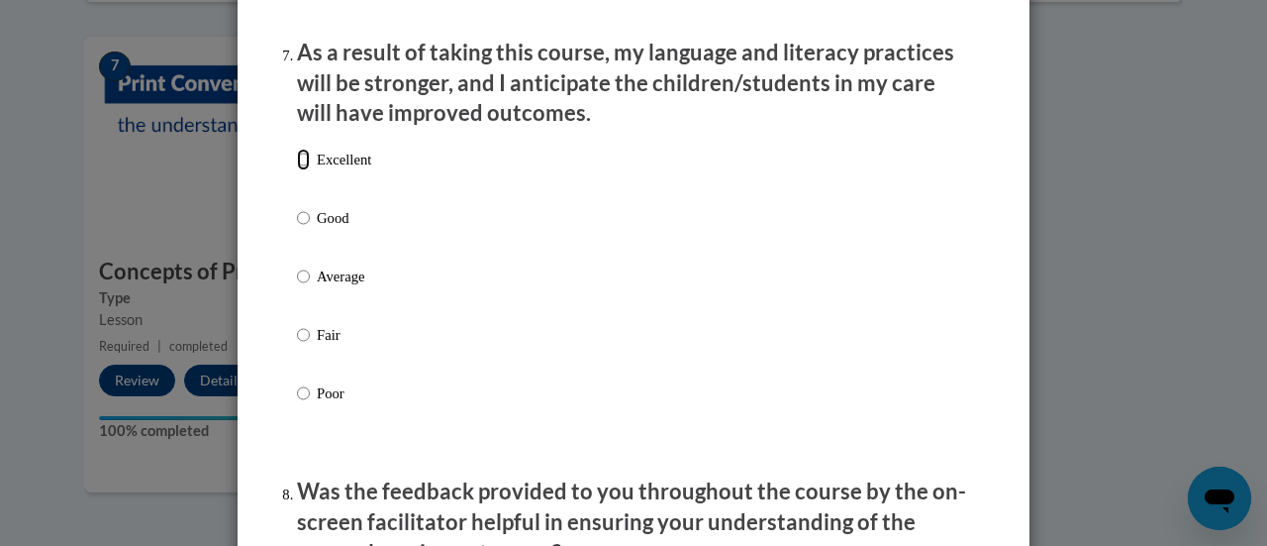
click at [300, 170] on input "Excellent" at bounding box center [303, 160] width 13 height 22
radio input "true"
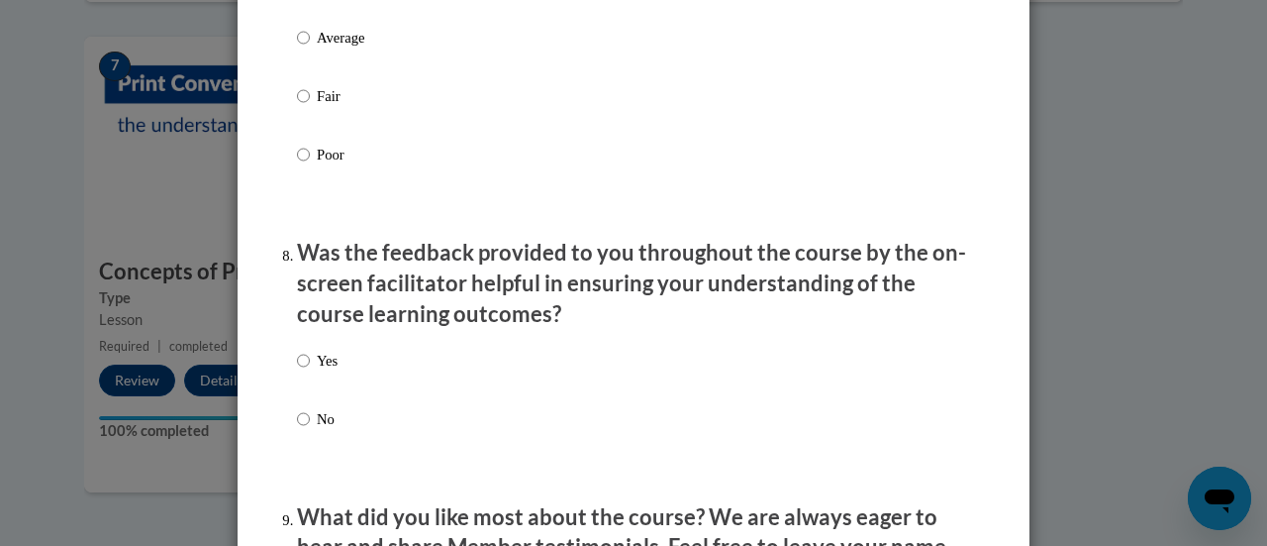
scroll to position [2872, 0]
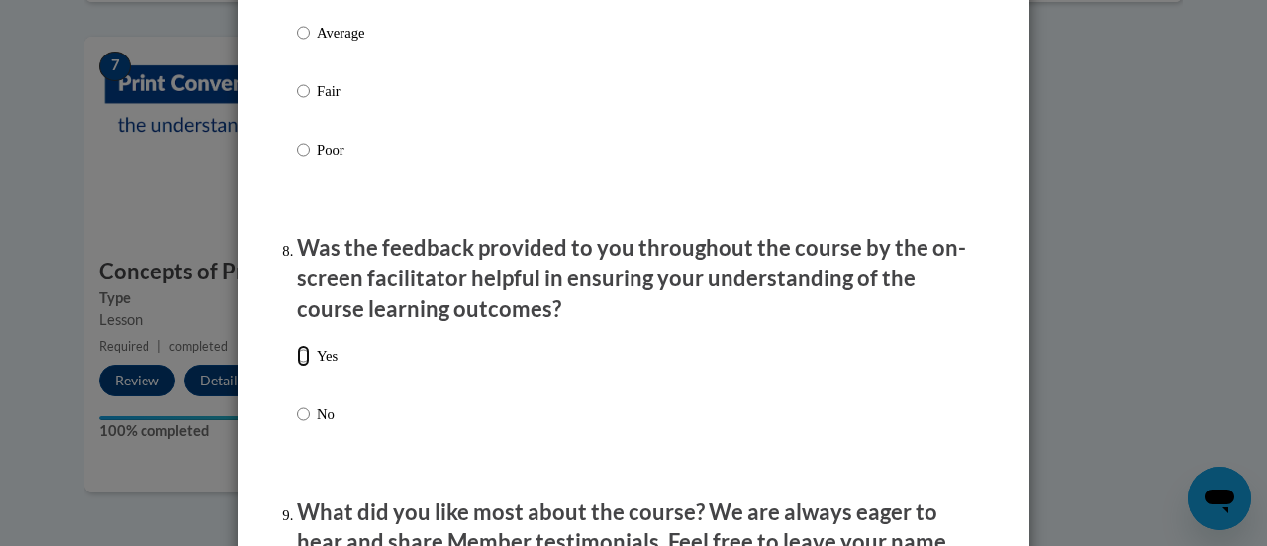
click at [298, 366] on input "Yes" at bounding box center [303, 356] width 13 height 22
radio input "true"
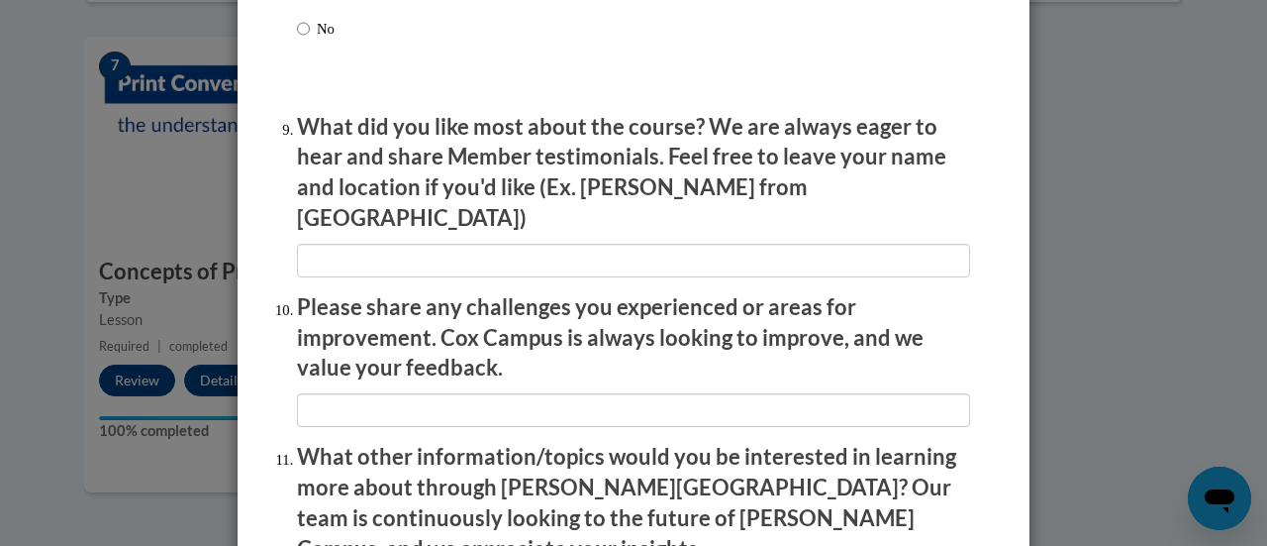
scroll to position [3258, 0]
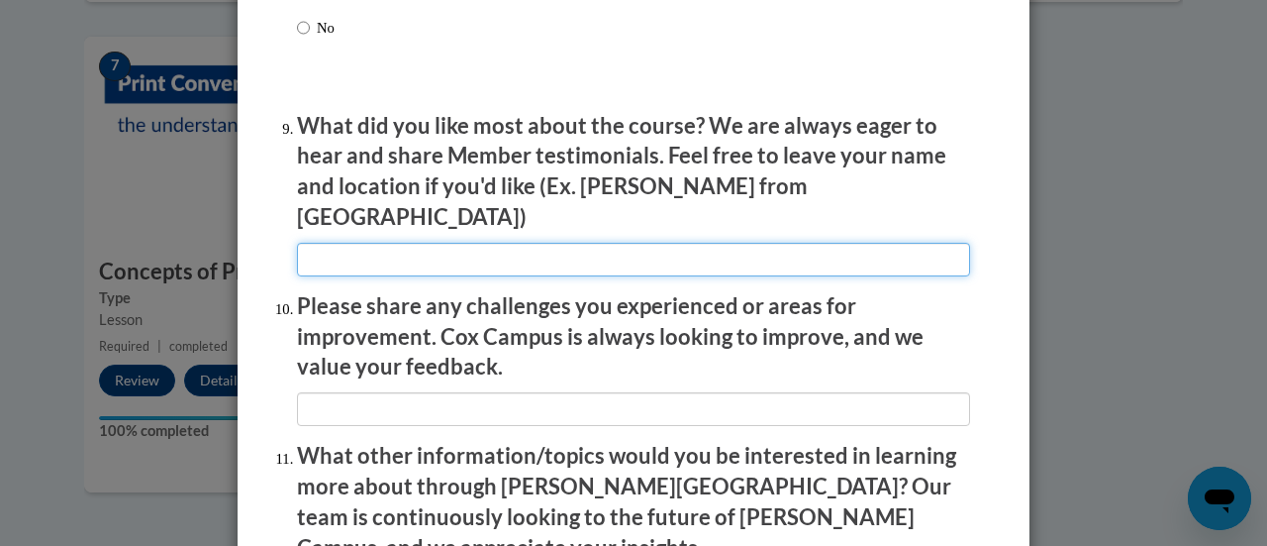
click at [436, 246] on input "textbox" at bounding box center [633, 260] width 673 height 34
type input "na"
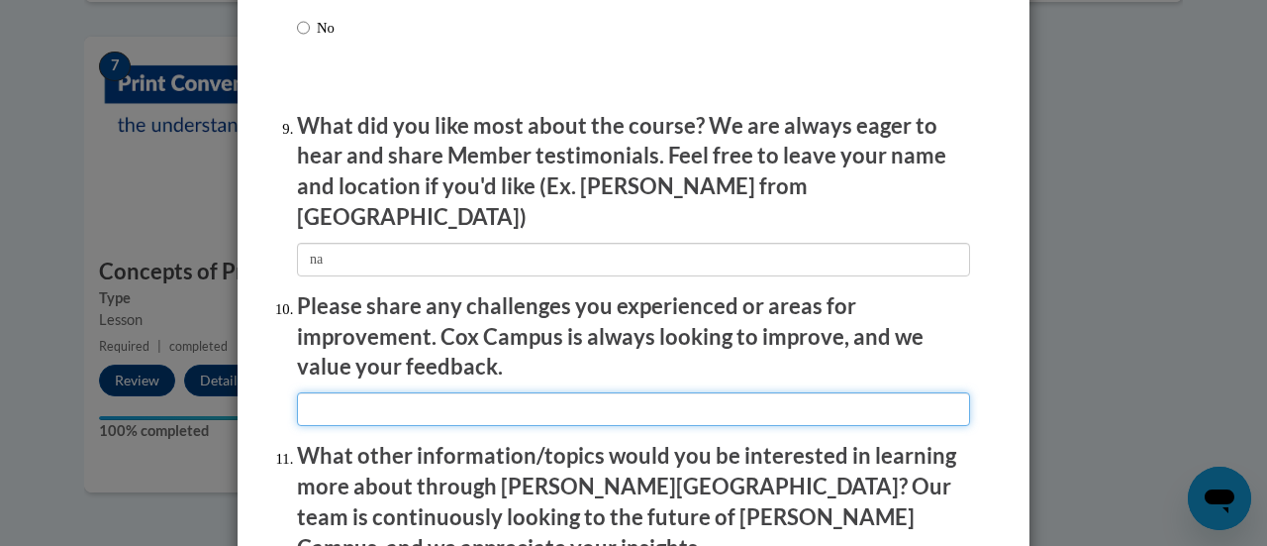
click at [347, 393] on input "textbox" at bounding box center [633, 409] width 673 height 34
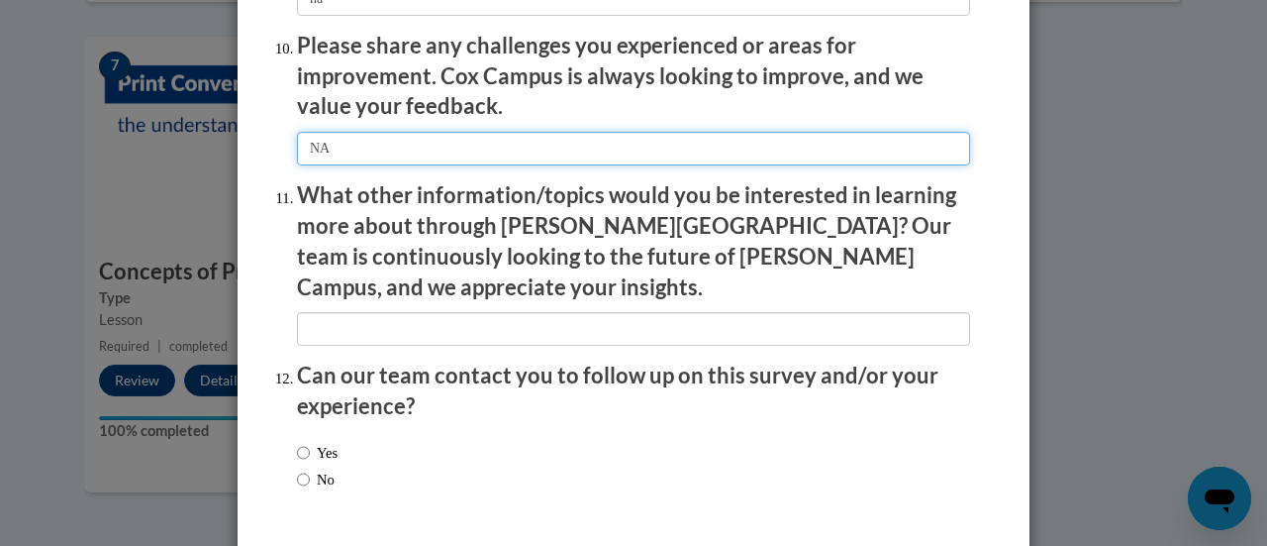
scroll to position [3528, 0]
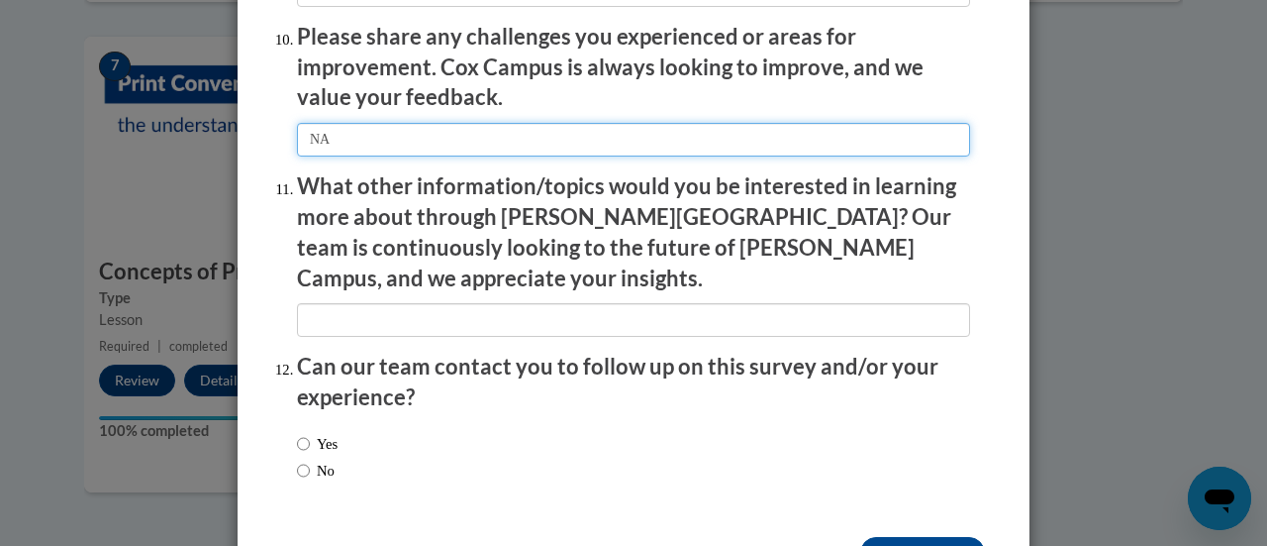
type input "NA"
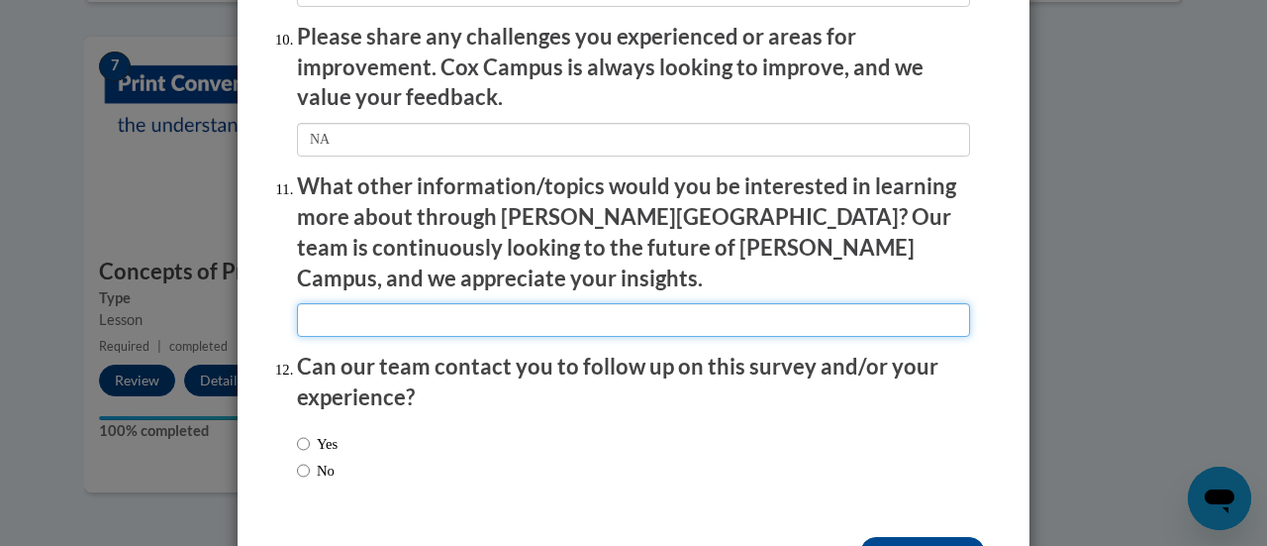
click at [349, 303] on input "textbox" at bounding box center [633, 320] width 673 height 34
type input "NA"
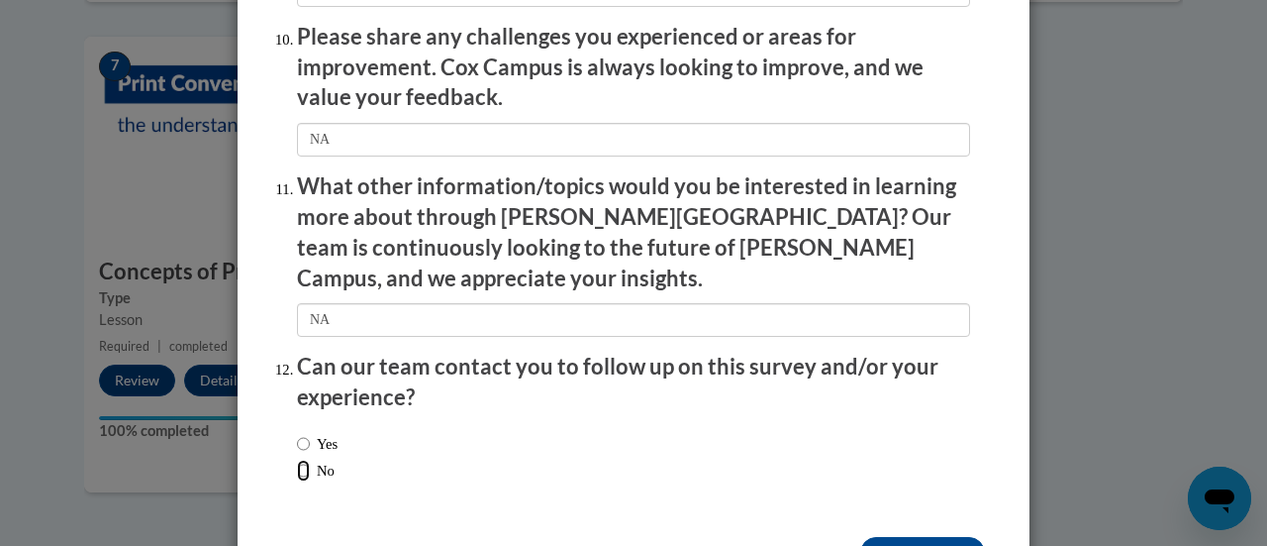
click at [297, 459] on input "No" at bounding box center [303, 470] width 13 height 22
radio input "true"
click at [891, 537] on input "Submit feedback" at bounding box center [922, 553] width 125 height 32
